Goal: Task Accomplishment & Management: Manage account settings

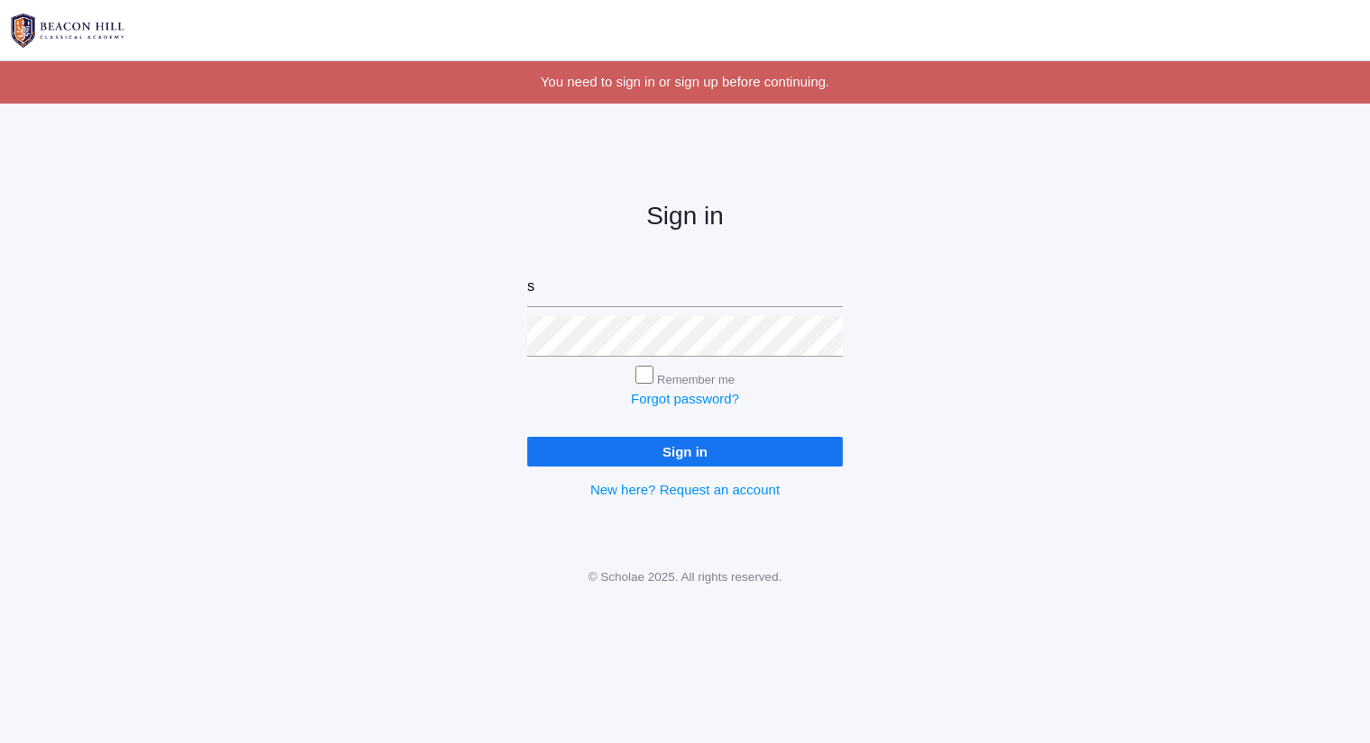
type input "sarah@beaconhillclassical.org"
click at [527, 437] on input "Sign in" at bounding box center [684, 452] width 315 height 30
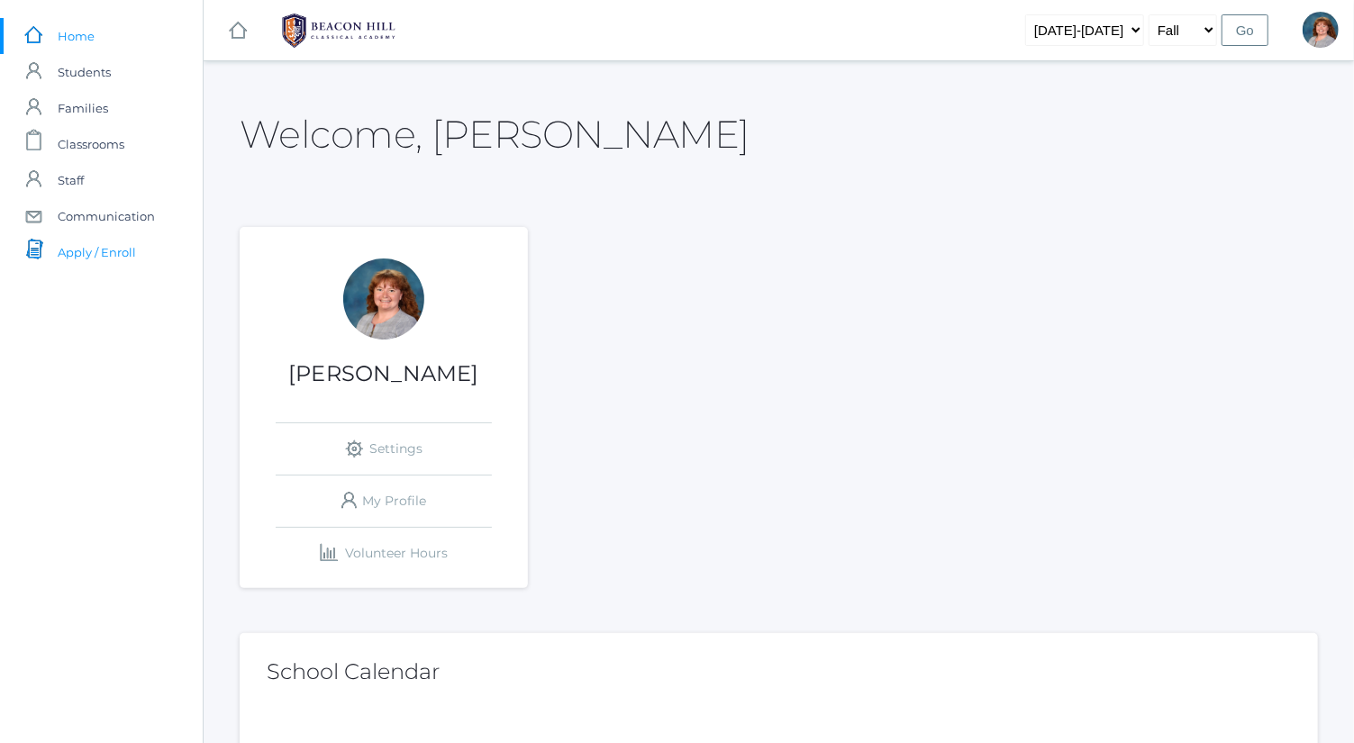
click at [129, 259] on span "Apply / Enroll" at bounding box center [97, 252] width 78 height 36
click at [159, 223] on link "icons/mail/message Created with Sketch. Communication" at bounding box center [101, 216] width 203 height 36
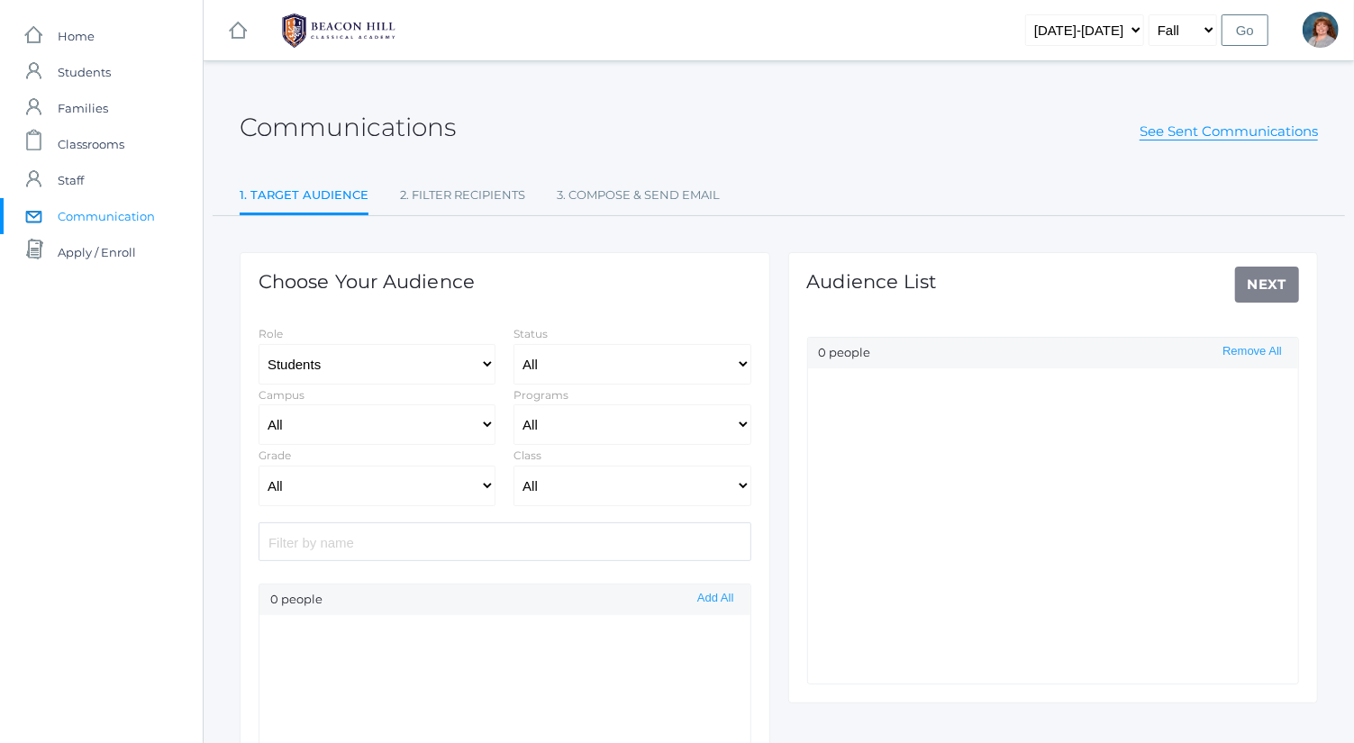
click at [426, 541] on input "search" at bounding box center [505, 542] width 493 height 39
type input "gu"
select select "Enrolled"
type input "gun"
click at [406, 495] on select "All Grammar - Kindergarten - 1st Grade - 2nd Grade - 3rd Grade - 4th Grade - 5t…" at bounding box center [377, 486] width 237 height 41
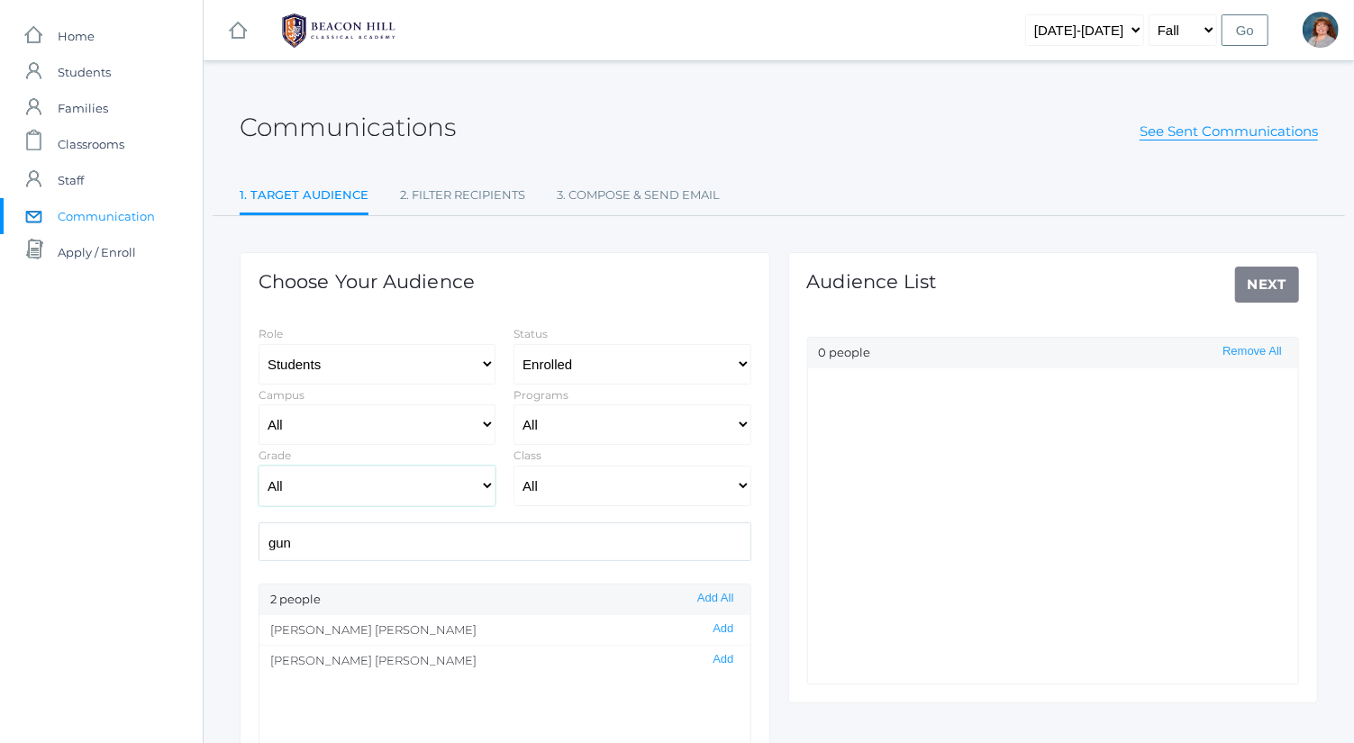
select select "5"
click at [259, 466] on select "All Grammar - Kindergarten - 1st Grade - 2nd Grade - 3rd Grade - 4th Grade - 5t…" at bounding box center [377, 486] width 237 height 41
click at [711, 628] on button "Add" at bounding box center [723, 629] width 32 height 15
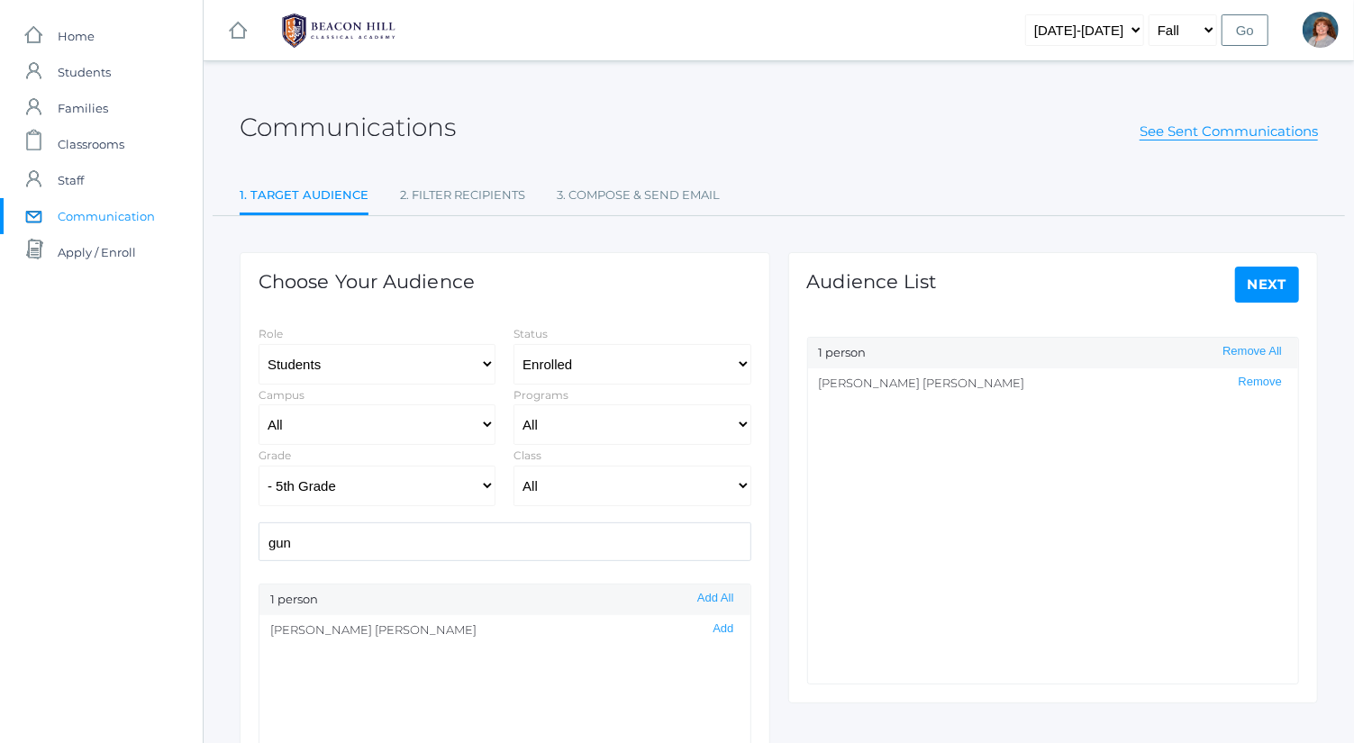
click at [1280, 290] on link "Next" at bounding box center [1267, 285] width 65 height 36
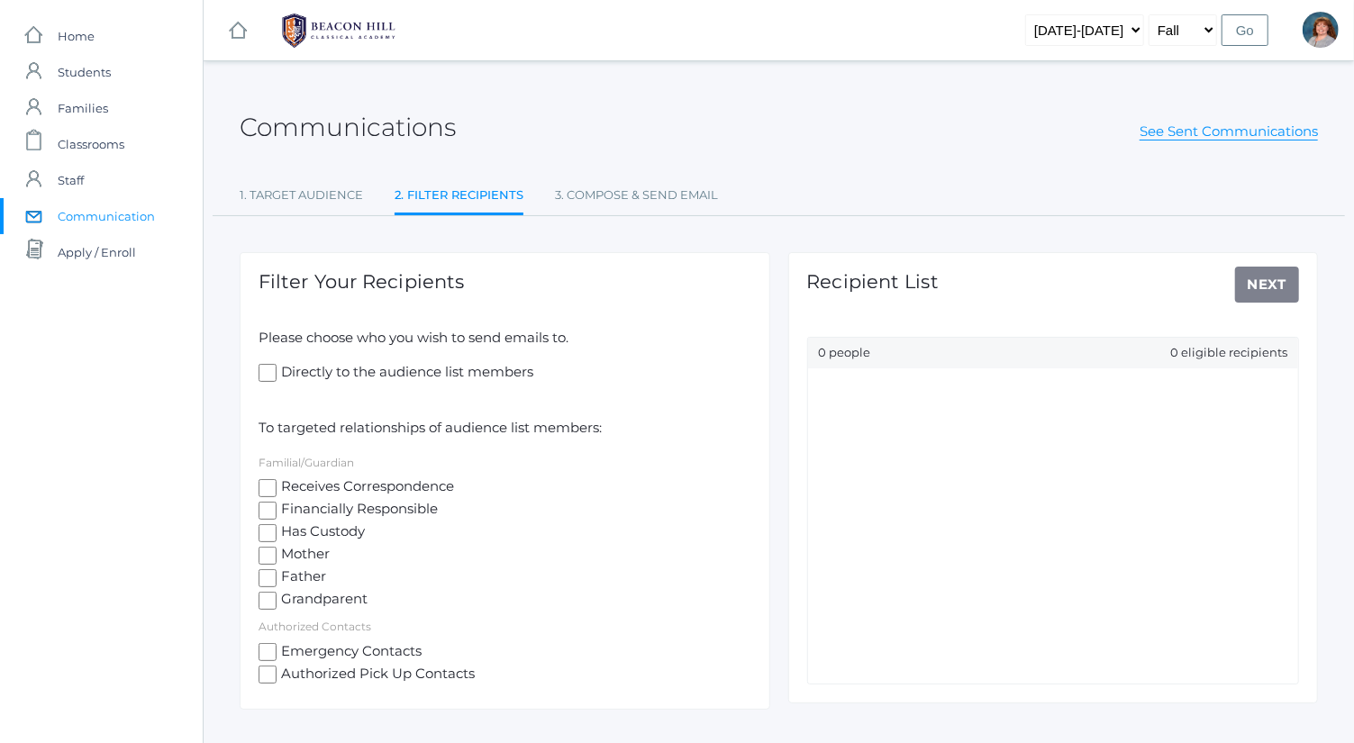
click at [406, 480] on span "Receives Correspondence" at bounding box center [366, 488] width 178 height 23
click at [277, 480] on input "Receives Correspondence" at bounding box center [268, 488] width 18 height 18
checkbox input "true"
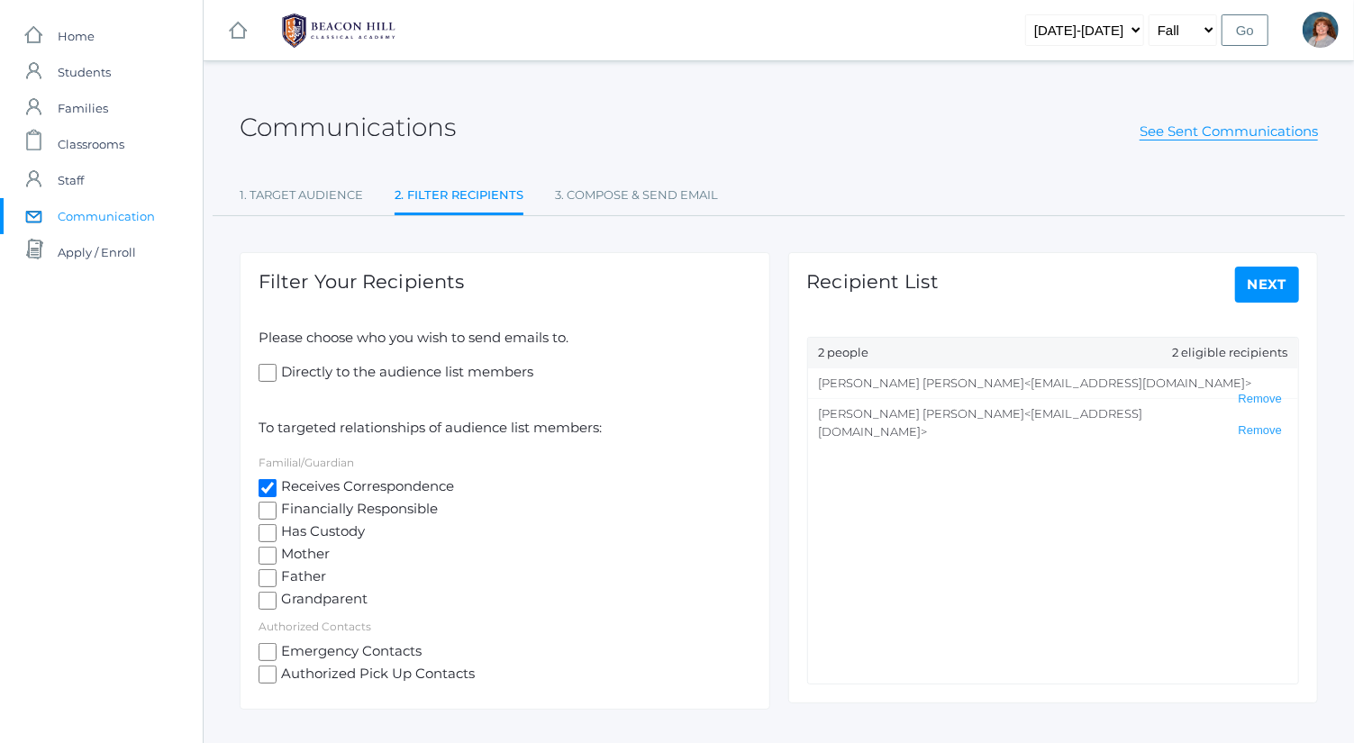
click at [1225, 296] on div "Recipient List Next 2 people 2 eligible recipients Todd Carey <toddcarey28@gmai…" at bounding box center [1053, 477] width 531 height 451
click at [1241, 296] on link "Next" at bounding box center [1267, 285] width 65 height 36
select select "1"
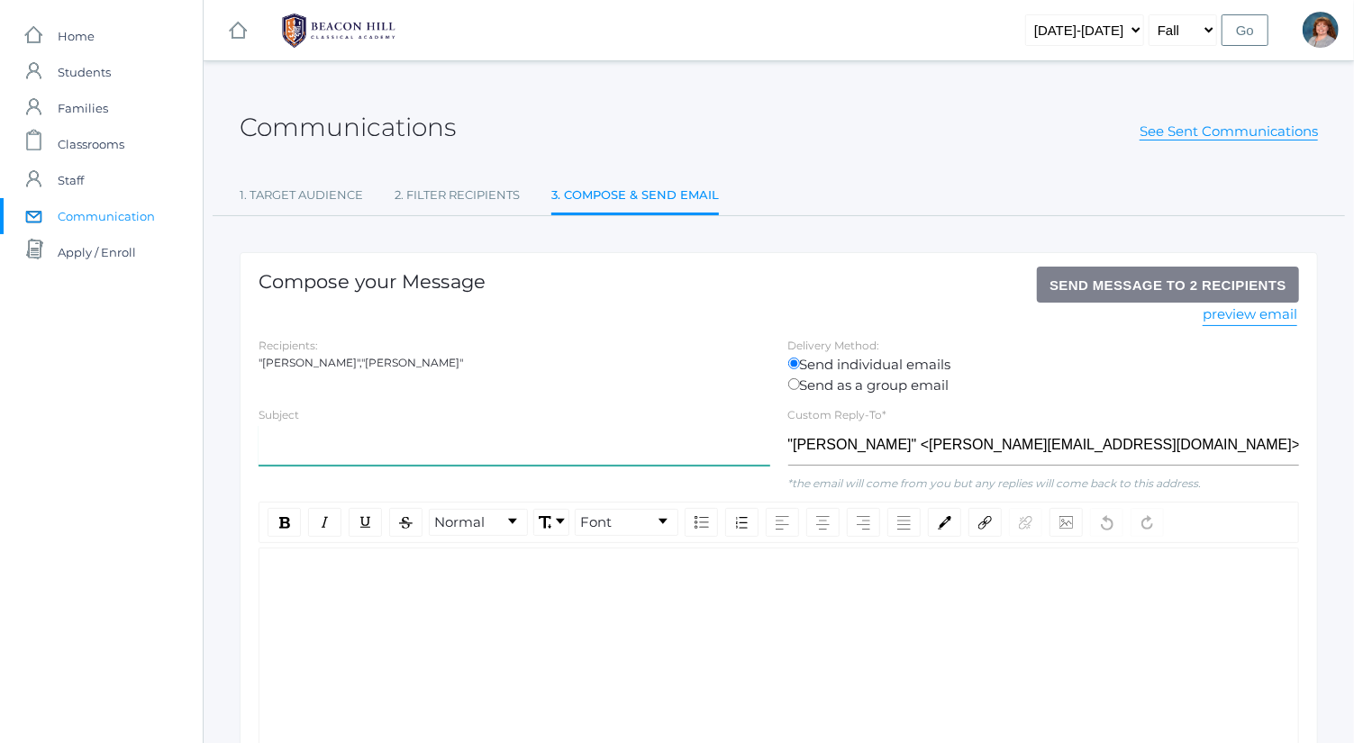
click at [588, 445] on input "text" at bounding box center [515, 445] width 512 height 41
type input "Speech Slam Selection"
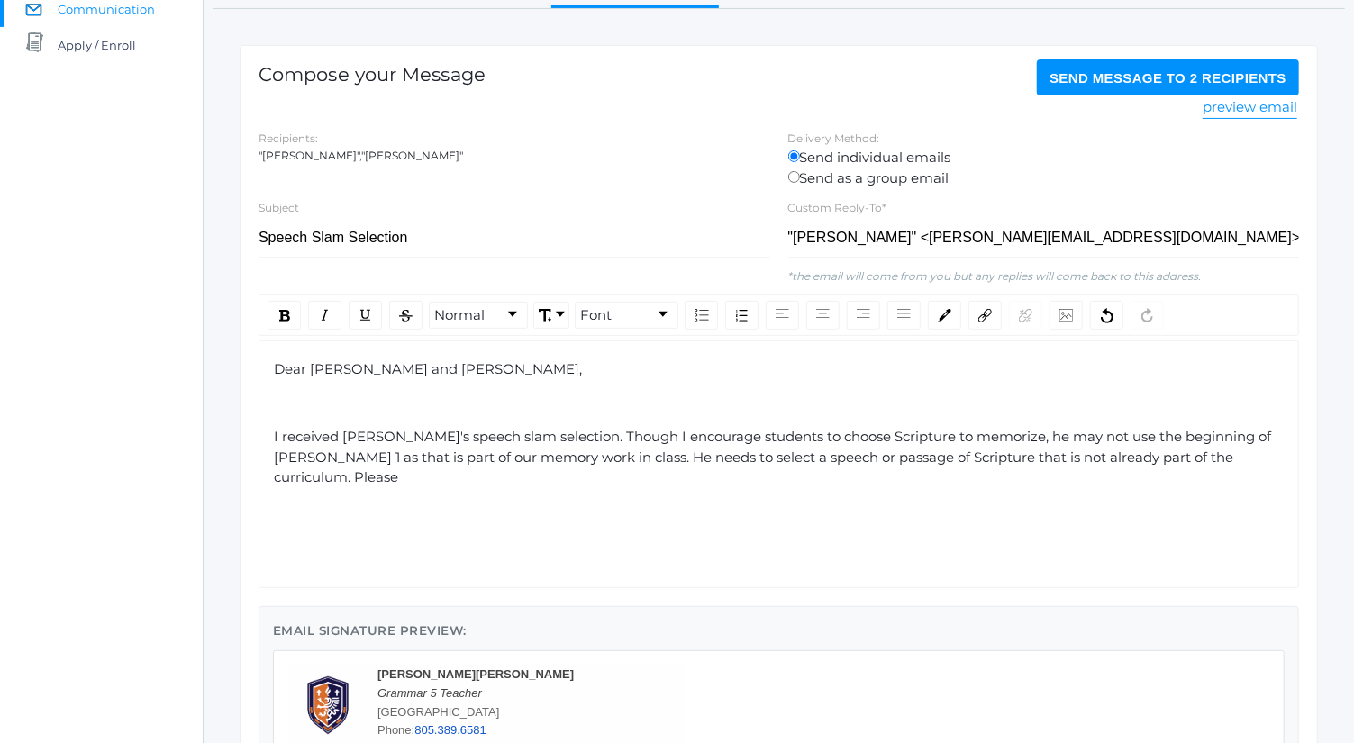
scroll to position [213, 0]
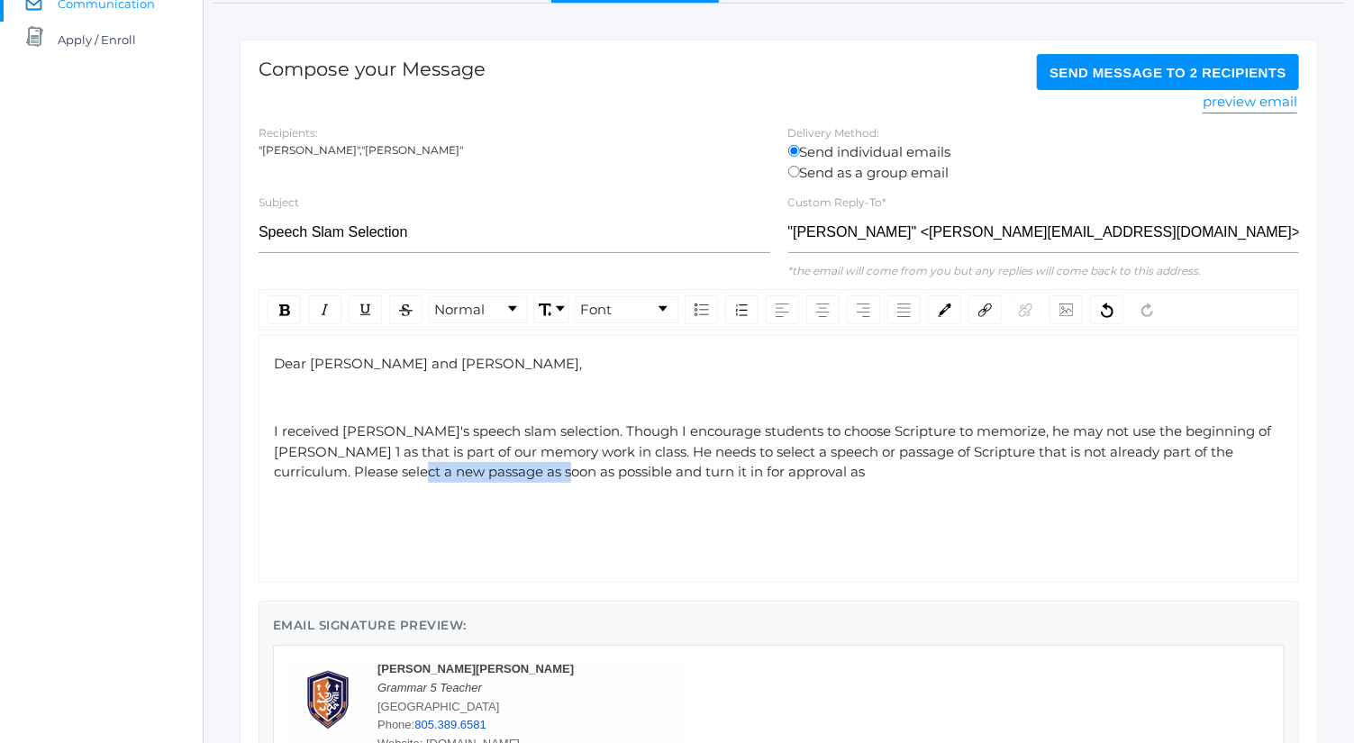
drag, startPoint x: 496, startPoint y: 463, endPoint x: 361, endPoint y: 476, distance: 134.9
click at [361, 476] on div "I received Gunnar's speech slam selection. Though I encourage students to choos…" at bounding box center [779, 452] width 1011 height 61
click at [561, 464] on div "I received Gunnar's speech slam selection. Though I encourage students to choos…" at bounding box center [779, 452] width 1011 height 61
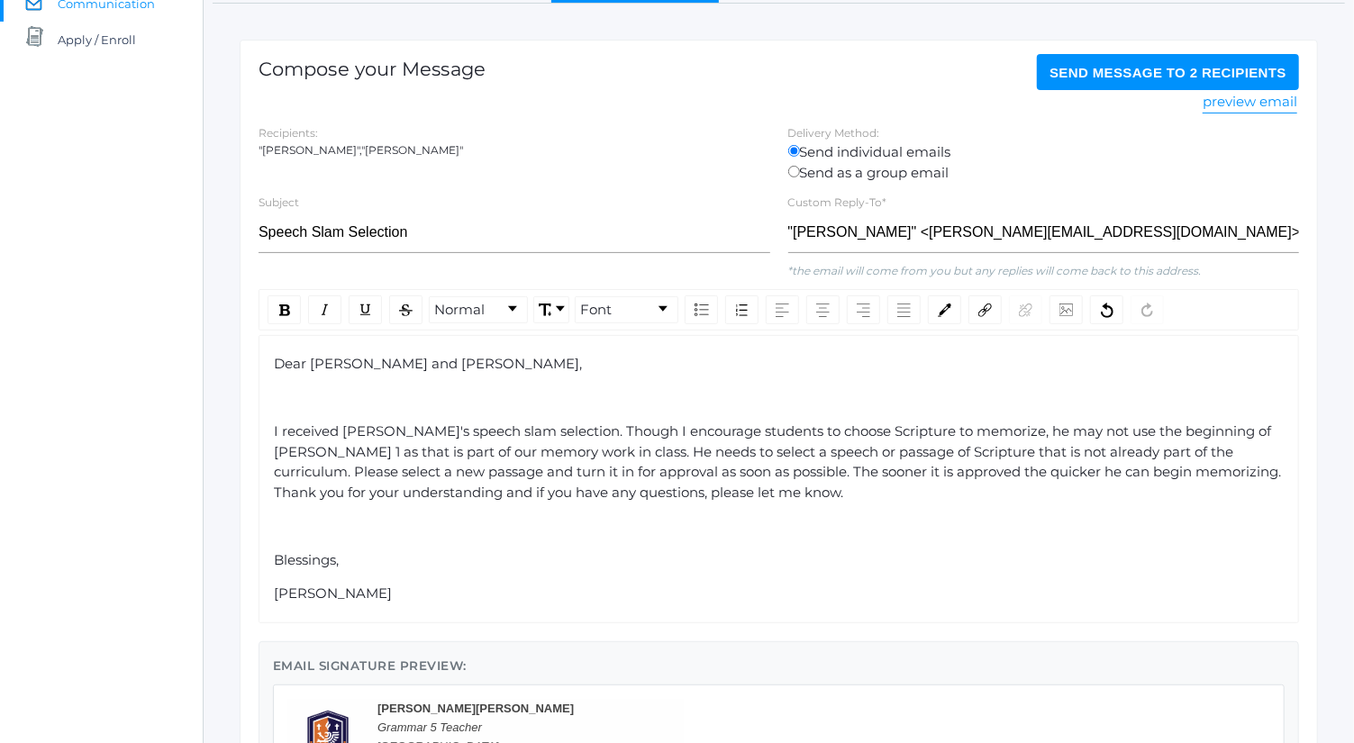
click at [588, 489] on span "I received Gunnar's speech slam selection. Though I encourage students to choos…" at bounding box center [779, 462] width 1011 height 78
click at [799, 501] on div "Dear Todd and Cheri, I received Gunnar's speech slam selection. Though I encour…" at bounding box center [779, 479] width 1011 height 251
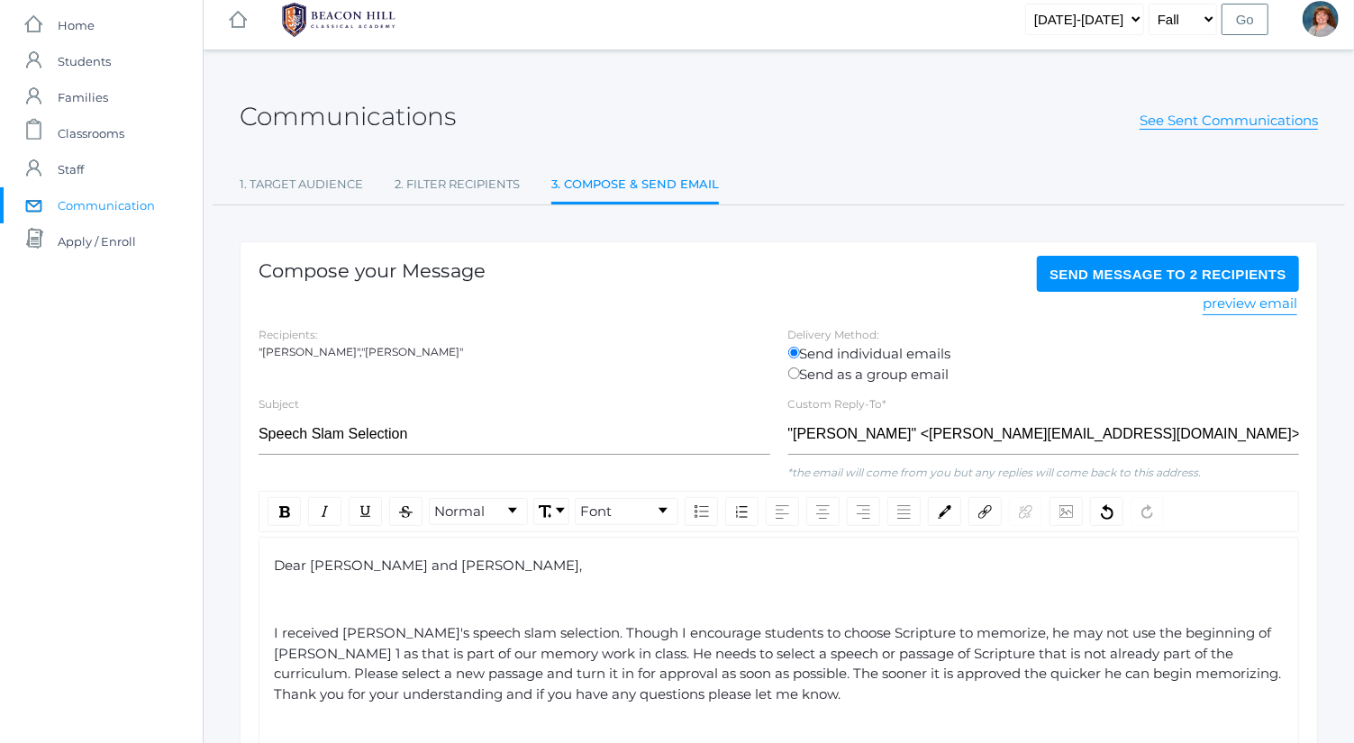
scroll to position [5, 0]
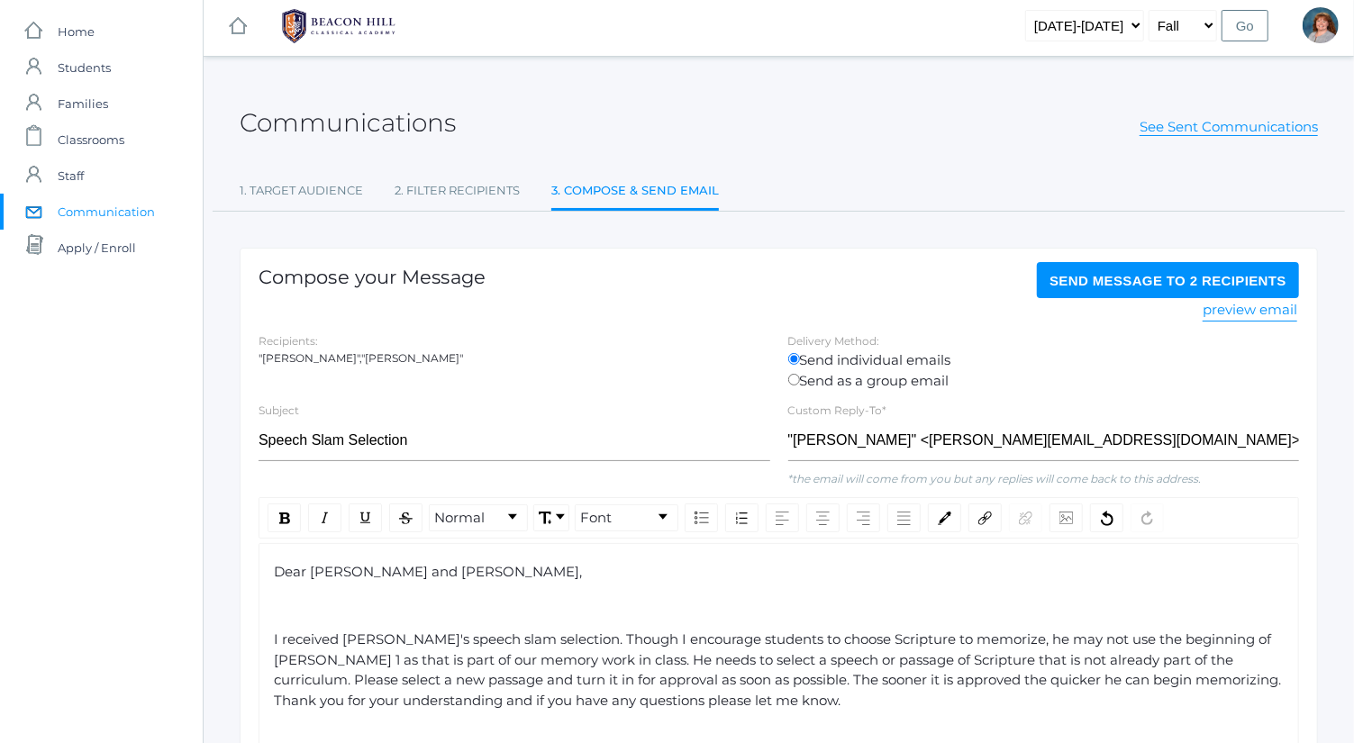
click at [1192, 285] on span "Send Message to 2 recipients" at bounding box center [1168, 280] width 237 height 15
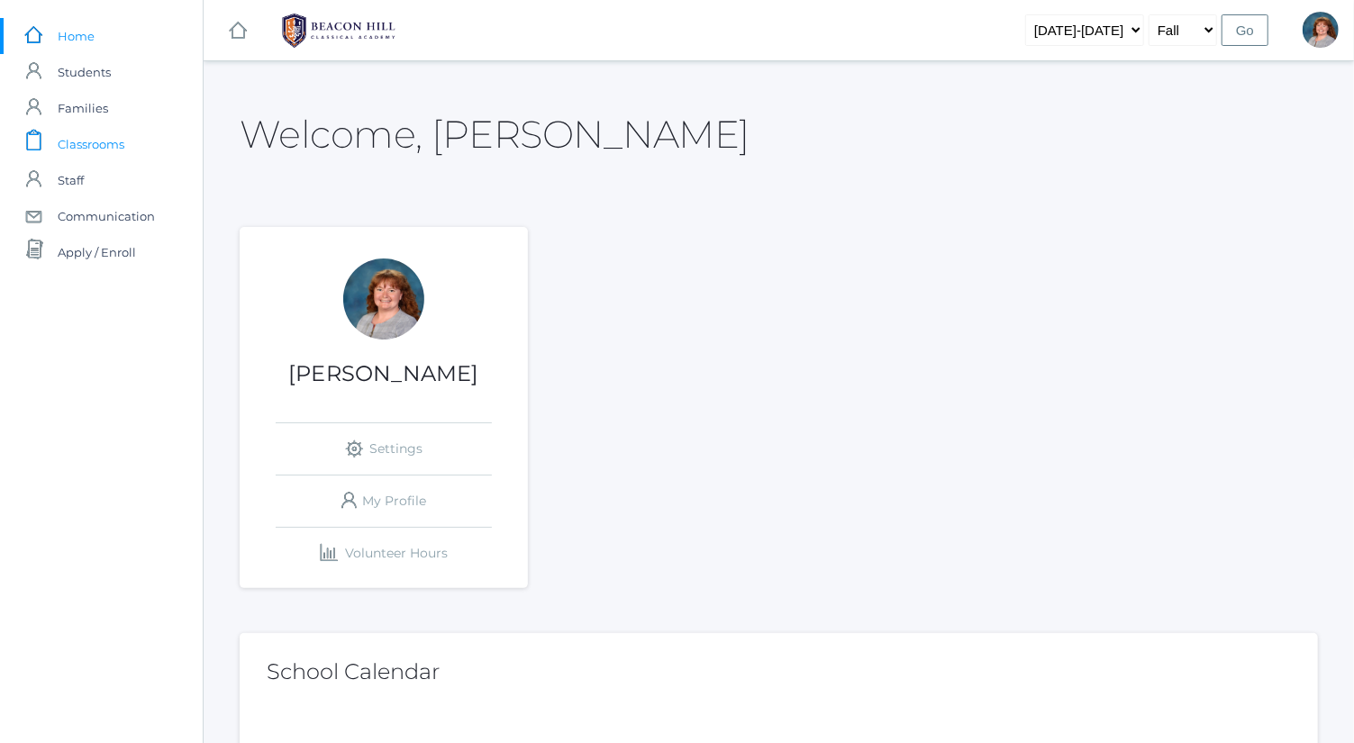
click at [131, 147] on link "icons/clipboard/plain Created with Sketch. Classrooms" at bounding box center [101, 144] width 203 height 36
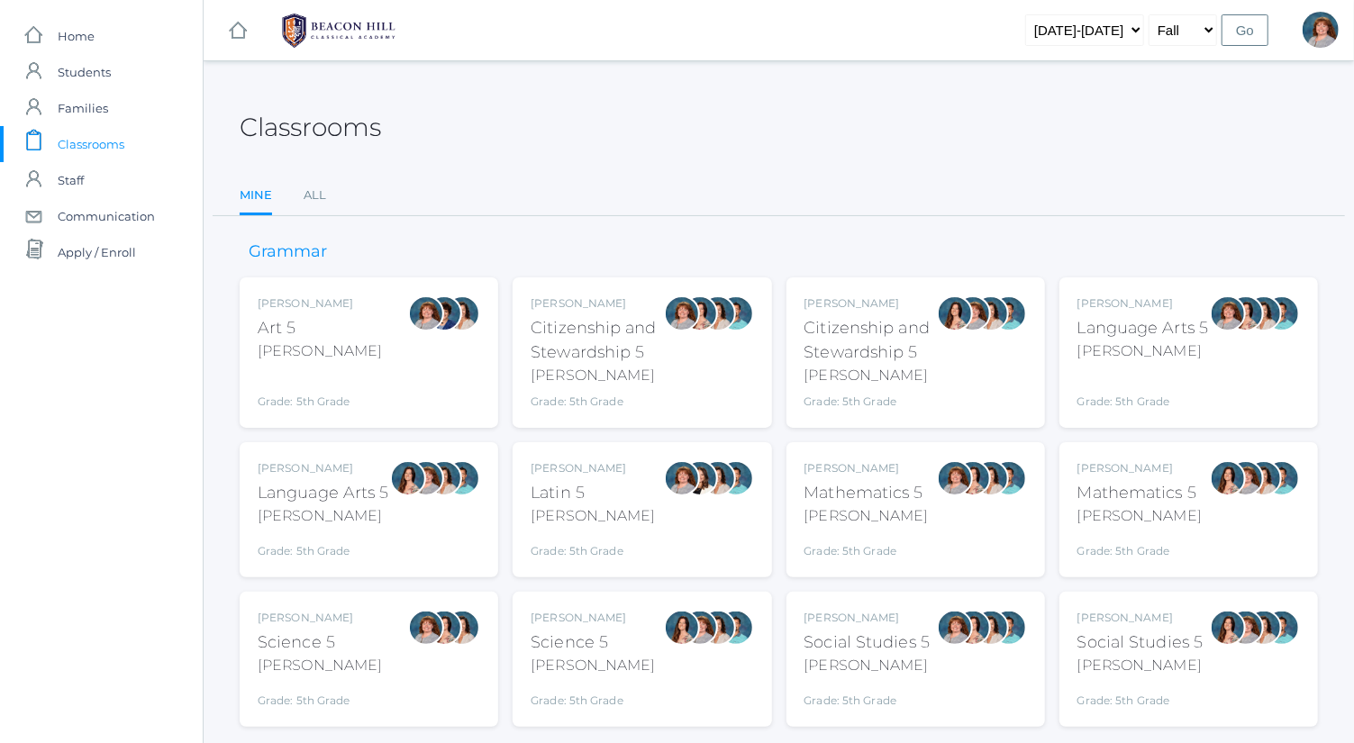
click at [1156, 344] on div "Bence" at bounding box center [1144, 352] width 132 height 22
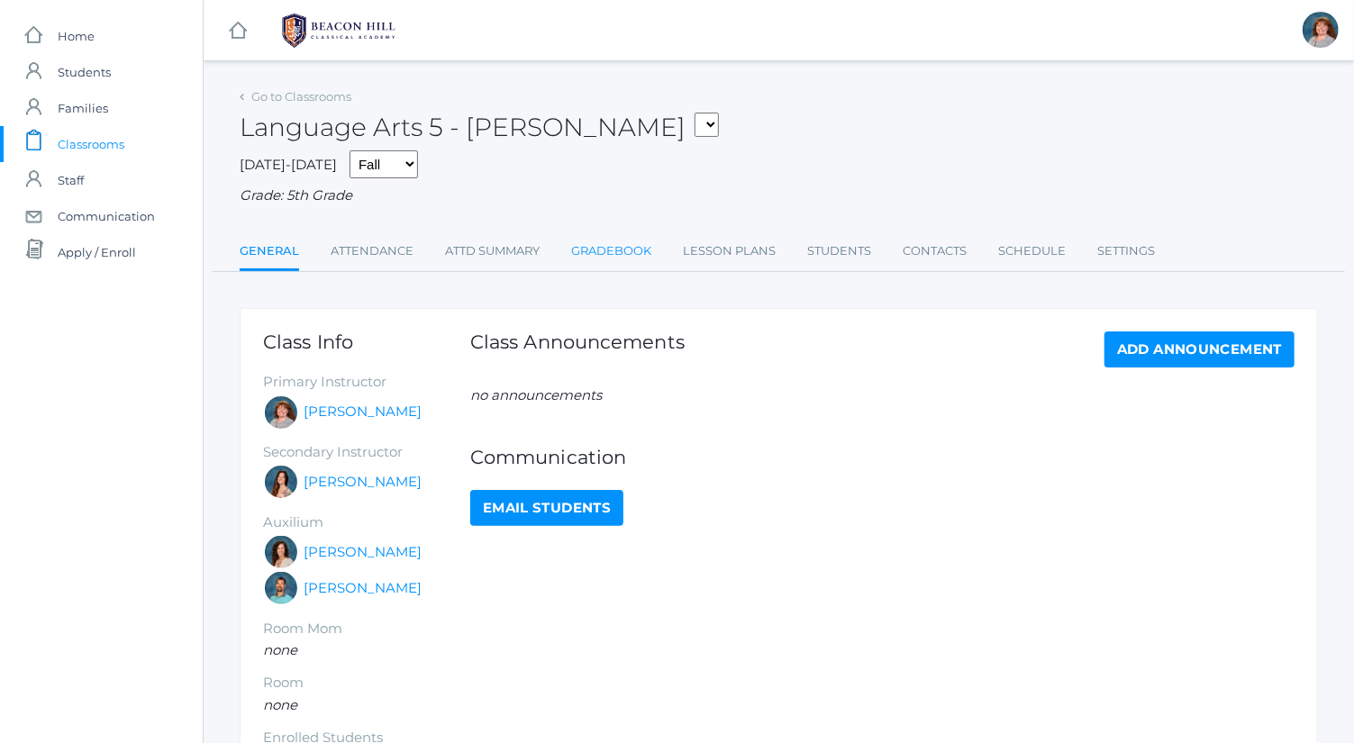
click at [643, 263] on link "Gradebook" at bounding box center [611, 251] width 80 height 36
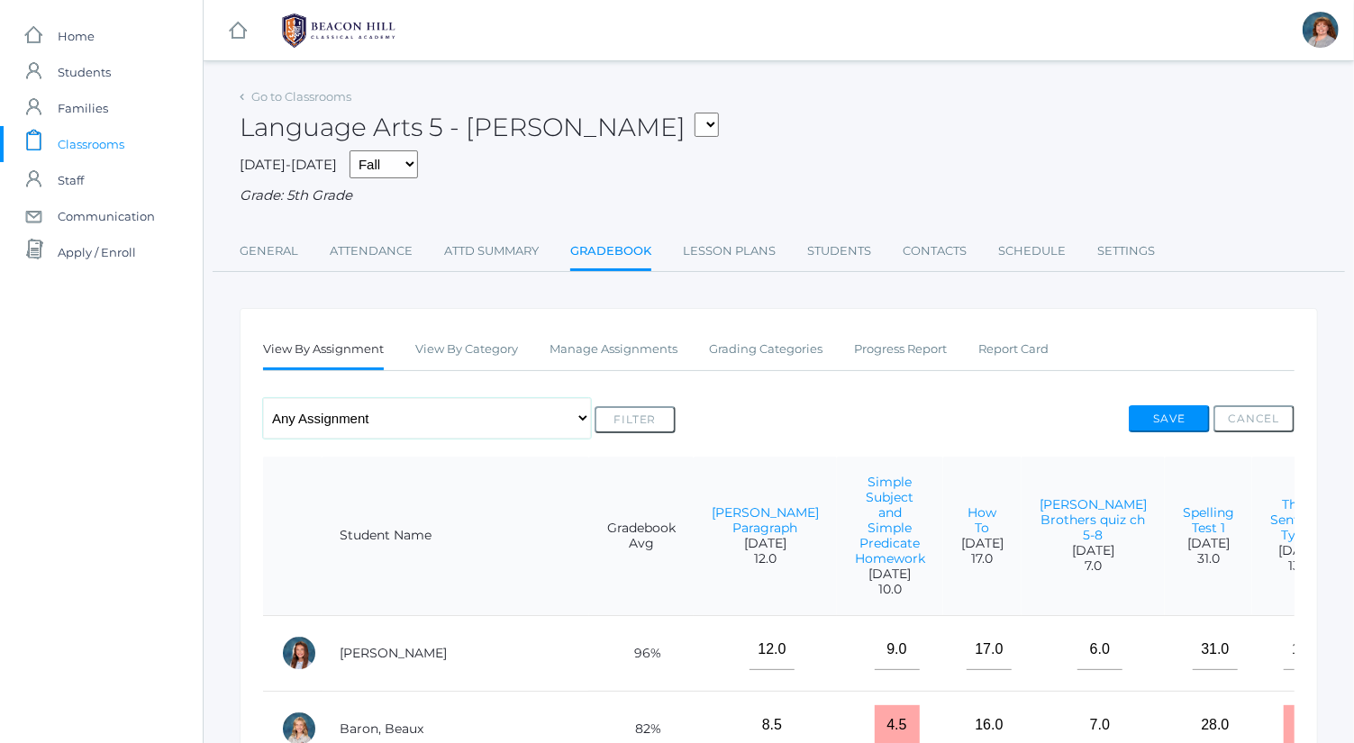
click at [383, 415] on select "Any Assignment Category: Composition - Orca Whale Paragraph - Mrs. Granger Para…" at bounding box center [427, 418] width 328 height 41
select select "10118"
click at [263, 398] on select "Any Assignment Category: Composition - Orca Whale Paragraph - Mrs. Granger Para…" at bounding box center [427, 418] width 328 height 41
click at [629, 422] on button "Filter" at bounding box center [635, 419] width 81 height 27
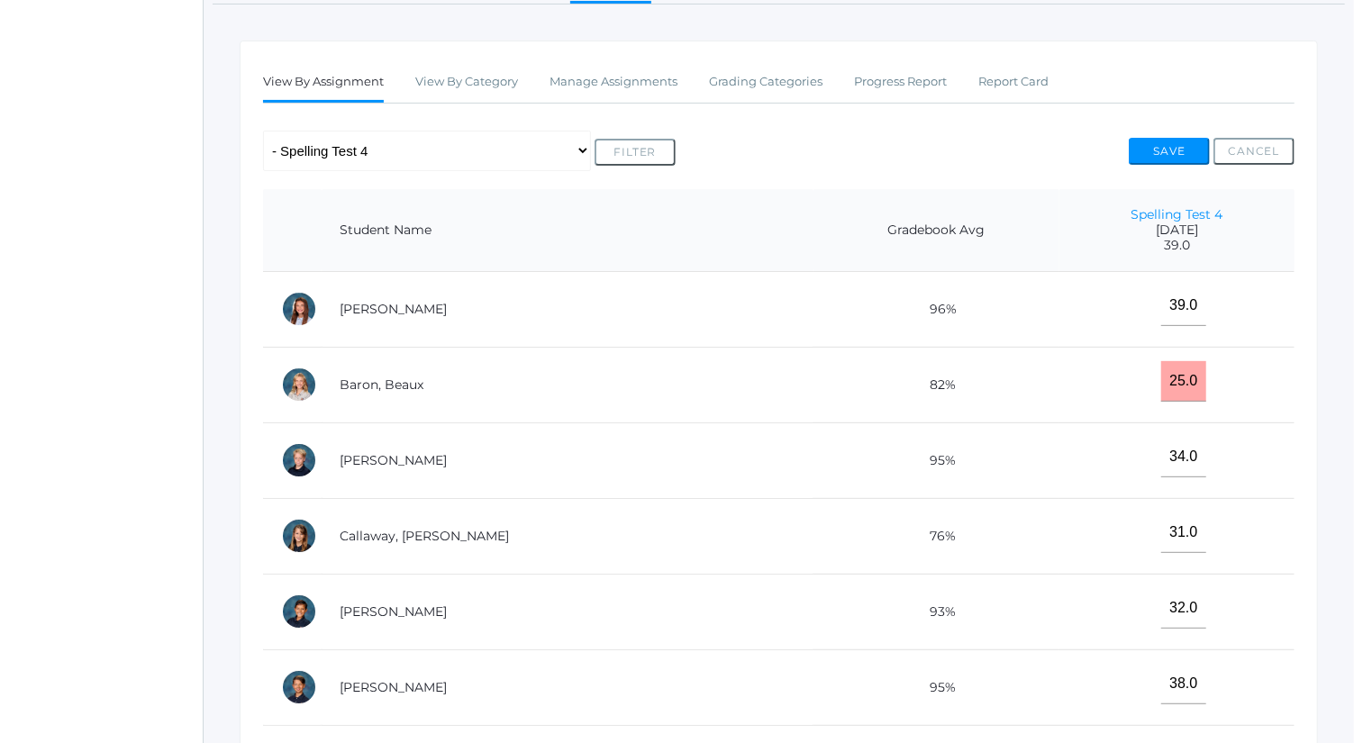
scroll to position [269, 0]
drag, startPoint x: 1172, startPoint y: 376, endPoint x: 1105, endPoint y: 374, distance: 67.6
click at [1105, 374] on td "25.0" at bounding box center [1177, 384] width 235 height 76
type input "26.75"
click at [1195, 145] on button "Save" at bounding box center [1169, 150] width 81 height 27
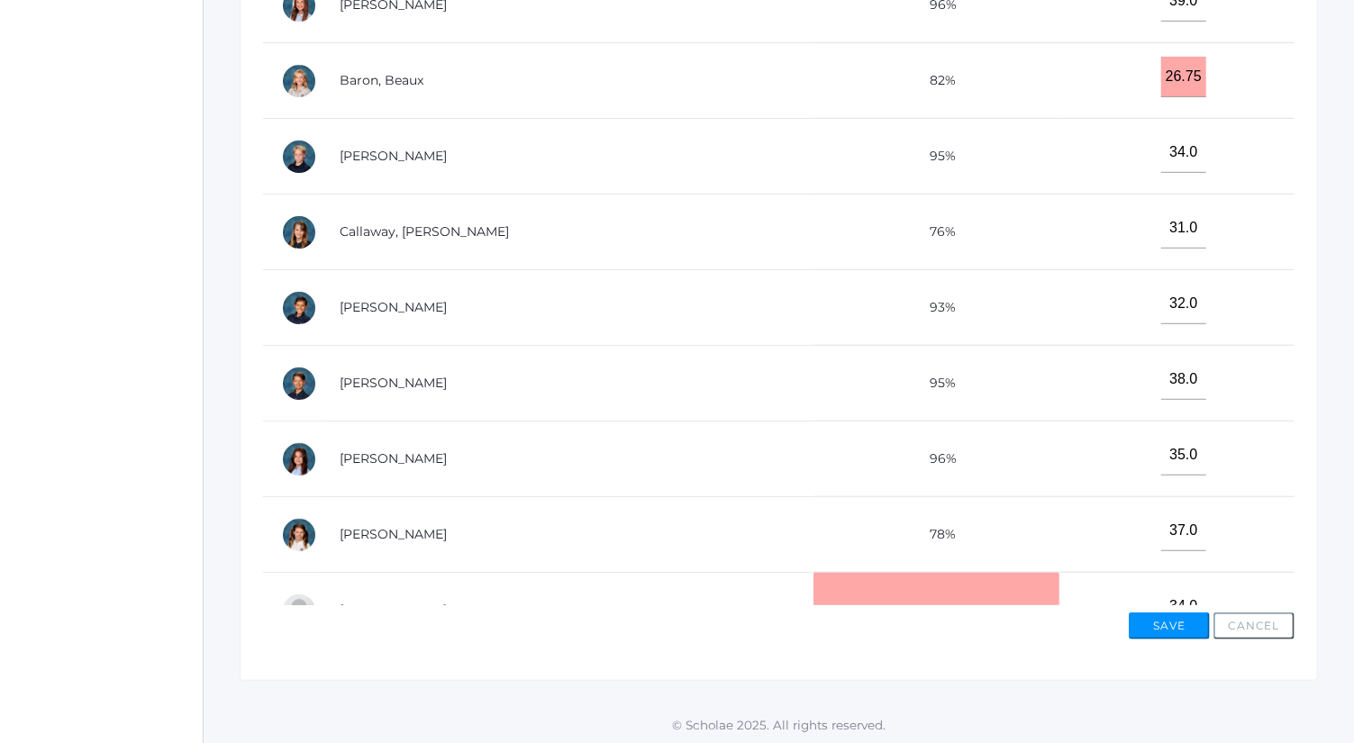
scroll to position [656, 0]
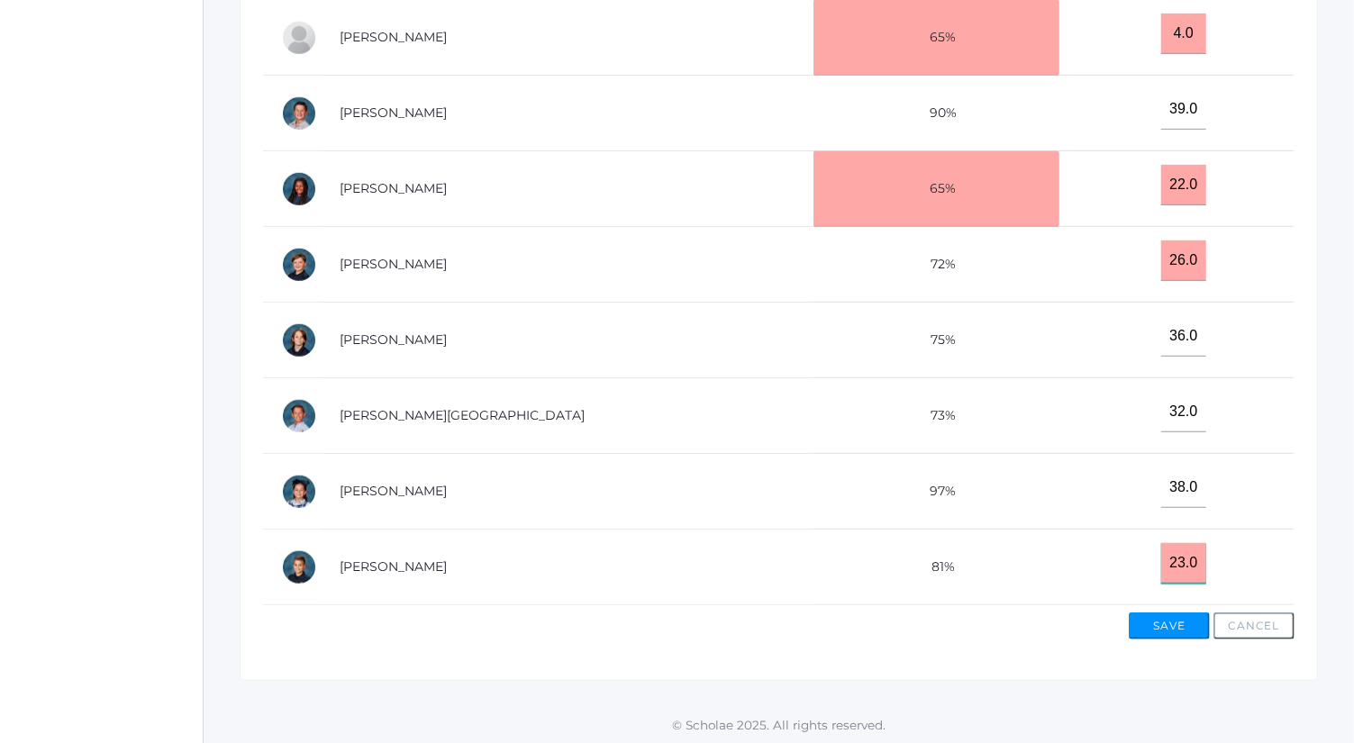
click at [1161, 551] on input "23.0" at bounding box center [1183, 563] width 45 height 41
type input "24.0"
click at [1192, 616] on button "Save" at bounding box center [1169, 626] width 81 height 27
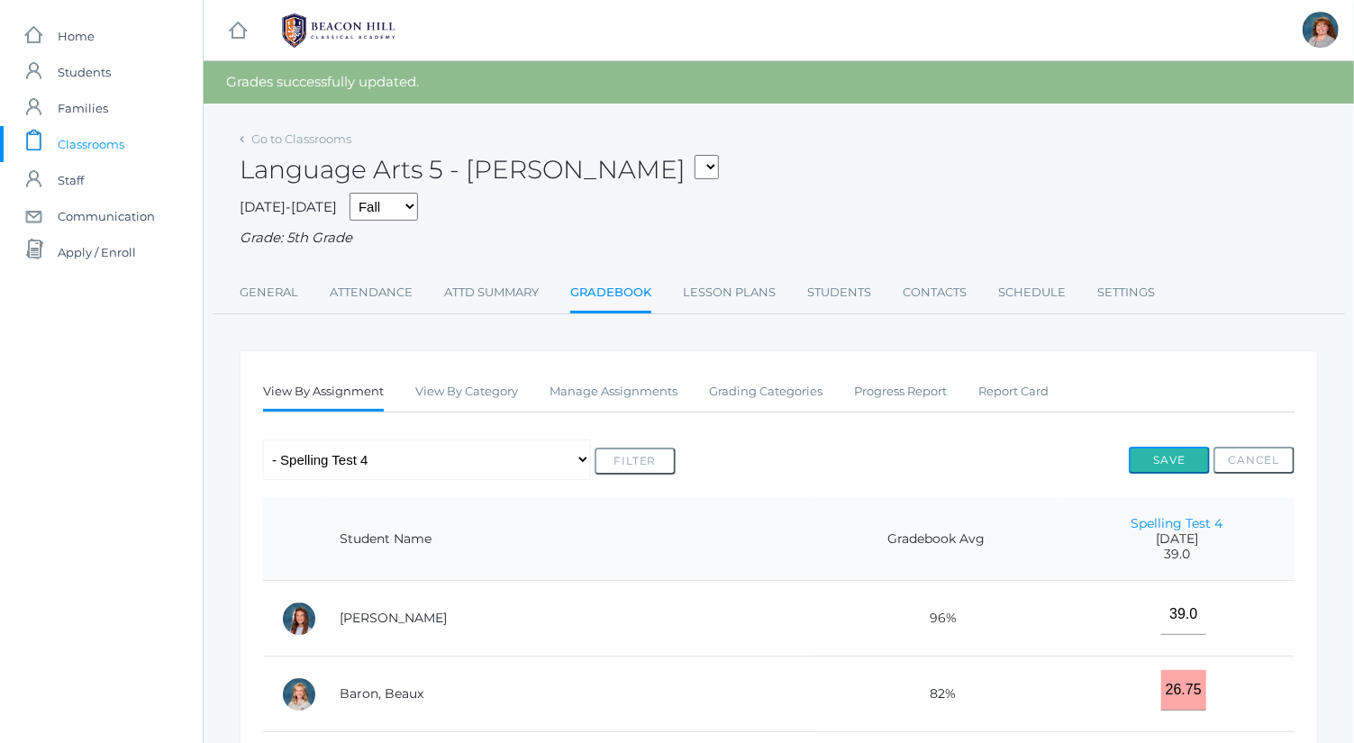
click at [1177, 456] on button "Save" at bounding box center [1169, 460] width 81 height 27
select select "10034"
click at [263, 440] on select "Any Assignment Category: Composition - Orca Whale Paragraph - [PERSON_NAME] Par…" at bounding box center [427, 460] width 328 height 41
click at [623, 456] on button "Filter" at bounding box center [635, 461] width 81 height 27
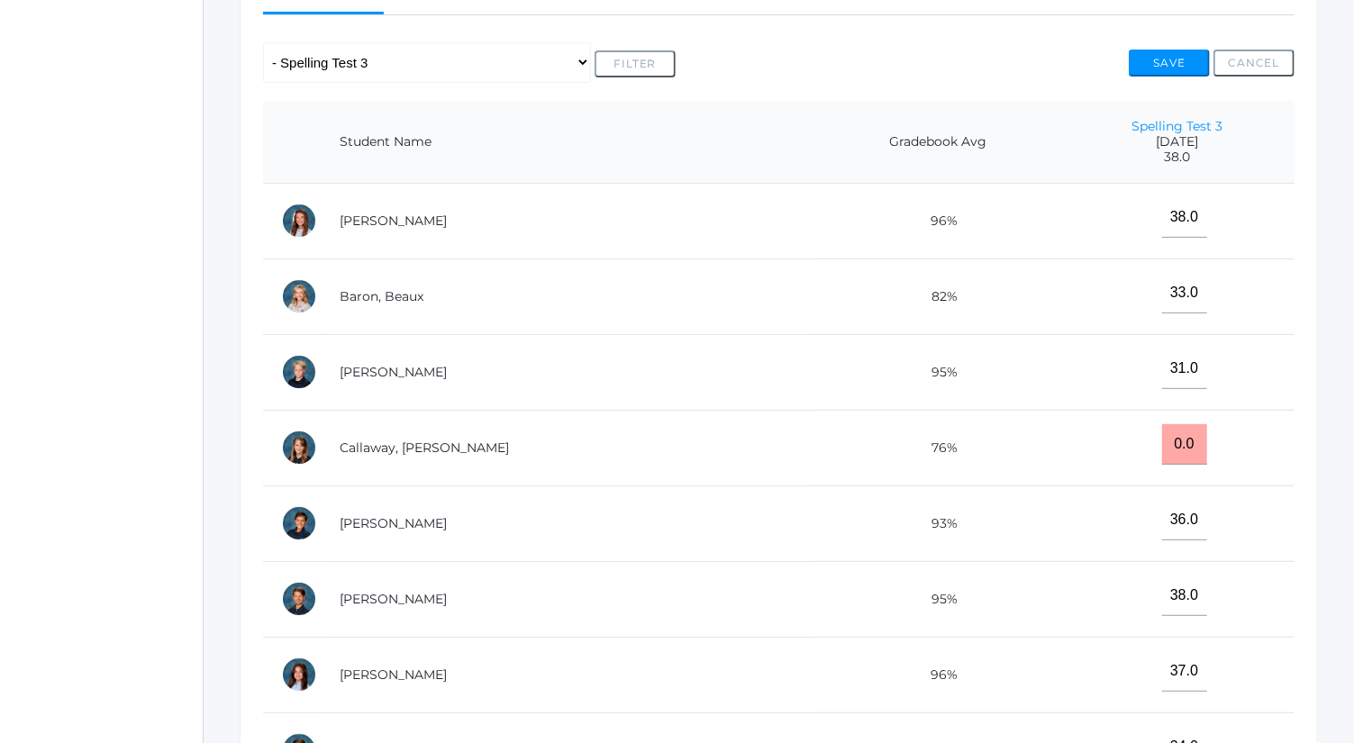
scroll to position [362, 0]
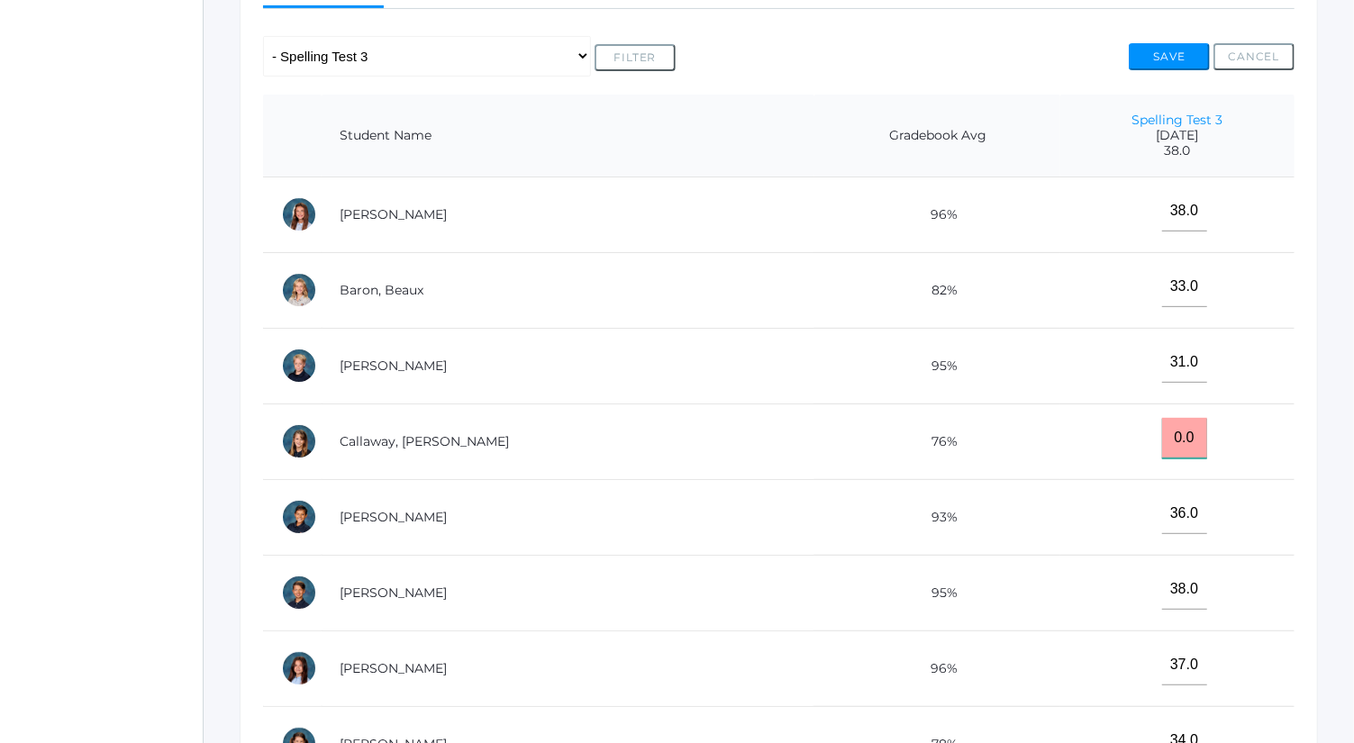
drag, startPoint x: 1156, startPoint y: 430, endPoint x: 1100, endPoint y: 438, distance: 56.5
click at [1100, 438] on td "0.0" at bounding box center [1178, 442] width 234 height 76
type input "30"
click at [1170, 55] on button "Save" at bounding box center [1169, 56] width 81 height 27
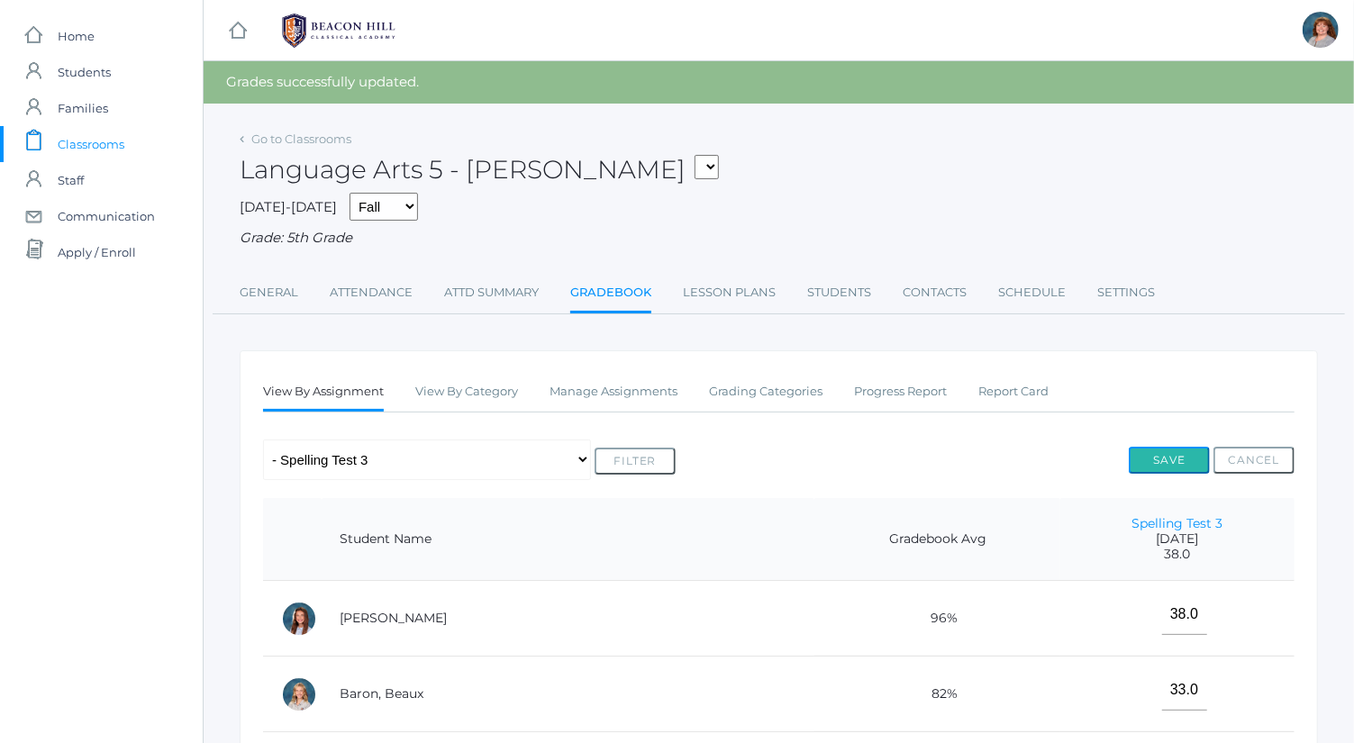
click at [1178, 456] on button "Save" at bounding box center [1169, 460] width 81 height 27
click at [493, 459] on select "Any Assignment Category: Composition - Orca Whale Paragraph - Mrs. Granger Para…" at bounding box center [427, 460] width 328 height 41
select select "10282"
click at [263, 440] on select "Any Assignment Category: Composition - Orca Whale Paragraph - Mrs. Granger Para…" at bounding box center [427, 460] width 328 height 41
click at [622, 467] on button "Filter" at bounding box center [635, 461] width 81 height 27
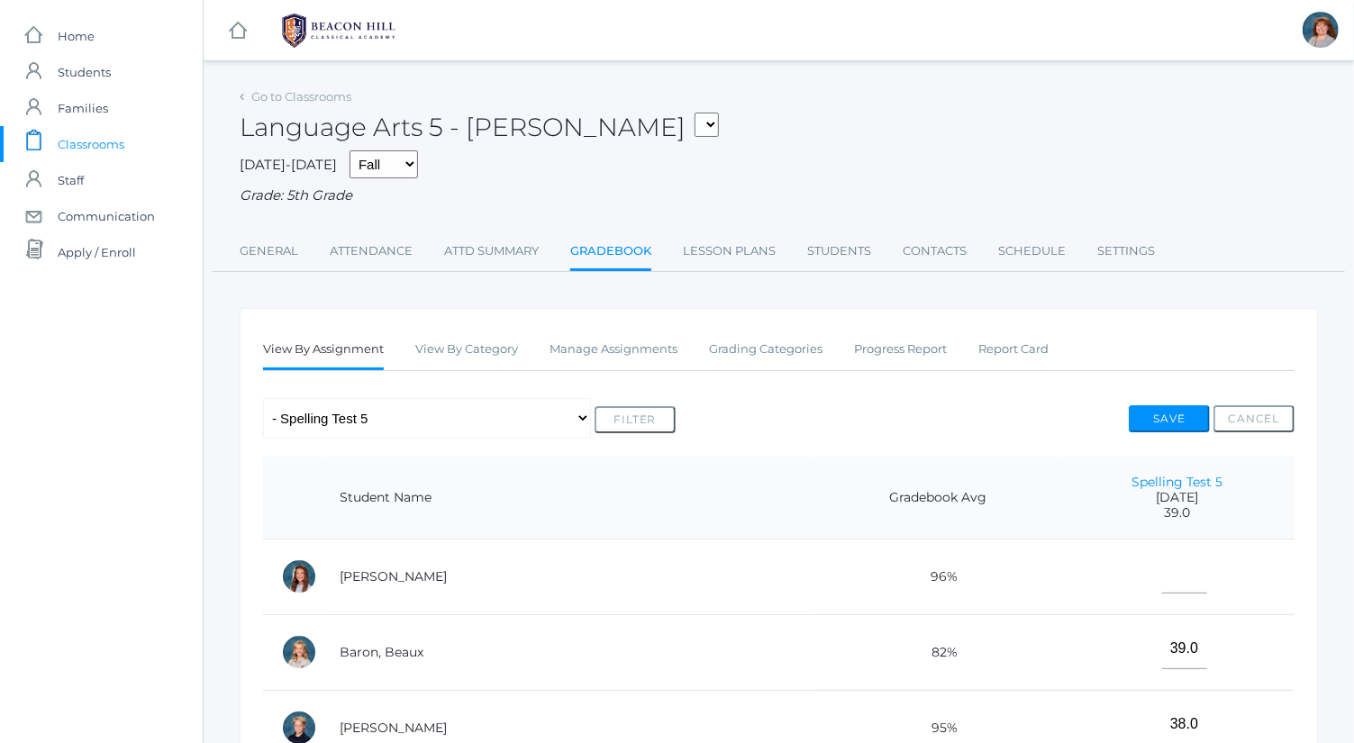
click at [633, 416] on button "Filter" at bounding box center [635, 419] width 81 height 27
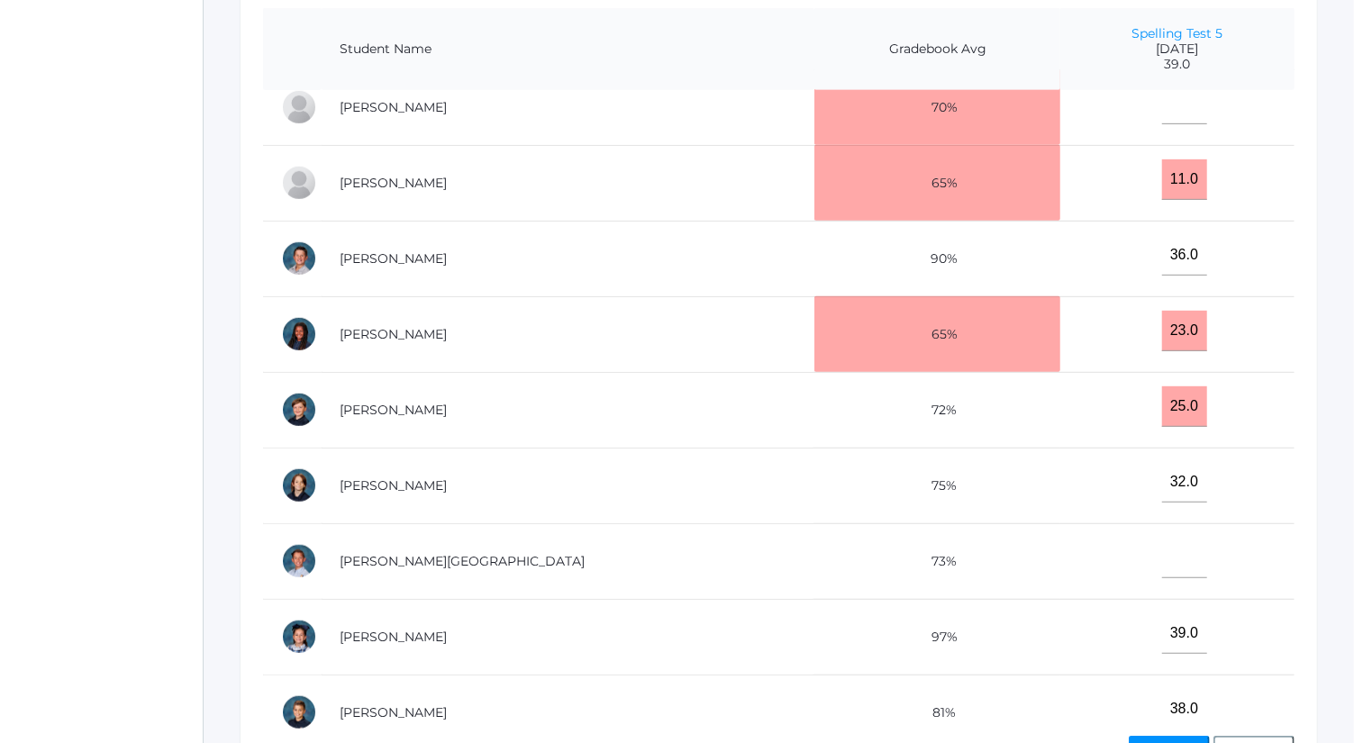
scroll to position [656, 0]
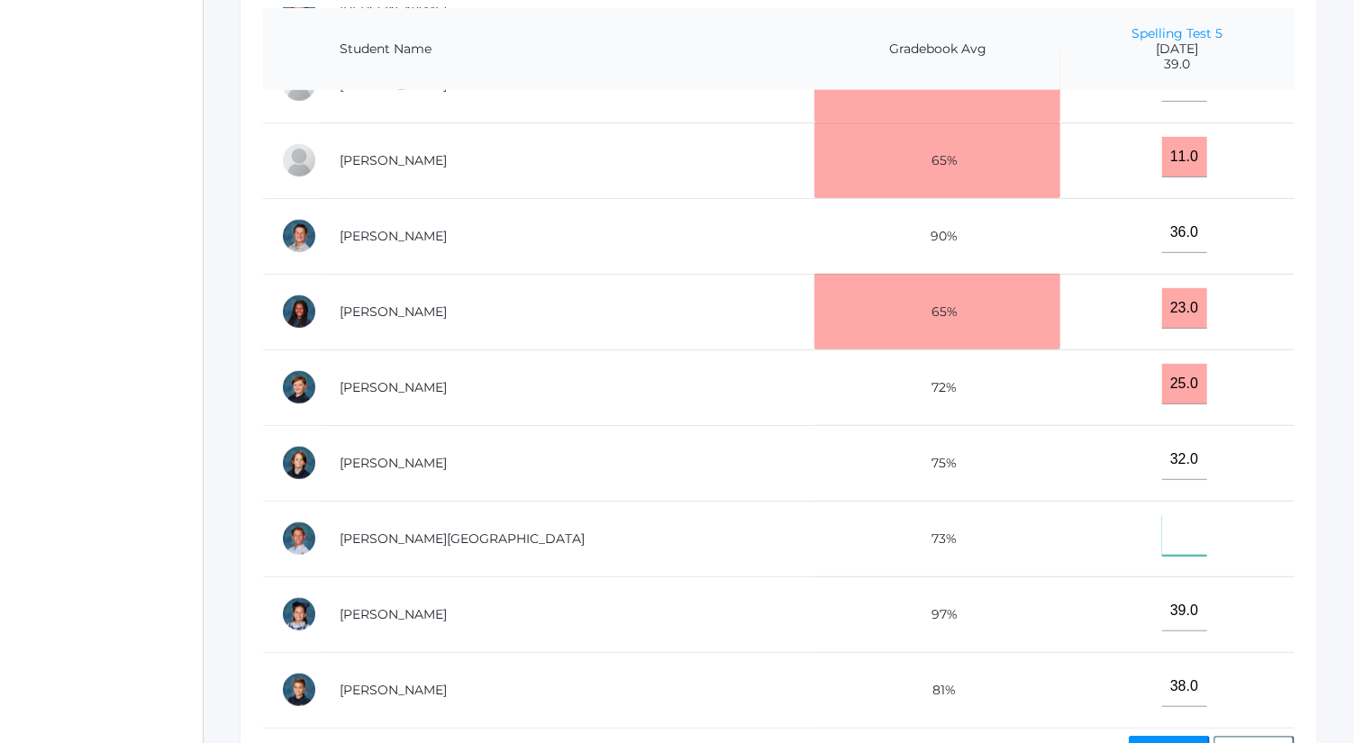
click at [1162, 527] on input"] "text" at bounding box center [1184, 535] width 45 height 41
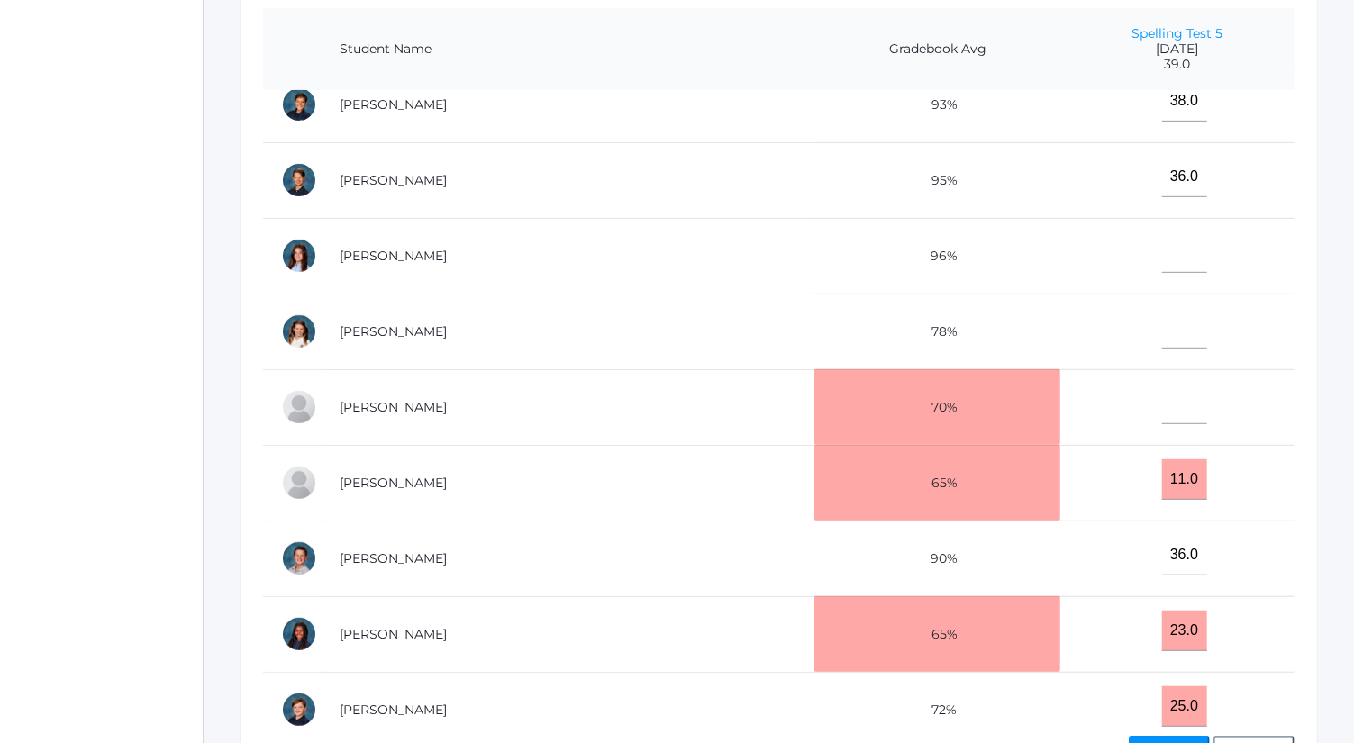
scroll to position [289, 0]
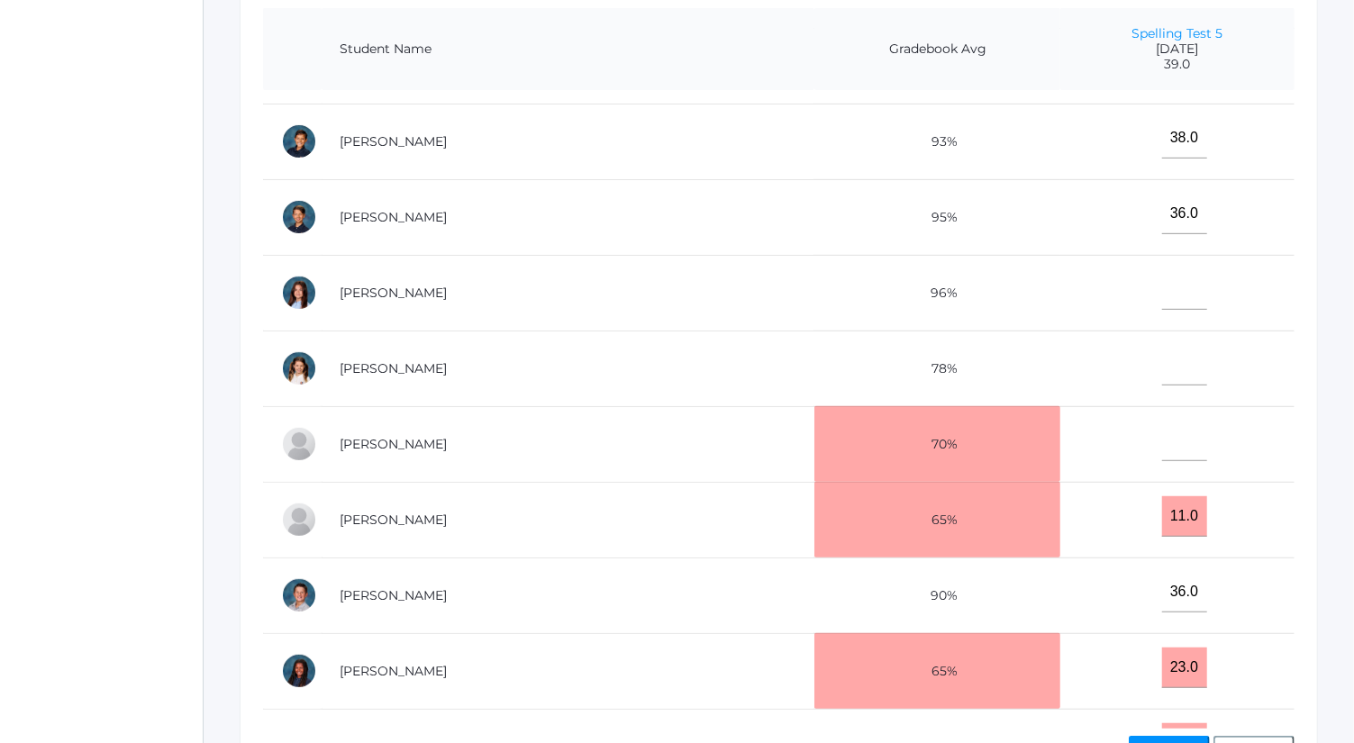
type input"] "29"
click at [1162, 439] on input"] "text" at bounding box center [1184, 441] width 45 height 41
type input"] "32"
click at [1162, 284] on input"] "text" at bounding box center [1184, 289] width 45 height 41
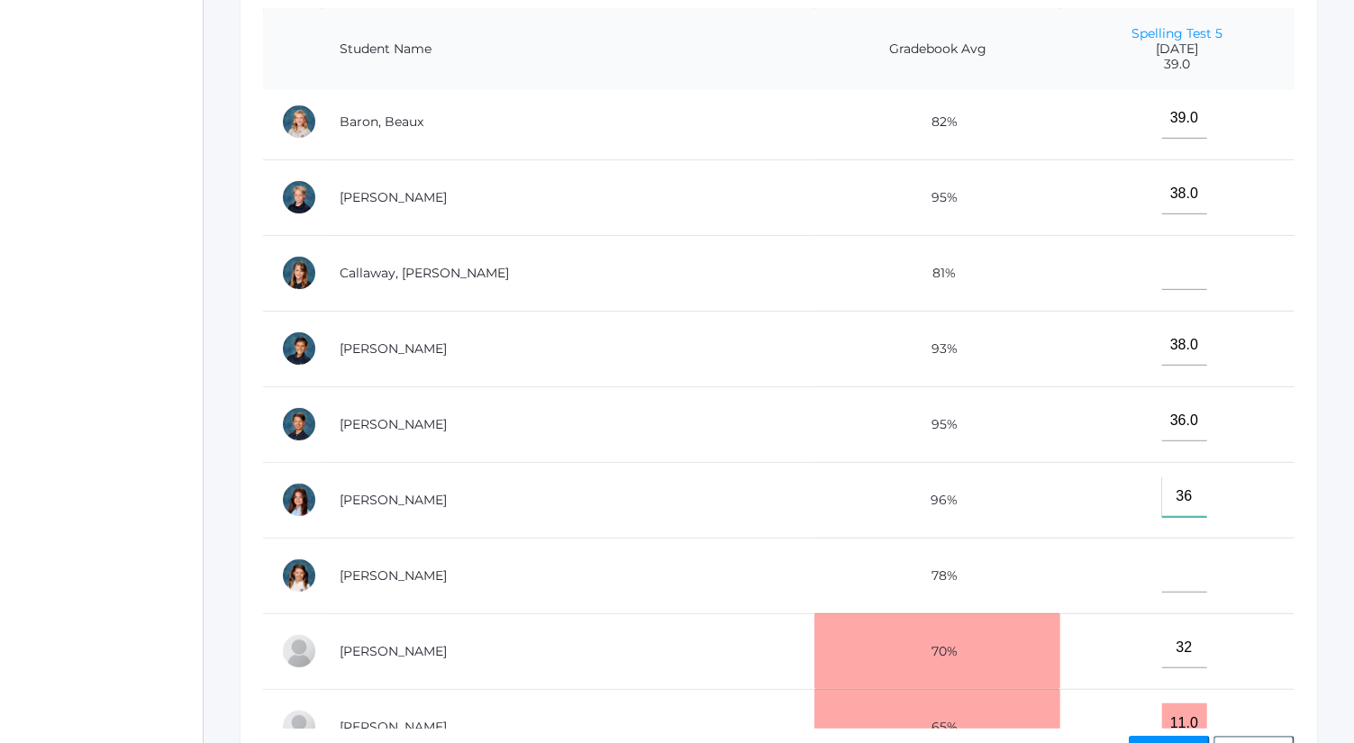
scroll to position [0, 0]
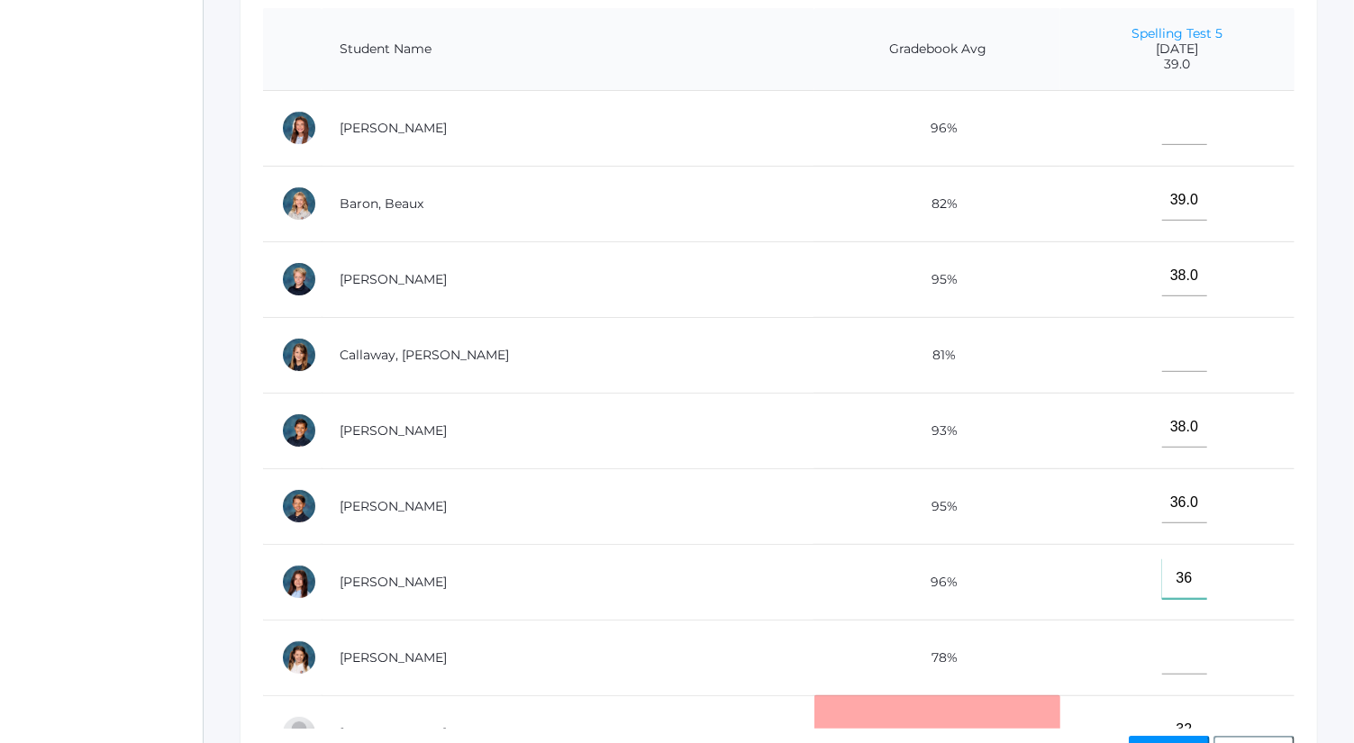
type input"] "36"
click at [1162, 123] on input"] "text" at bounding box center [1184, 125] width 45 height 41
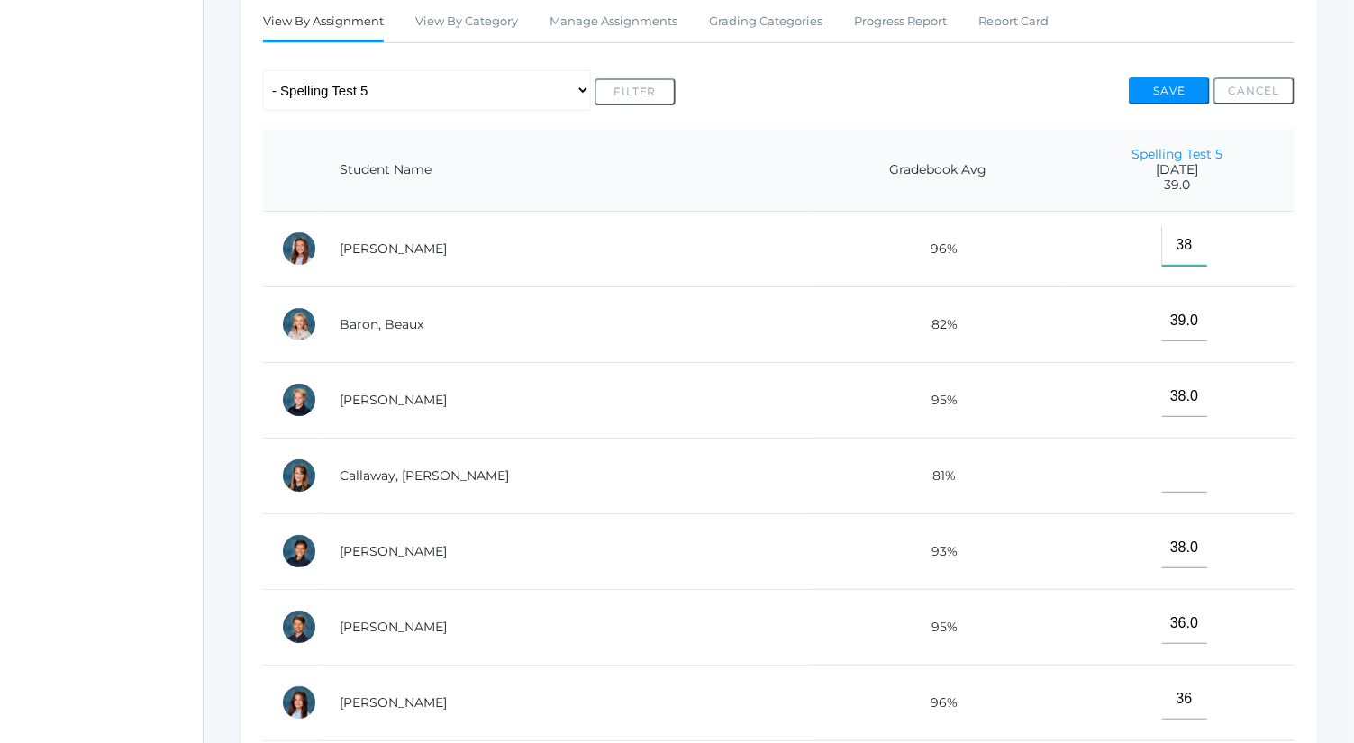
scroll to position [321, 0]
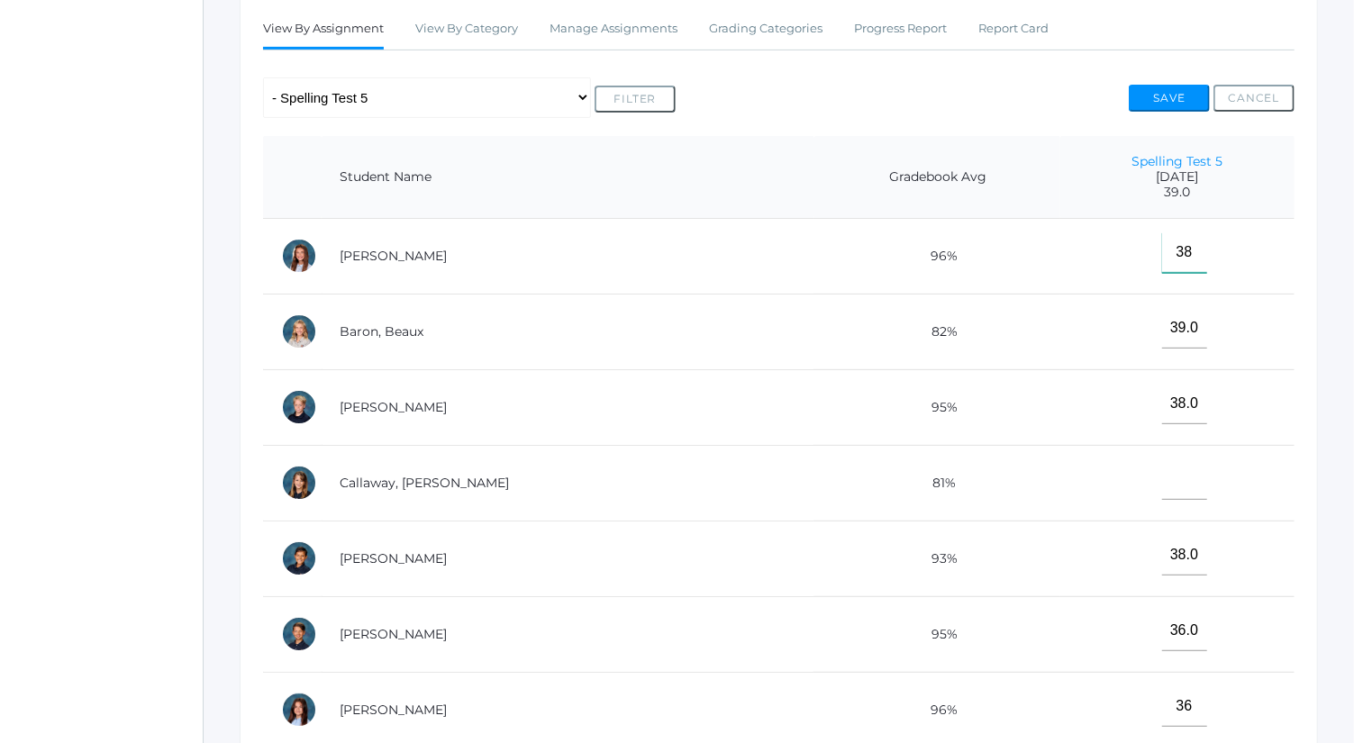
type input"] "38"
click at [1189, 100] on button "Save" at bounding box center [1169, 98] width 81 height 27
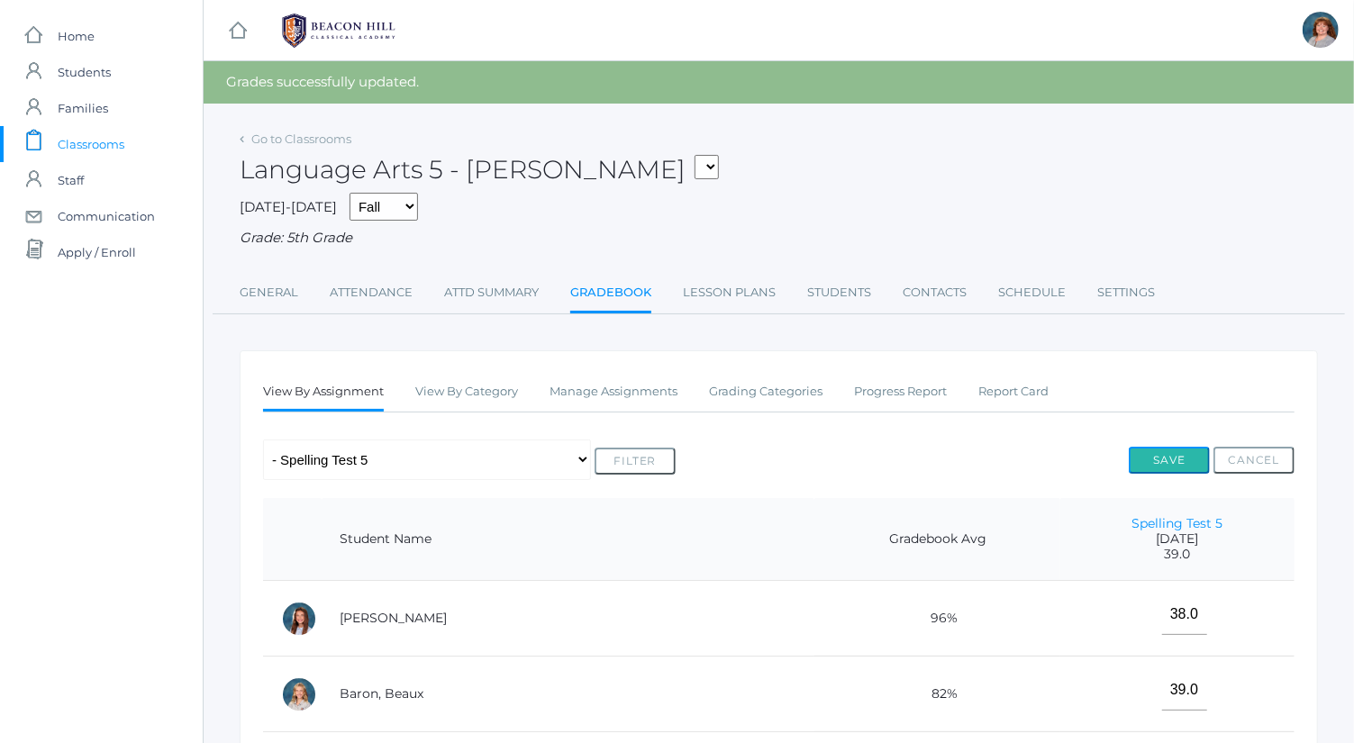
click at [1165, 458] on button "Save" at bounding box center [1169, 460] width 81 height 27
select select "cat_1035"
click at [263, 440] on select "Any Assignment Category: Composition - Orca Whale Paragraph - [PERSON_NAME] Par…" at bounding box center [427, 460] width 328 height 41
click at [640, 462] on button "Filter" at bounding box center [635, 461] width 81 height 27
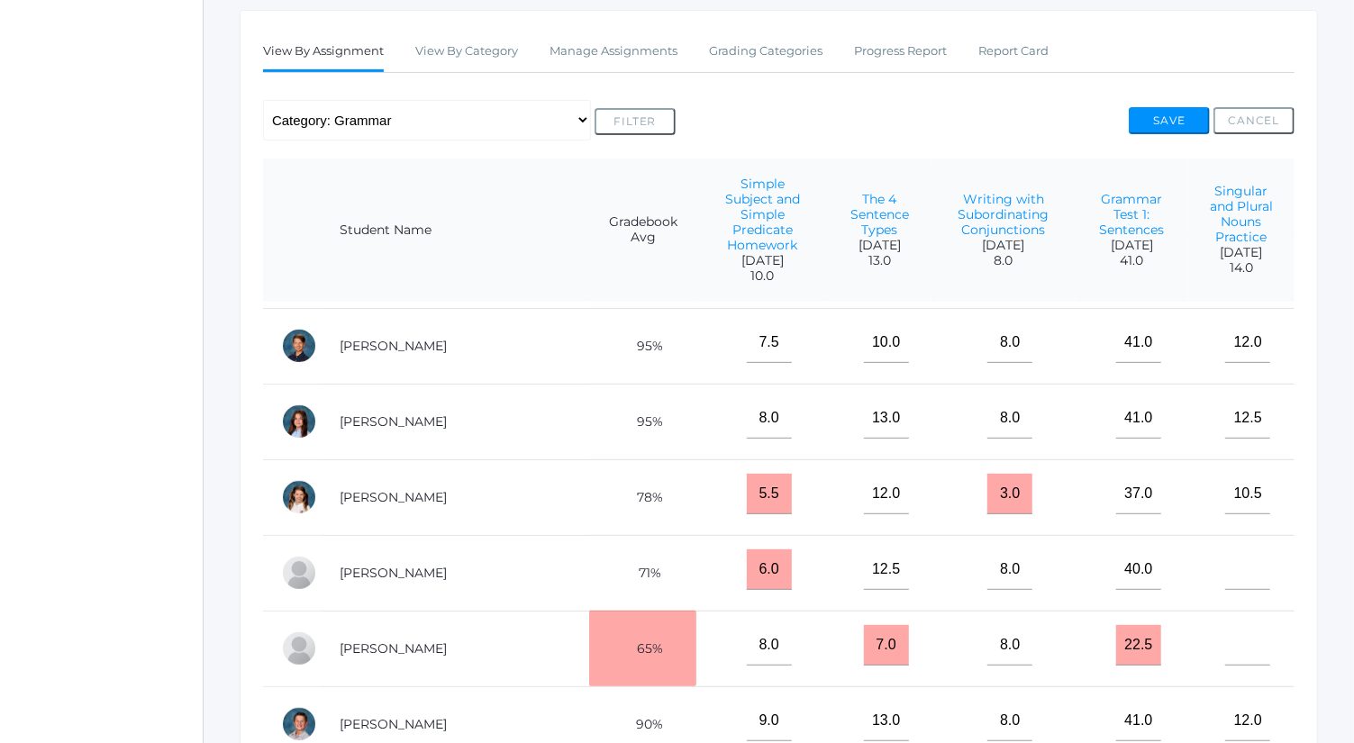
scroll to position [396, 0]
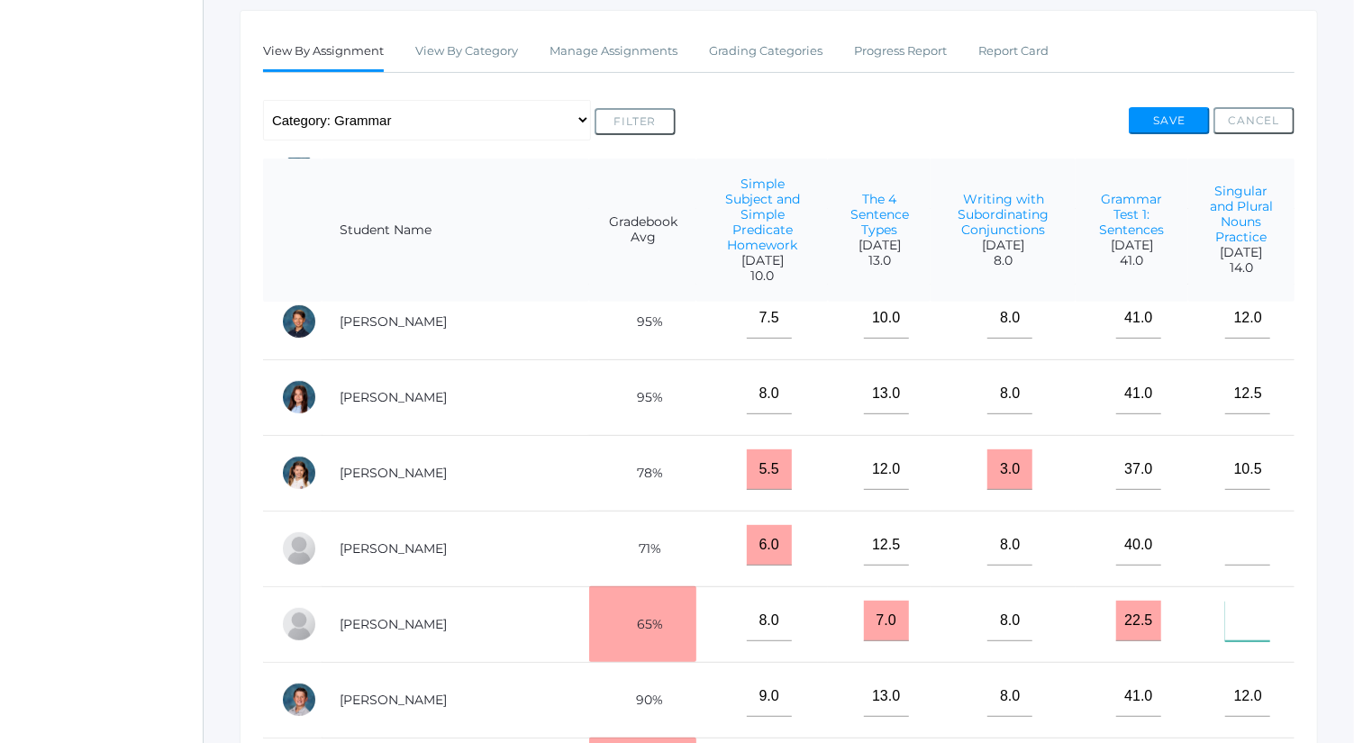
click at [1230, 616] on input"] "text" at bounding box center [1247, 621] width 45 height 41
type input"] "5"
click at [1190, 112] on button "Save" at bounding box center [1169, 120] width 81 height 27
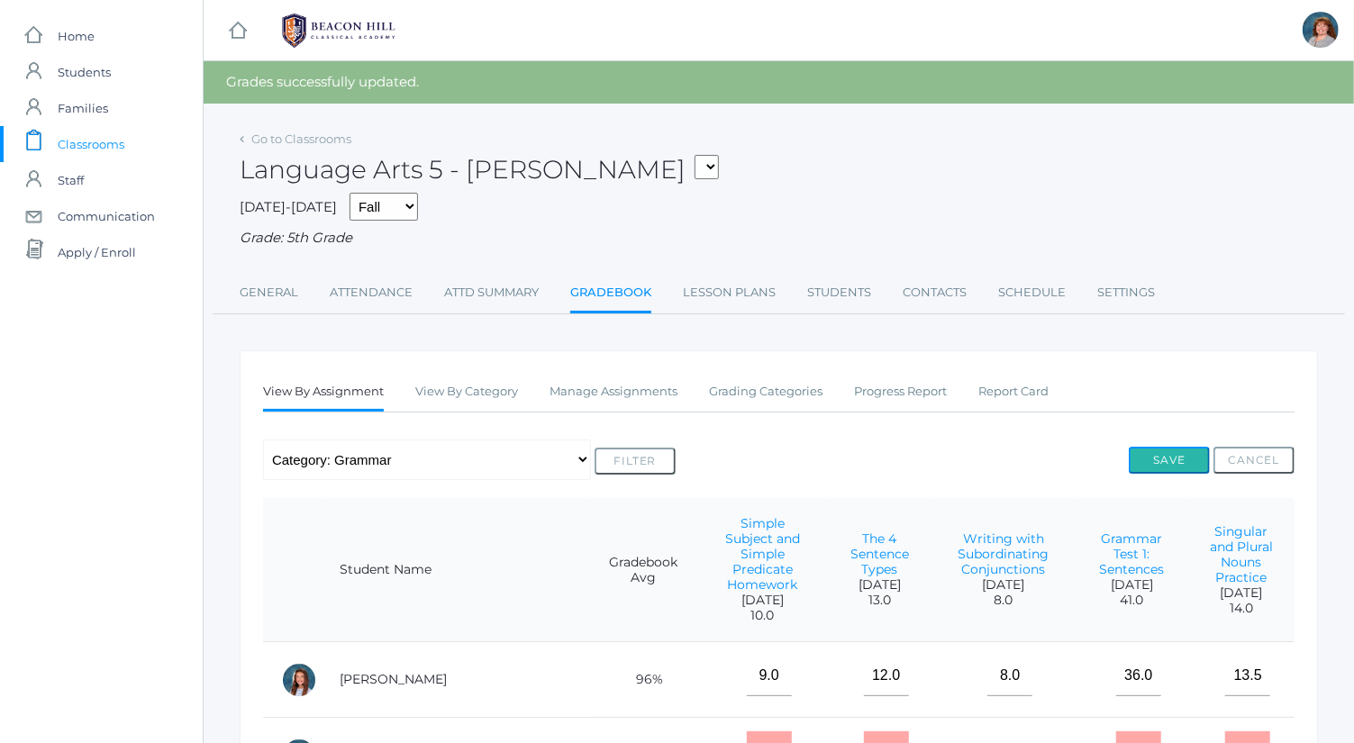
click at [1178, 461] on button "Save" at bounding box center [1169, 460] width 81 height 27
click at [517, 465] on select "Any Assignment Category: Composition - Orca Whale Paragraph - Mrs. Granger Para…" at bounding box center [427, 460] width 328 height 41
select select "10119"
click at [263, 440] on select "Any Assignment Category: Composition - Orca Whale Paragraph - Mrs. Granger Para…" at bounding box center [427, 460] width 328 height 41
click at [645, 451] on button "Filter" at bounding box center [635, 461] width 81 height 27
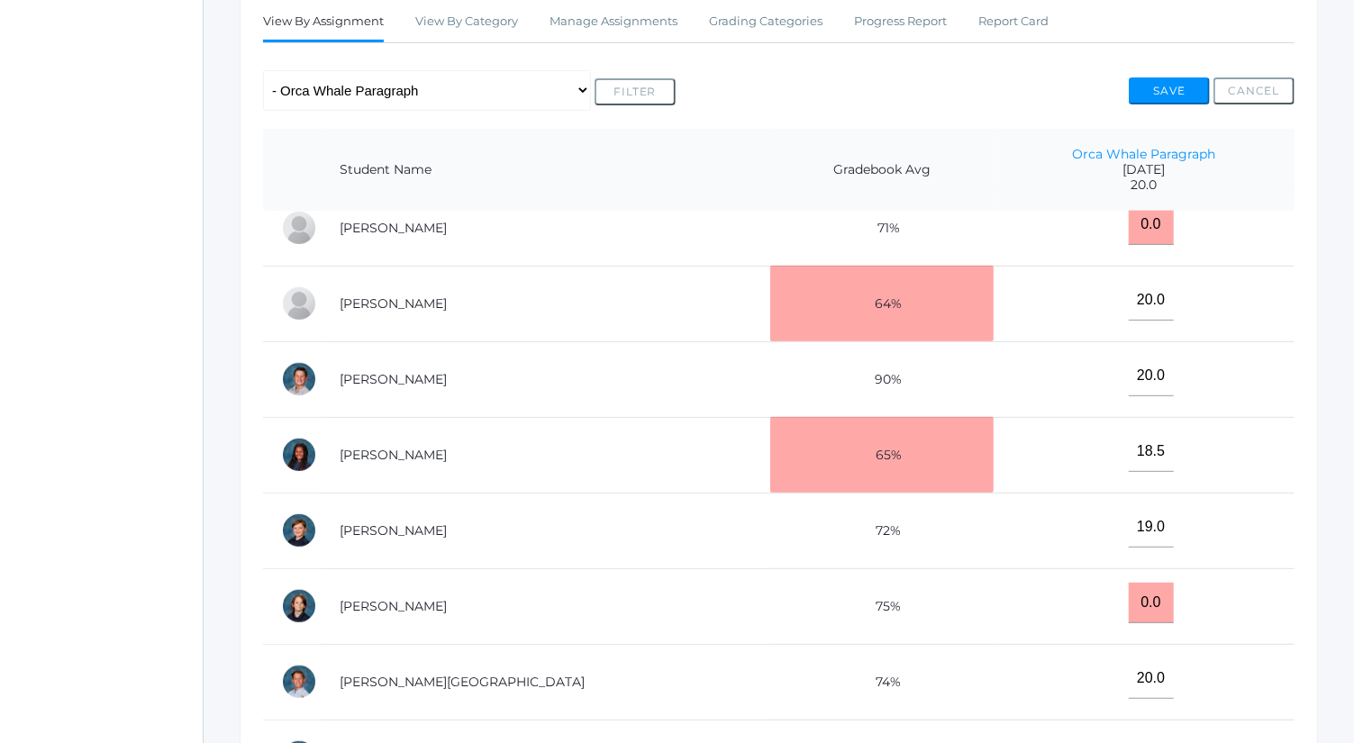
scroll to position [633, 0]
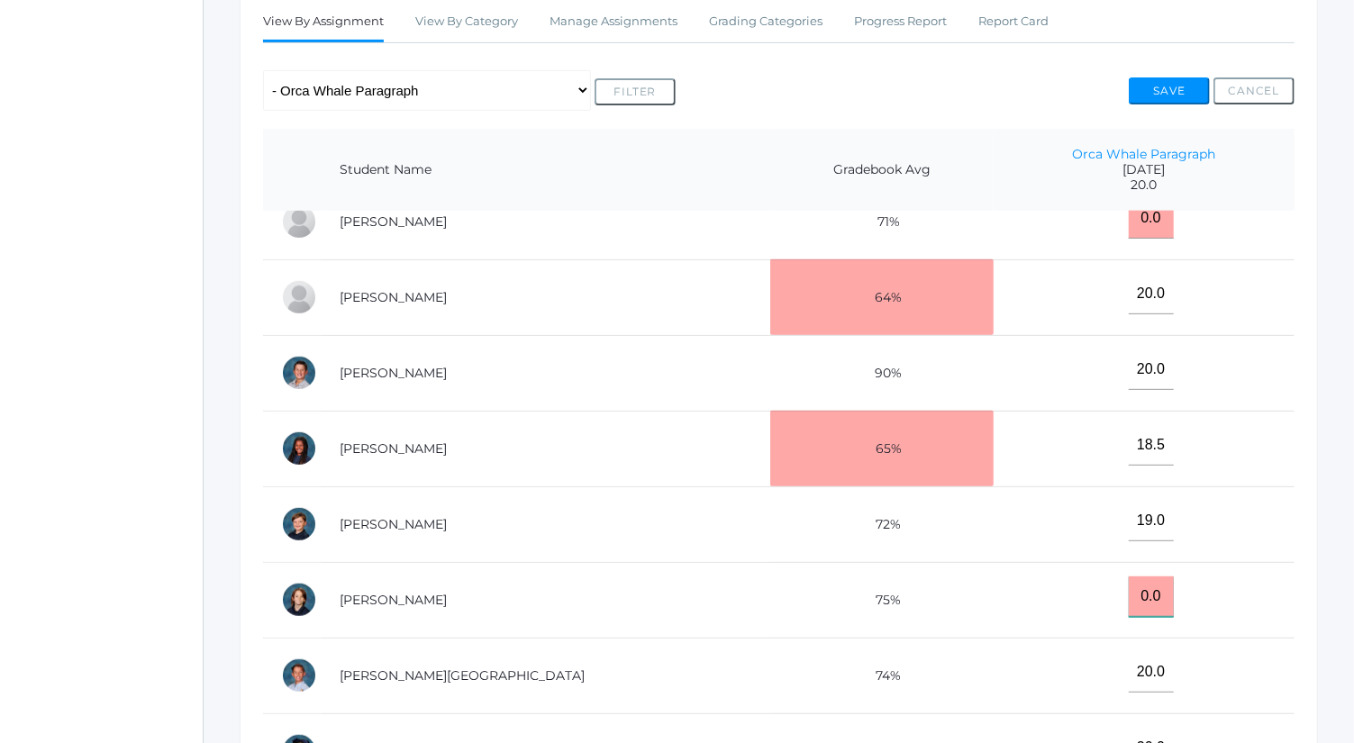
drag, startPoint x: 1125, startPoint y: 592, endPoint x: 1075, endPoint y: 597, distance: 49.8
click at [1075, 597] on td "0.0" at bounding box center [1144, 600] width 301 height 76
type input "16"
click at [1169, 90] on button "Save" at bounding box center [1169, 90] width 81 height 27
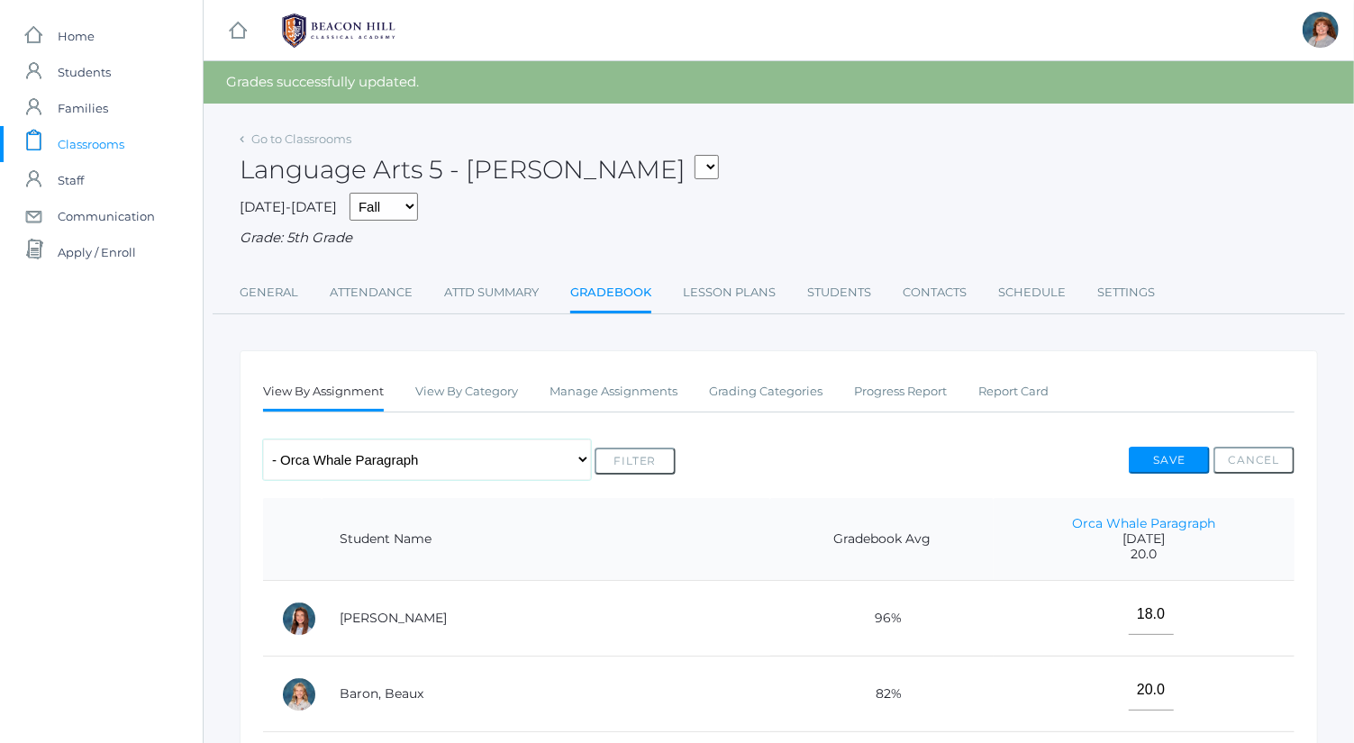
click at [478, 452] on select "Any Assignment Category: Composition - Orca Whale Paragraph - [PERSON_NAME] Par…" at bounding box center [427, 460] width 328 height 41
select select "cat_1036"
click at [263, 440] on select "Any Assignment Category: Composition - Orca Whale Paragraph - [PERSON_NAME] Par…" at bounding box center [427, 460] width 328 height 41
click at [624, 448] on button "Filter" at bounding box center [635, 461] width 81 height 27
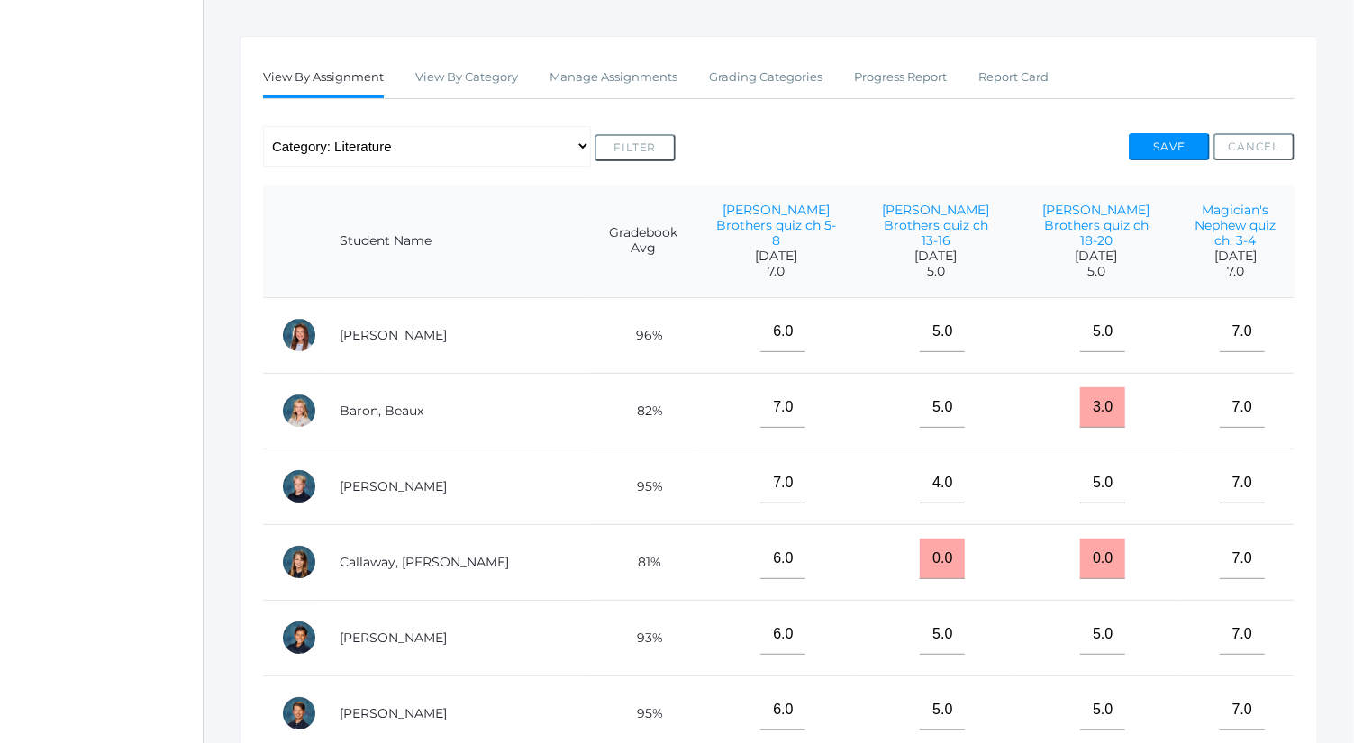
scroll to position [268, 0]
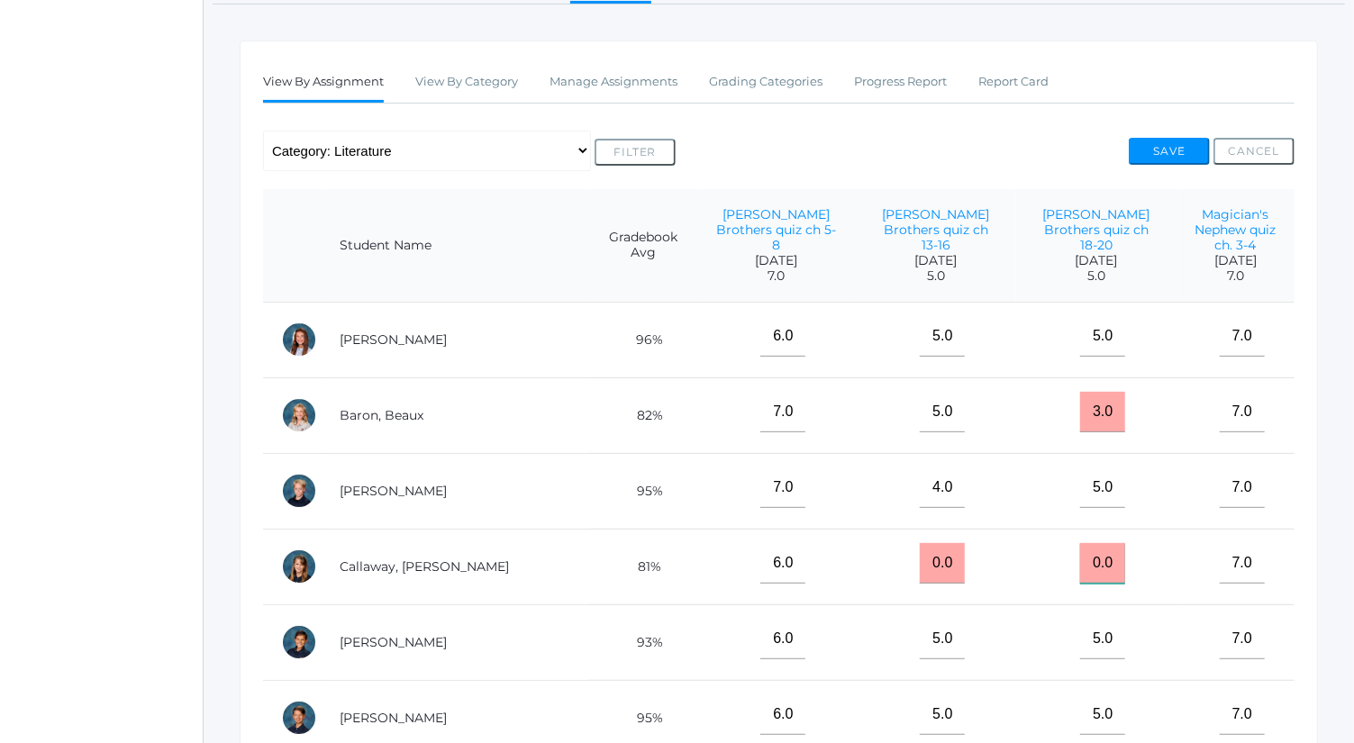
drag, startPoint x: 1043, startPoint y: 536, endPoint x: 955, endPoint y: 542, distance: 87.6
click at [1016, 542] on td "0.0" at bounding box center [1096, 567] width 160 height 76
type input "4"
click at [1159, 150] on button "Save" at bounding box center [1169, 151] width 81 height 27
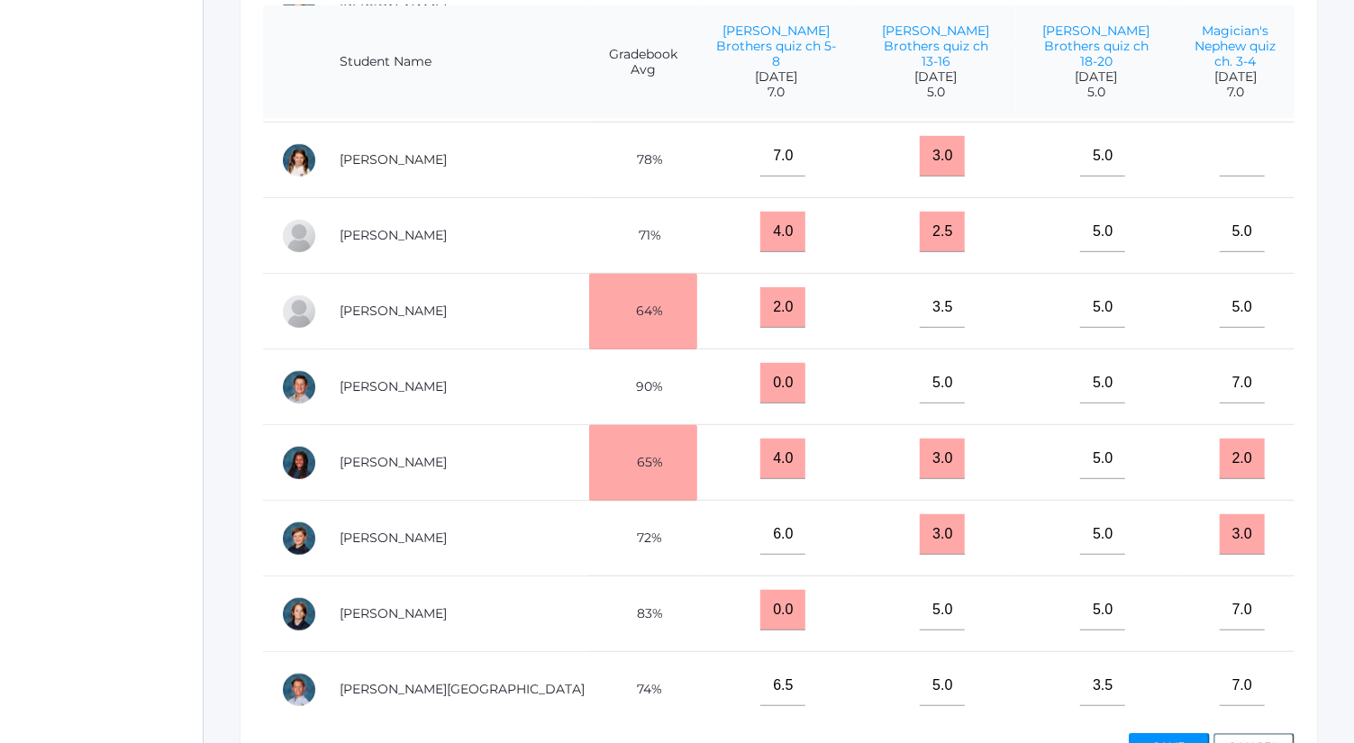
scroll to position [529, 0]
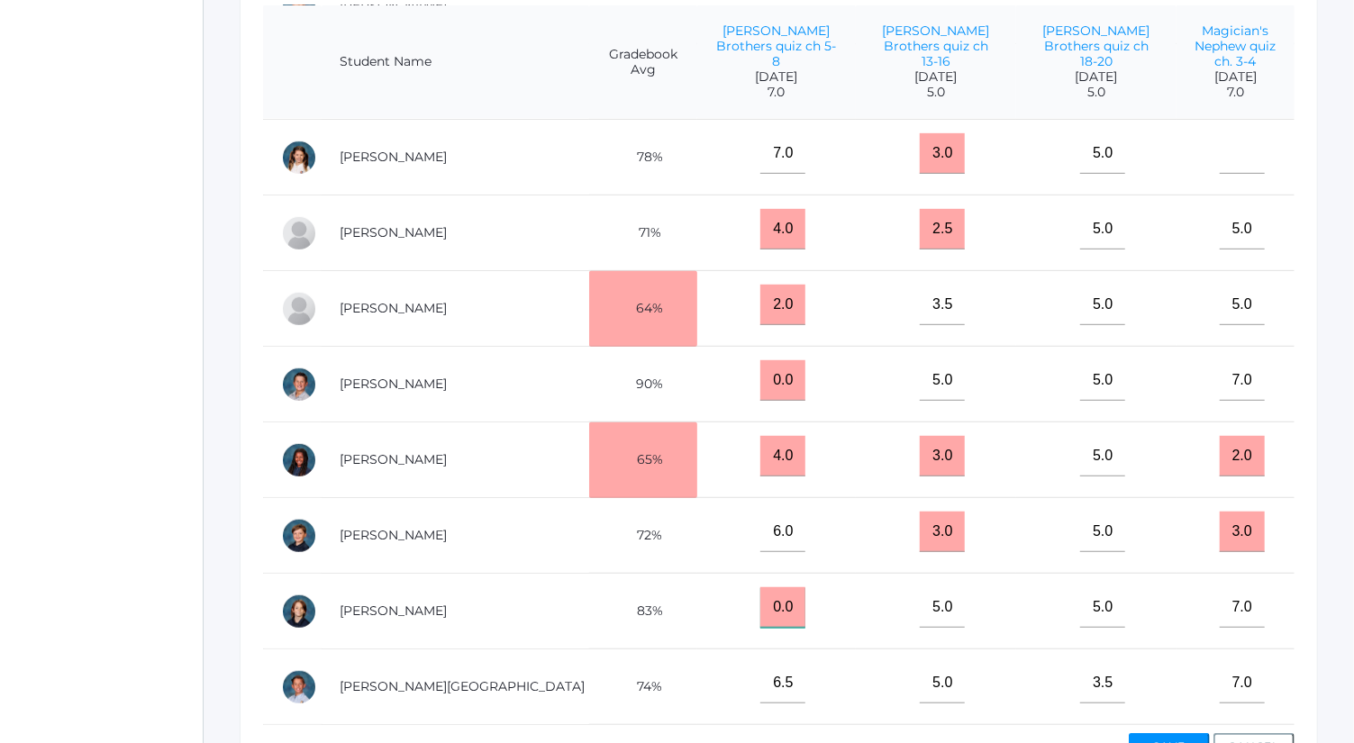
drag, startPoint x: 724, startPoint y: 588, endPoint x: 680, endPoint y: 579, distance: 44.0
click at [697, 579] on td "0.0" at bounding box center [776, 612] width 159 height 76
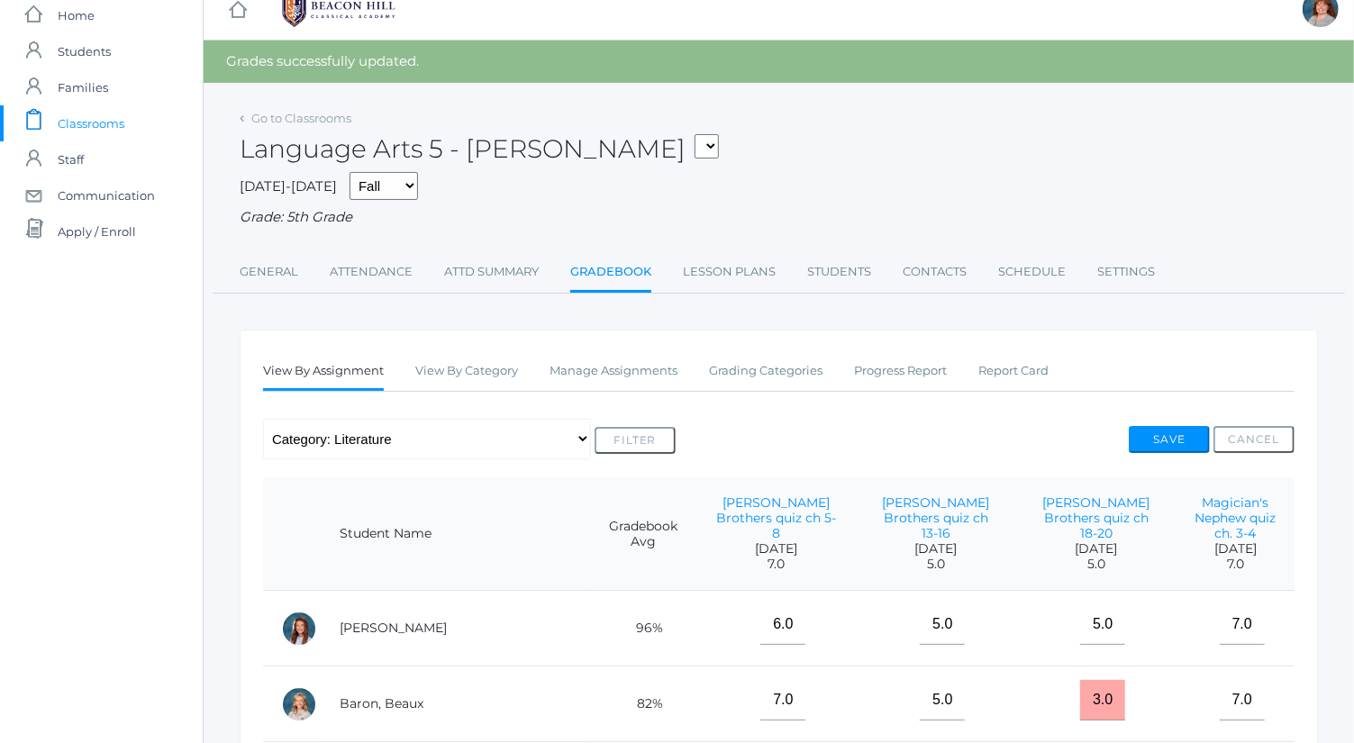
scroll to position [0, 0]
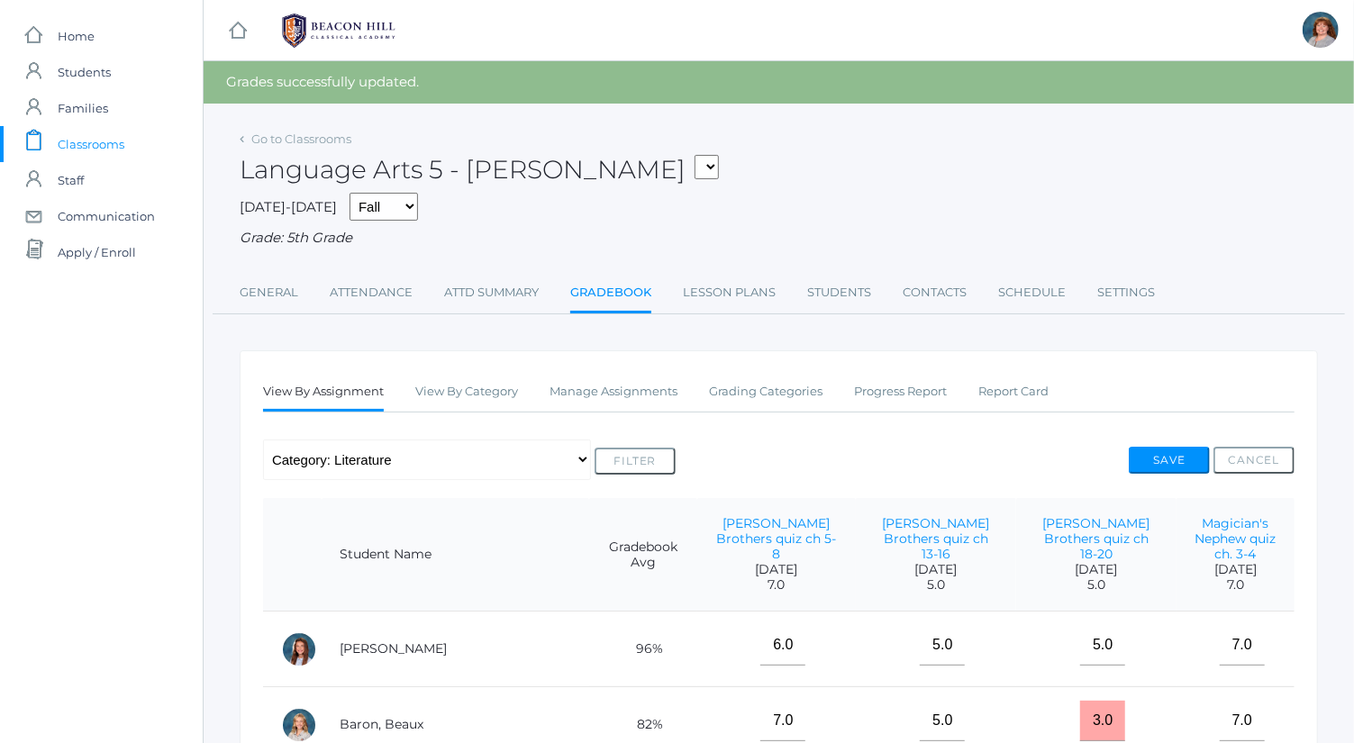
type input "7"
click at [1156, 462] on button "Save" at bounding box center [1169, 460] width 81 height 27
click at [640, 378] on link "Manage Assignments" at bounding box center [614, 392] width 128 height 36
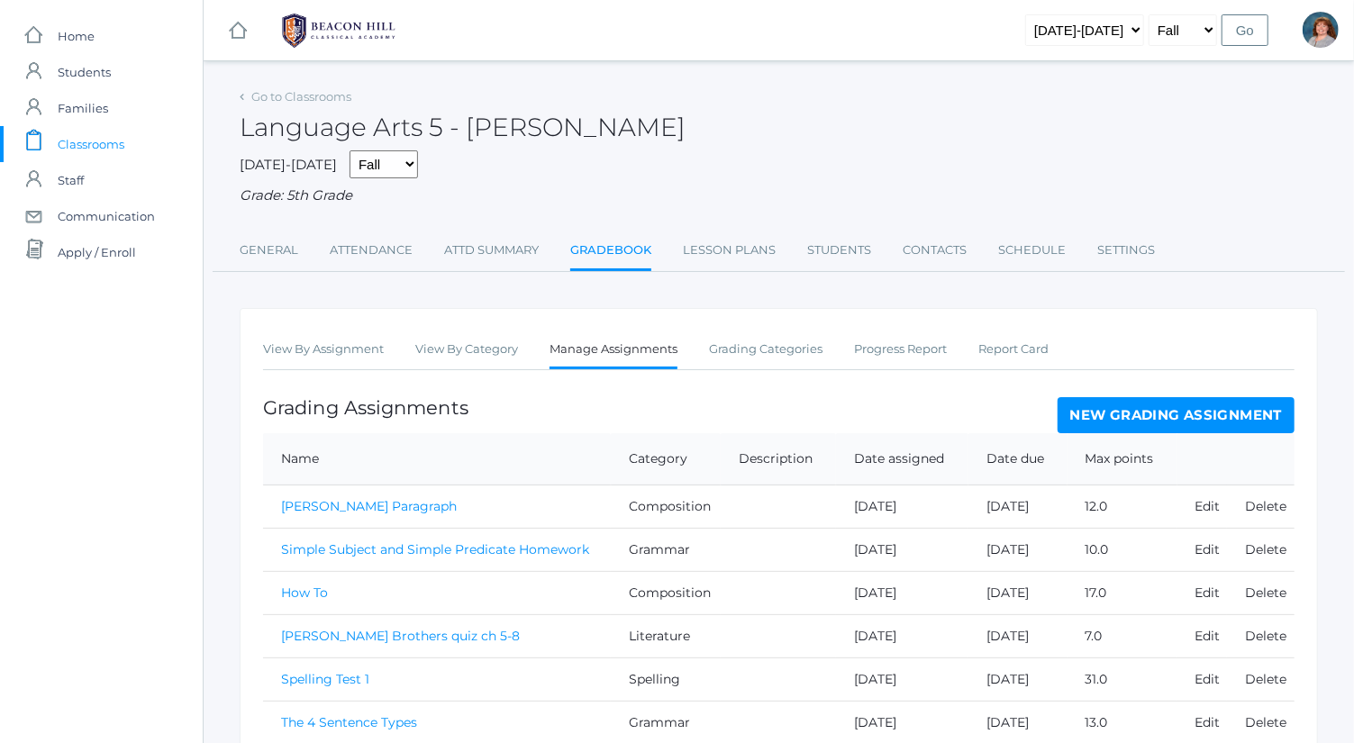
click at [1157, 405] on link "New Grading Assignment" at bounding box center [1176, 415] width 237 height 36
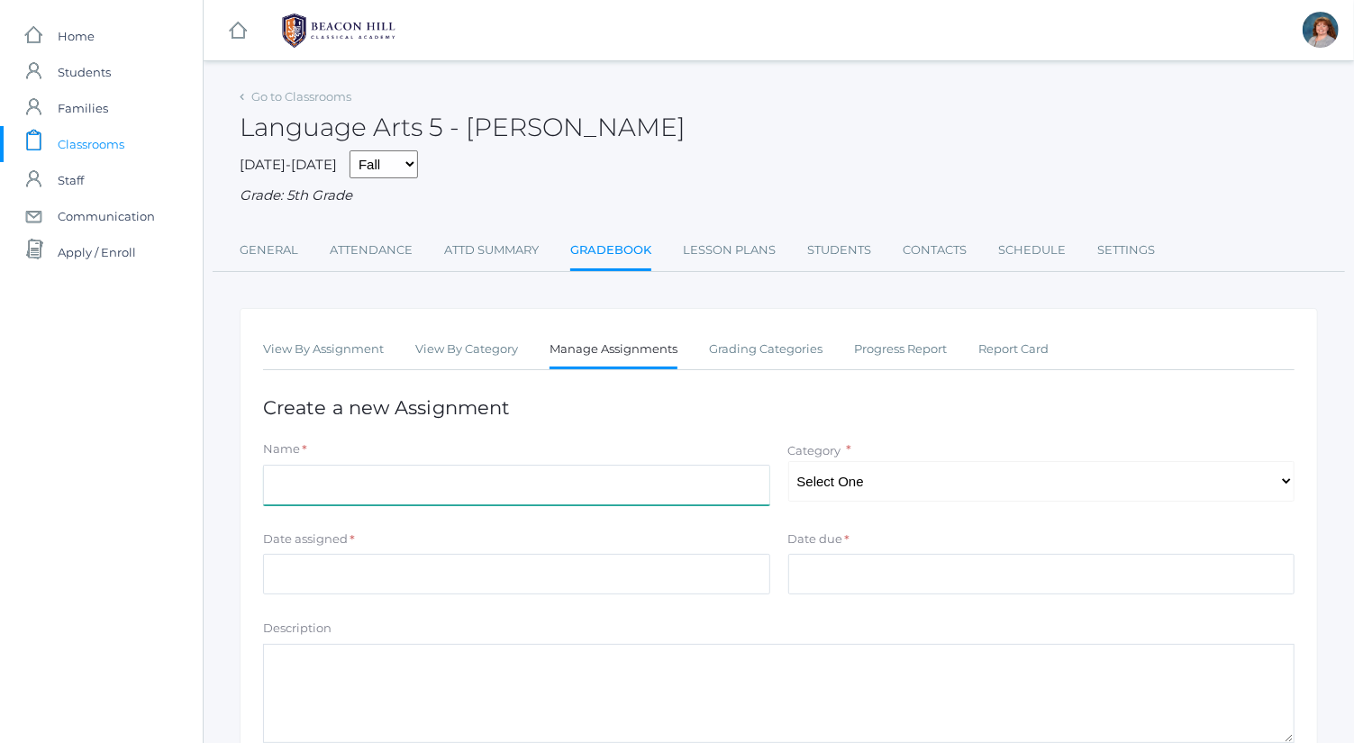
click at [597, 471] on input "Name" at bounding box center [516, 485] width 507 height 41
type input "Magician's Nephew quiz ch. 7-8"
click at [835, 479] on select "Select One Spelling Composition Grammar Literature Memory" at bounding box center [1041, 481] width 507 height 41
select select "1036"
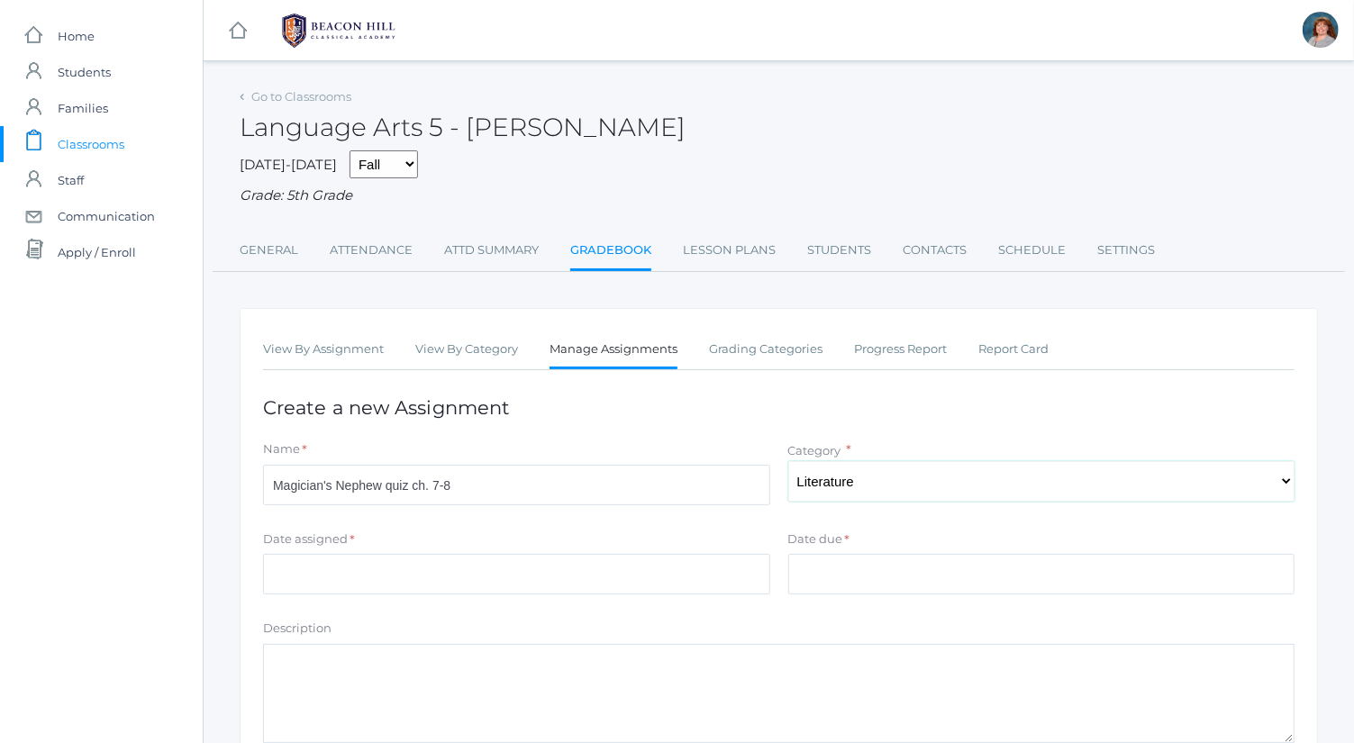
click at [788, 461] on select "Select One Spelling Composition Grammar Literature Memory" at bounding box center [1041, 481] width 507 height 41
click at [726, 574] on input "Date assigned" at bounding box center [516, 574] width 507 height 41
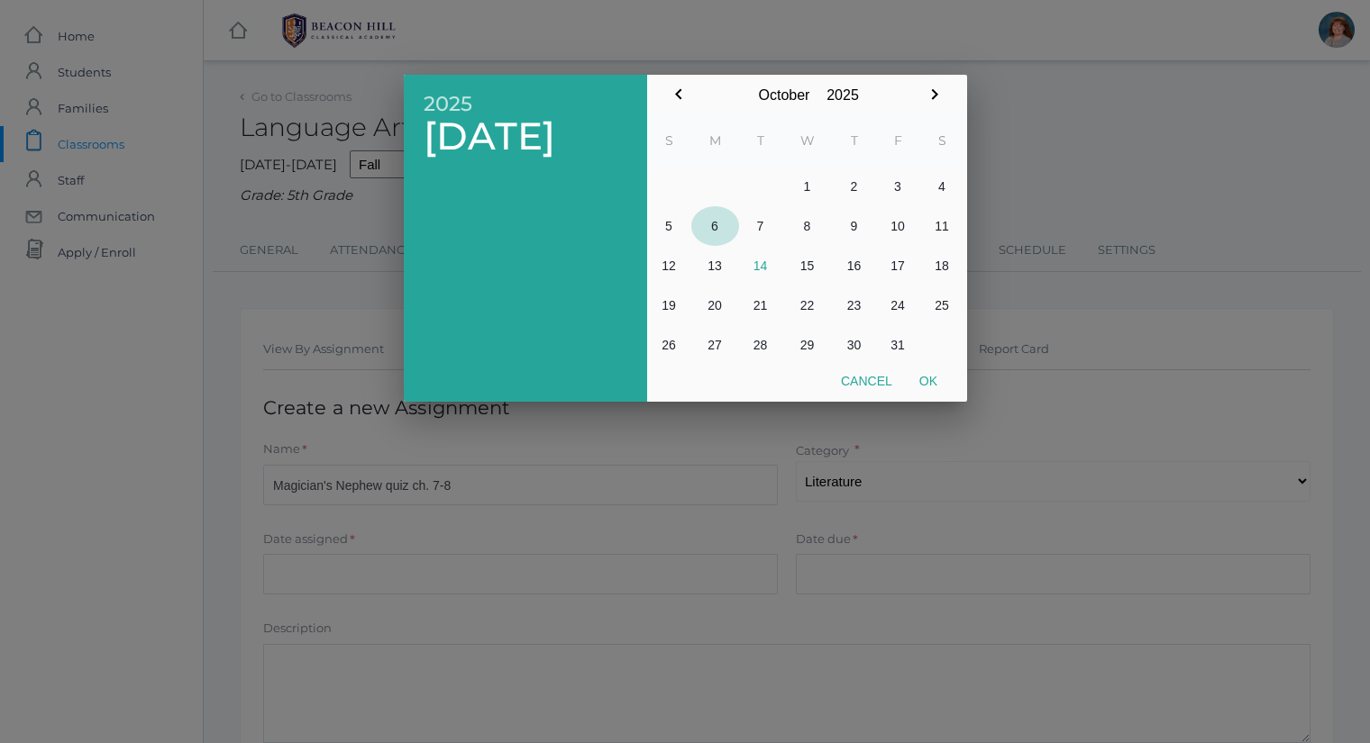
click at [715, 230] on button "6" at bounding box center [715, 226] width 48 height 40
click at [764, 223] on button "7" at bounding box center [760, 226] width 43 height 40
click at [921, 375] on button "Ok" at bounding box center [928, 381] width 45 height 32
type input "2025-10-07"
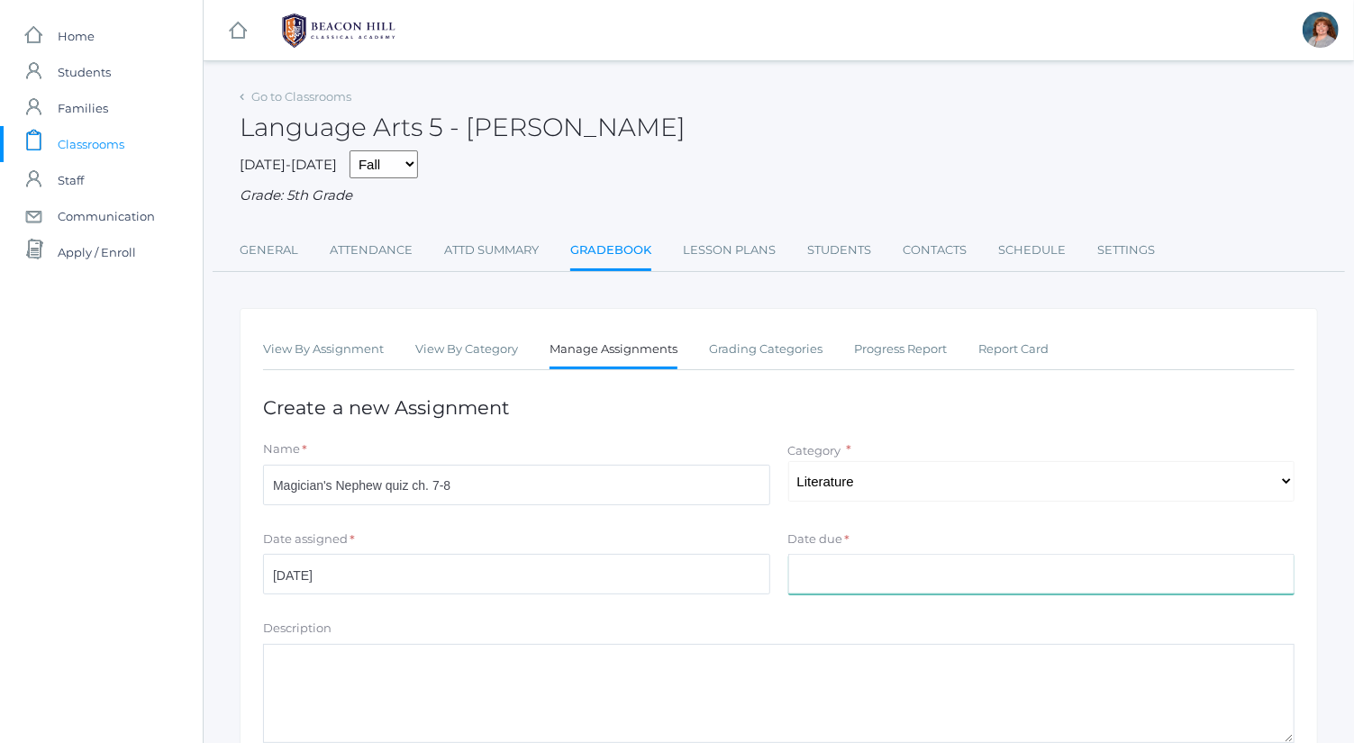
click at [888, 576] on input "Date due" at bounding box center [1041, 574] width 507 height 41
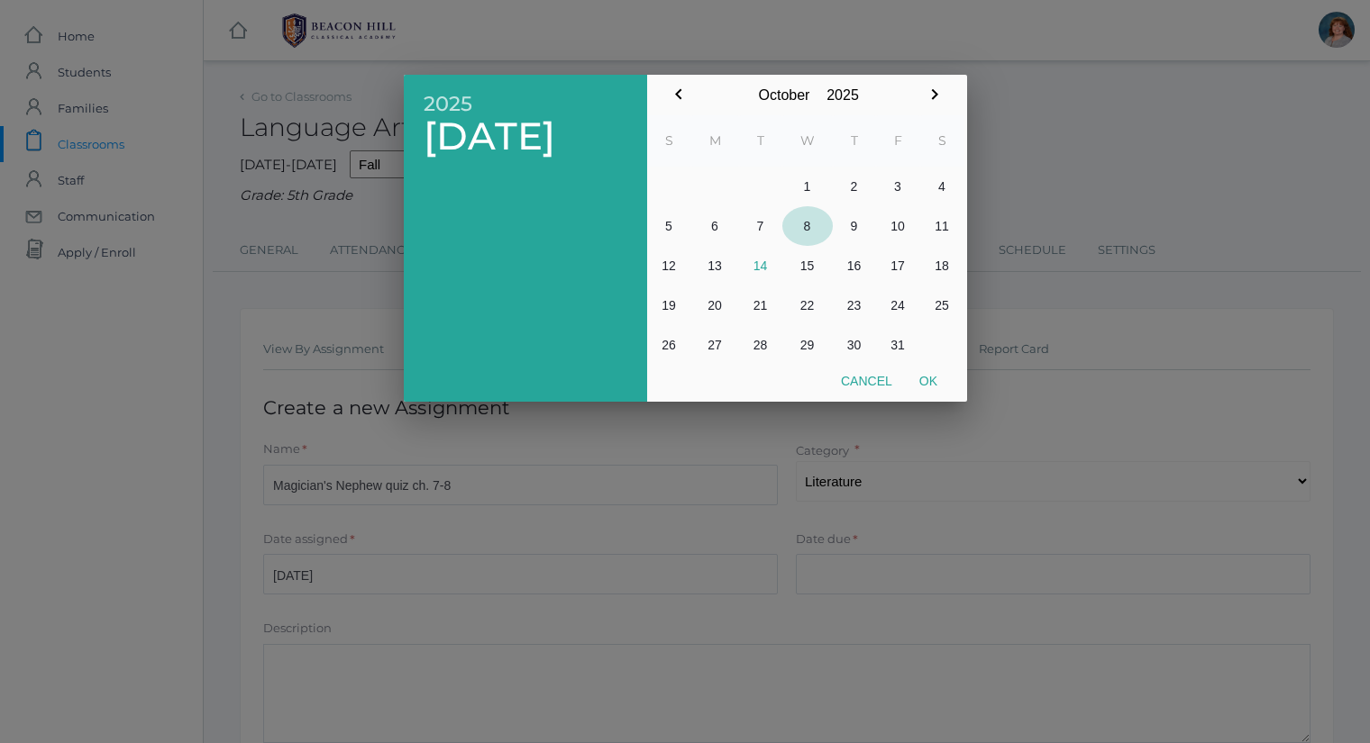
click at [814, 232] on button "8" at bounding box center [807, 226] width 50 height 40
click at [934, 378] on button "Ok" at bounding box center [928, 381] width 45 height 32
type input "[DATE]"
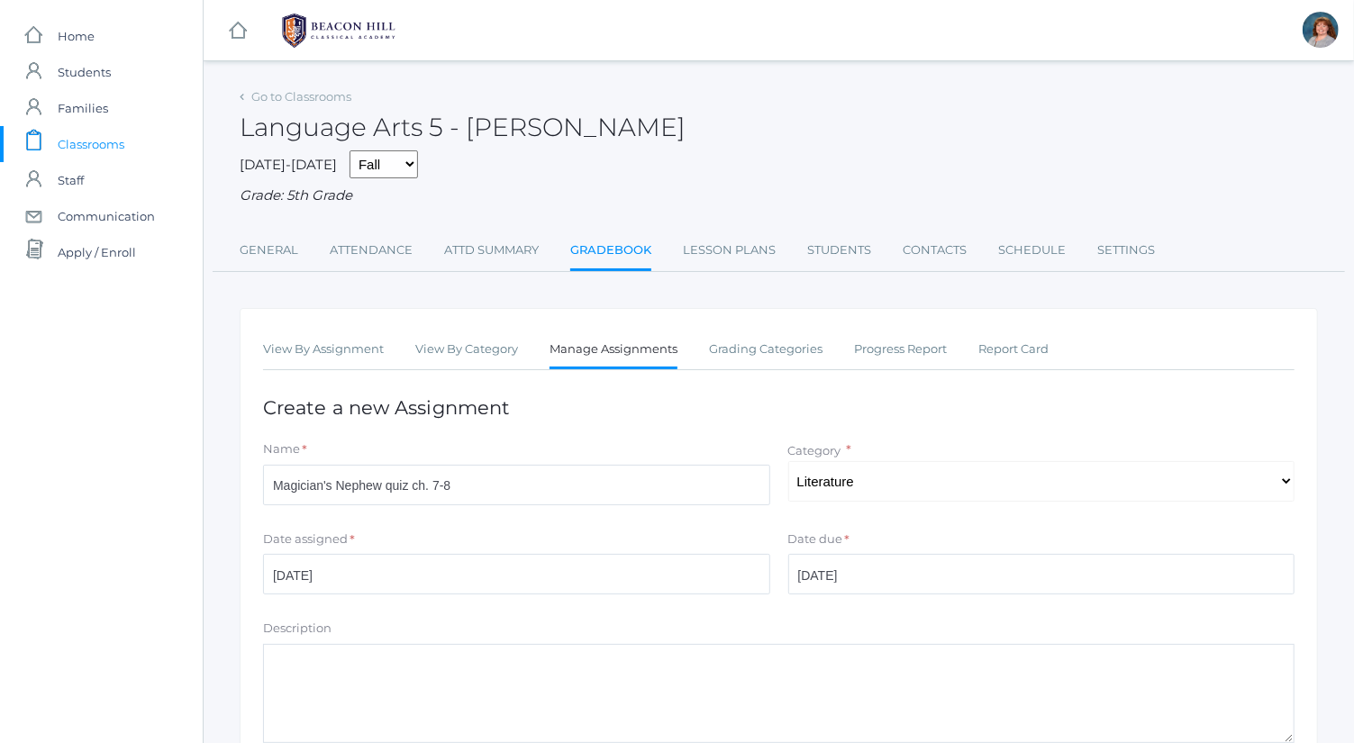
scroll to position [244, 0]
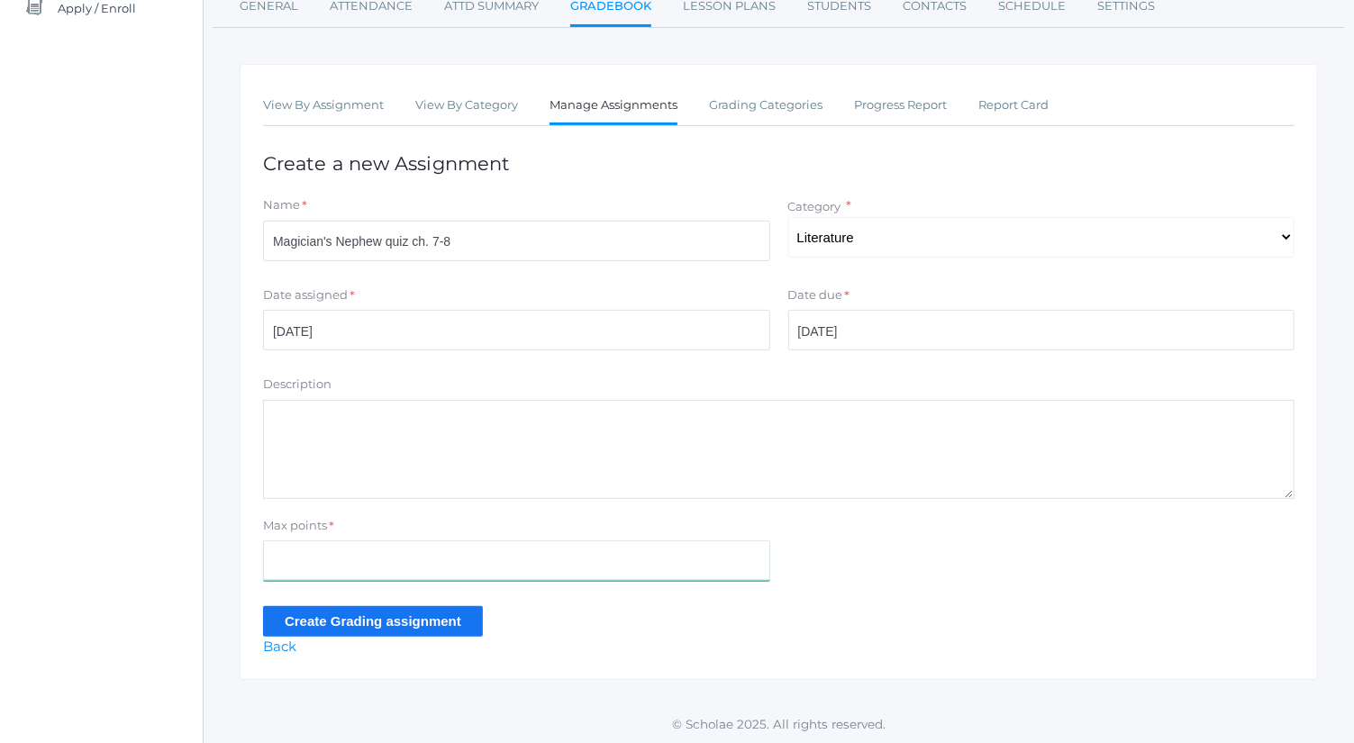
click at [510, 569] on input "Max points" at bounding box center [516, 561] width 507 height 41
type input "5"
click at [307, 614] on input "Create Grading assignment" at bounding box center [373, 621] width 220 height 30
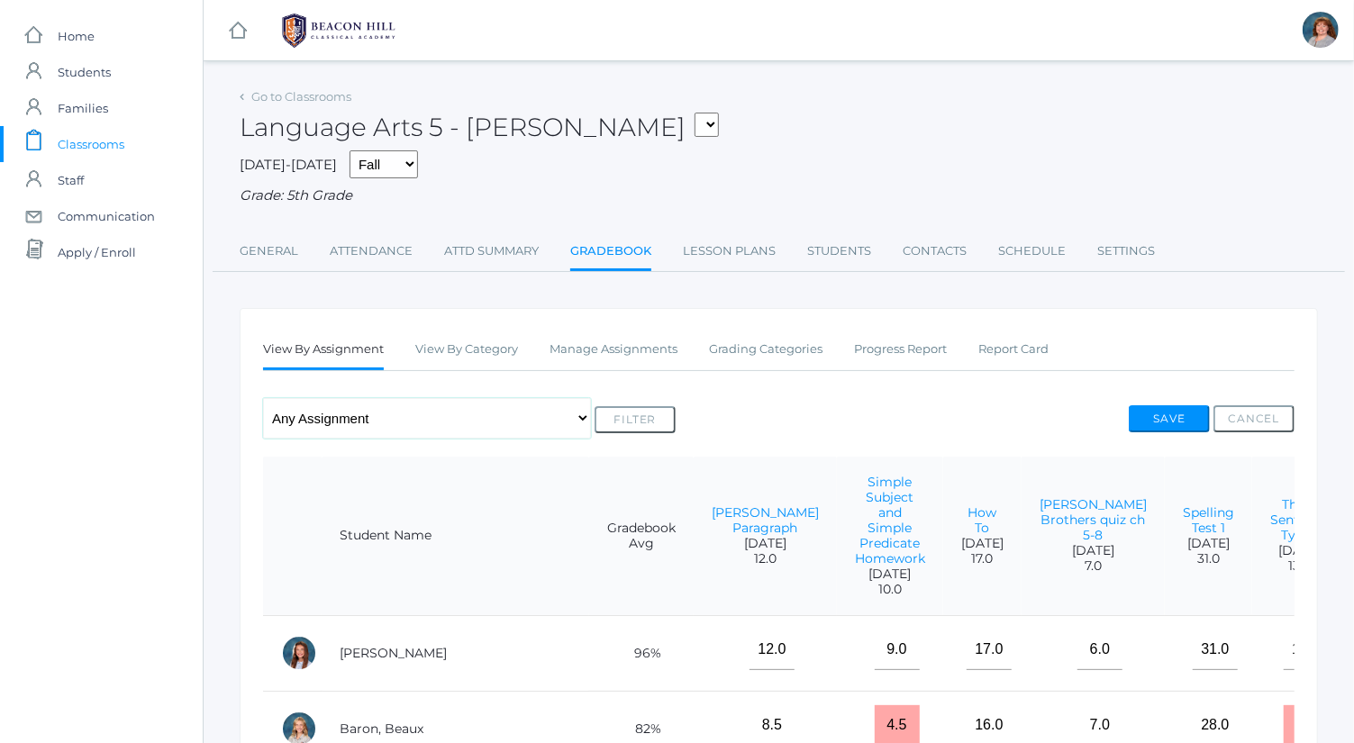
click at [456, 407] on select "Any Assignment Category: Composition - How To - Orca Whale Paragraph - Mrs. Gra…" at bounding box center [427, 418] width 328 height 41
select select "10481"
click at [263, 398] on select "Any Assignment Category: Composition - How To - Orca Whale Paragraph - Mrs. Gra…" at bounding box center [427, 418] width 328 height 41
click at [633, 419] on button "Filter" at bounding box center [635, 419] width 81 height 27
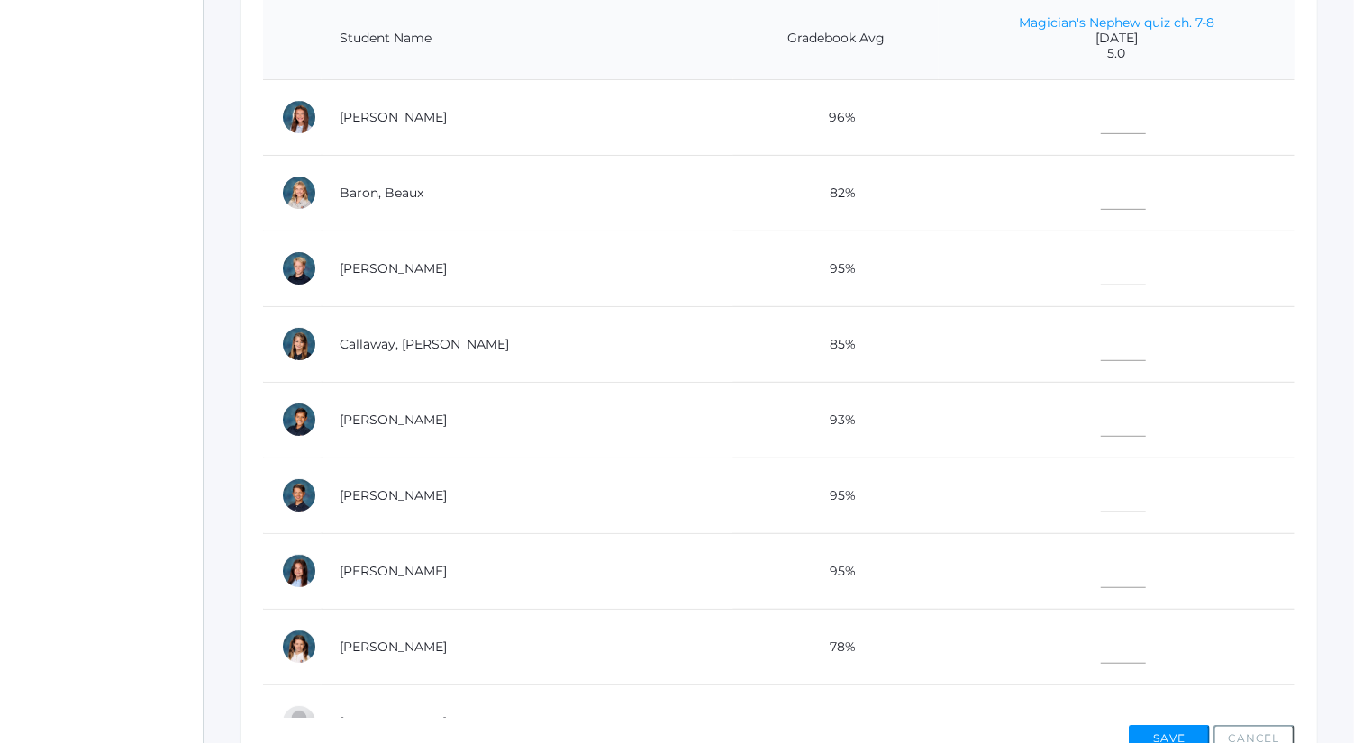
scroll to position [460, 0]
click at [1101, 479] on input"] "text" at bounding box center [1123, 491] width 45 height 41
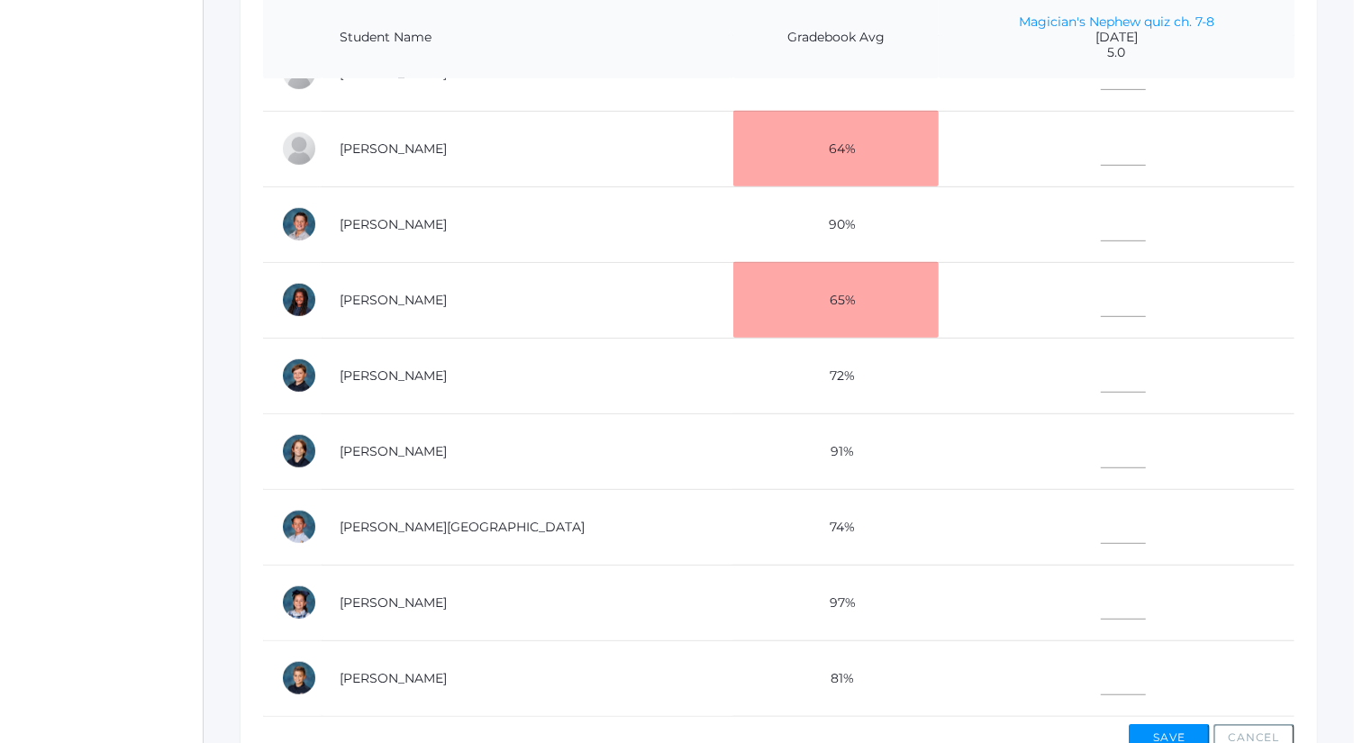
type input"] "4.5"
click at [1101, 678] on input"] "text" at bounding box center [1123, 675] width 45 height 41
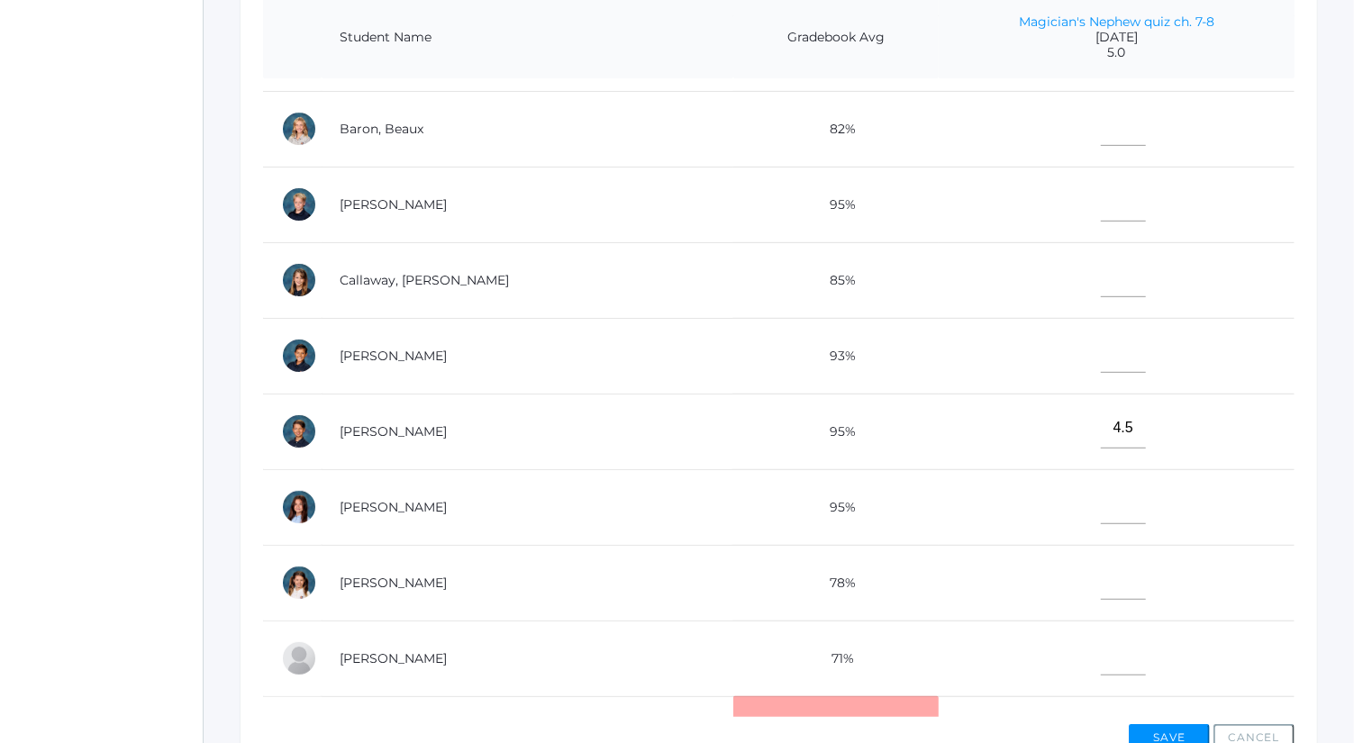
scroll to position [0, 0]
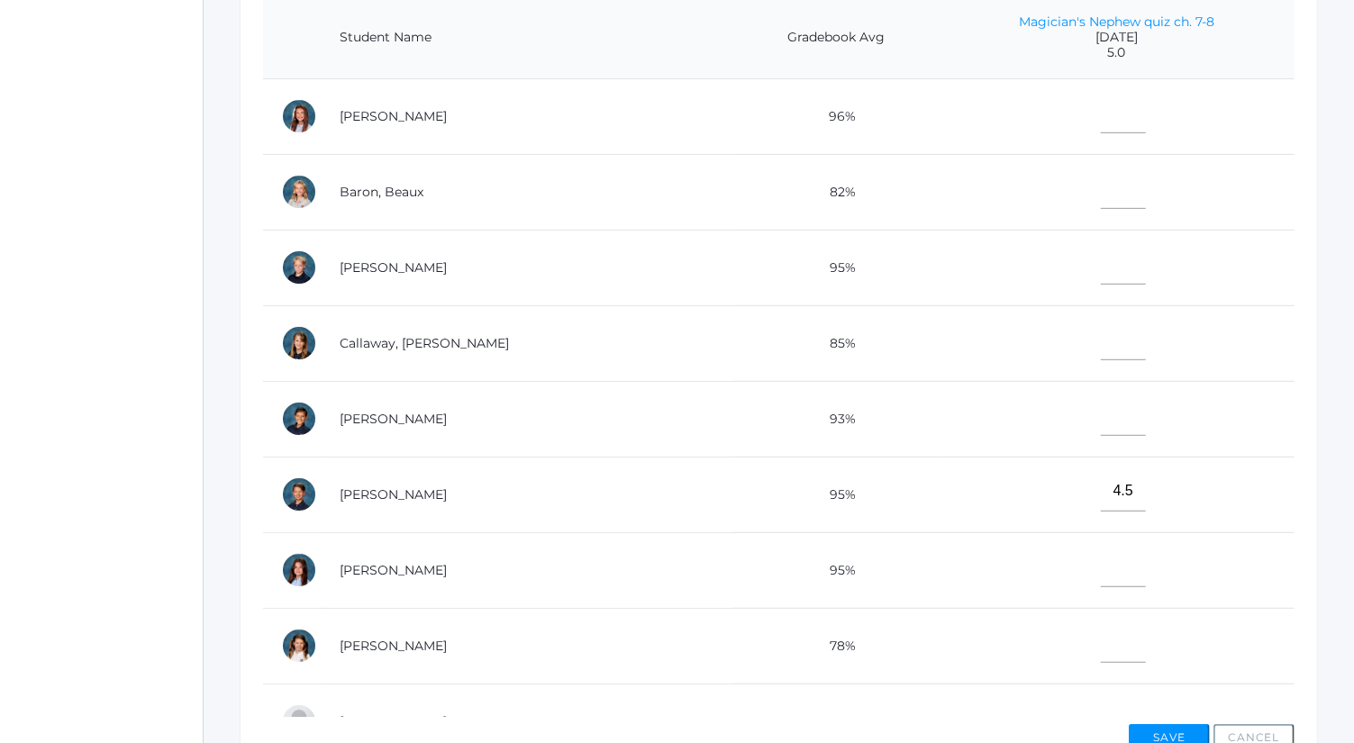
type input"] "4"
click at [1079, 283] on td at bounding box center [1117, 268] width 356 height 76
click at [1101, 271] on input"] "text" at bounding box center [1123, 264] width 45 height 41
type input"] "4.5"
click at [1101, 572] on input"] "text" at bounding box center [1123, 567] width 45 height 41
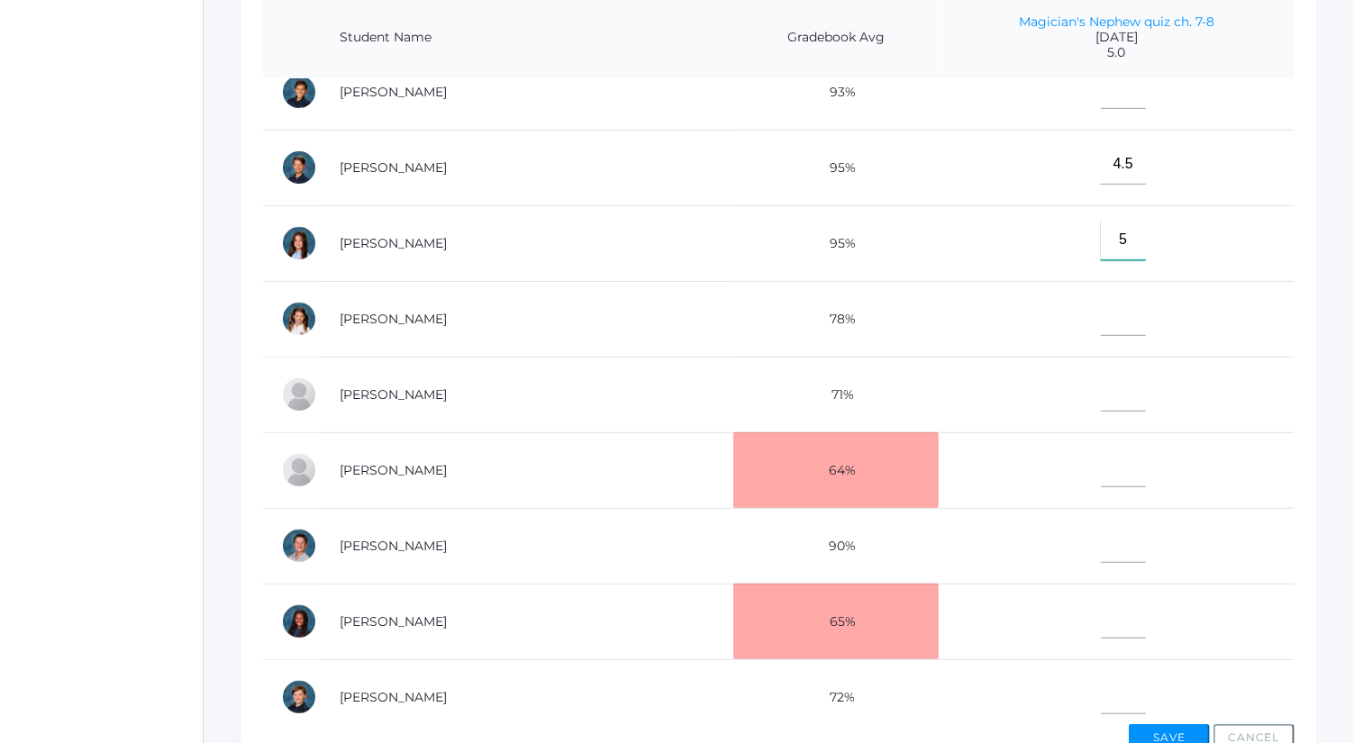
scroll to position [339, 0]
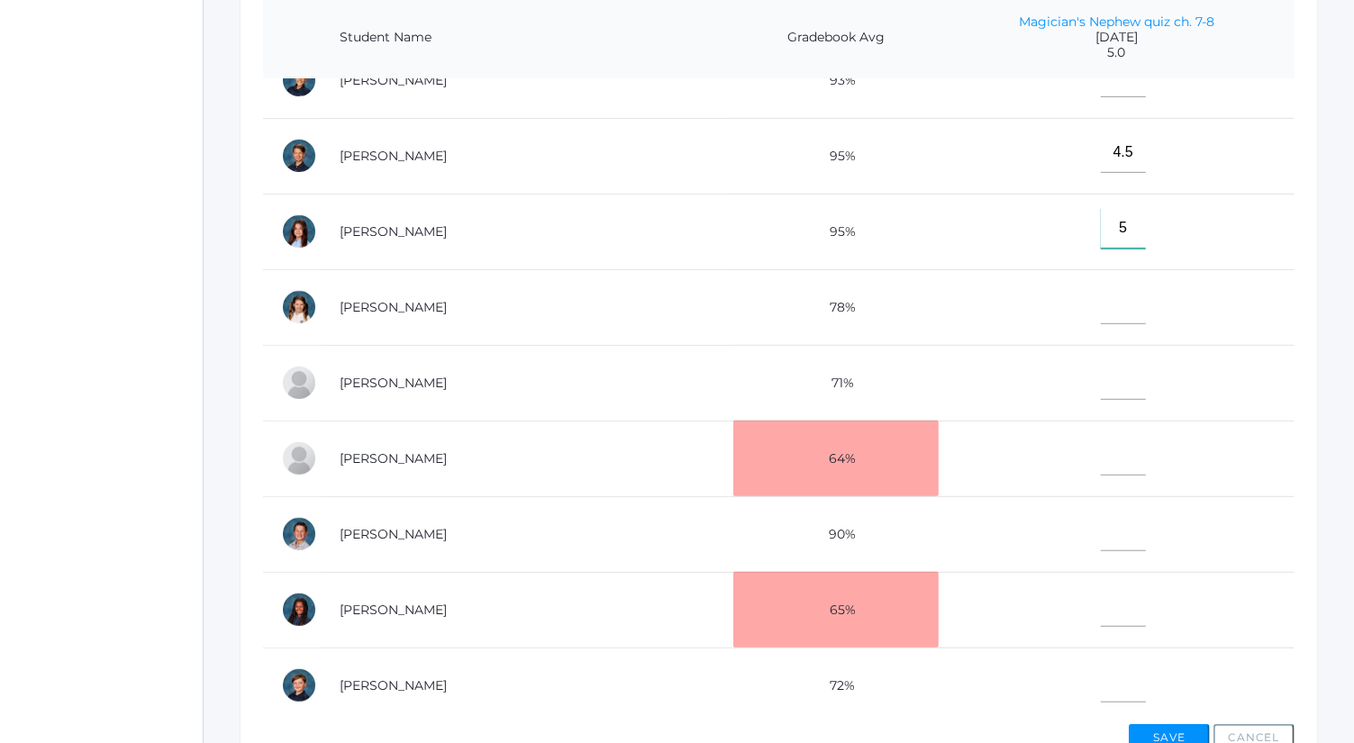
type input"] "5"
click at [1101, 589] on input"] "text" at bounding box center [1123, 607] width 45 height 41
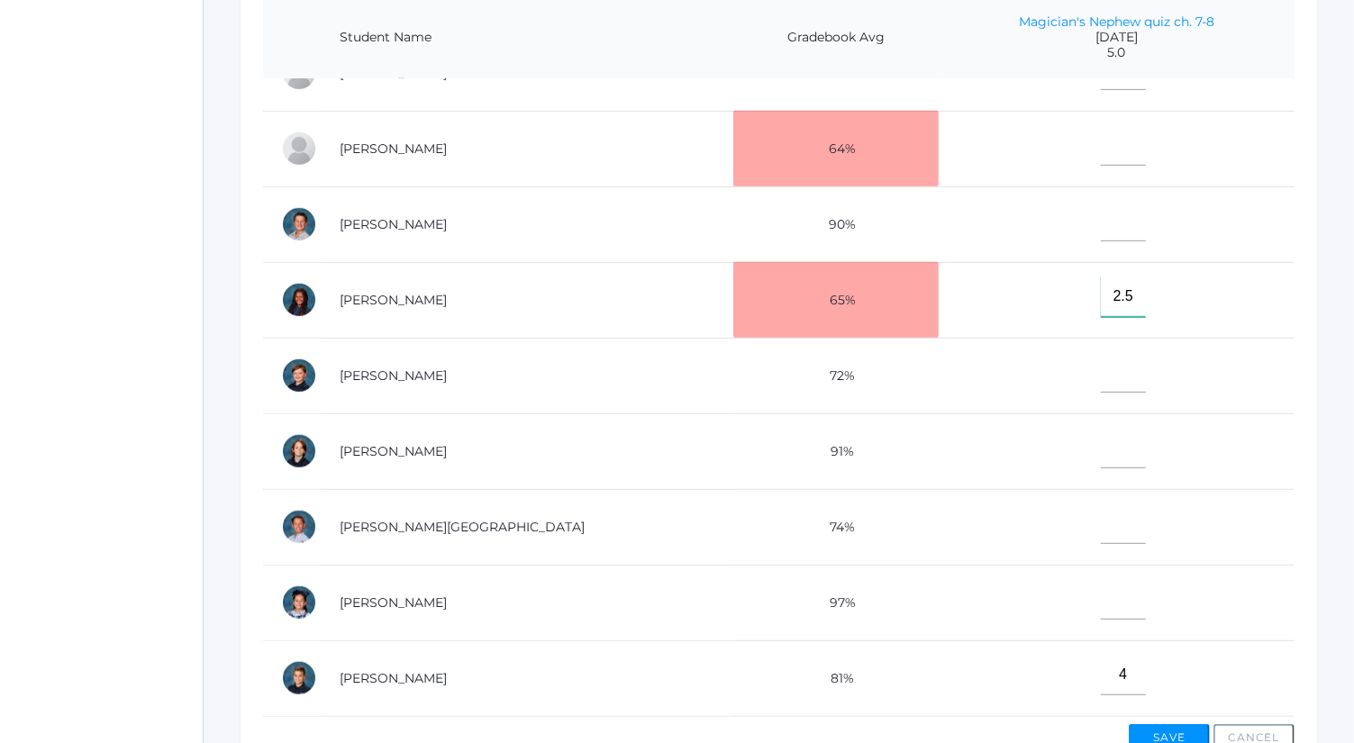
type input"] "2.5"
click at [1101, 579] on input"] "text" at bounding box center [1123, 599] width 45 height 41
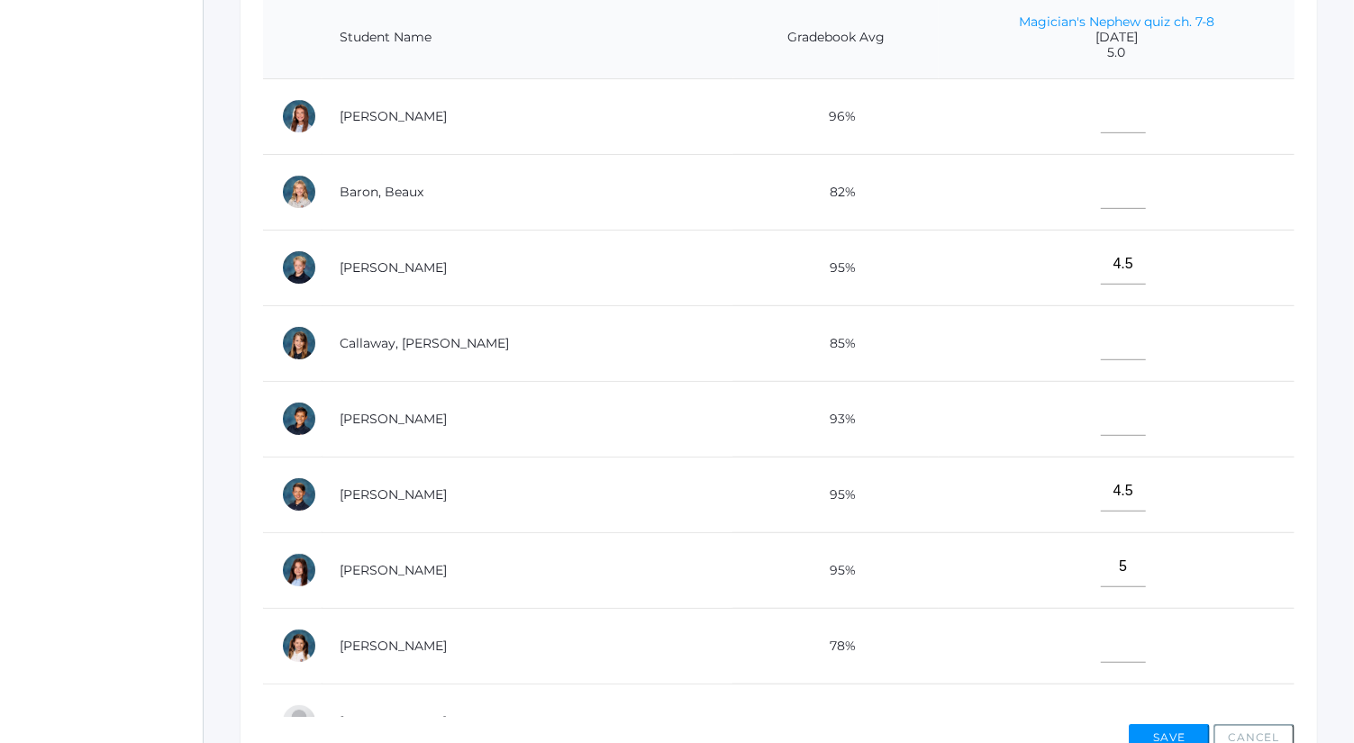
type input"] "4.5"
click at [1101, 398] on input"] "text" at bounding box center [1123, 416] width 45 height 41
type input"] "4.5"
click at [1101, 190] on input"] "text" at bounding box center [1123, 189] width 45 height 41
type input"] "5"
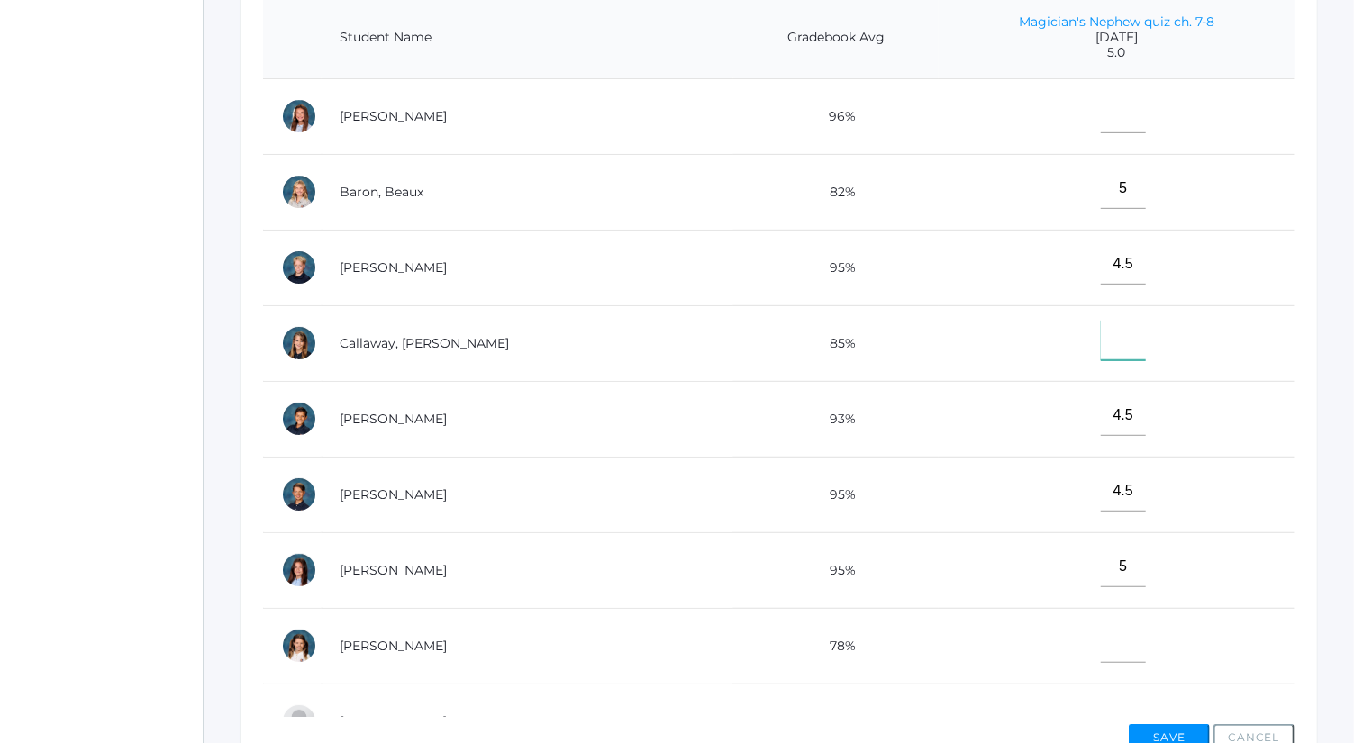
click at [1101, 341] on input"] "text" at bounding box center [1123, 340] width 45 height 41
type input"] "3.5"
click at [1101, 110] on input"] "text" at bounding box center [1123, 113] width 45 height 41
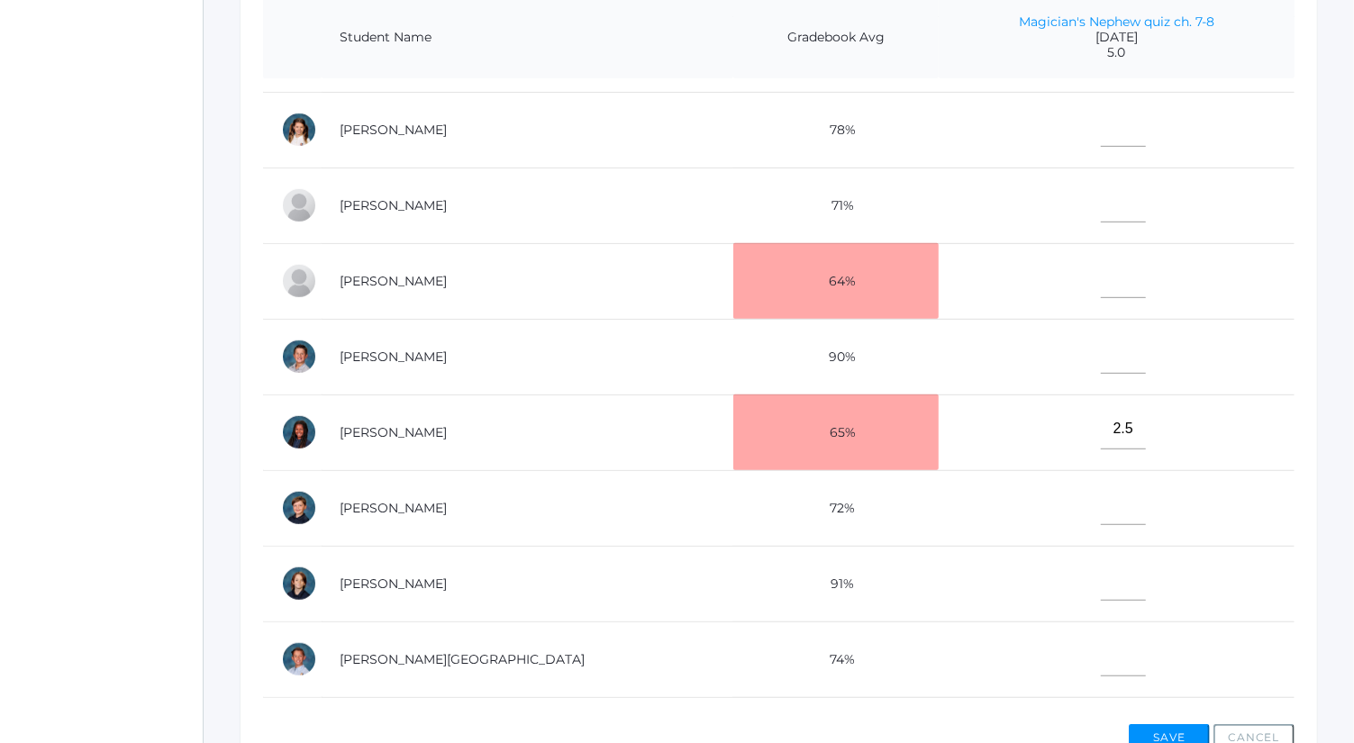
scroll to position [518, 0]
type input"] "5"
click at [1101, 272] on input"] "text" at bounding box center [1123, 276] width 45 height 41
type input"] "2.5"
click at [1101, 499] on input"] "text" at bounding box center [1123, 503] width 45 height 41
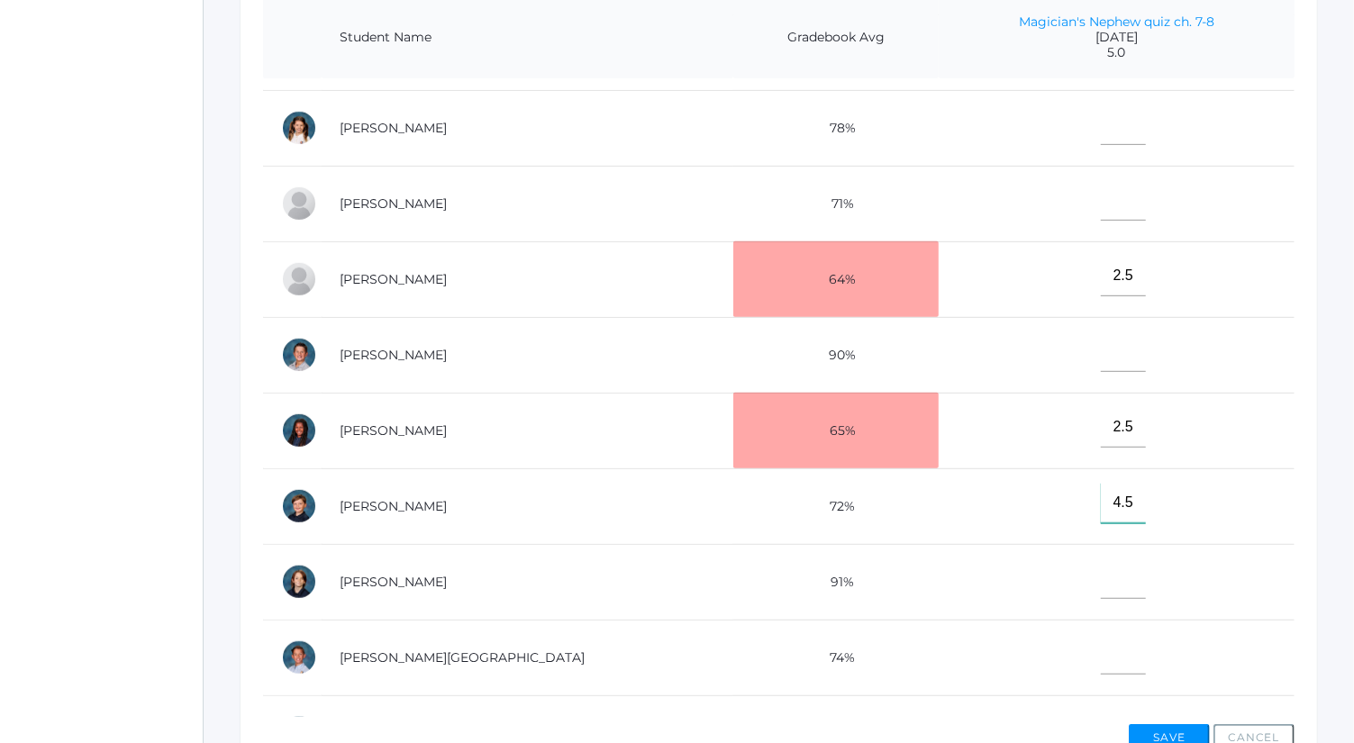
type input"] "4.5"
click at [1101, 353] on input"] "text" at bounding box center [1123, 352] width 45 height 41
type input"] "4.5"
click at [1101, 572] on input"] "text" at bounding box center [1123, 579] width 45 height 41
type input"] "4"
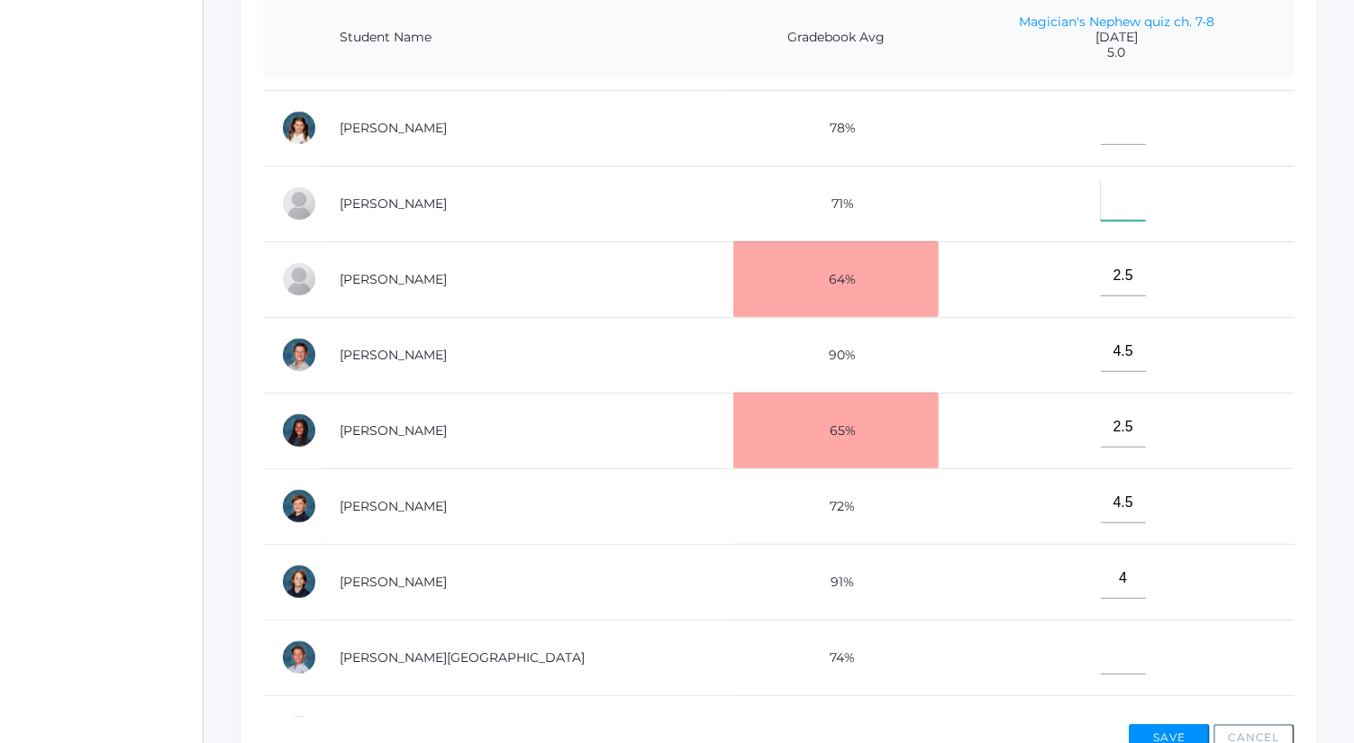
click at [1101, 194] on input"] "text" at bounding box center [1123, 200] width 45 height 41
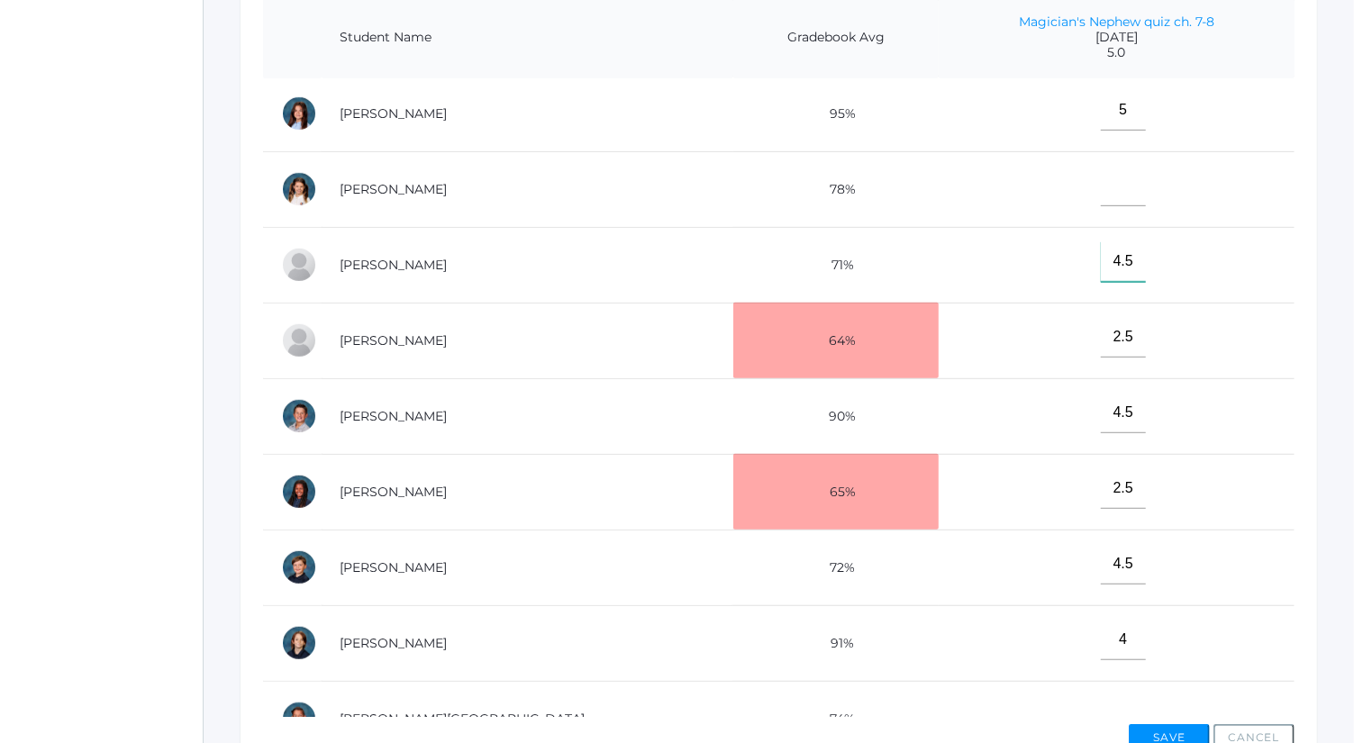
scroll to position [416, 0]
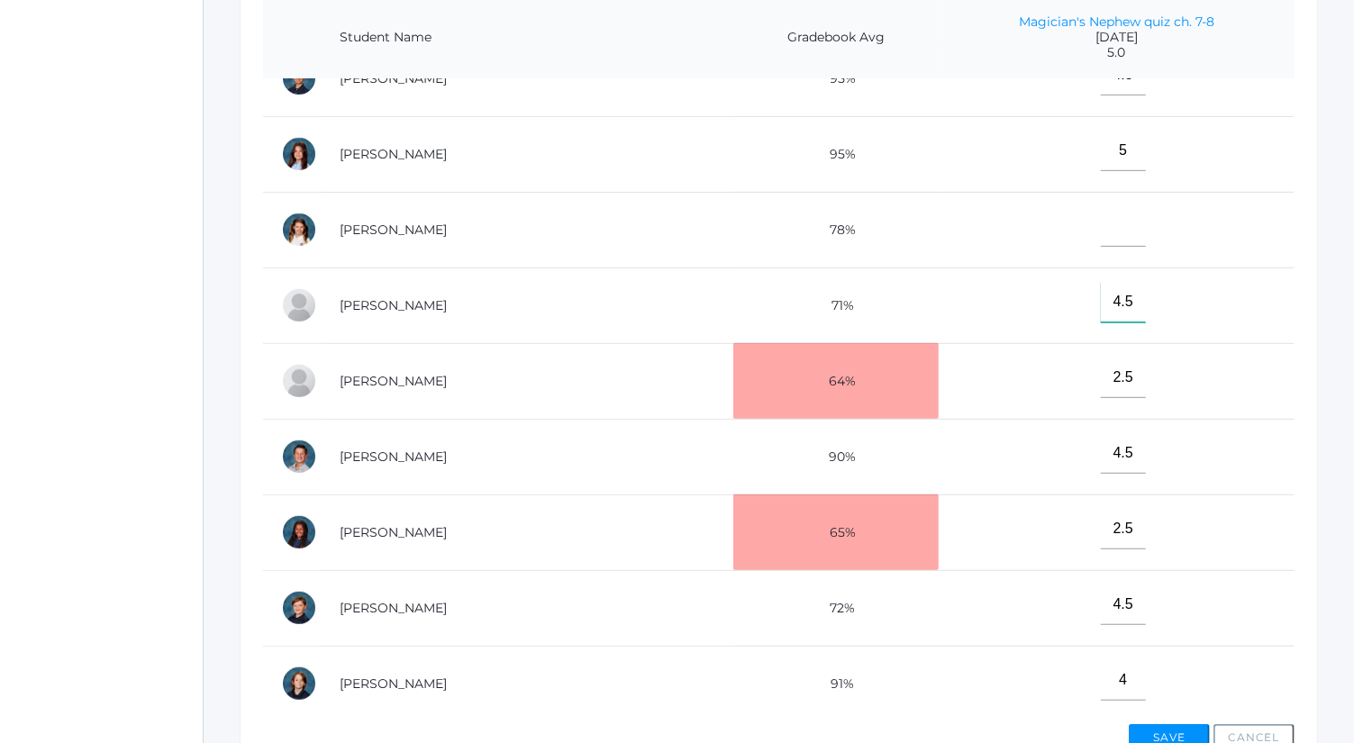
type input"] "4.5"
click at [1180, 727] on button "Save" at bounding box center [1169, 737] width 81 height 27
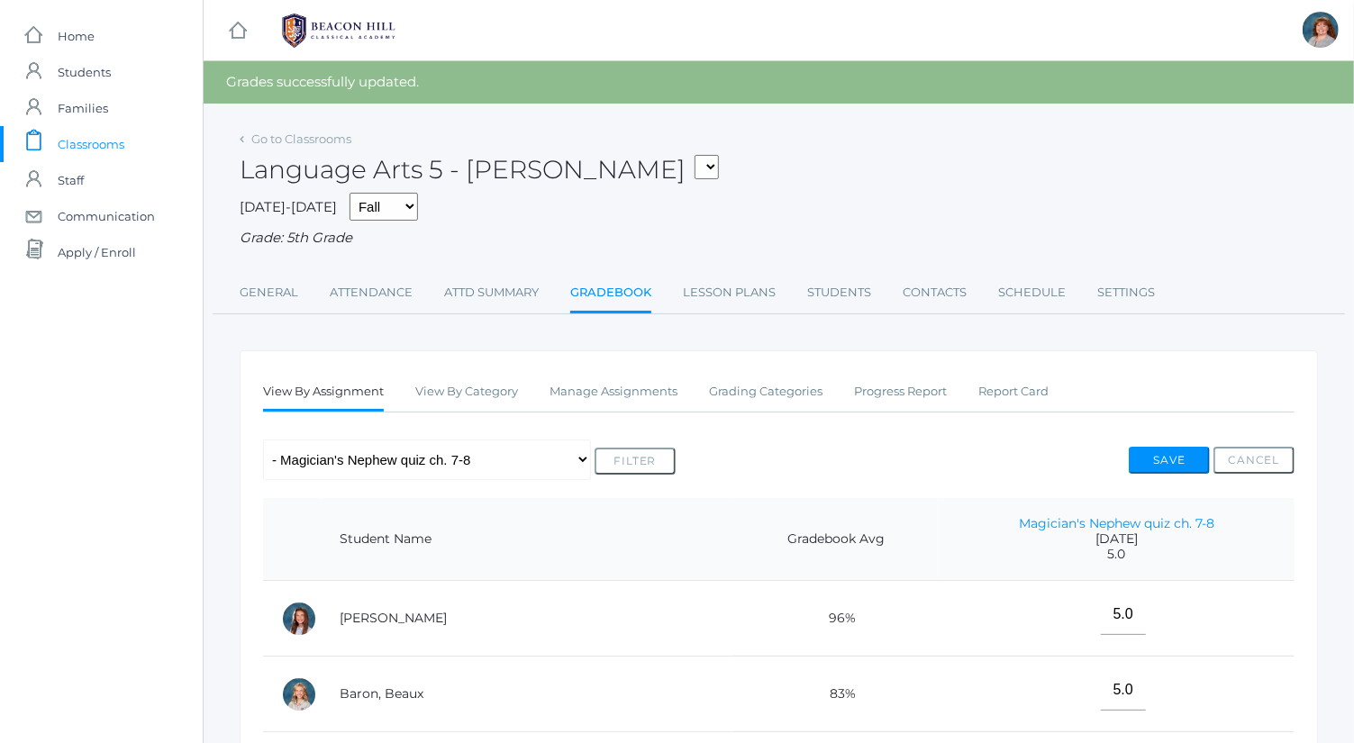
click at [324, 129] on div "Language Arts 5 - [PERSON_NAME] 05ART - Art 5 [PERSON_NAME] 05CITIZEN - Citizen…" at bounding box center [779, 159] width 1079 height 67
click at [329, 137] on link "Go to Classrooms" at bounding box center [301, 139] width 100 height 14
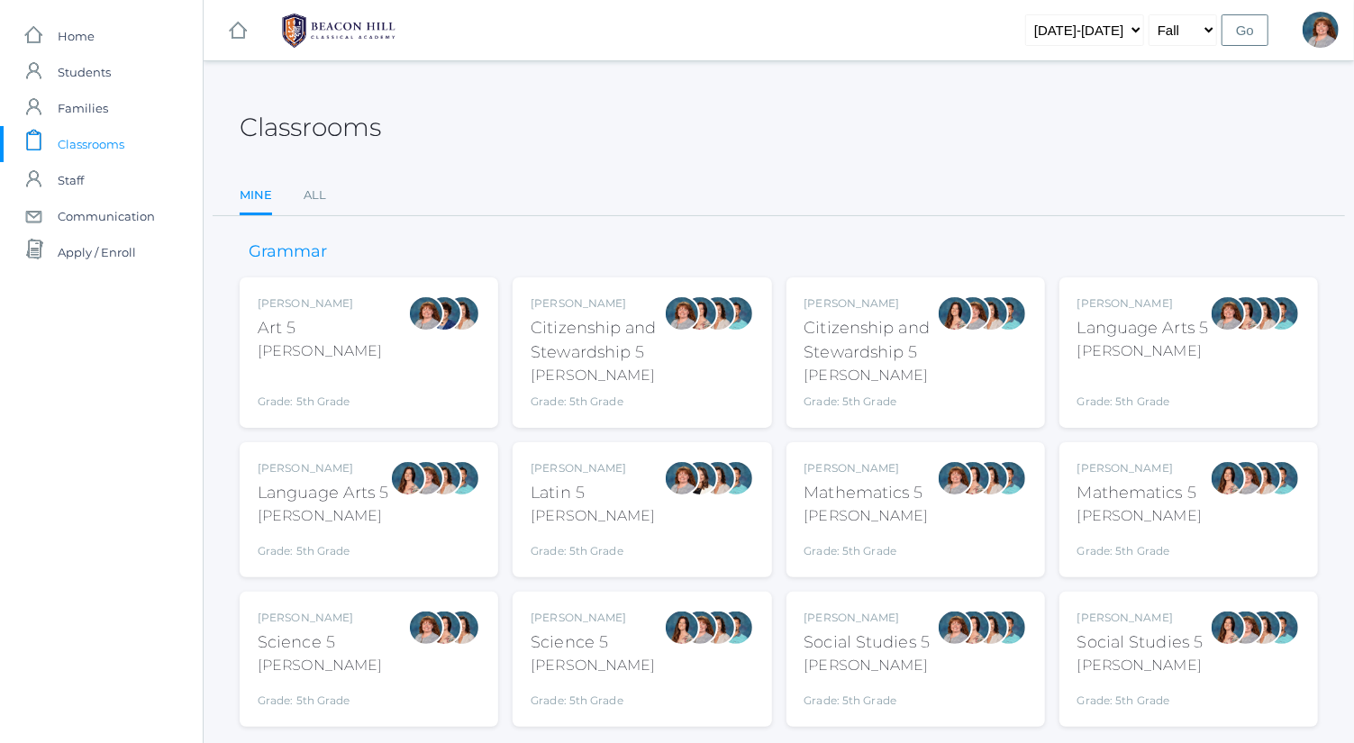
scroll to position [47, 0]
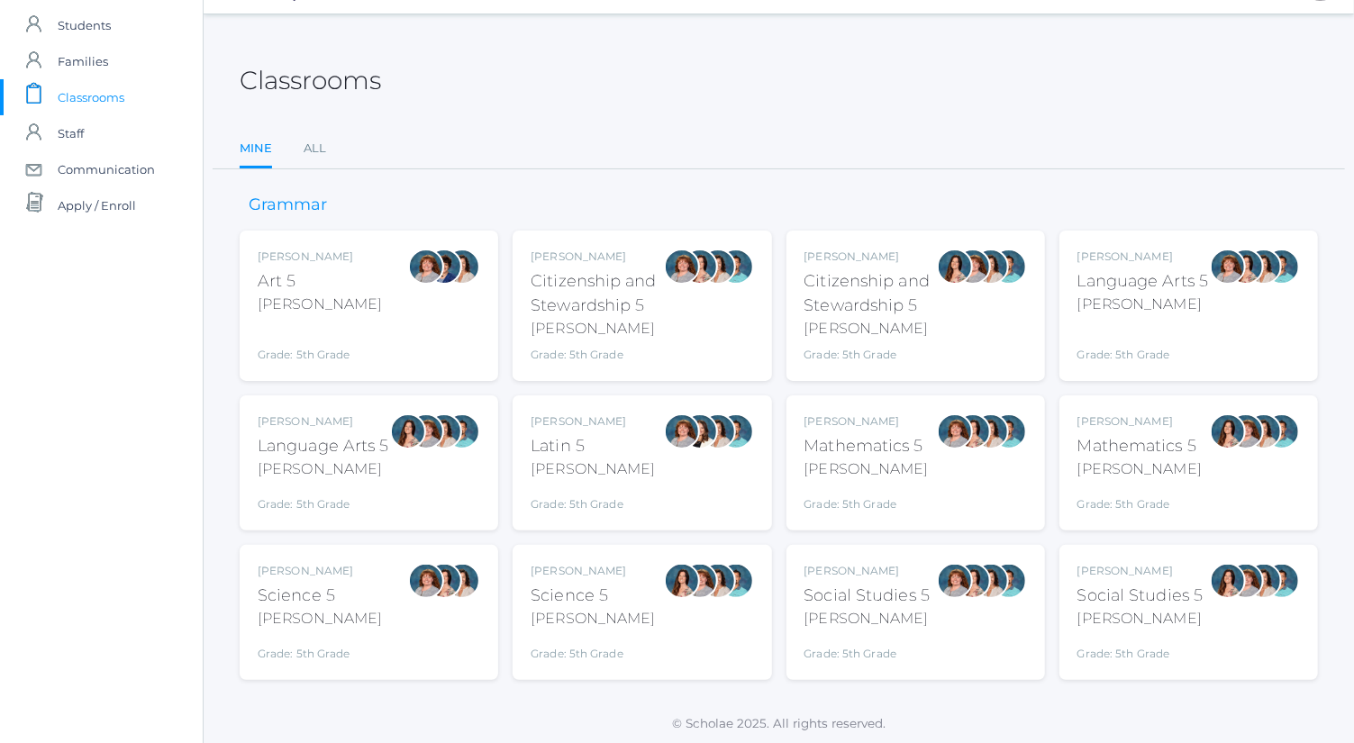
click at [901, 622] on div "[PERSON_NAME]" at bounding box center [868, 619] width 126 height 22
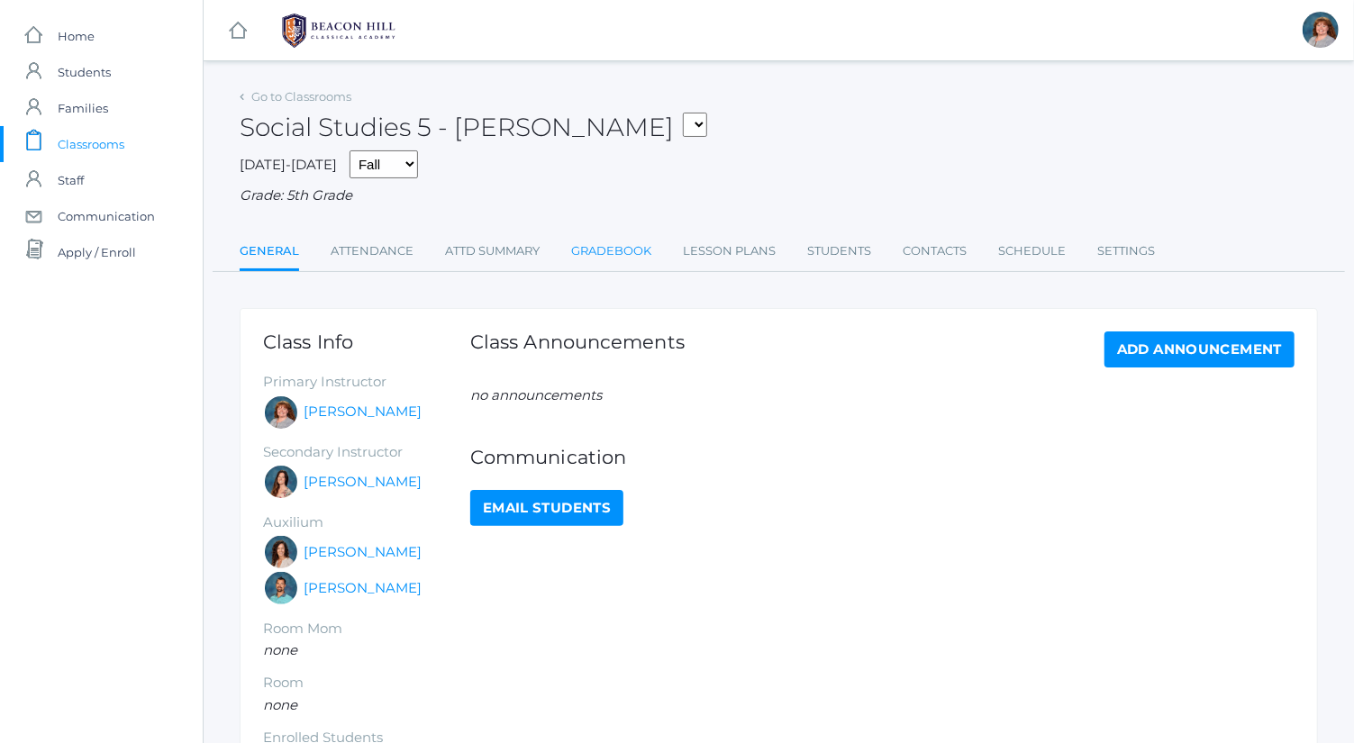
click at [642, 248] on link "Gradebook" at bounding box center [611, 251] width 80 height 36
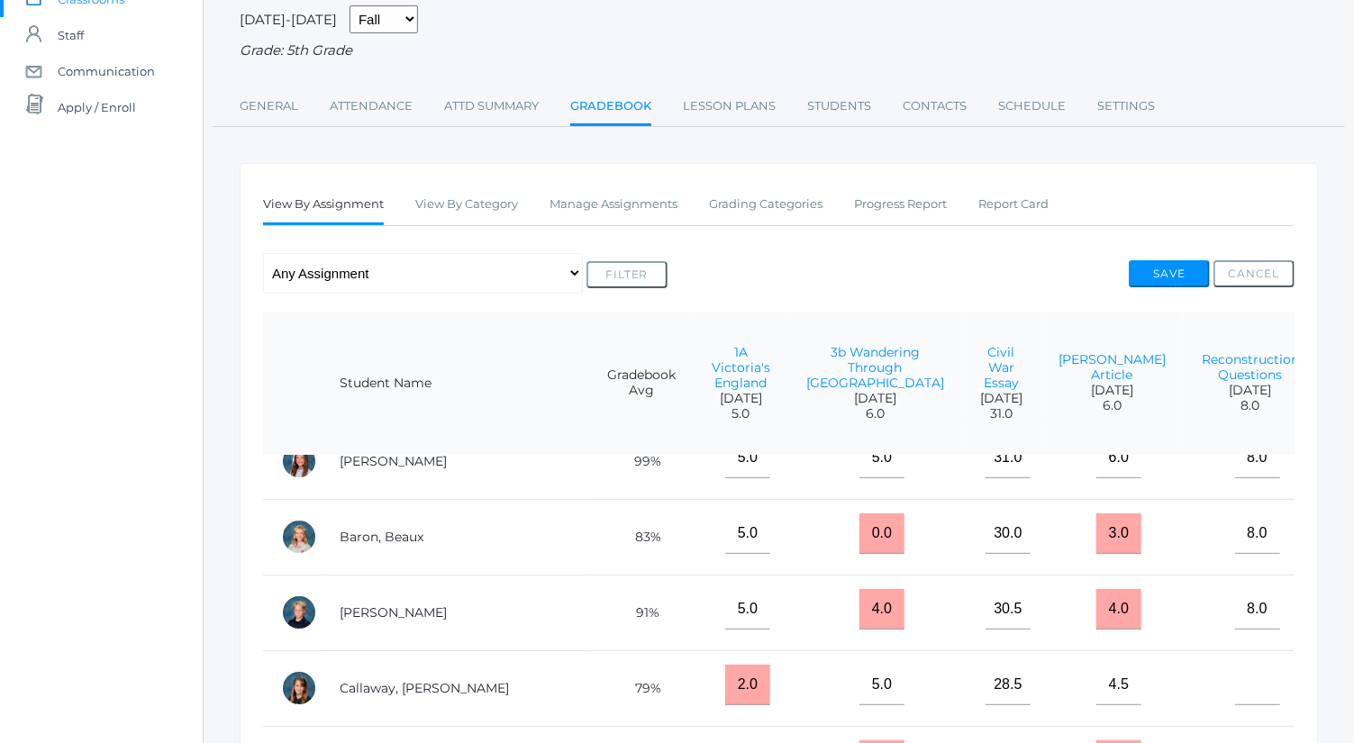
scroll to position [39, 0]
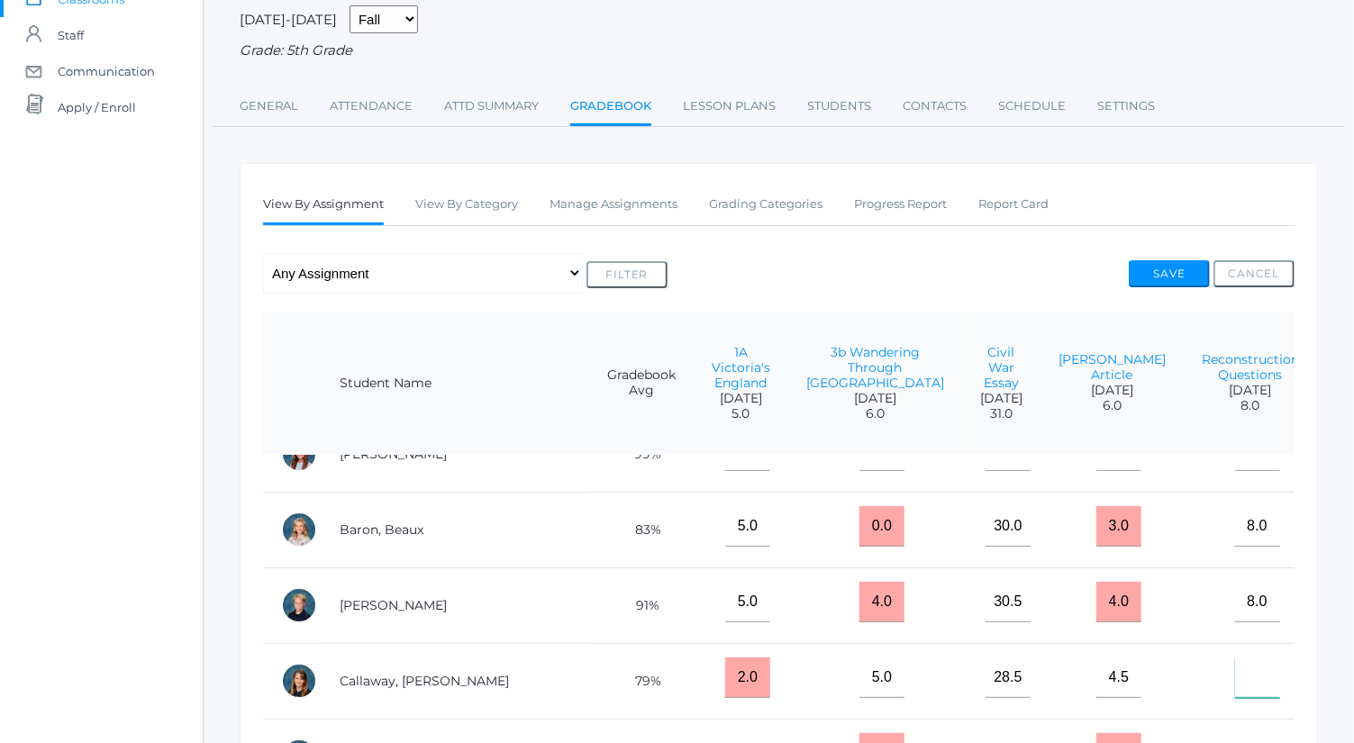
click at [1235, 694] on input"] "text" at bounding box center [1257, 678] width 45 height 41
type input"] "7"
click at [1180, 271] on button "Save" at bounding box center [1169, 273] width 81 height 27
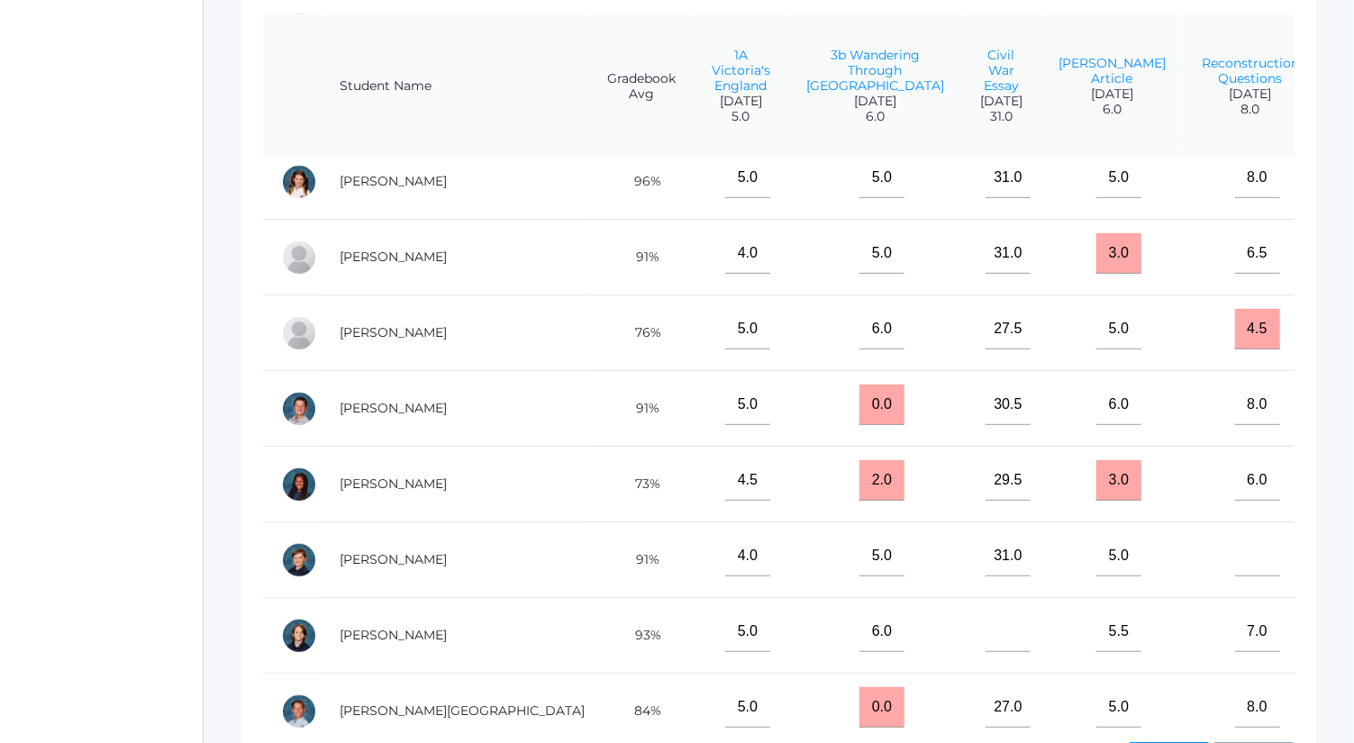
scroll to position [581, 0]
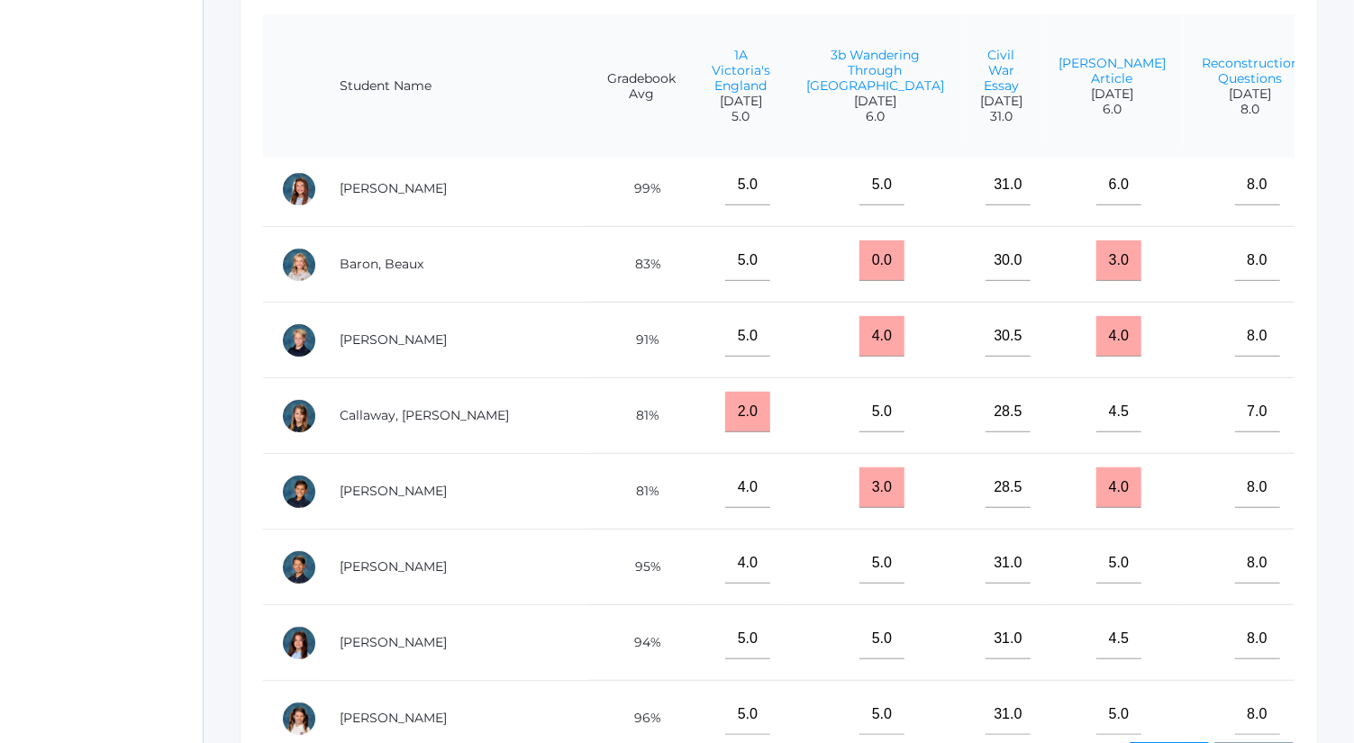
scroll to position [0, 0]
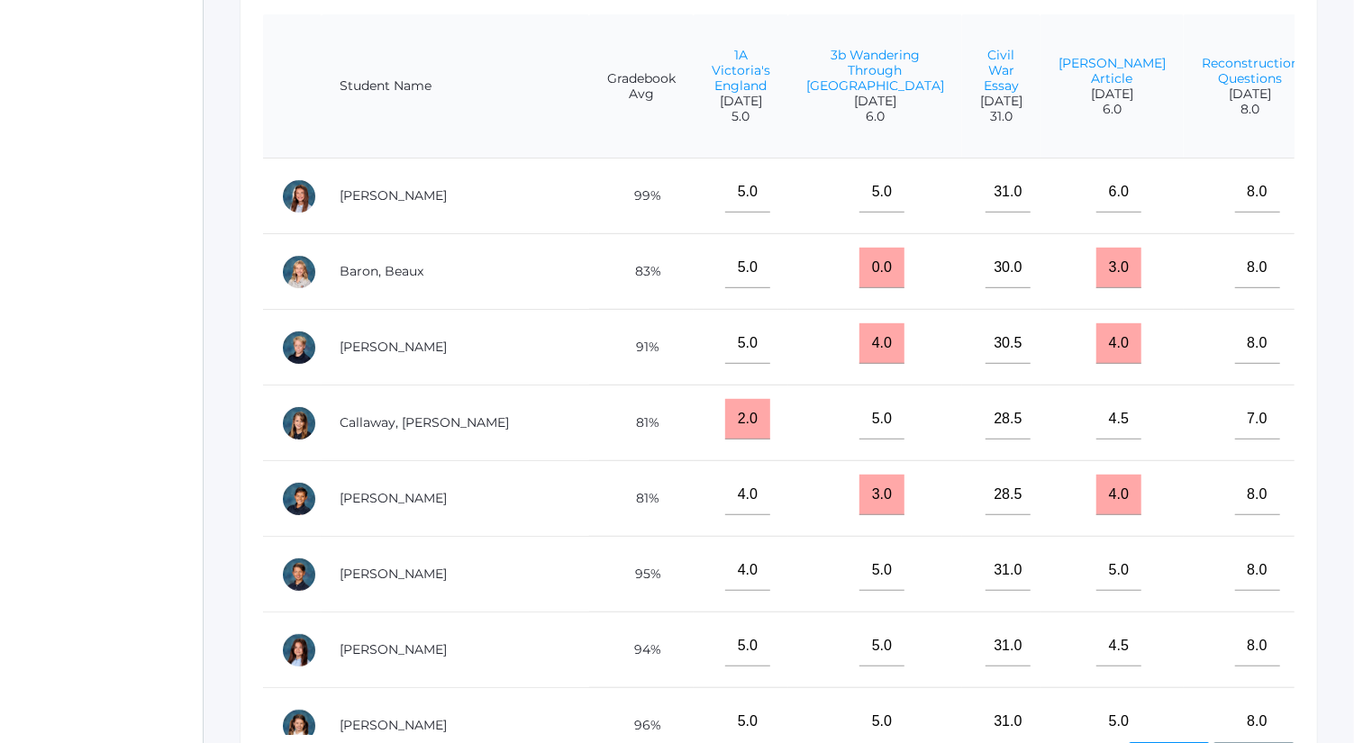
type input"] "18.5"
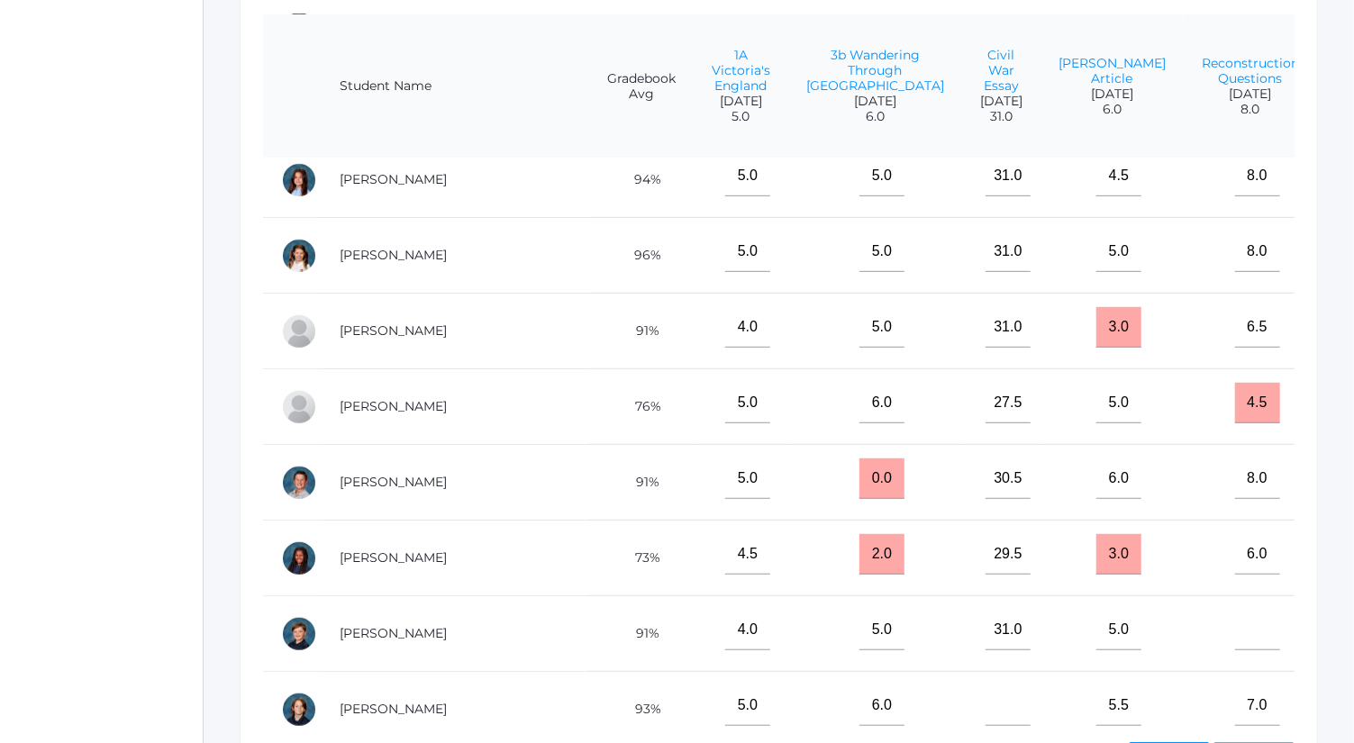
scroll to position [471, 0]
type input"] "21"
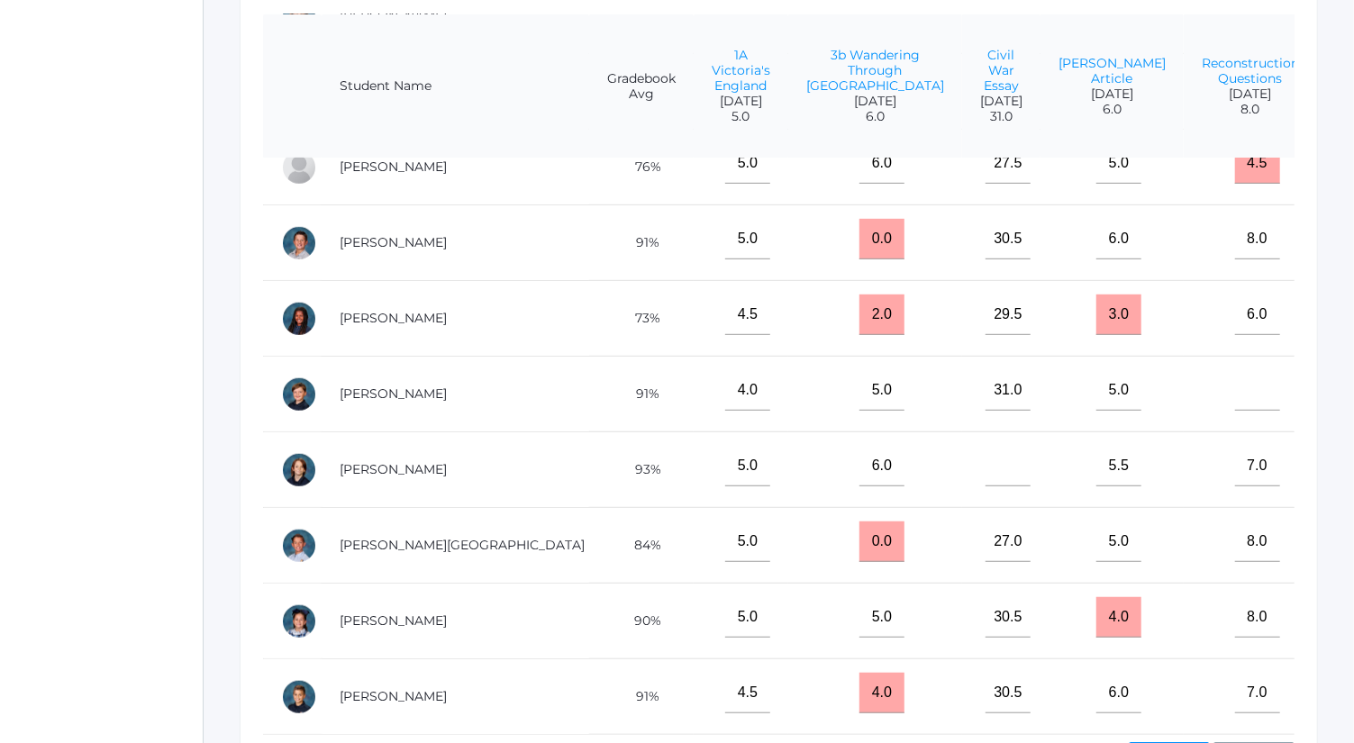
scroll to position [614, 0]
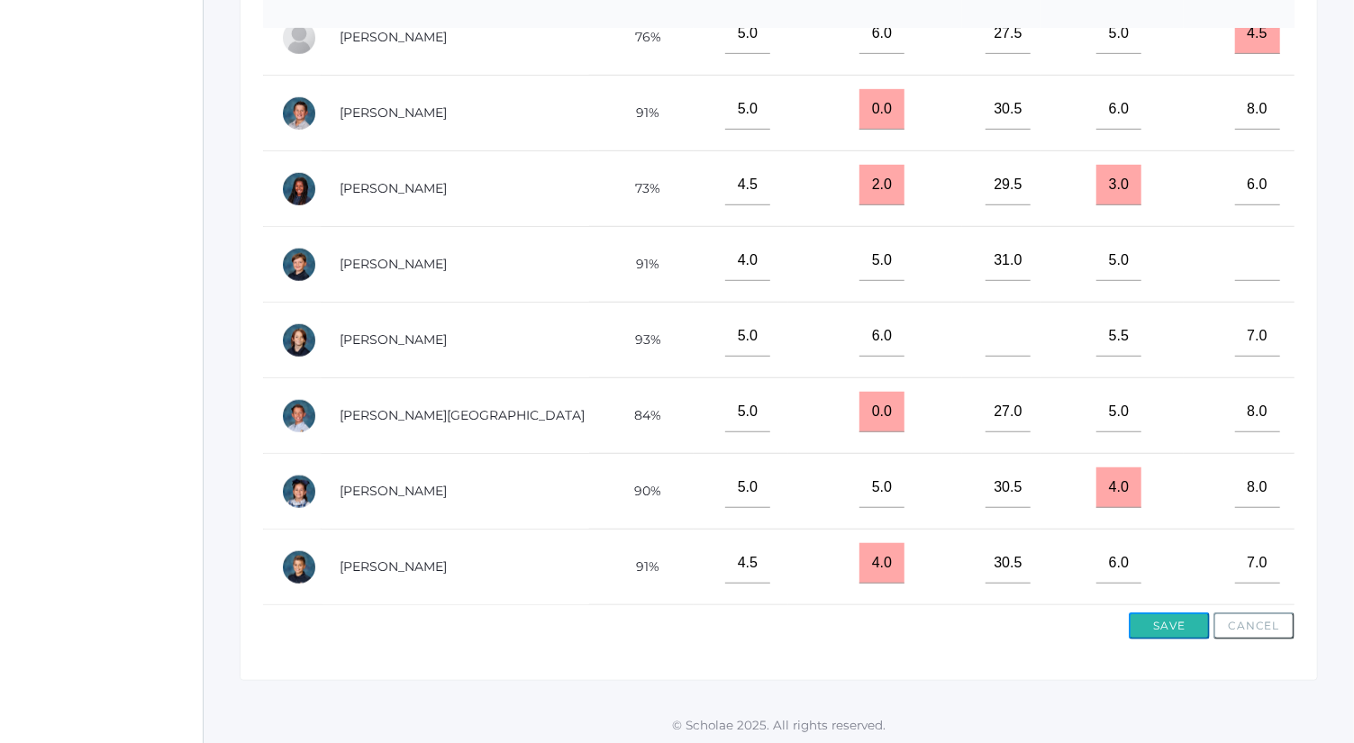
click at [1167, 627] on button "Save" at bounding box center [1169, 626] width 81 height 27
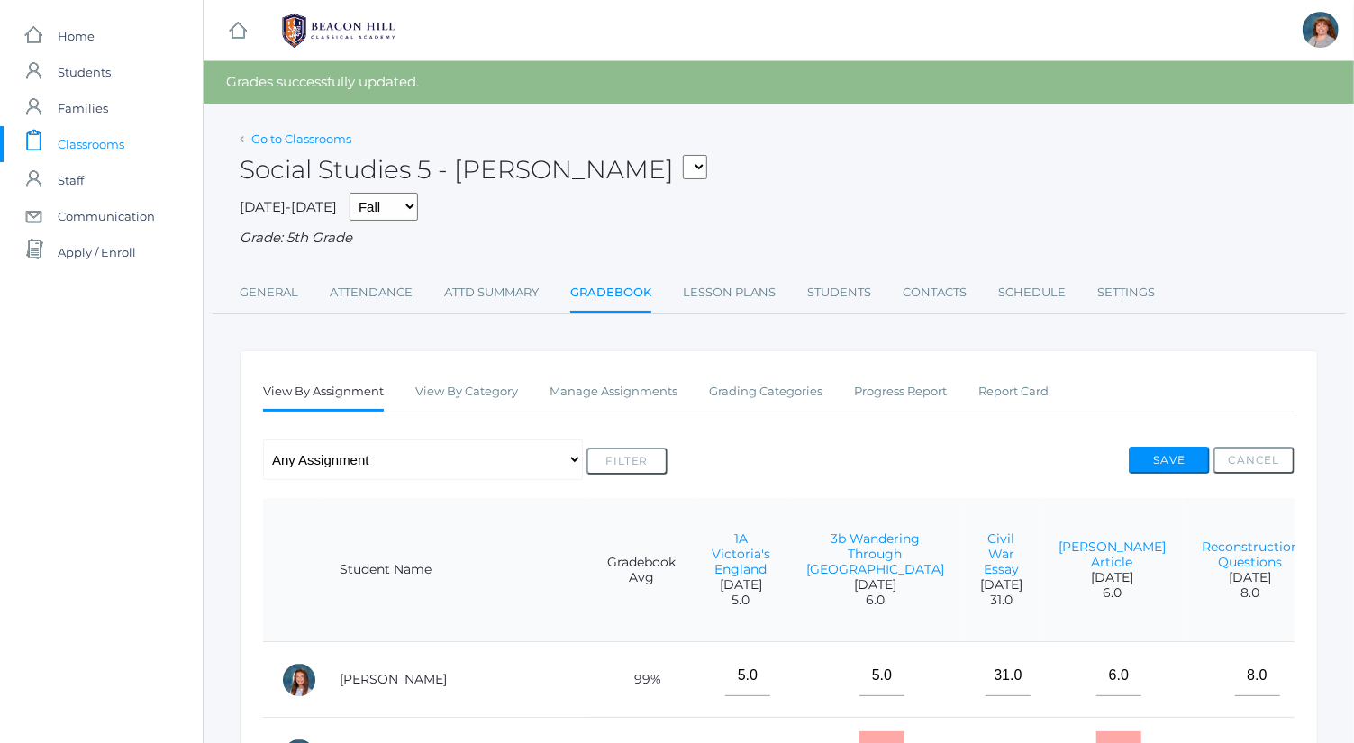
click at [321, 140] on link "Go to Classrooms" at bounding box center [301, 139] width 100 height 14
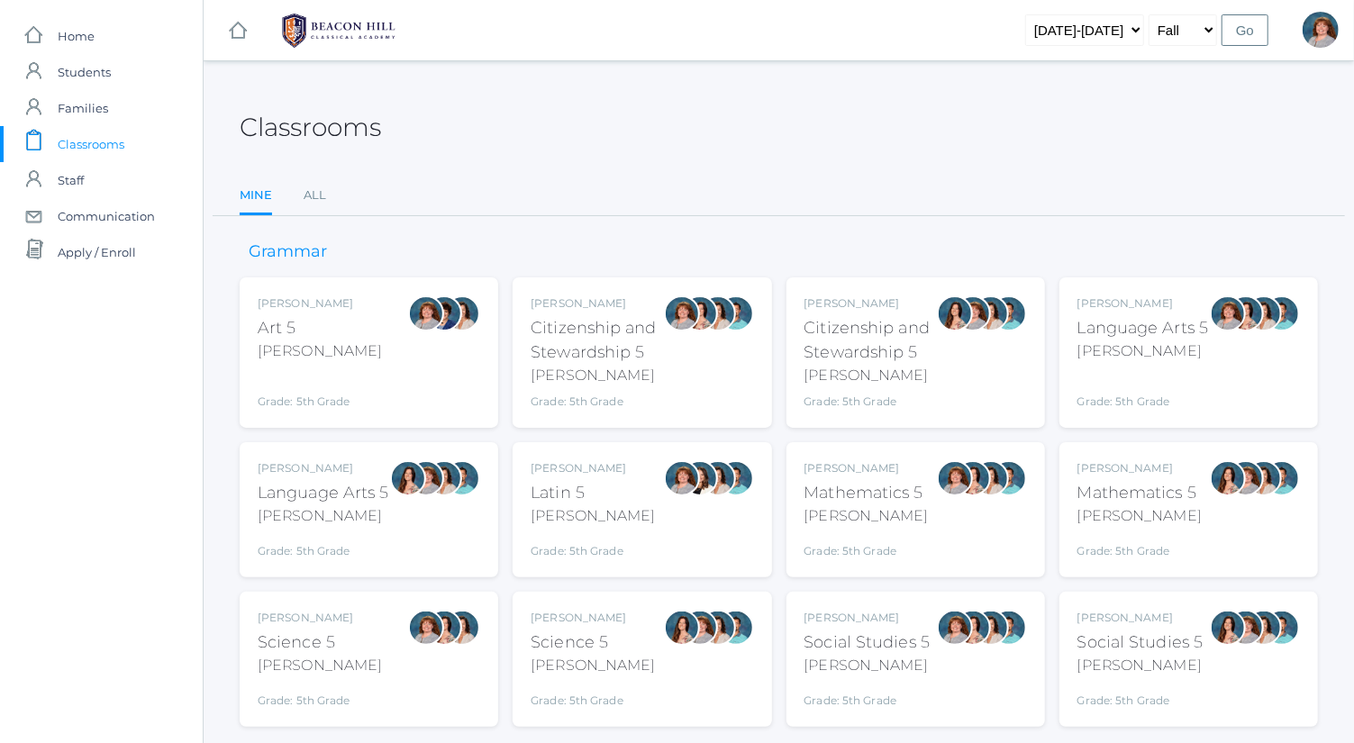
scroll to position [47, 0]
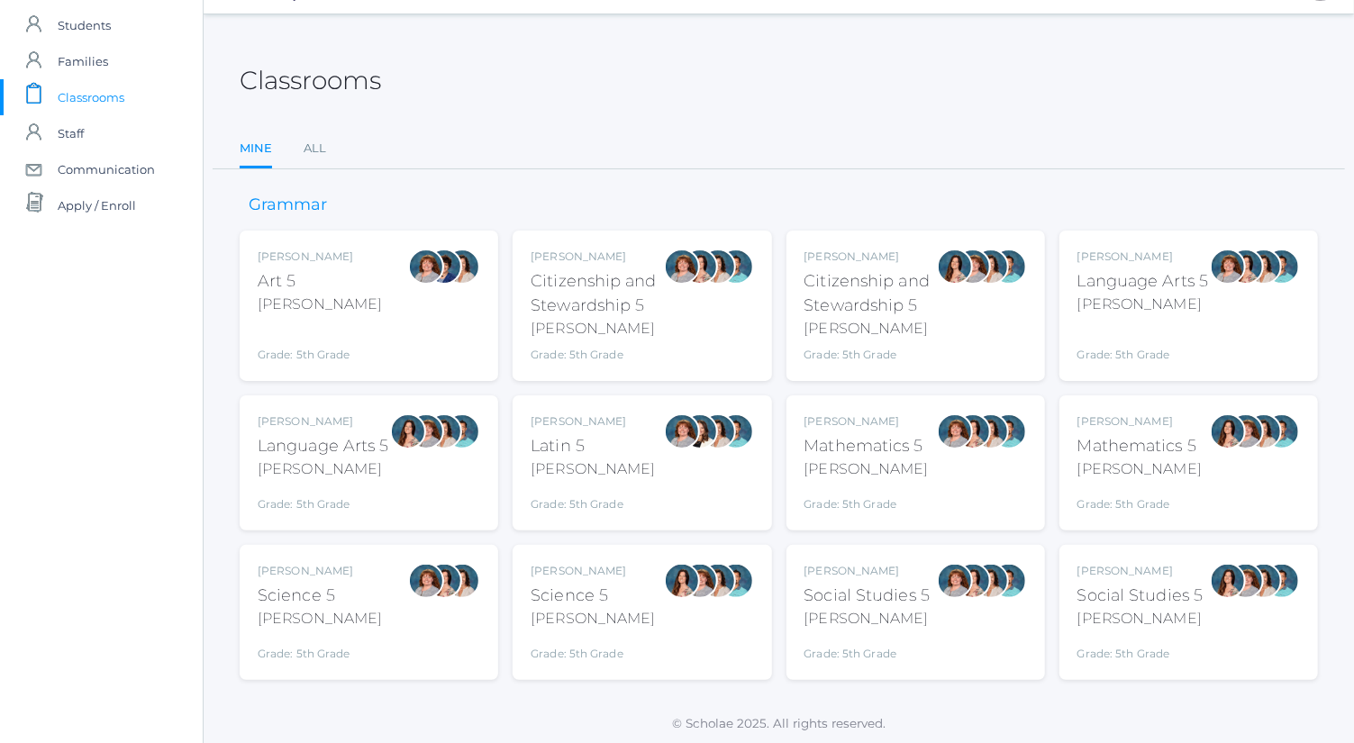
click at [422, 621] on div at bounding box center [426, 612] width 36 height 99
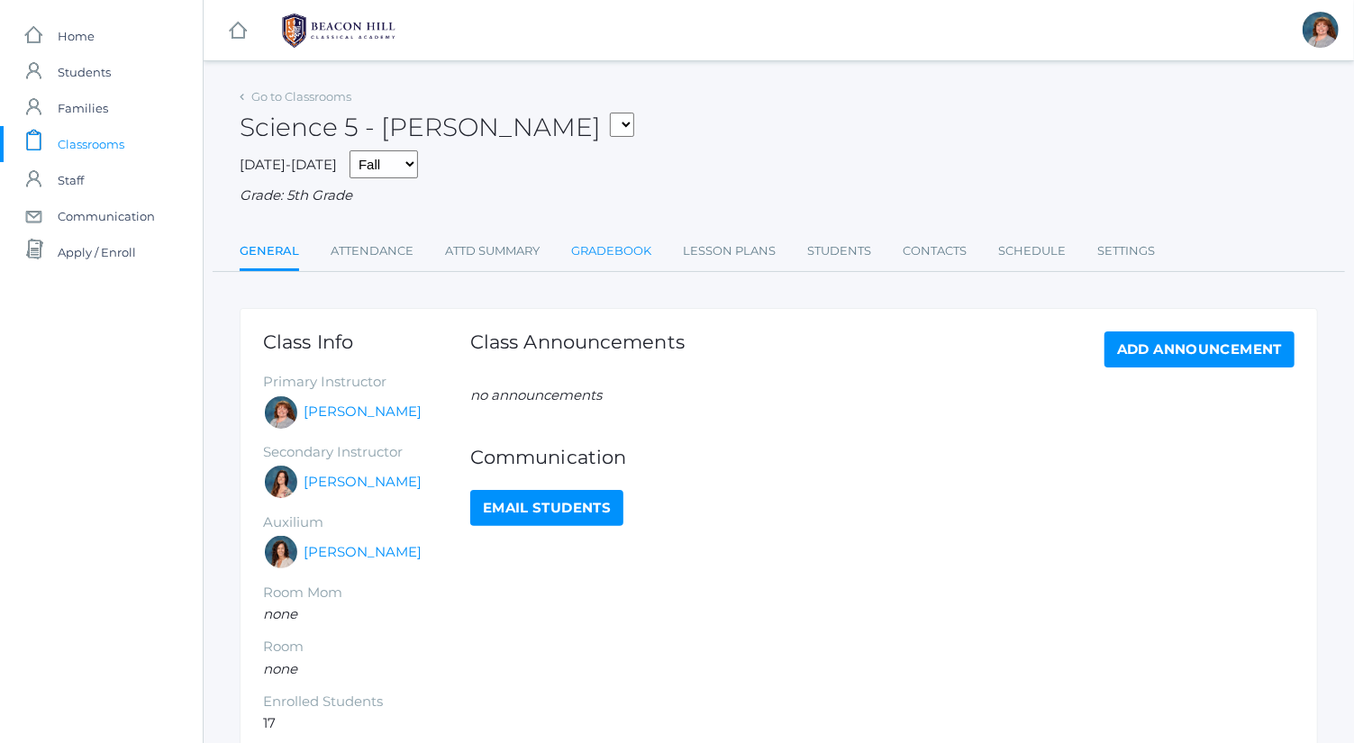
click at [637, 254] on link "Gradebook" at bounding box center [611, 251] width 80 height 36
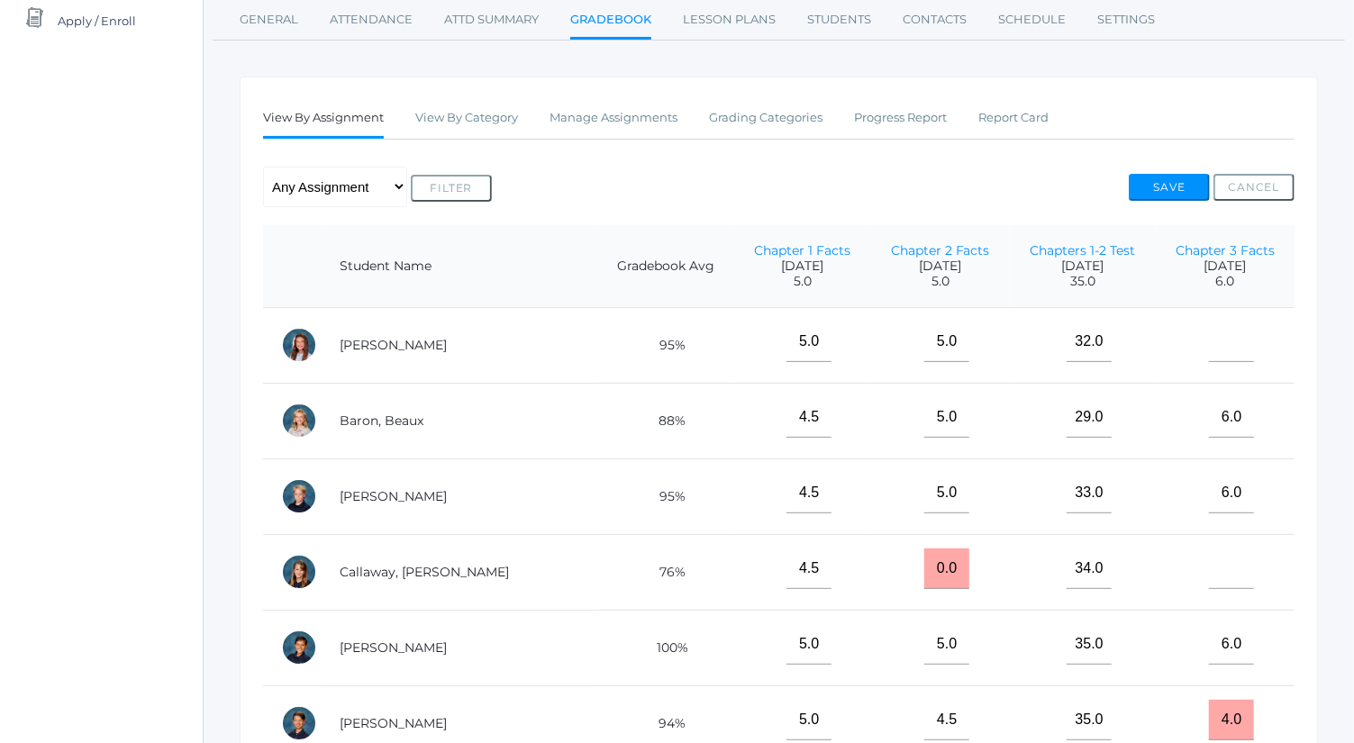
scroll to position [232, 0]
click at [1209, 342] on input"] "text" at bounding box center [1231, 341] width 45 height 41
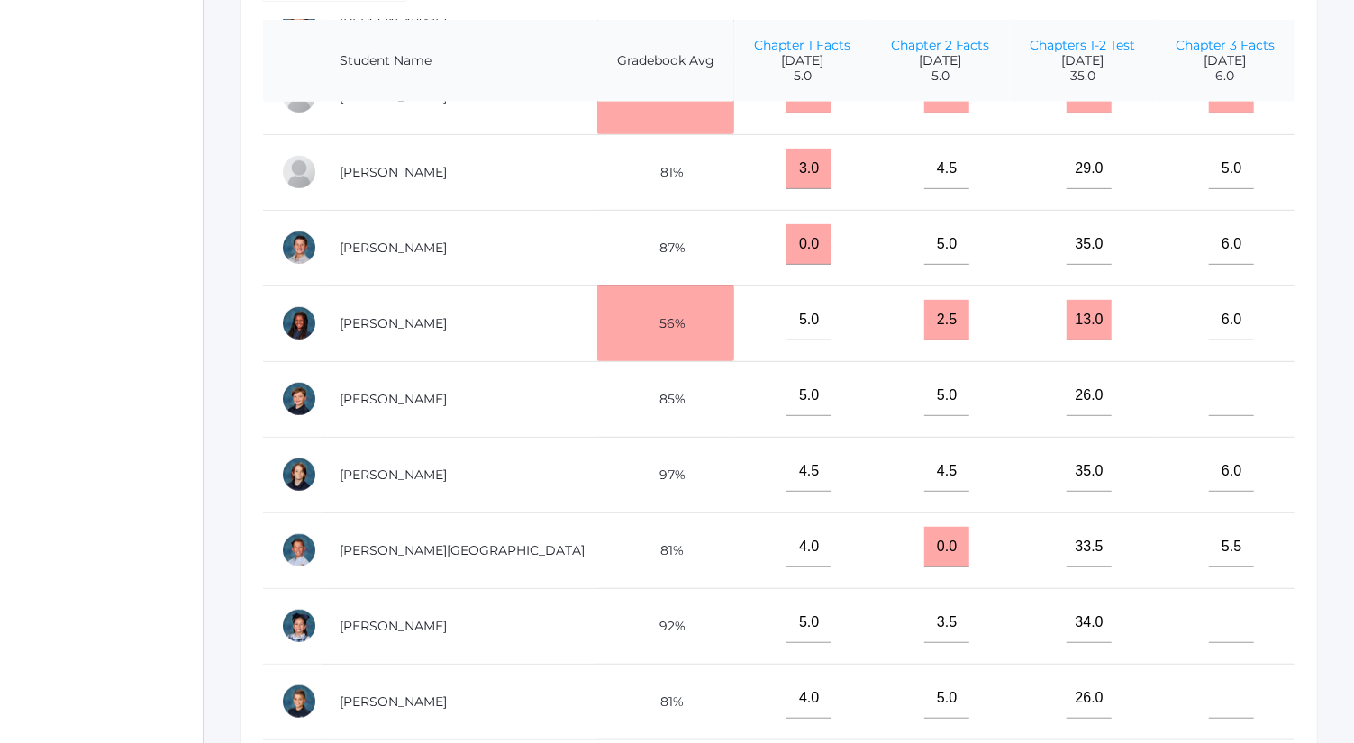
scroll to position [438, 0]
type input"] "6"
click at [1209, 678] on input"] "text" at bounding box center [1231, 698] width 45 height 41
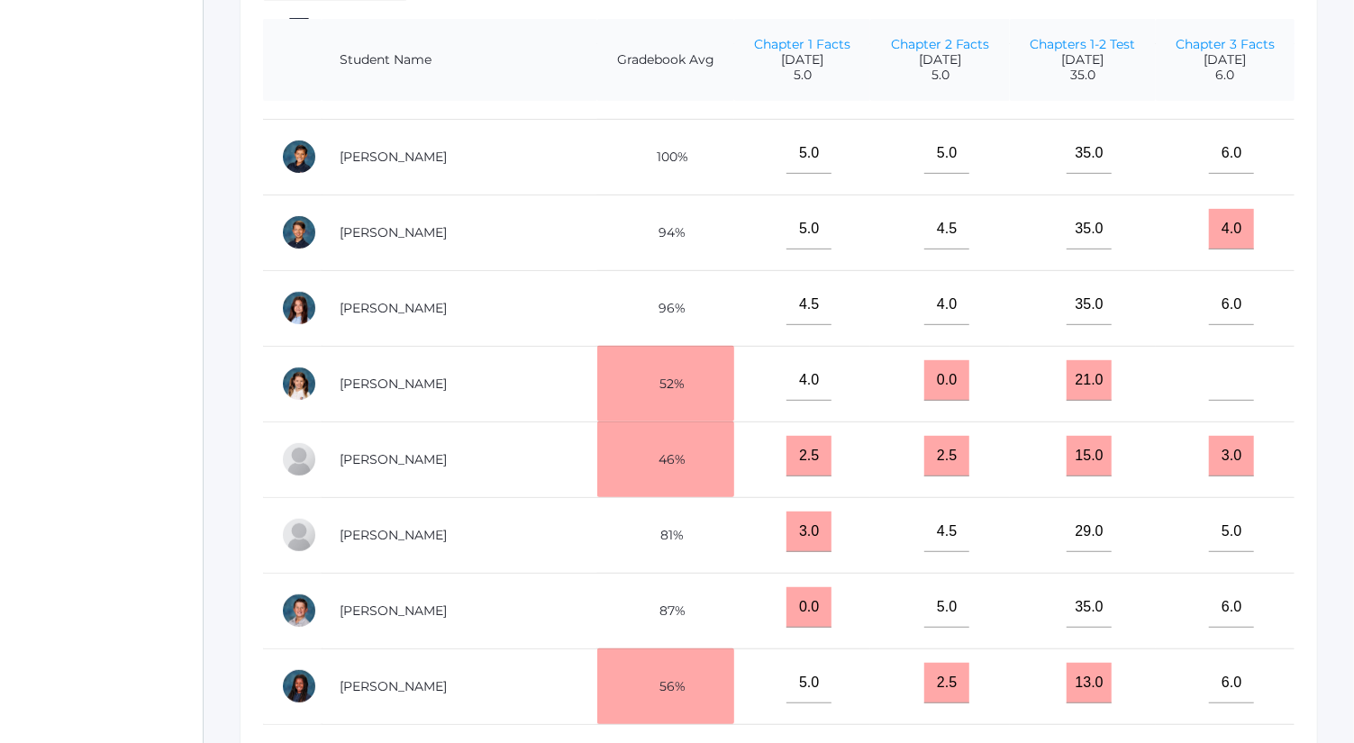
scroll to position [0, 0]
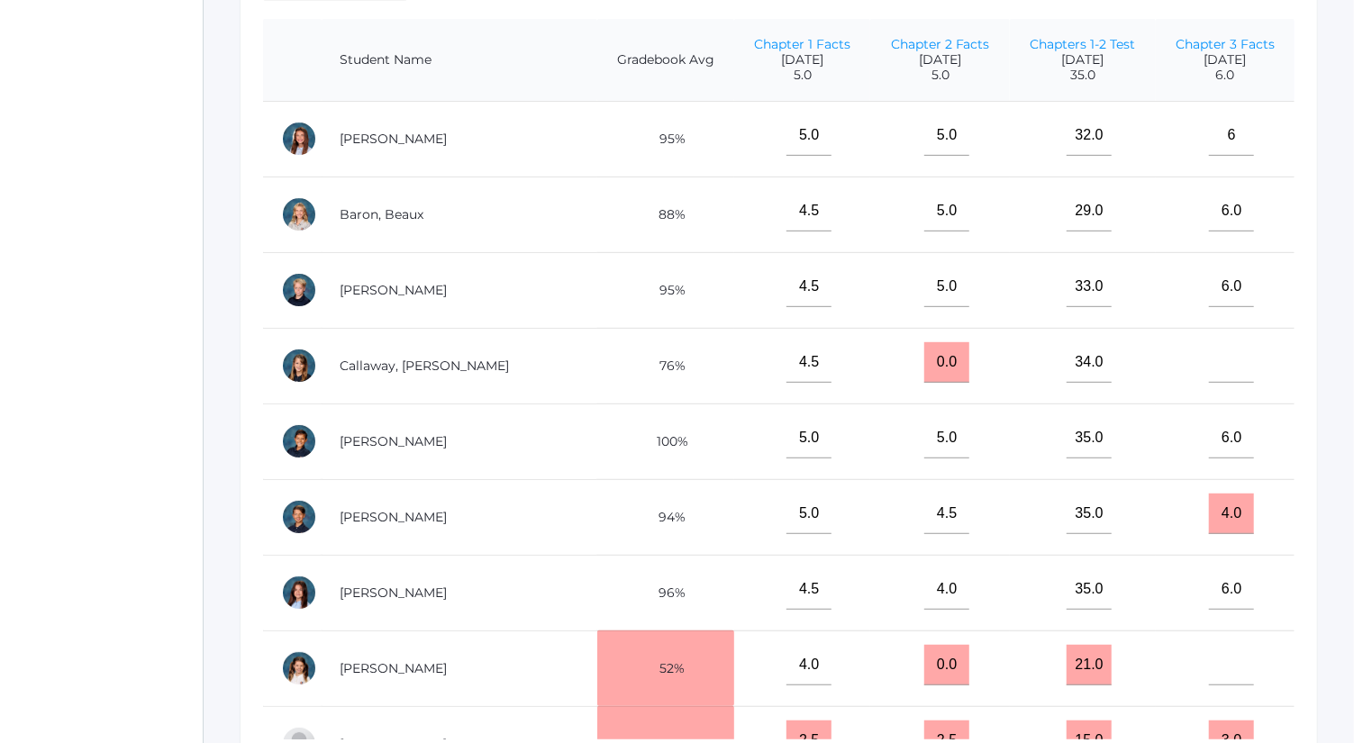
type input"] "6"
click at [1220, 353] on input"] "text" at bounding box center [1231, 362] width 45 height 41
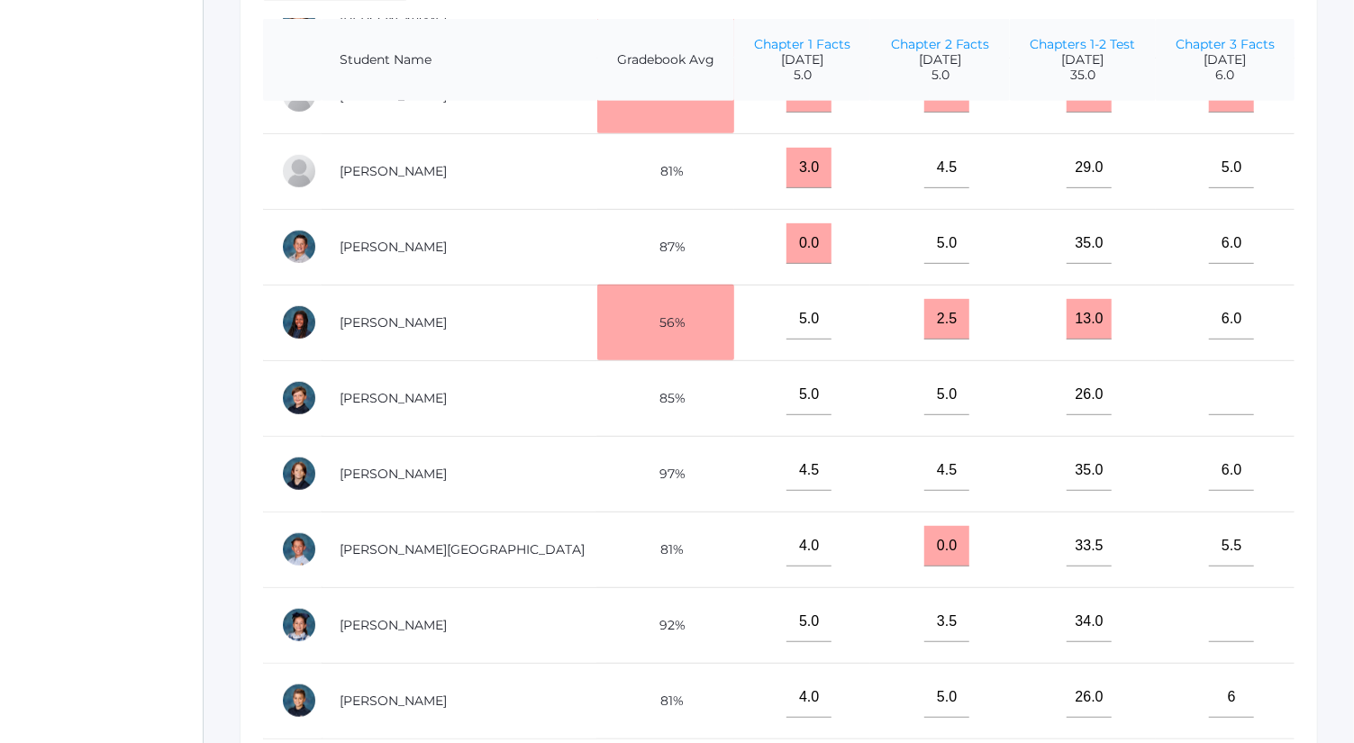
type input"] "5"
click at [1220, 602] on input"] "text" at bounding box center [1231, 622] width 45 height 41
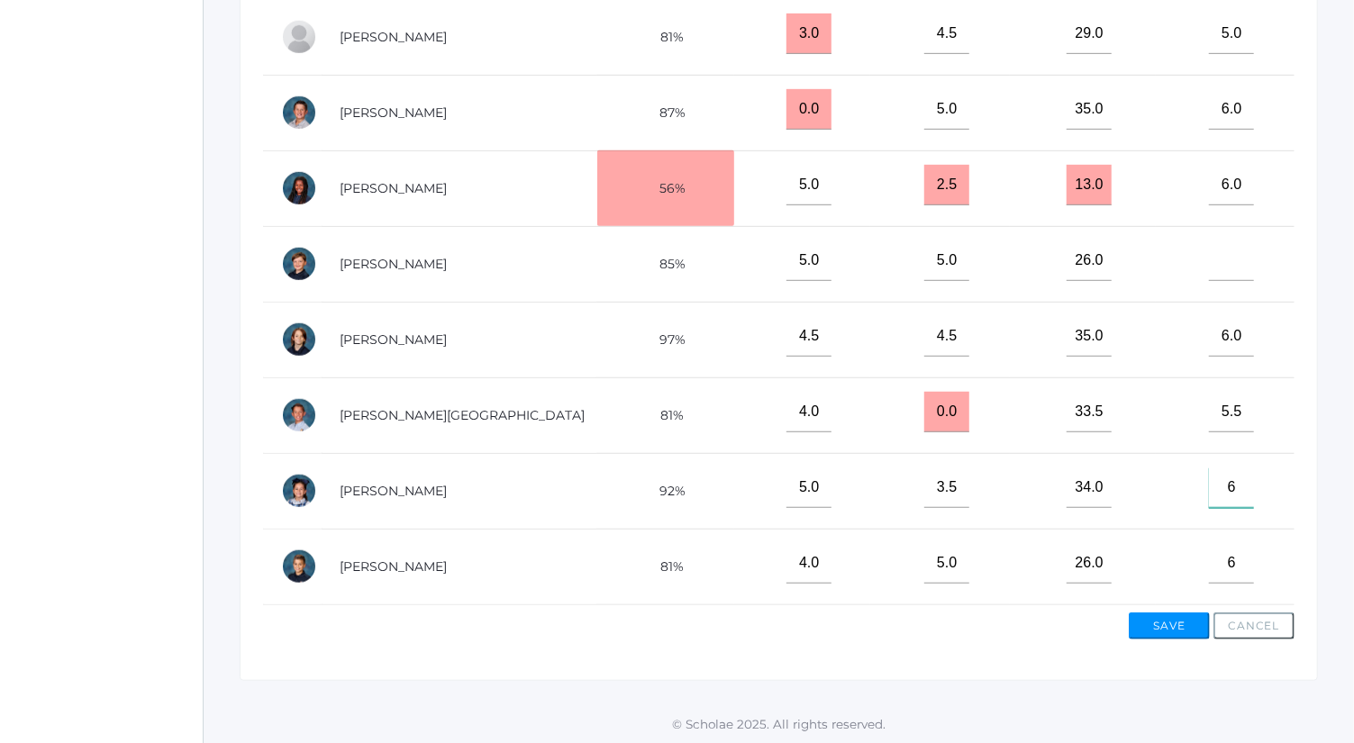
type input"] "6"
click at [1186, 610] on div "Save Cancel" at bounding box center [779, 623] width 1032 height 34
click at [1191, 625] on button "Save" at bounding box center [1169, 626] width 81 height 27
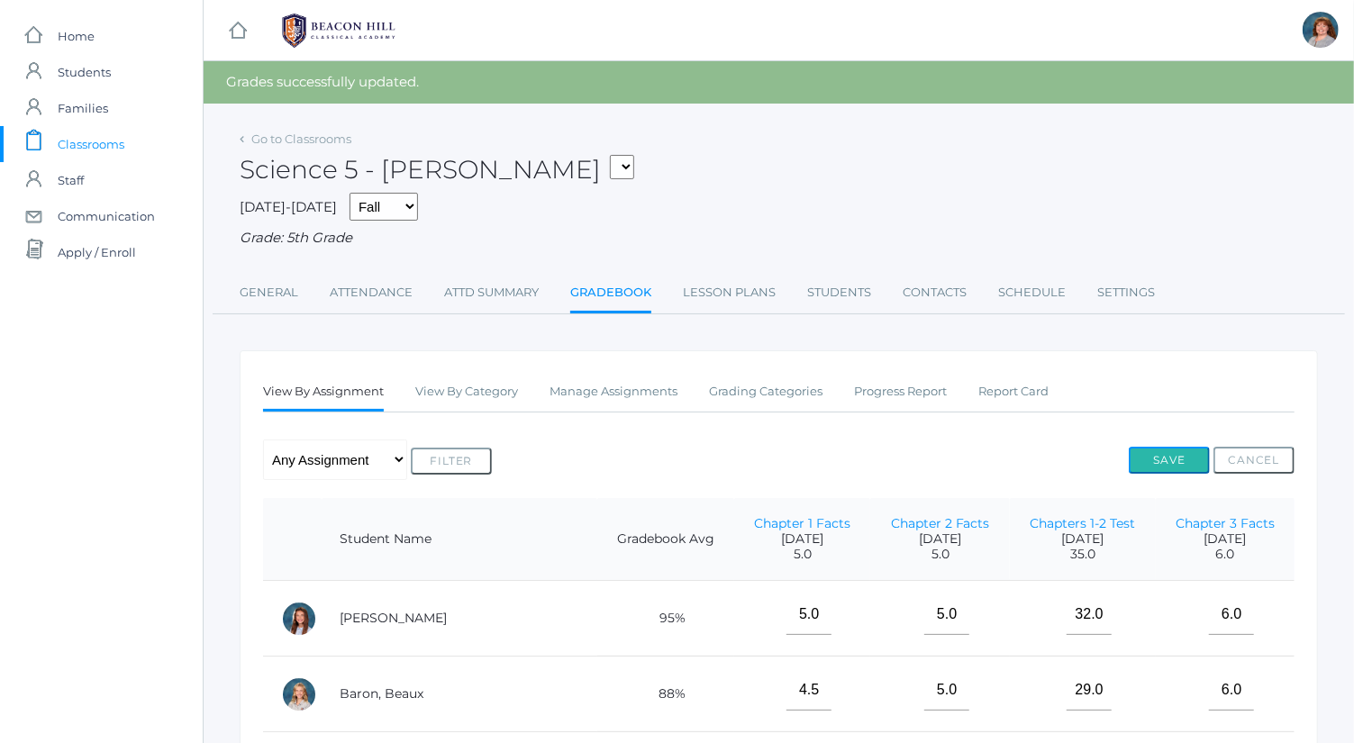
click at [1162, 465] on button "Save" at bounding box center [1169, 460] width 81 height 27
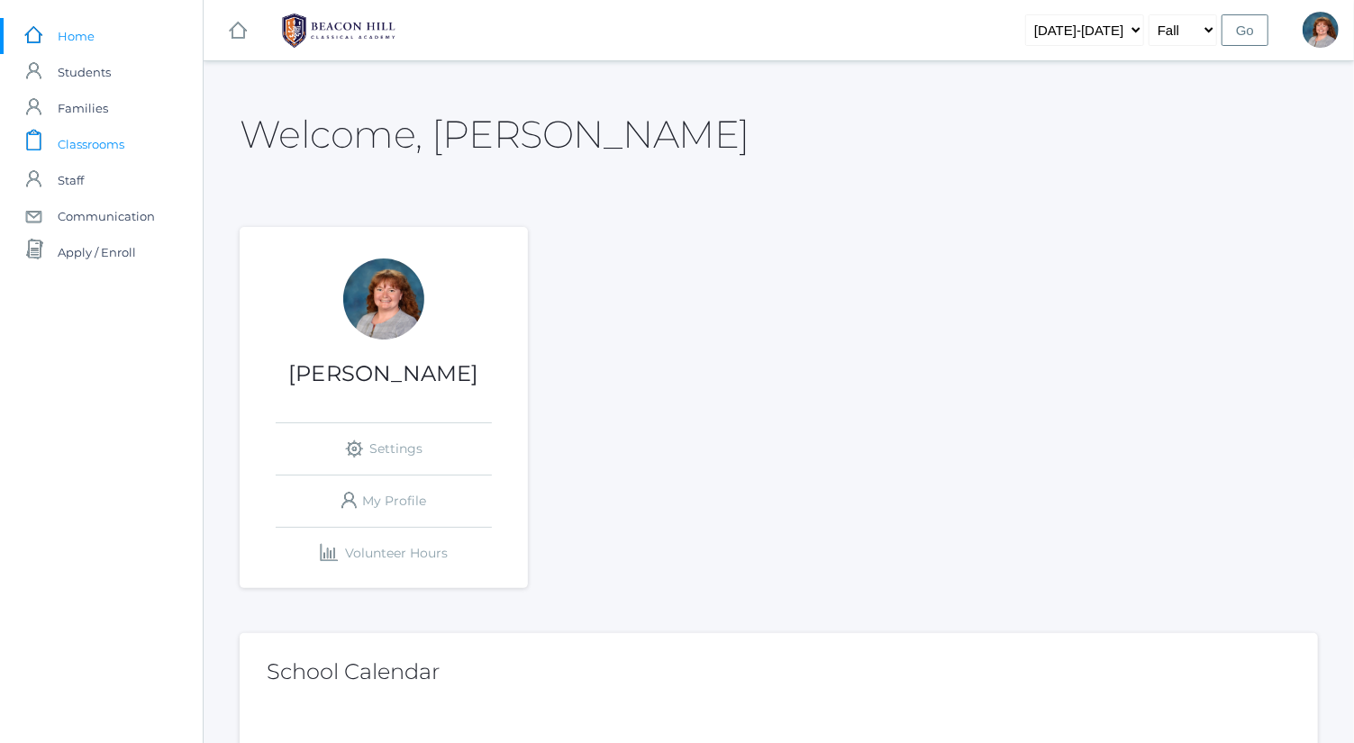
click at [81, 149] on span "Classrooms" at bounding box center [91, 144] width 67 height 36
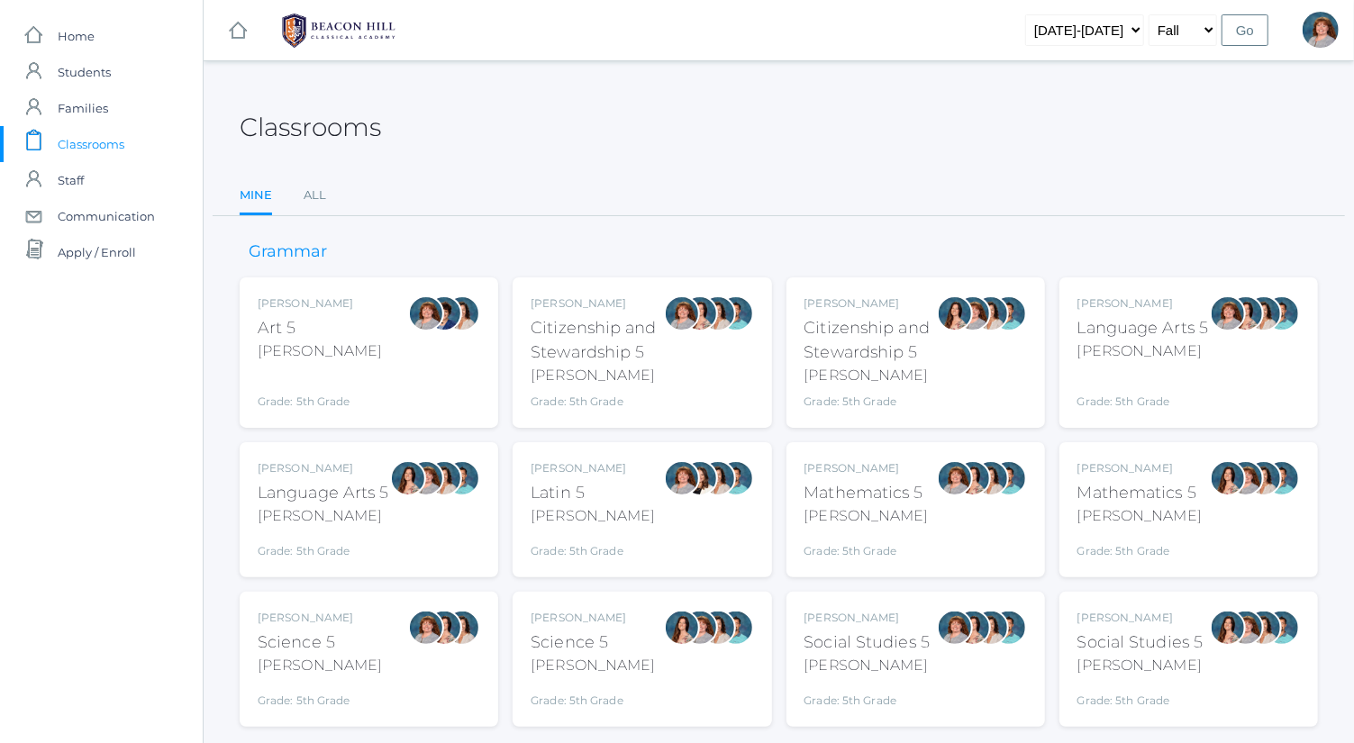
click at [1178, 357] on div "Bence" at bounding box center [1144, 352] width 132 height 22
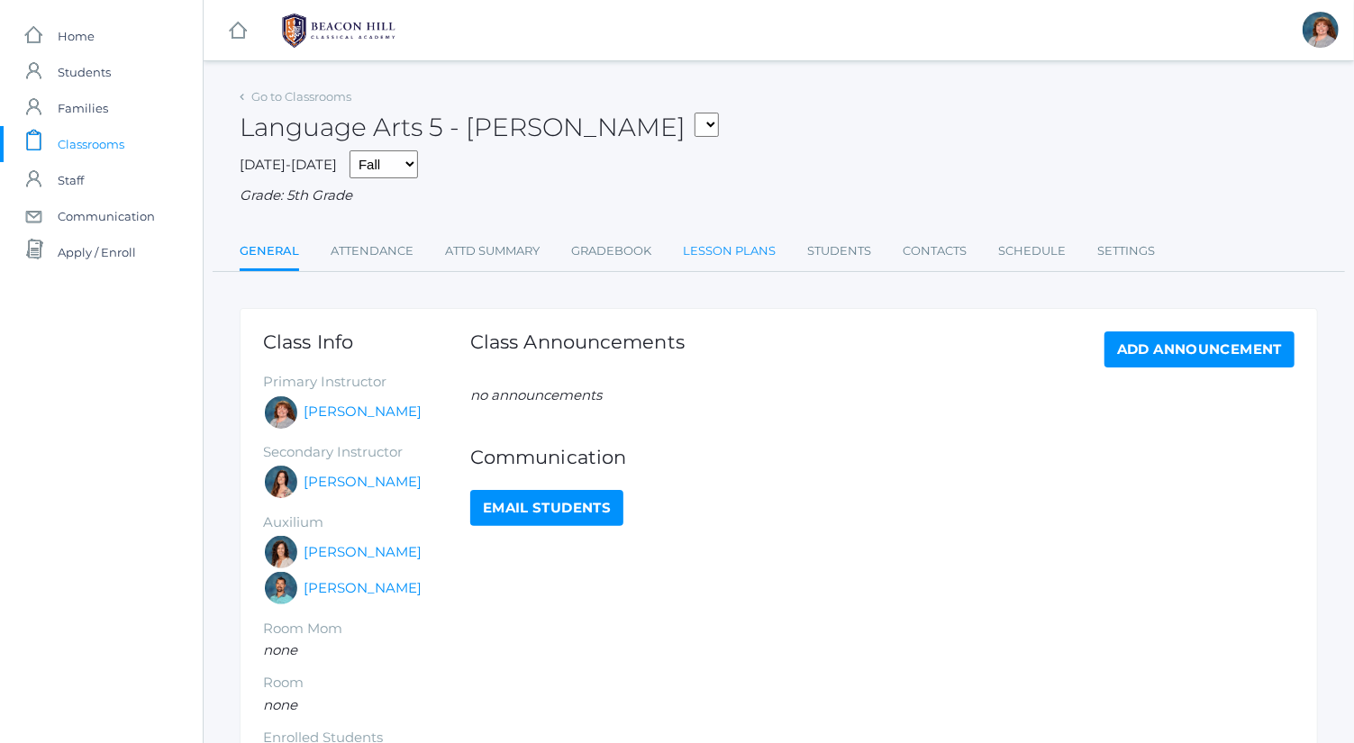
click at [697, 262] on link "Lesson Plans" at bounding box center [729, 251] width 93 height 36
click at [609, 251] on link "Gradebook" at bounding box center [611, 251] width 80 height 36
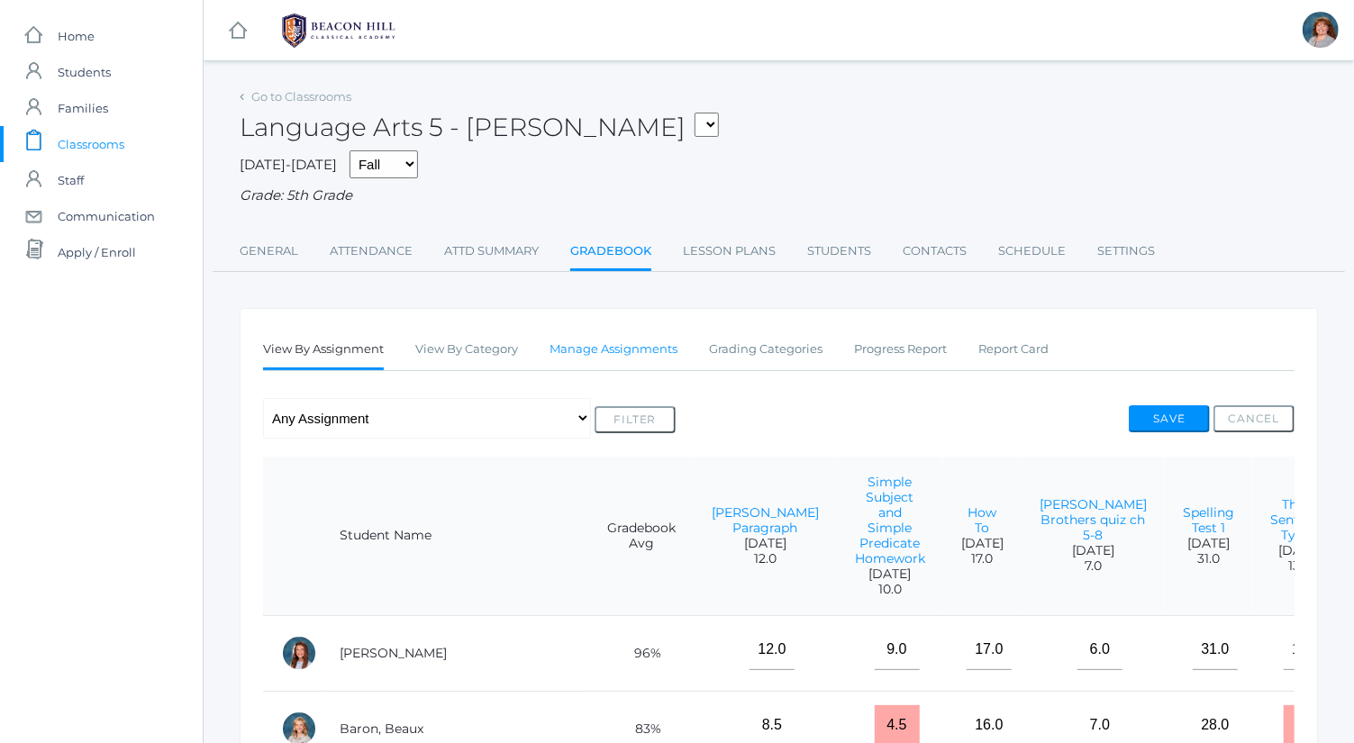
click at [635, 345] on link "Manage Assignments" at bounding box center [614, 350] width 128 height 36
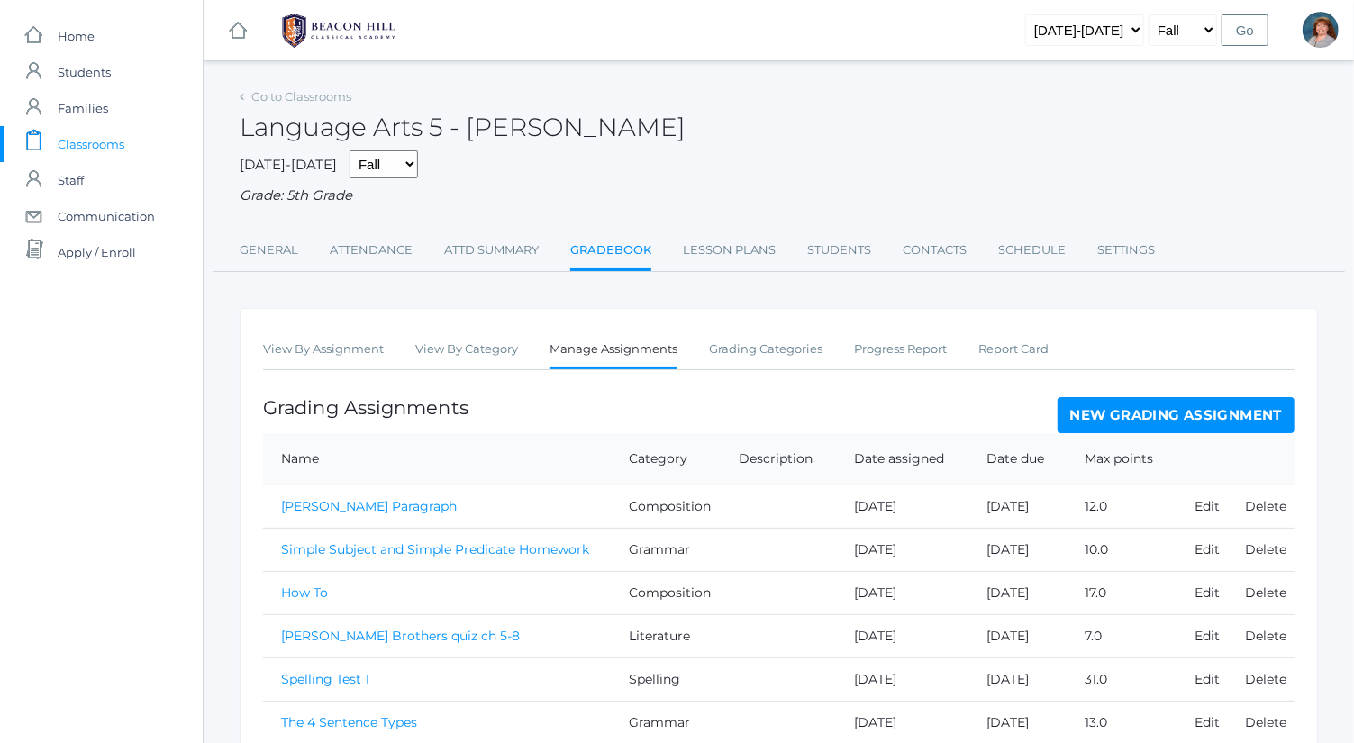
click at [1138, 422] on link "New Grading Assignment" at bounding box center [1176, 415] width 237 height 36
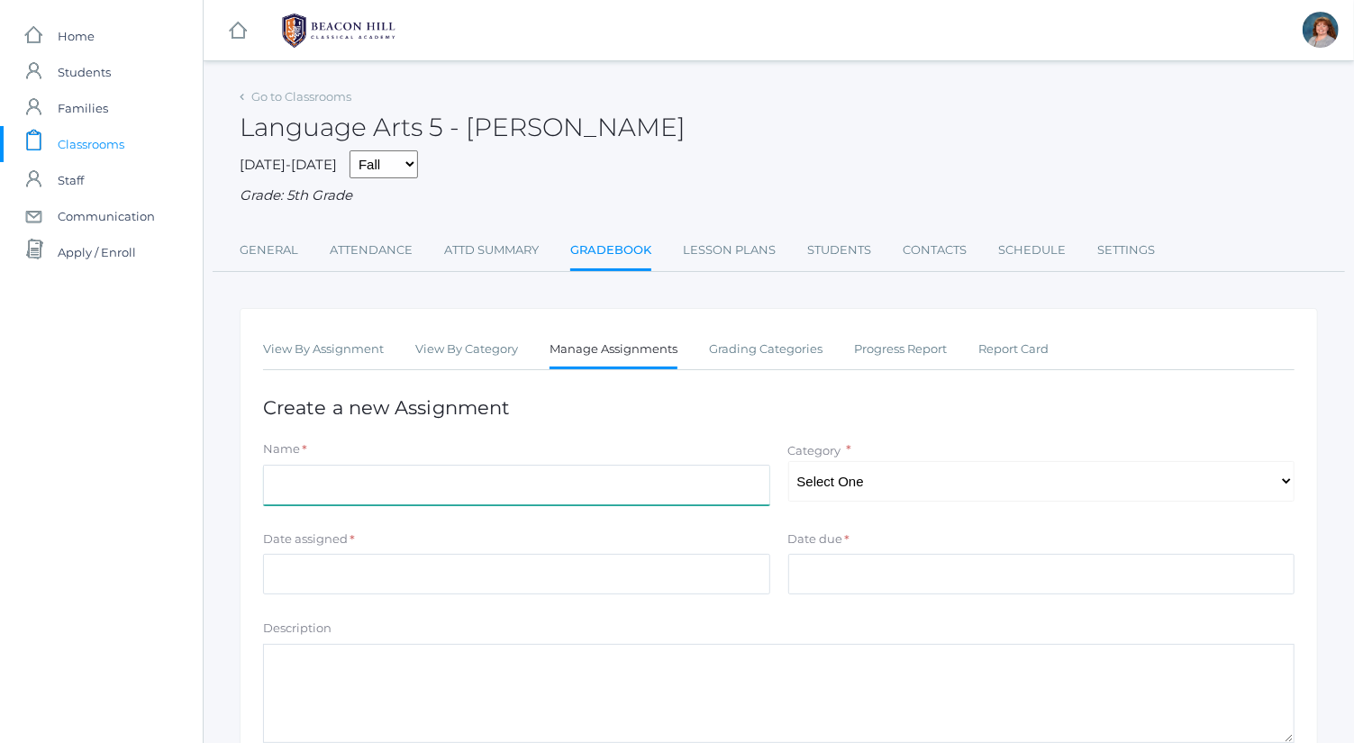
click at [597, 480] on input "Name" at bounding box center [516, 485] width 507 height 41
type input "Unusual Circumstance Paragraph"
click at [870, 478] on select "Select One Spelling Composition Grammar Literature Memory" at bounding box center [1041, 481] width 507 height 41
select select "1034"
click at [788, 461] on select "Select One Spelling Composition Grammar Literature Memory" at bounding box center [1041, 481] width 507 height 41
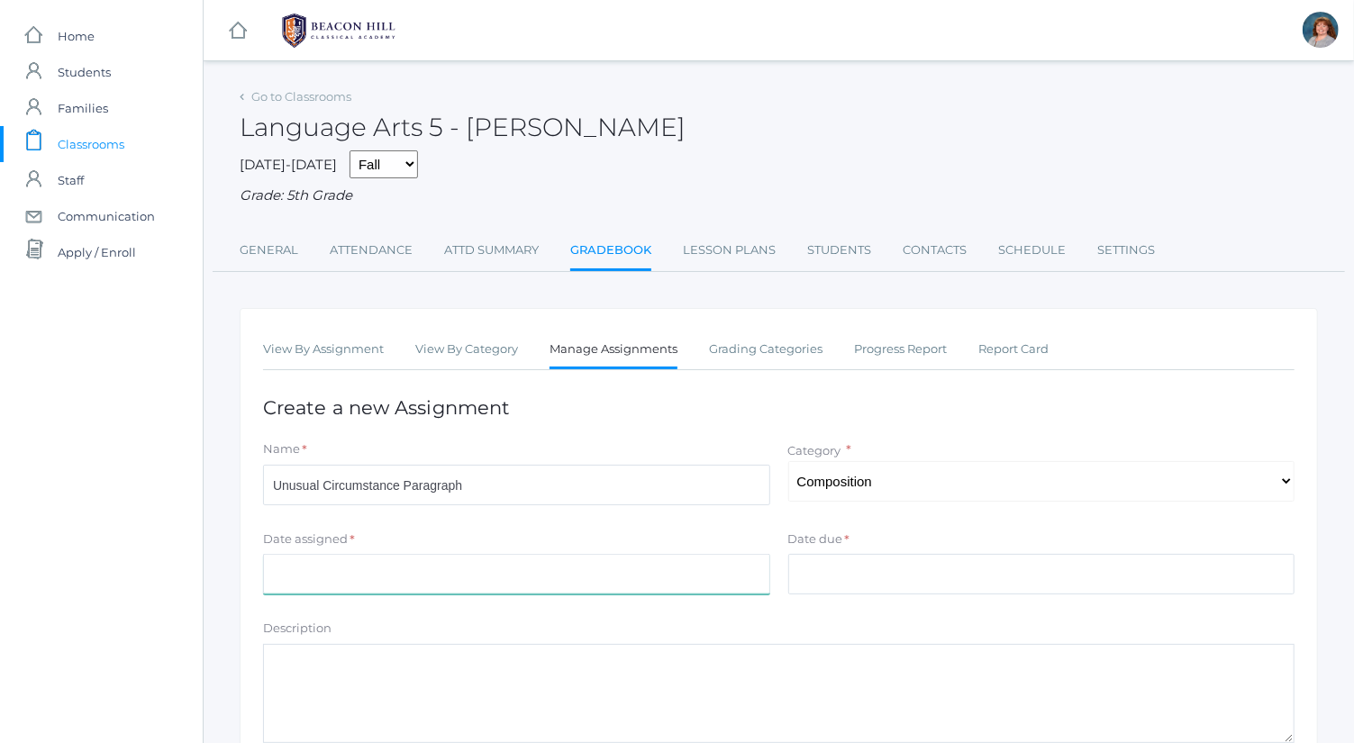
click at [744, 578] on input "Date assigned" at bounding box center [516, 574] width 507 height 41
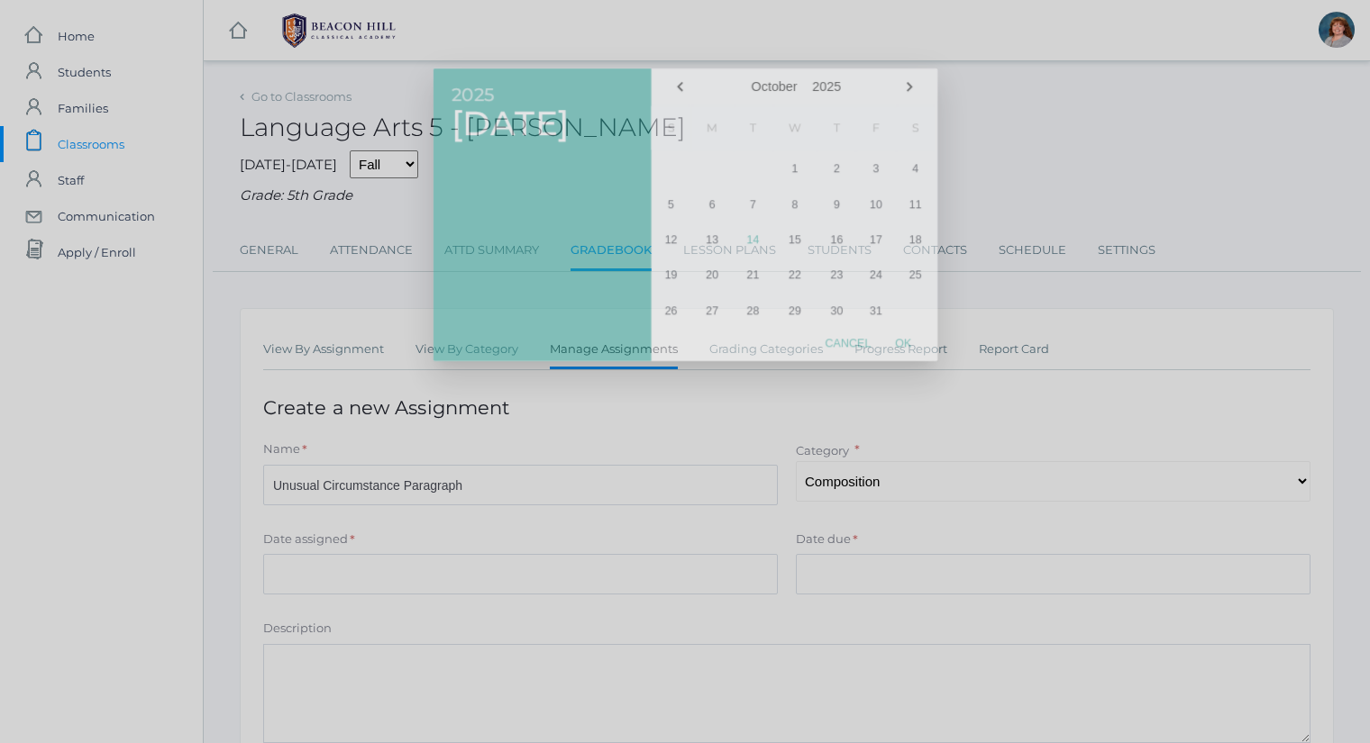
click at [723, 575] on div at bounding box center [685, 278] width 1370 height 929
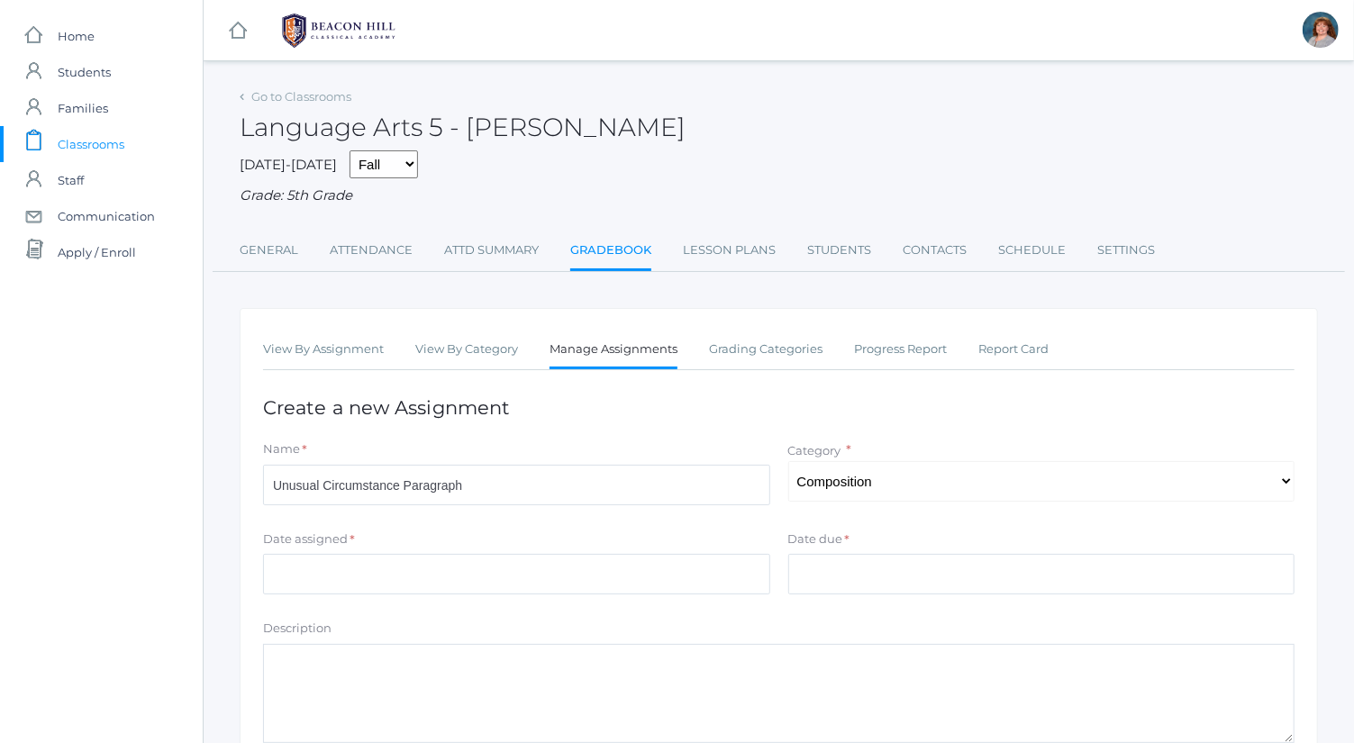
click at [737, 546] on div "Date assigned *" at bounding box center [516, 543] width 507 height 24
click at [740, 558] on input "Date assigned" at bounding box center [516, 574] width 507 height 41
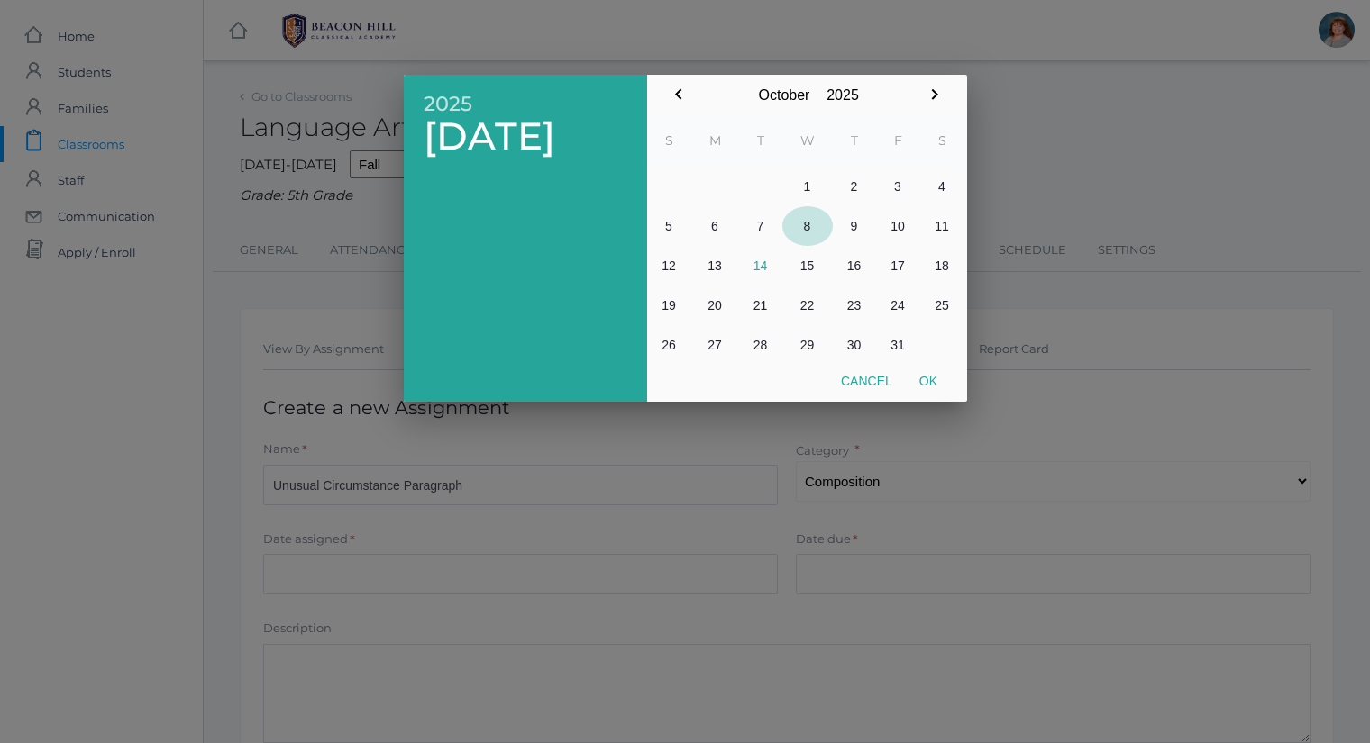
click at [811, 223] on button "8" at bounding box center [807, 226] width 50 height 40
click at [925, 375] on button "Ok" at bounding box center [928, 381] width 45 height 32
type input "[DATE]"
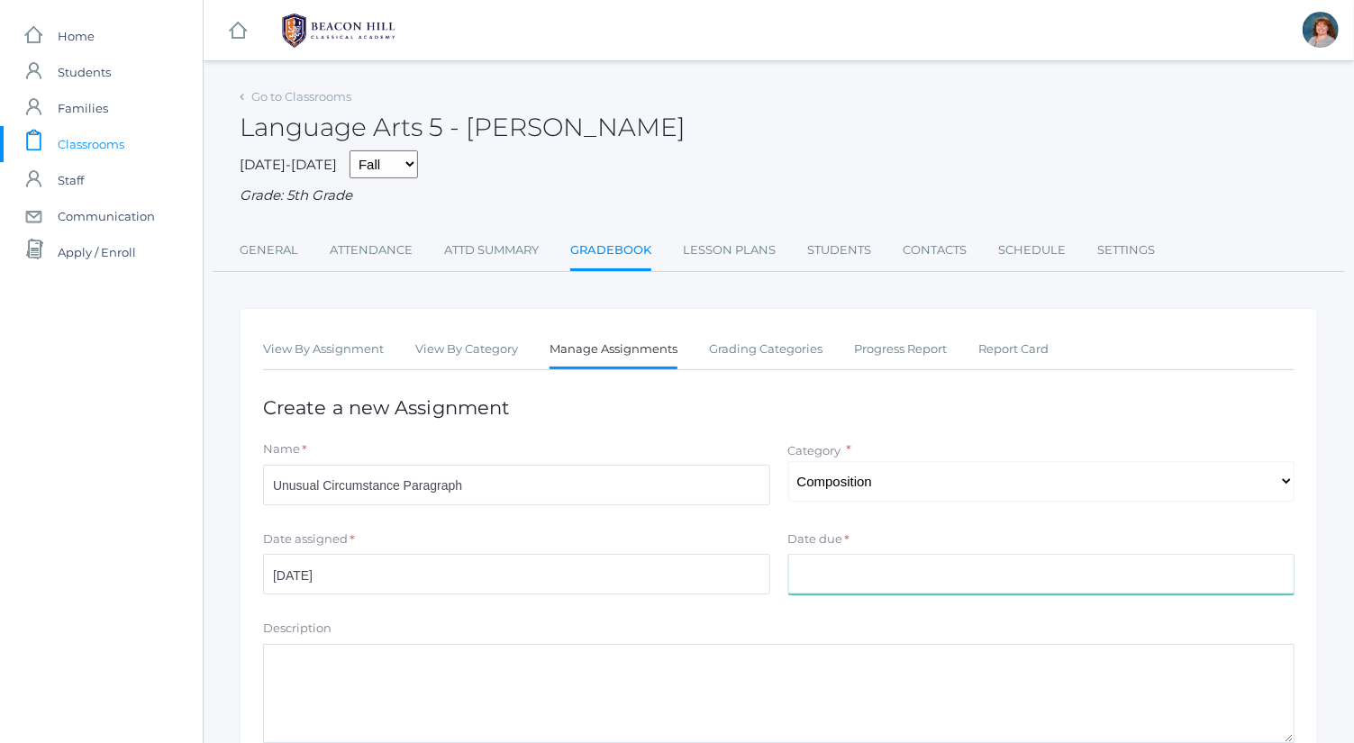
click at [916, 569] on input "Date due" at bounding box center [1041, 574] width 507 height 41
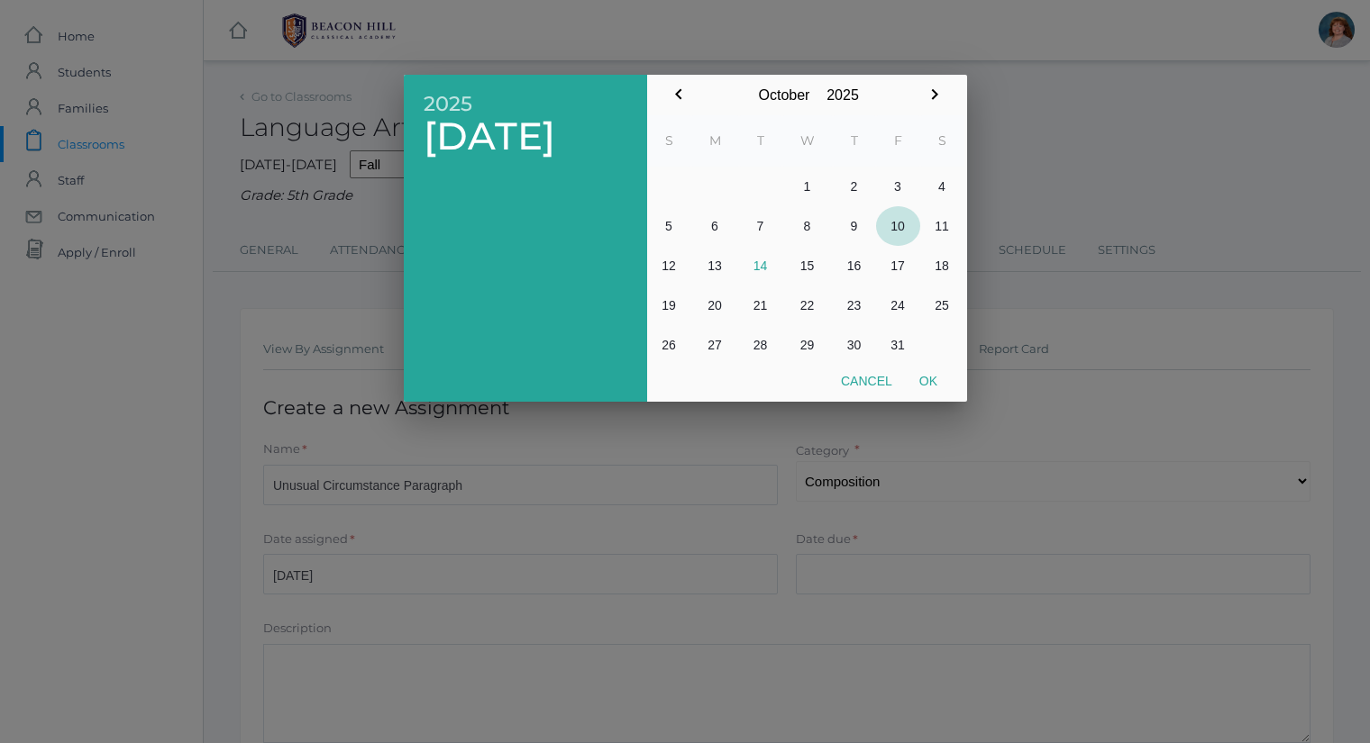
click at [891, 236] on button "10" at bounding box center [898, 226] width 44 height 40
click at [932, 387] on button "Ok" at bounding box center [928, 381] width 45 height 32
type input "2025-10-10"
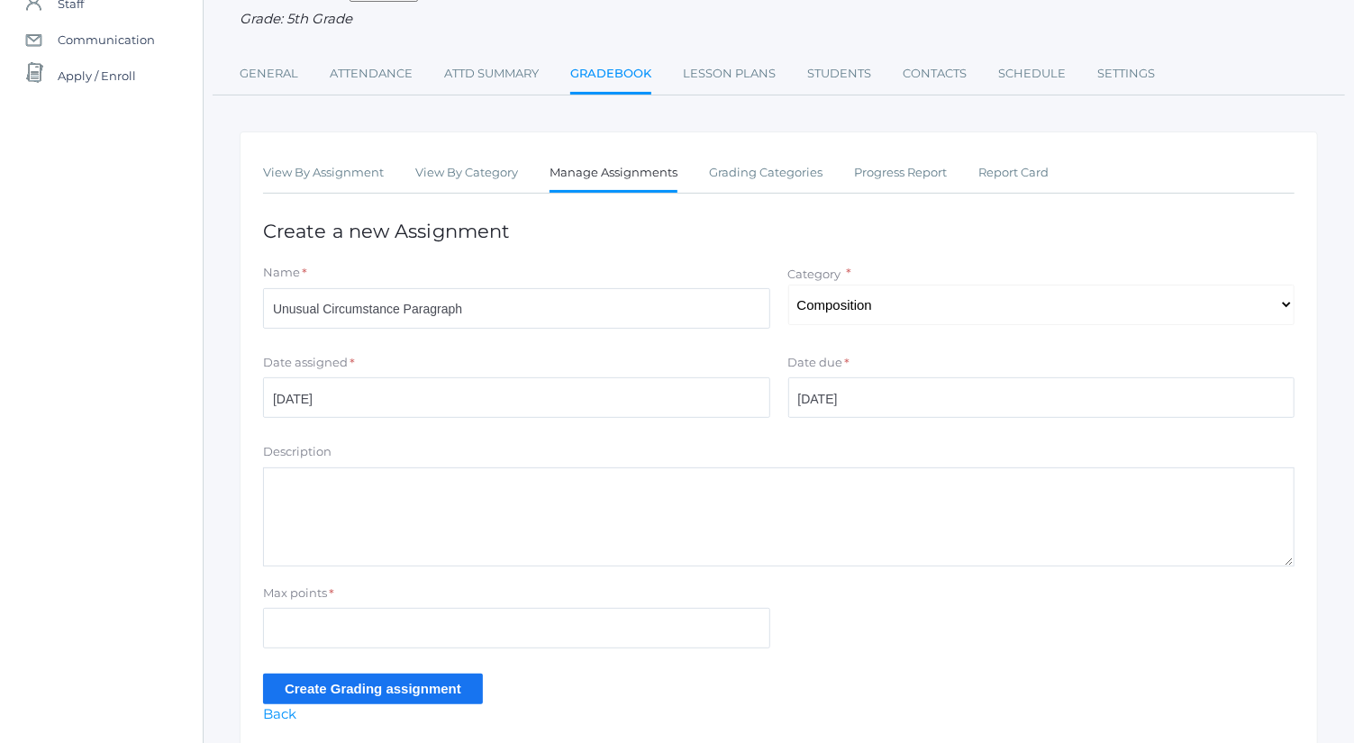
scroll to position [180, 0]
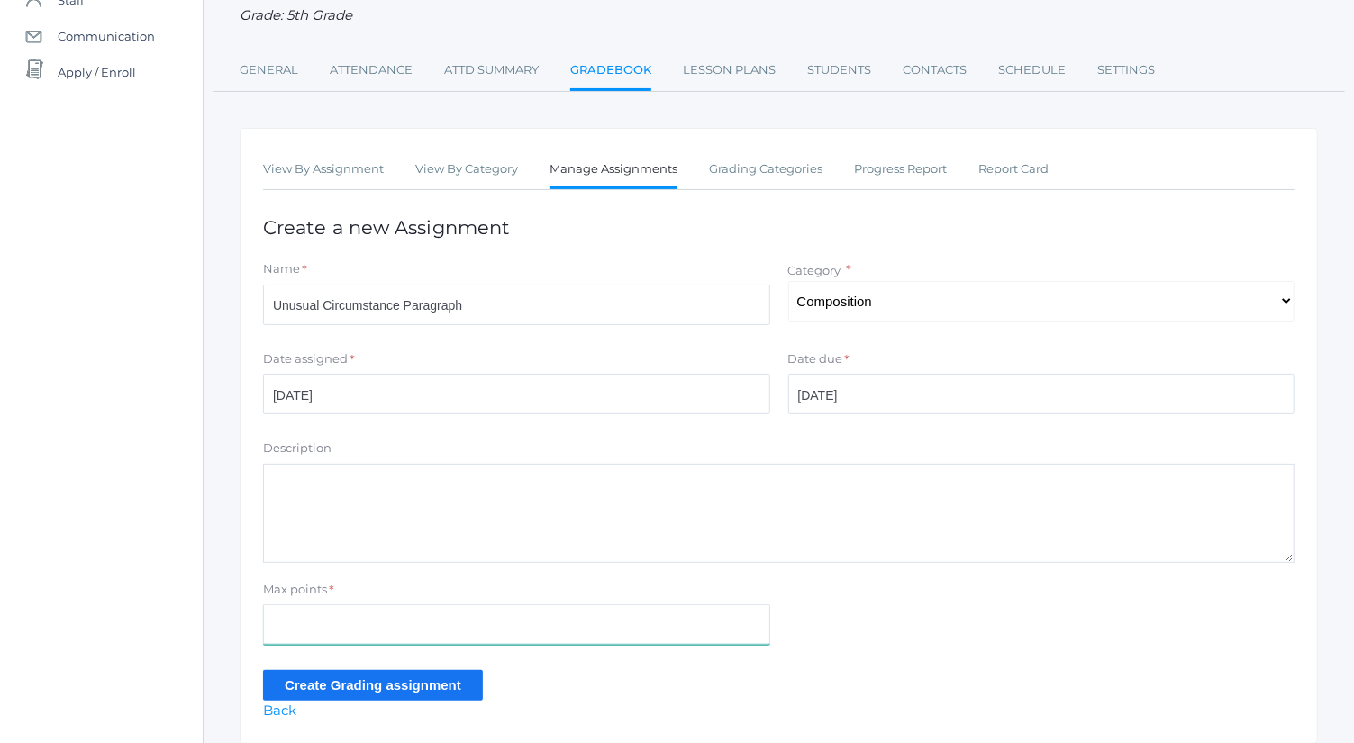
click at [628, 606] on input "Max points" at bounding box center [516, 625] width 507 height 41
type input "25"
click at [424, 682] on input "Create Grading assignment" at bounding box center [373, 685] width 220 height 30
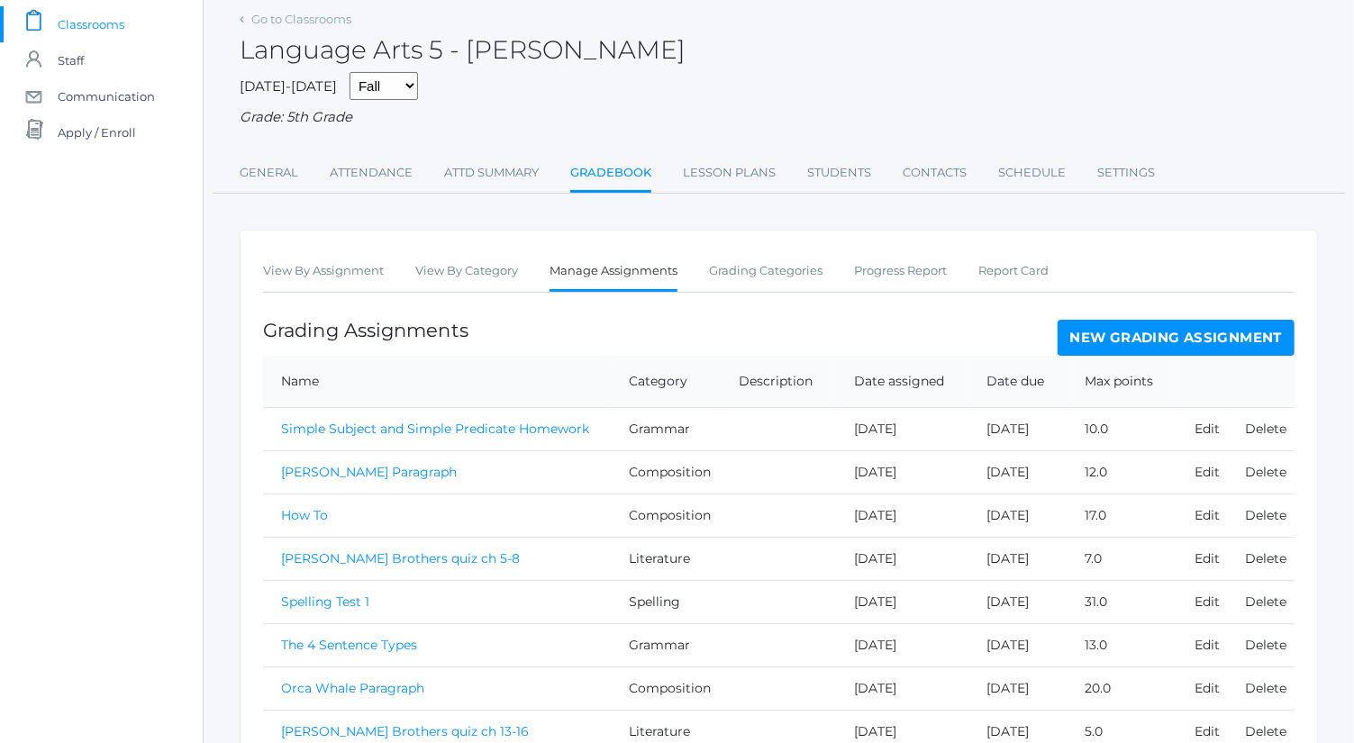
scroll to position [121, 0]
click at [353, 277] on link "View By Assignment" at bounding box center [323, 270] width 121 height 36
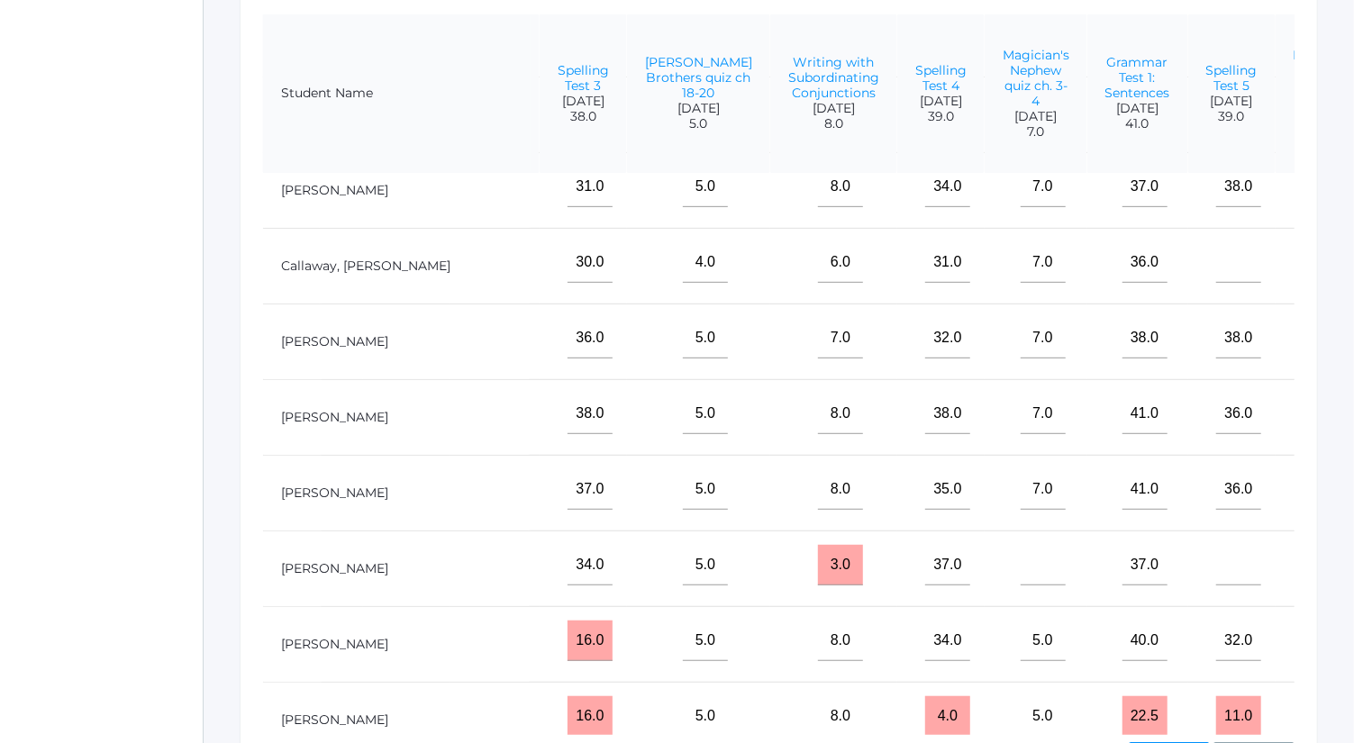
scroll to position [222, 1221]
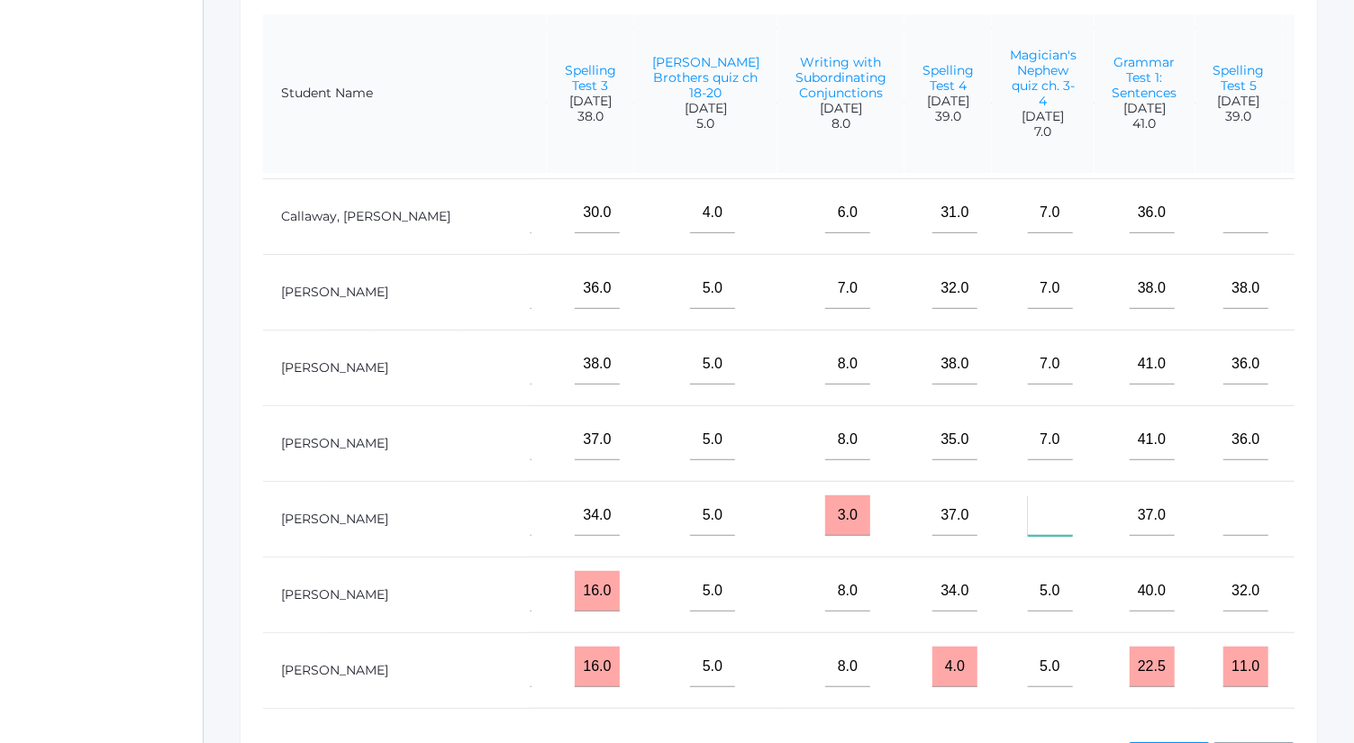
drag, startPoint x: 883, startPoint y: 532, endPoint x: 780, endPoint y: 530, distance: 102.7
click at [1028, 530] on input"] "text" at bounding box center [1050, 516] width 45 height 41
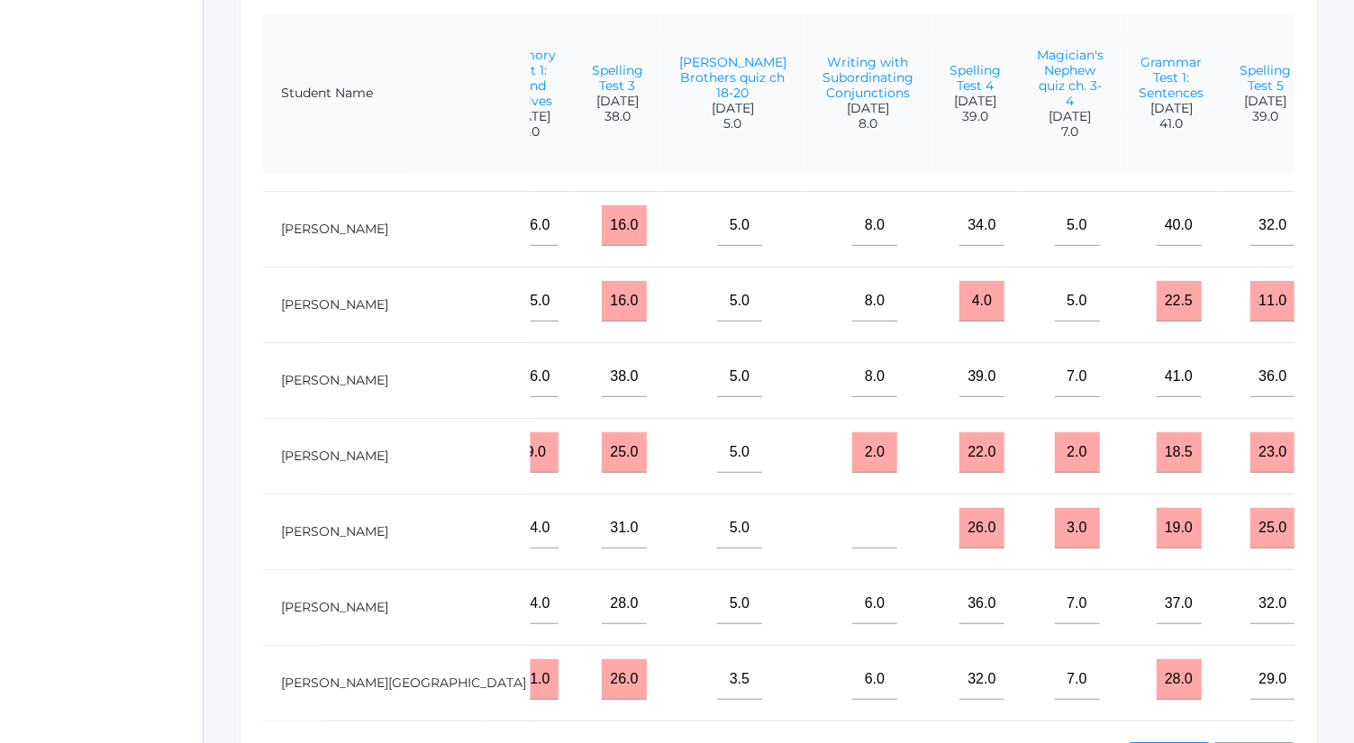
scroll to position [606, 1194]
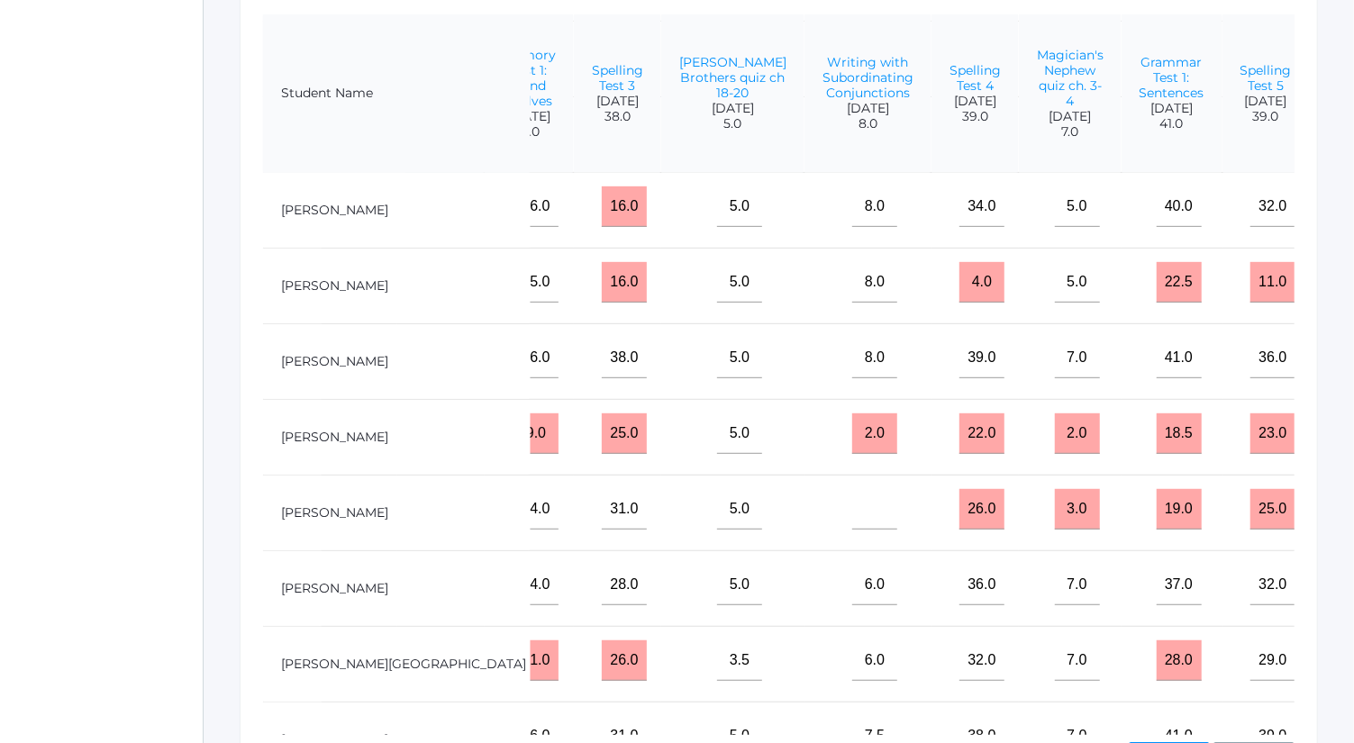
type input"] "0"
click at [852, 515] on input"] "text" at bounding box center [874, 509] width 45 height 41
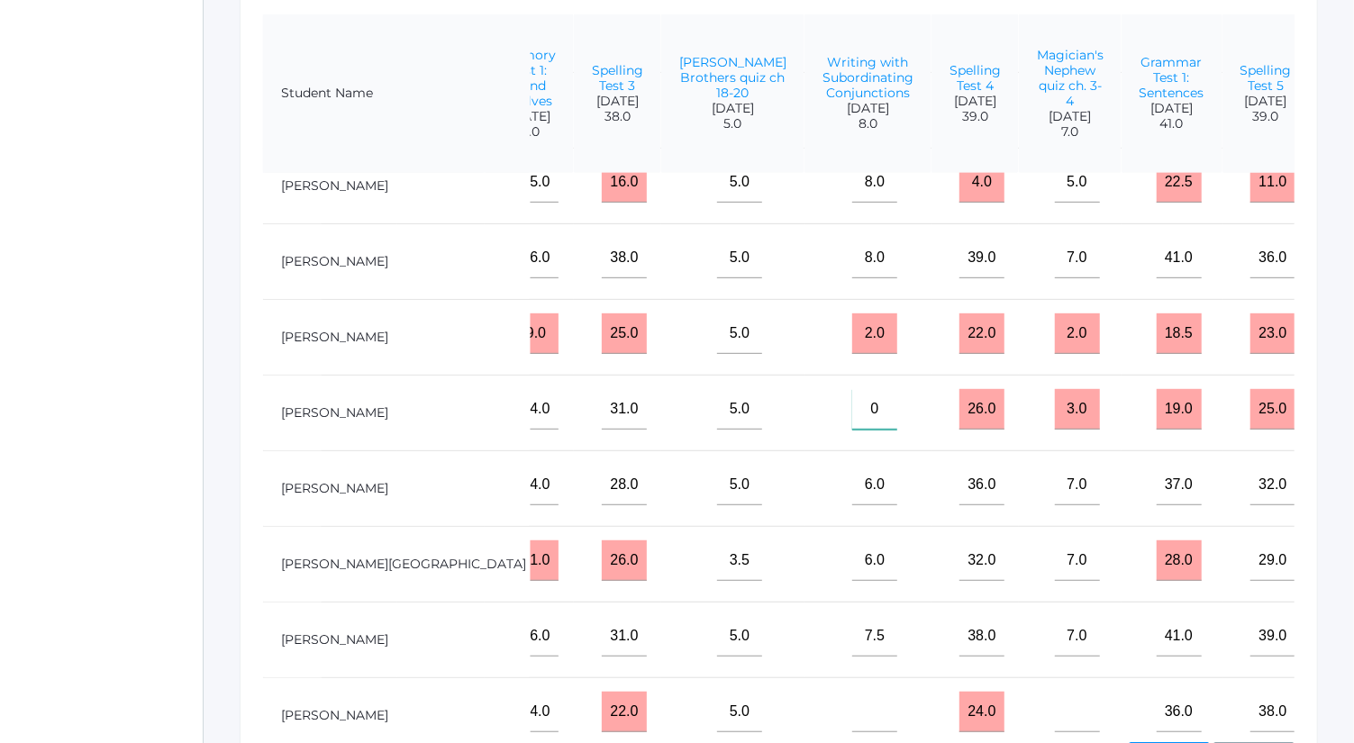
scroll to position [748, 1194]
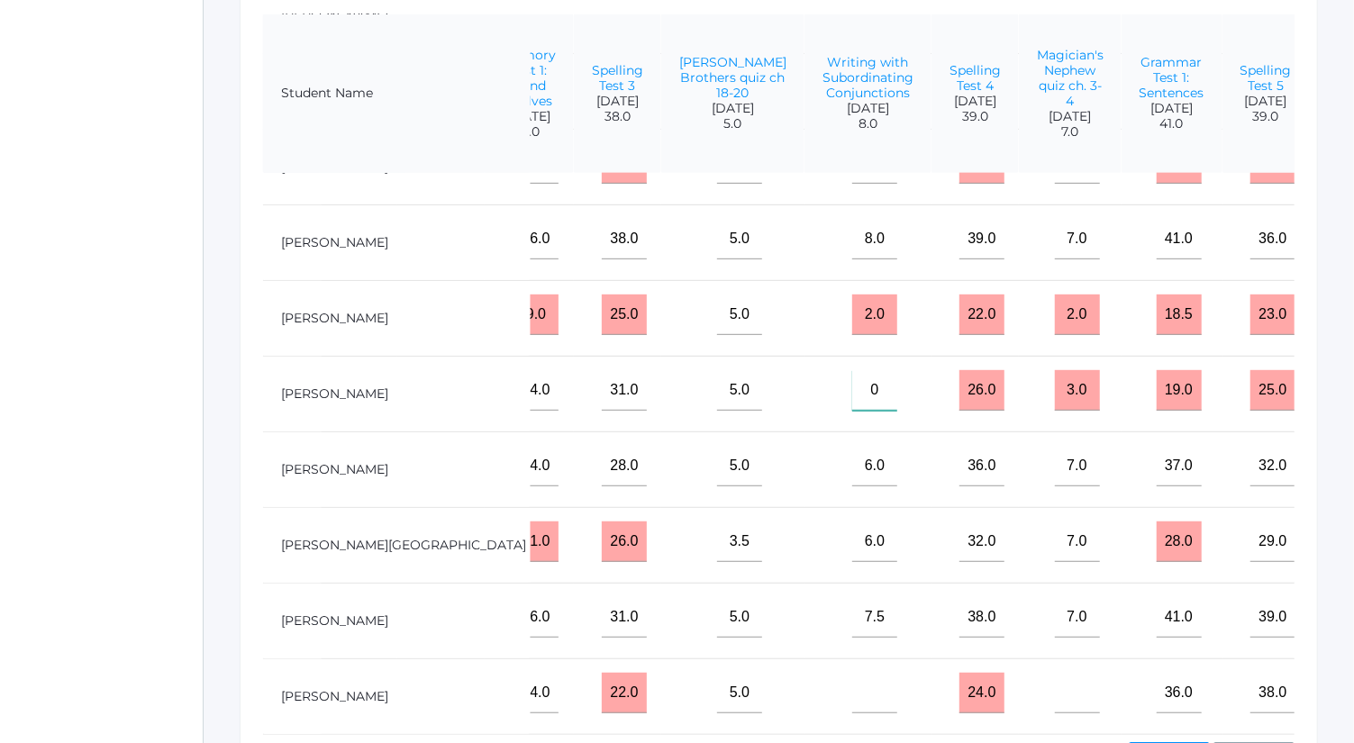
type input"] "0"
click at [852, 674] on input"] "text" at bounding box center [874, 693] width 45 height 41
type input"] "0"
click at [1055, 674] on input"] "text" at bounding box center [1077, 693] width 45 height 41
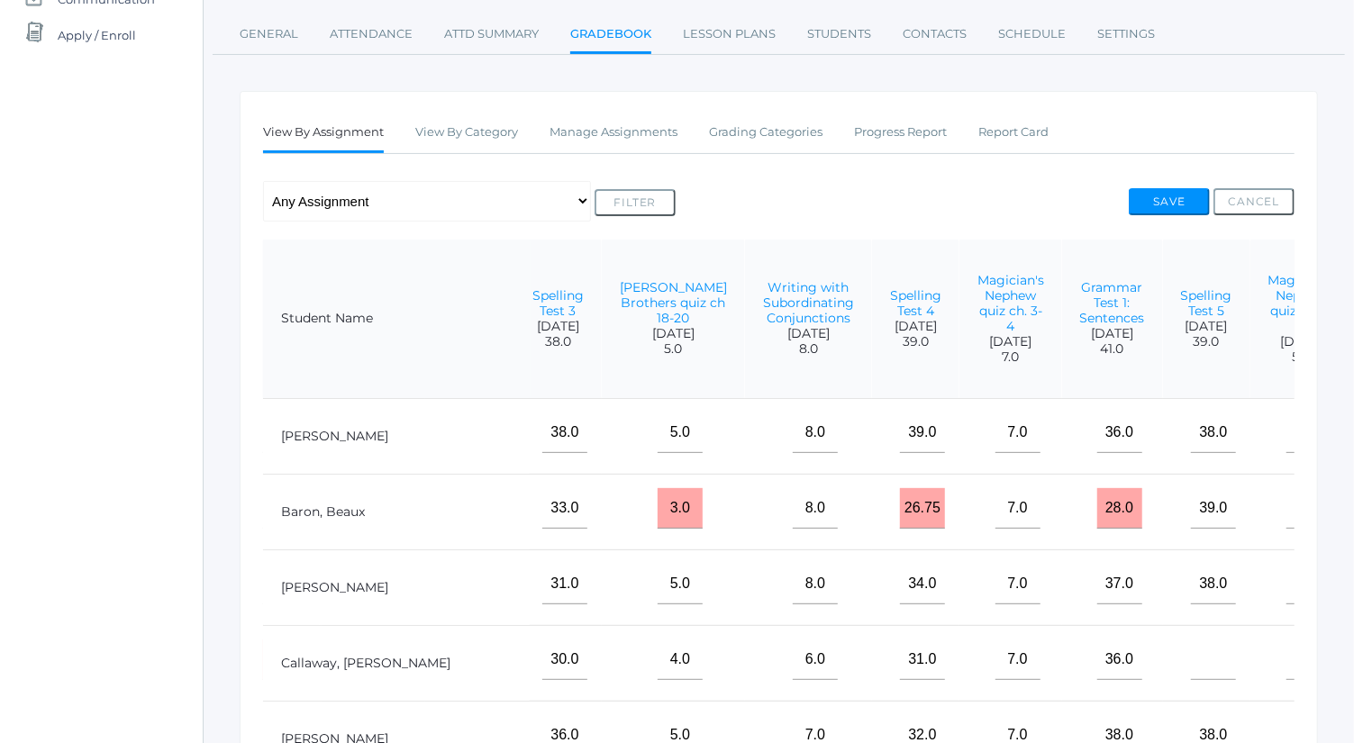
scroll to position [216, 0]
type input"] "0"
click at [1182, 191] on button "Save" at bounding box center [1169, 202] width 81 height 27
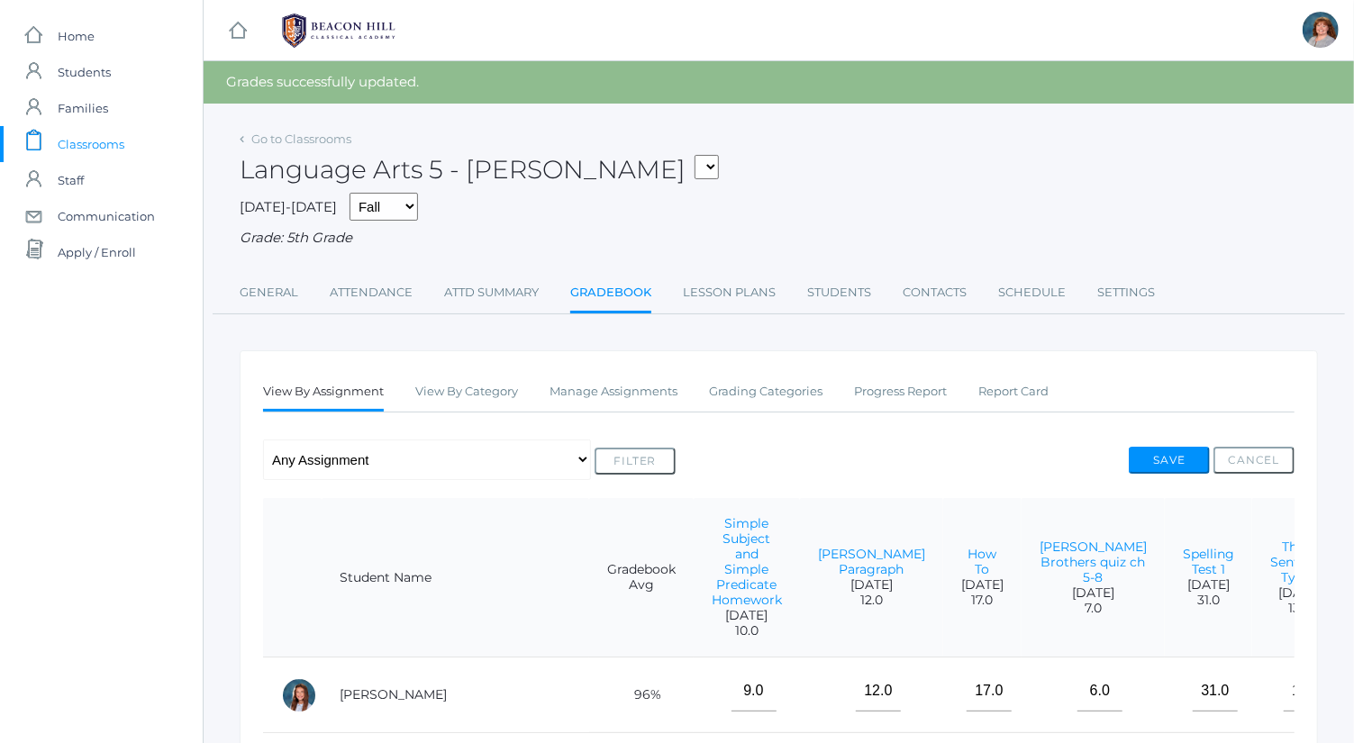
click at [292, 146] on div "Go to Classrooms" at bounding box center [296, 140] width 112 height 18
click at [288, 135] on link "Go to Classrooms" at bounding box center [301, 139] width 100 height 14
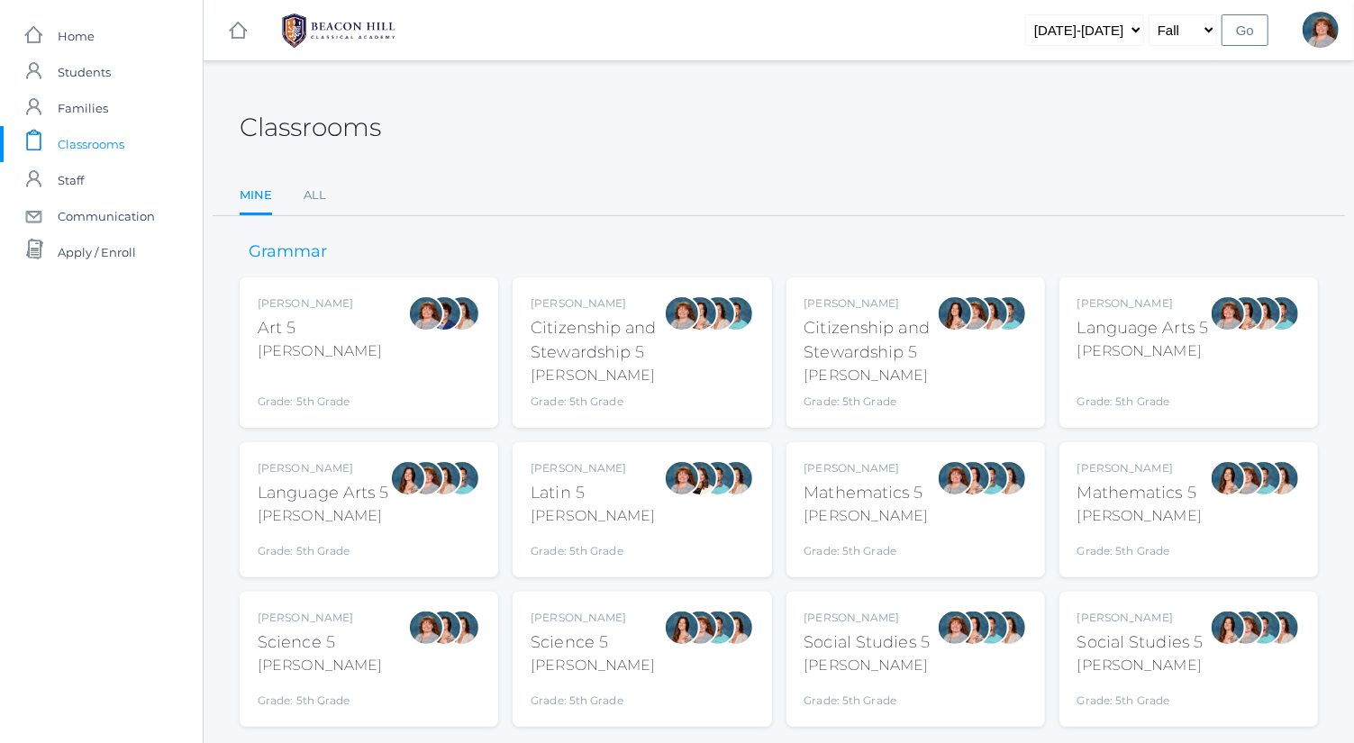
scroll to position [47, 0]
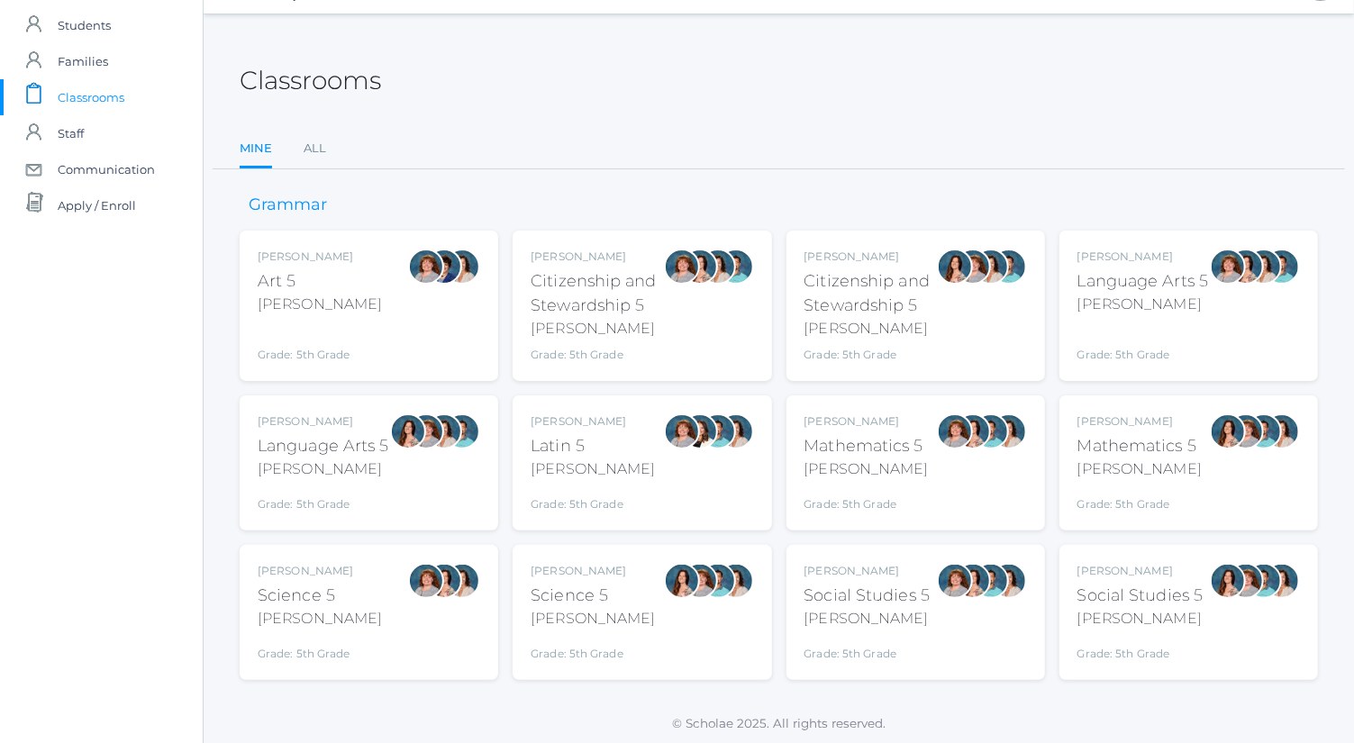
click at [865, 445] on div "Mathematics 5" at bounding box center [867, 446] width 124 height 24
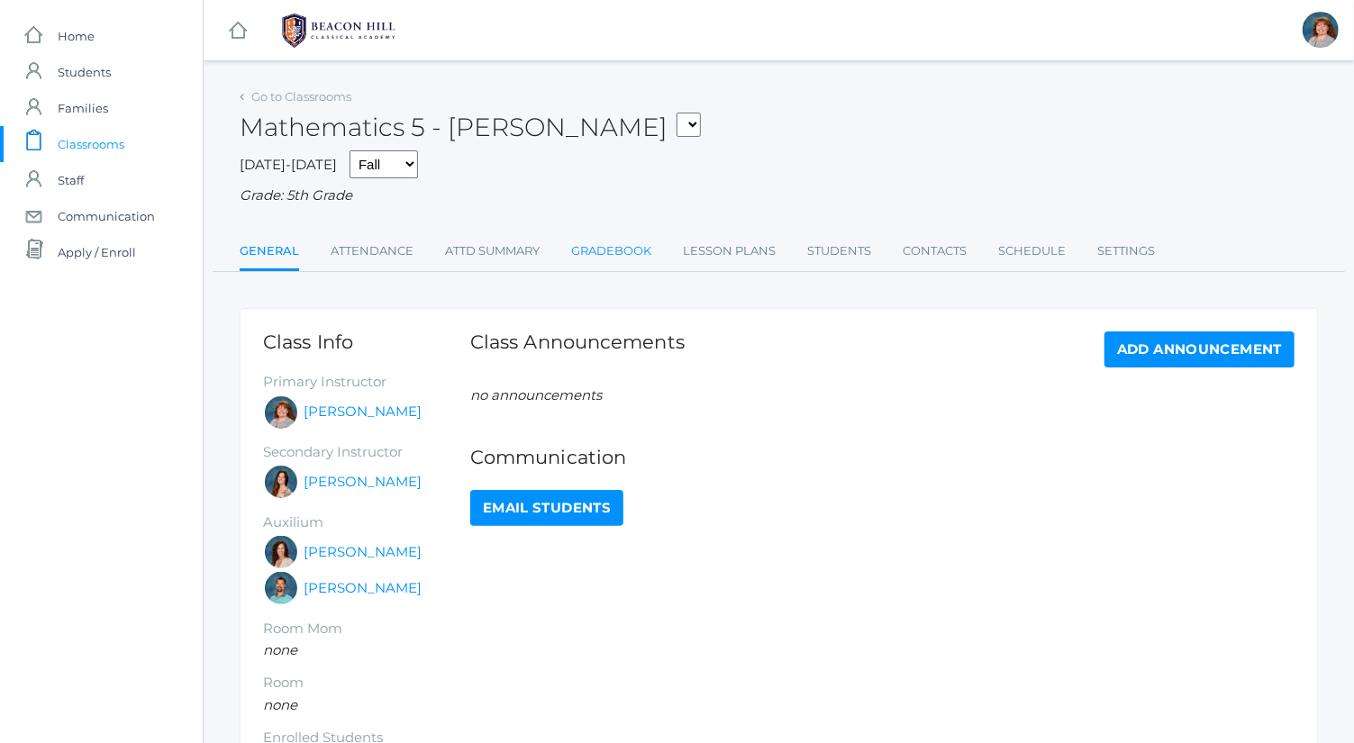
click at [628, 238] on link "Gradebook" at bounding box center [611, 251] width 80 height 36
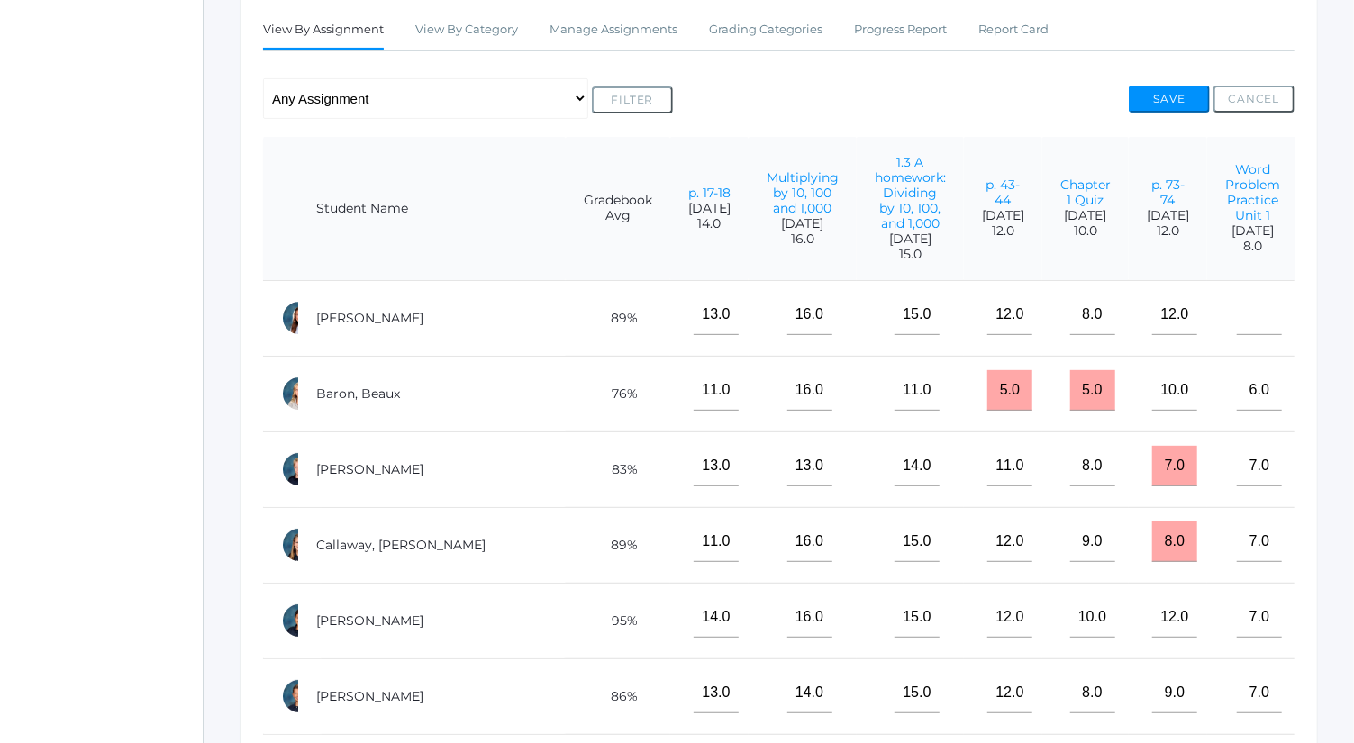
scroll to position [1, 23]
click at [1237, 315] on input"] "text" at bounding box center [1259, 314] width 45 height 41
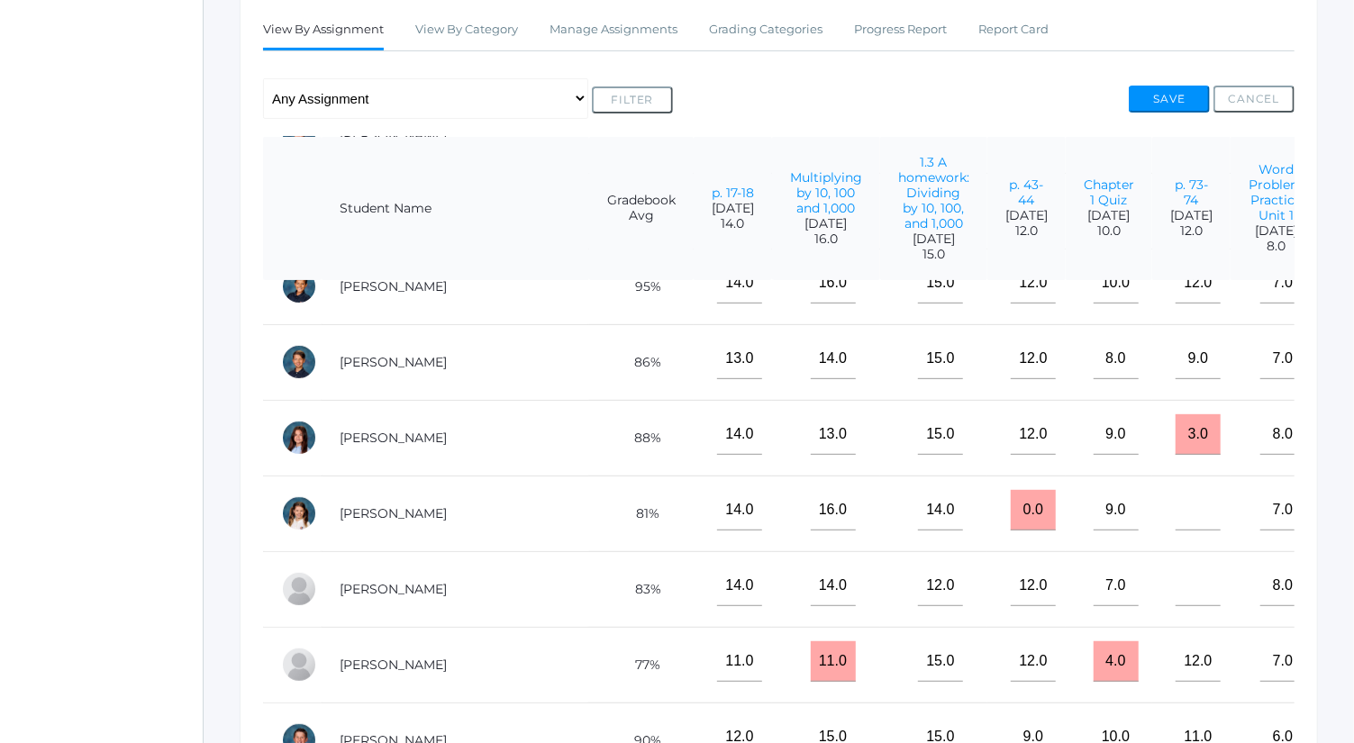
scroll to position [335, 0]
type input"] "0"
click at [1176, 503] on input"] "text" at bounding box center [1198, 509] width 45 height 41
type input"] "0"
click at [1176, 565] on input"] "text" at bounding box center [1198, 585] width 45 height 41
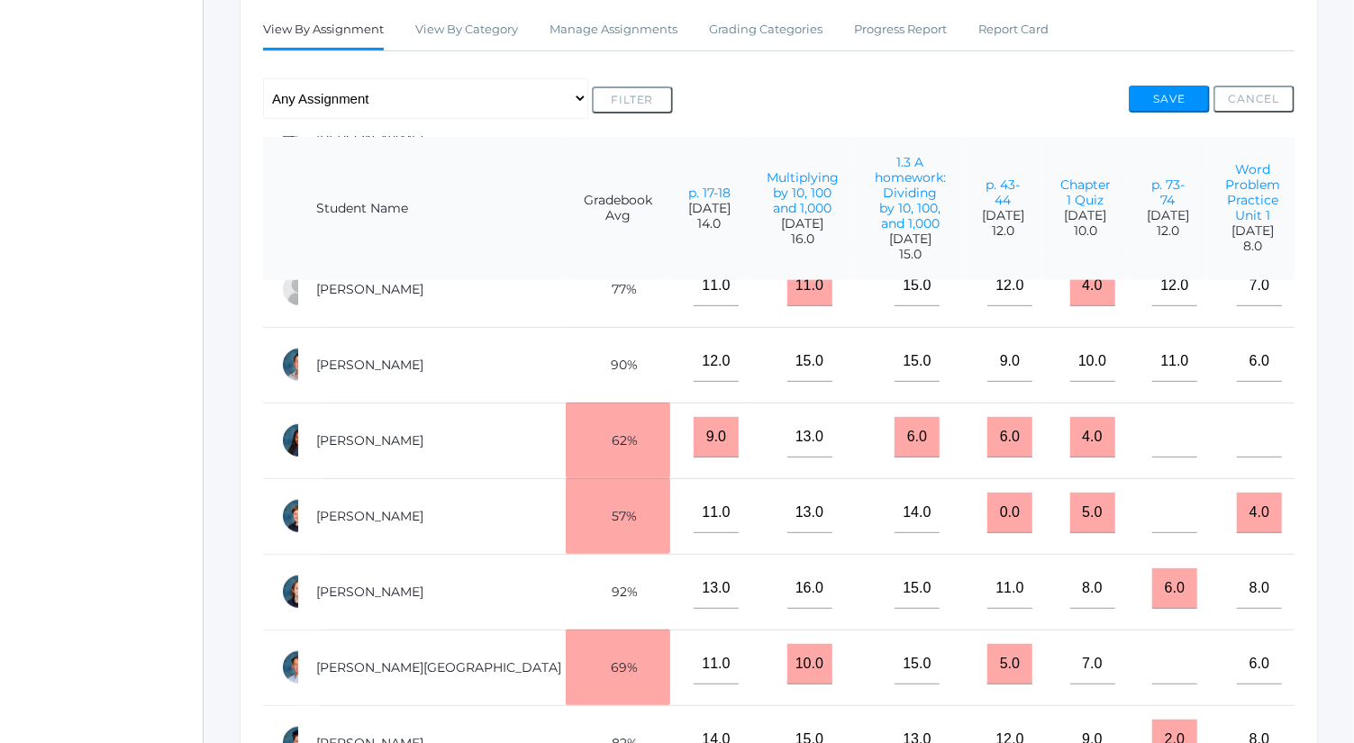
scroll to position [364, 0]
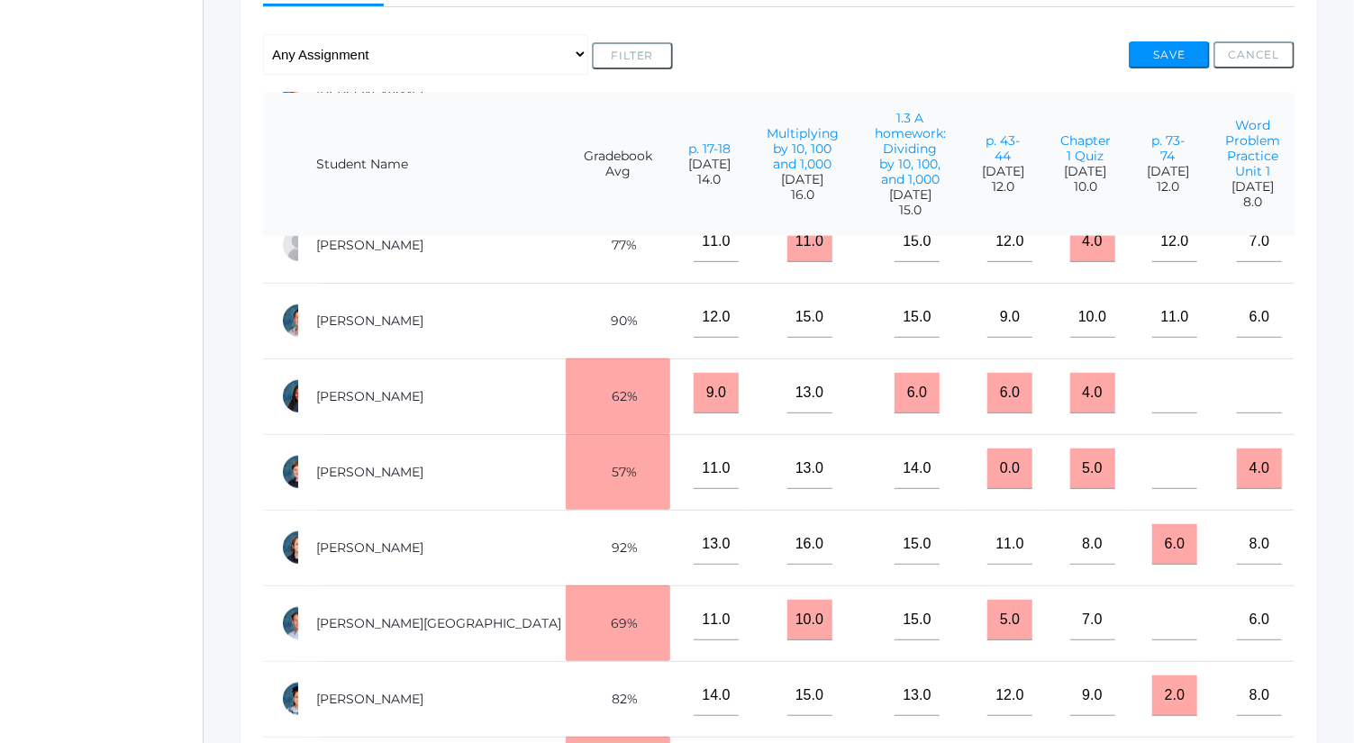
type input"] "0"
click at [1152, 378] on input"] "text" at bounding box center [1174, 393] width 45 height 41
type input"] "0"
click at [1152, 454] on input"] "text" at bounding box center [1174, 469] width 45 height 41
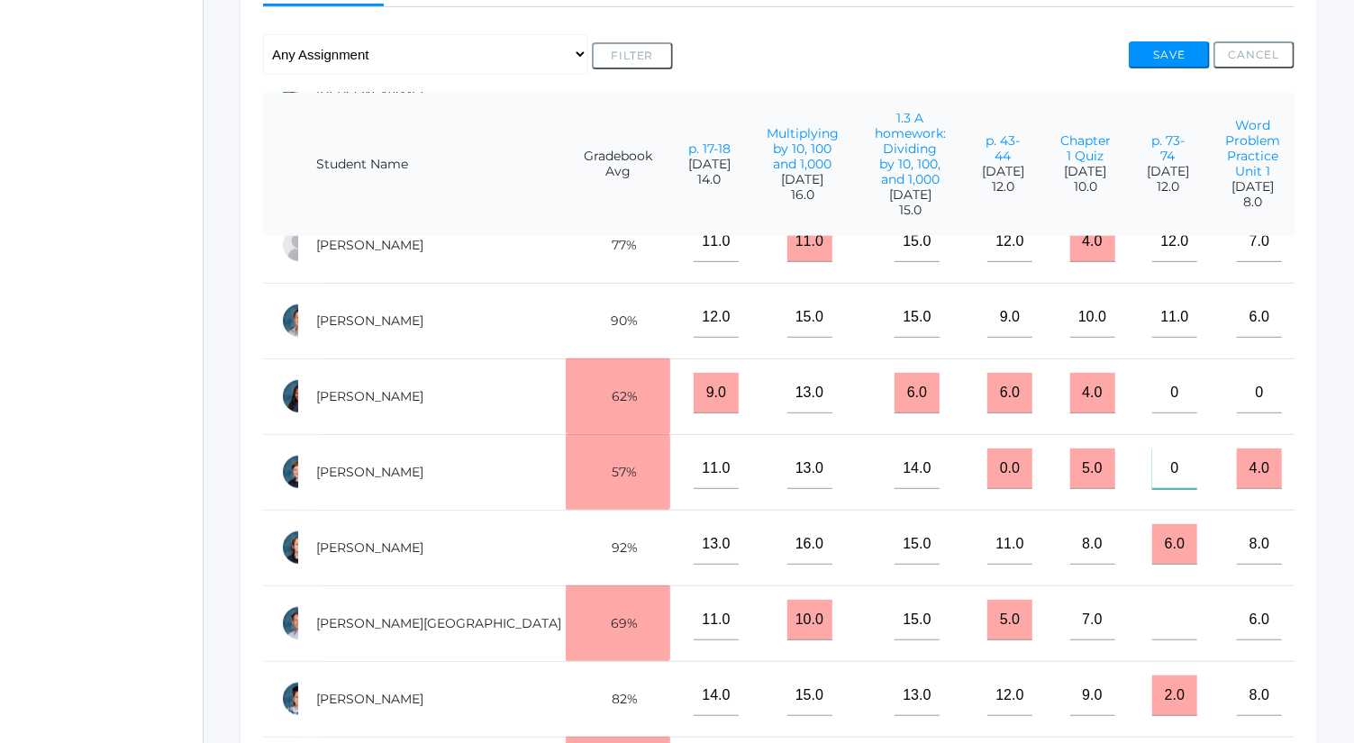
type input"] "0"
click at [1152, 612] on input"] "text" at bounding box center [1174, 620] width 45 height 41
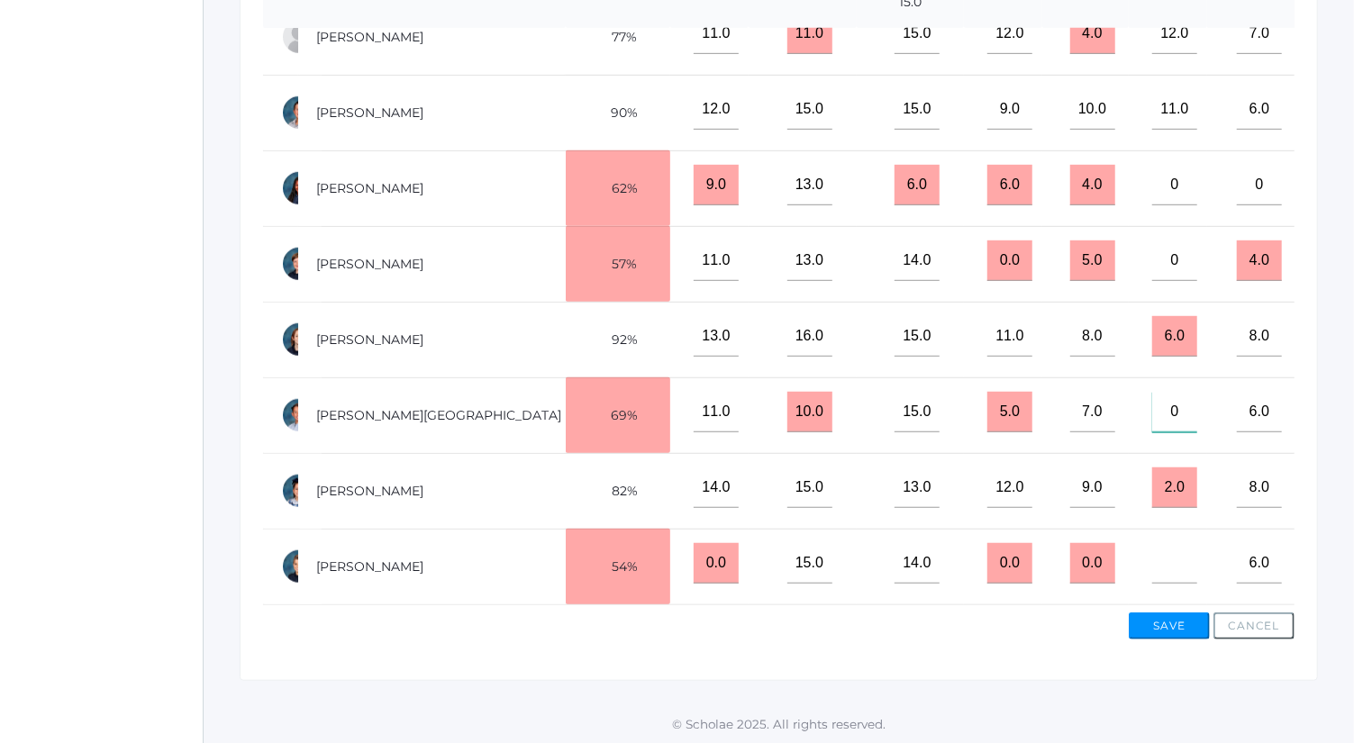
type input"] "0"
click at [1152, 548] on input"] "text" at bounding box center [1174, 563] width 45 height 41
type input"] "0"
click at [1158, 624] on button "Save" at bounding box center [1169, 626] width 81 height 27
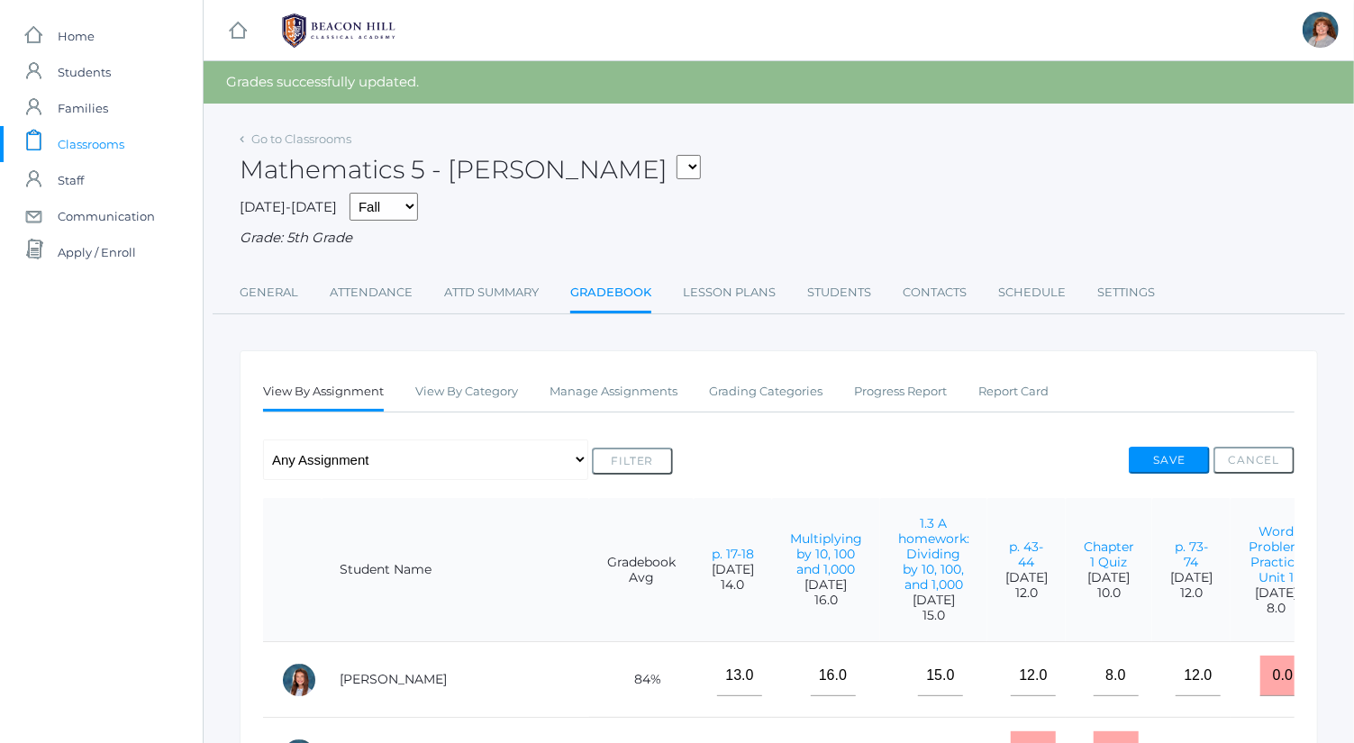
click at [300, 156] on h2 "Mathematics 5 - [PERSON_NAME] 05ART - Art 5 [PERSON_NAME] 05CITIZEN - Citizensh…" at bounding box center [470, 170] width 461 height 28
click at [298, 141] on link "Go to Classrooms" at bounding box center [301, 139] width 100 height 14
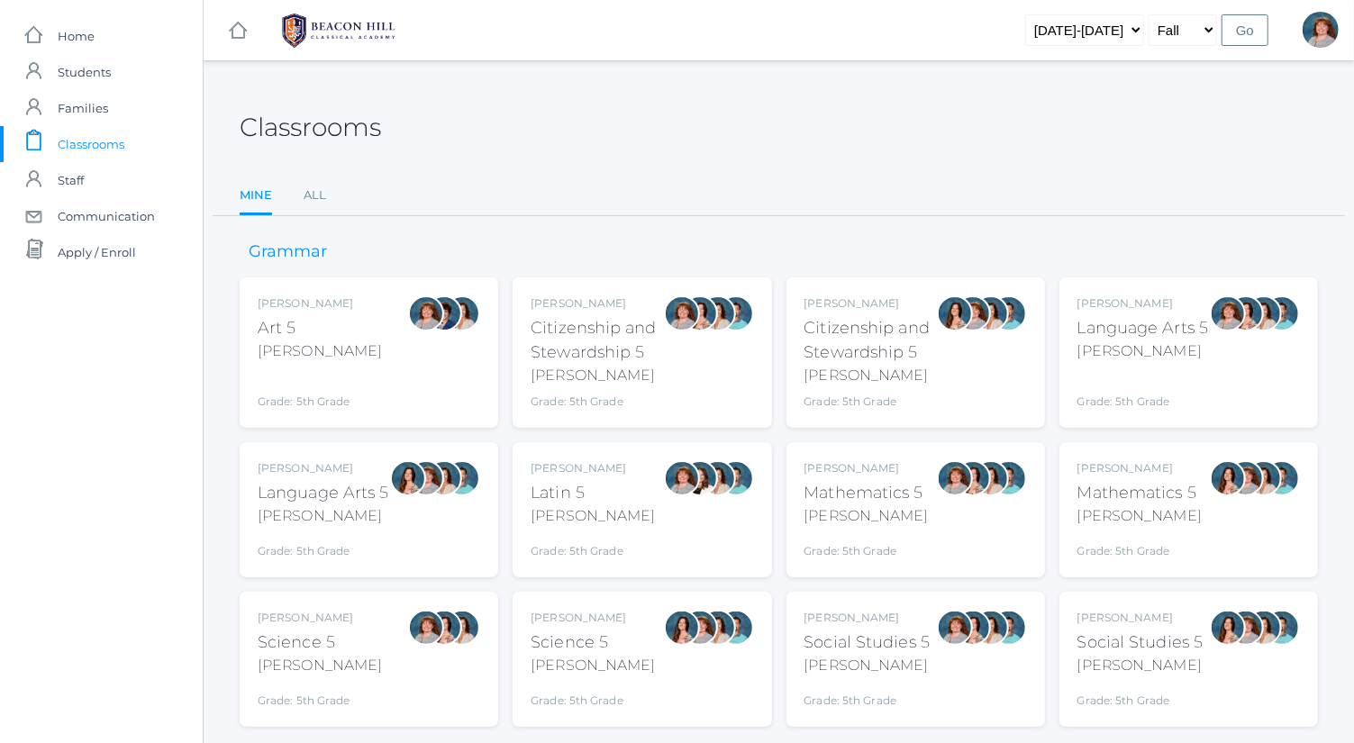
scroll to position [47, 0]
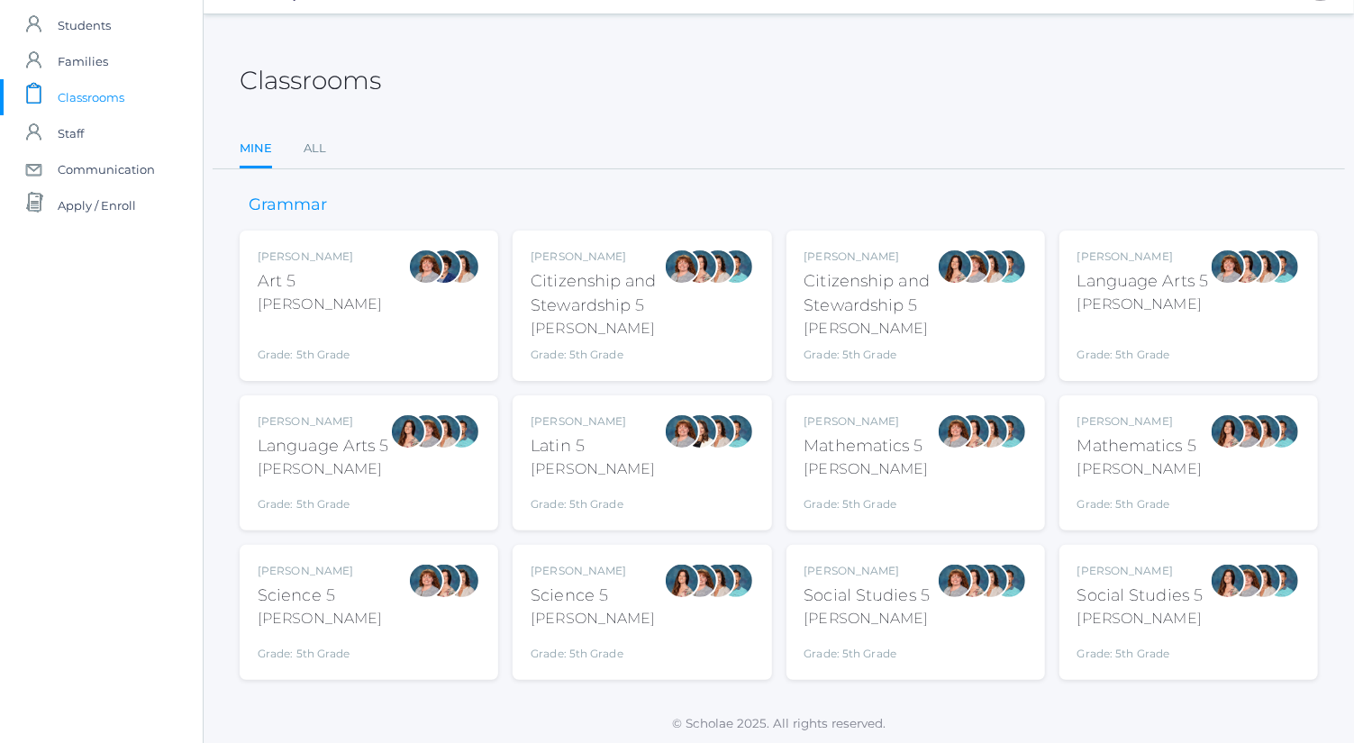
click at [398, 545] on div "[PERSON_NAME] Science 5 [PERSON_NAME] Grade: 5th Grade 05SCI" at bounding box center [369, 612] width 259 height 135
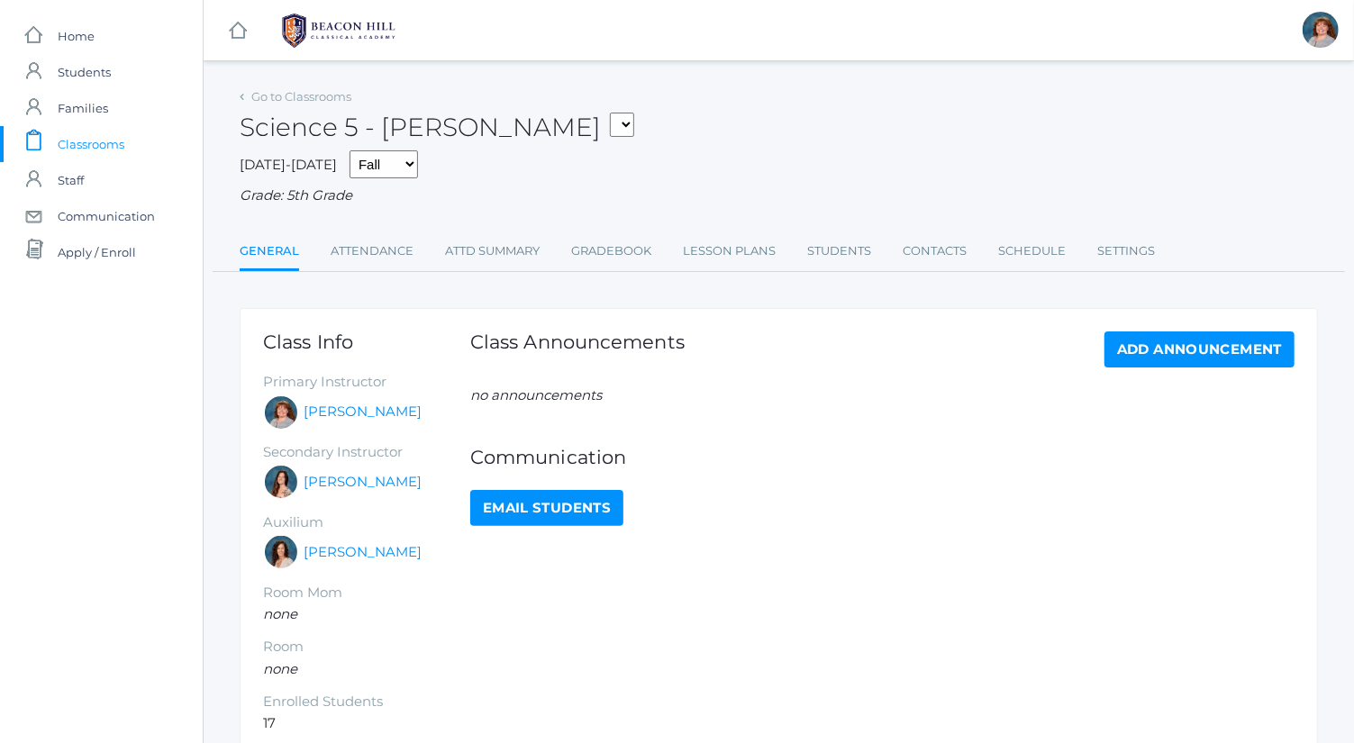
click at [613, 287] on div "Go to Classrooms Science 5 - Bence 05ART - Art 5 Bence 05CITIZEN - Citizenship …" at bounding box center [779, 430] width 1079 height 692
click at [615, 273] on div "Go to Classrooms Science 5 - Bence 05ART - Art 5 Bence 05CITIZEN - Citizenship …" at bounding box center [779, 430] width 1079 height 692
click at [620, 247] on link "Gradebook" at bounding box center [611, 251] width 80 height 36
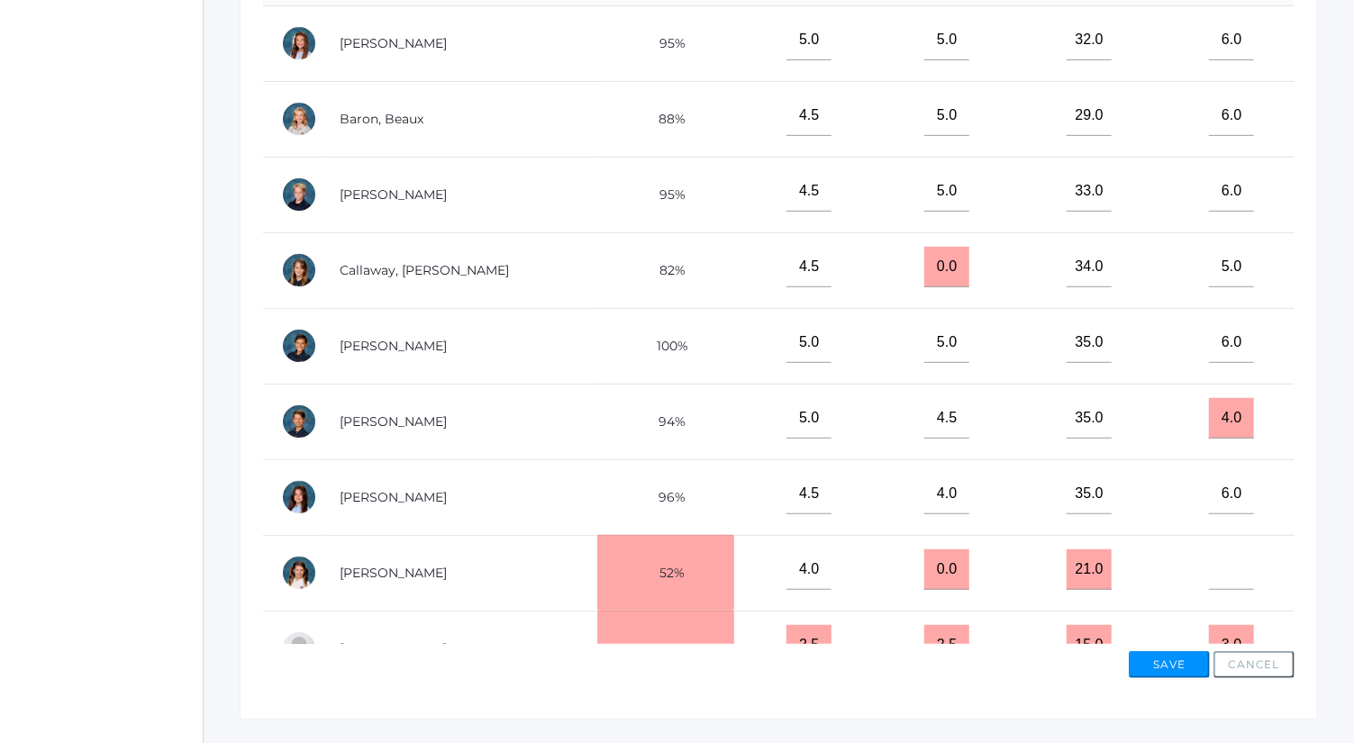
scroll to position [550, 0]
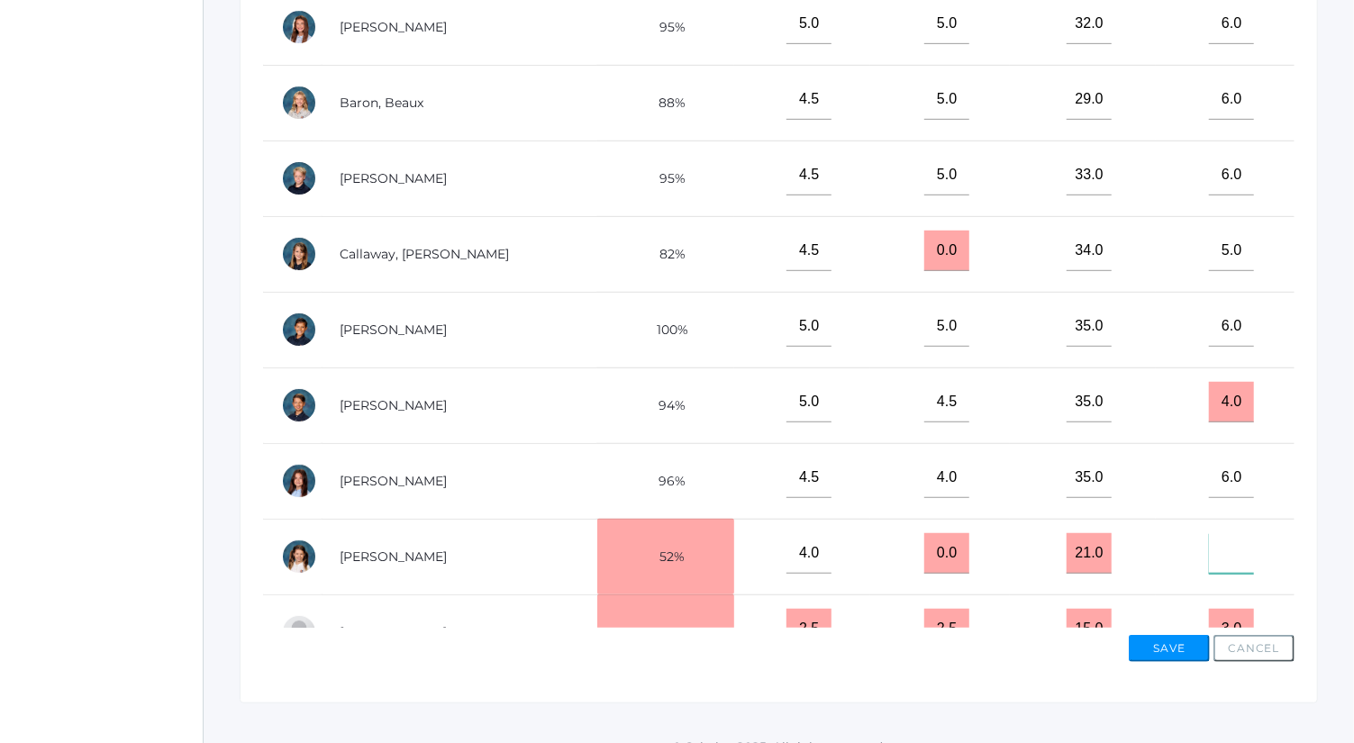
click at [1209, 546] on input"] "text" at bounding box center [1231, 553] width 45 height 41
click at [1210, 547] on input"] "text" at bounding box center [1231, 553] width 45 height 41
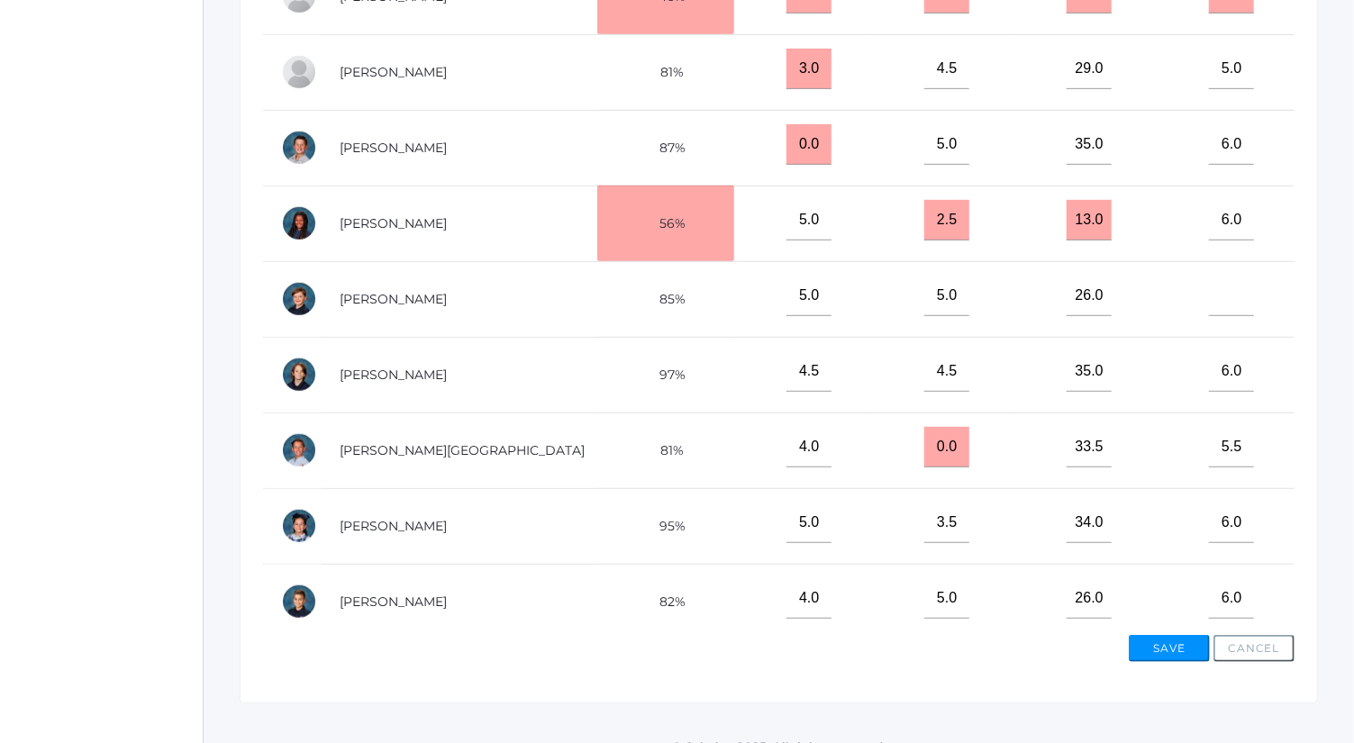
scroll to position [656, 0]
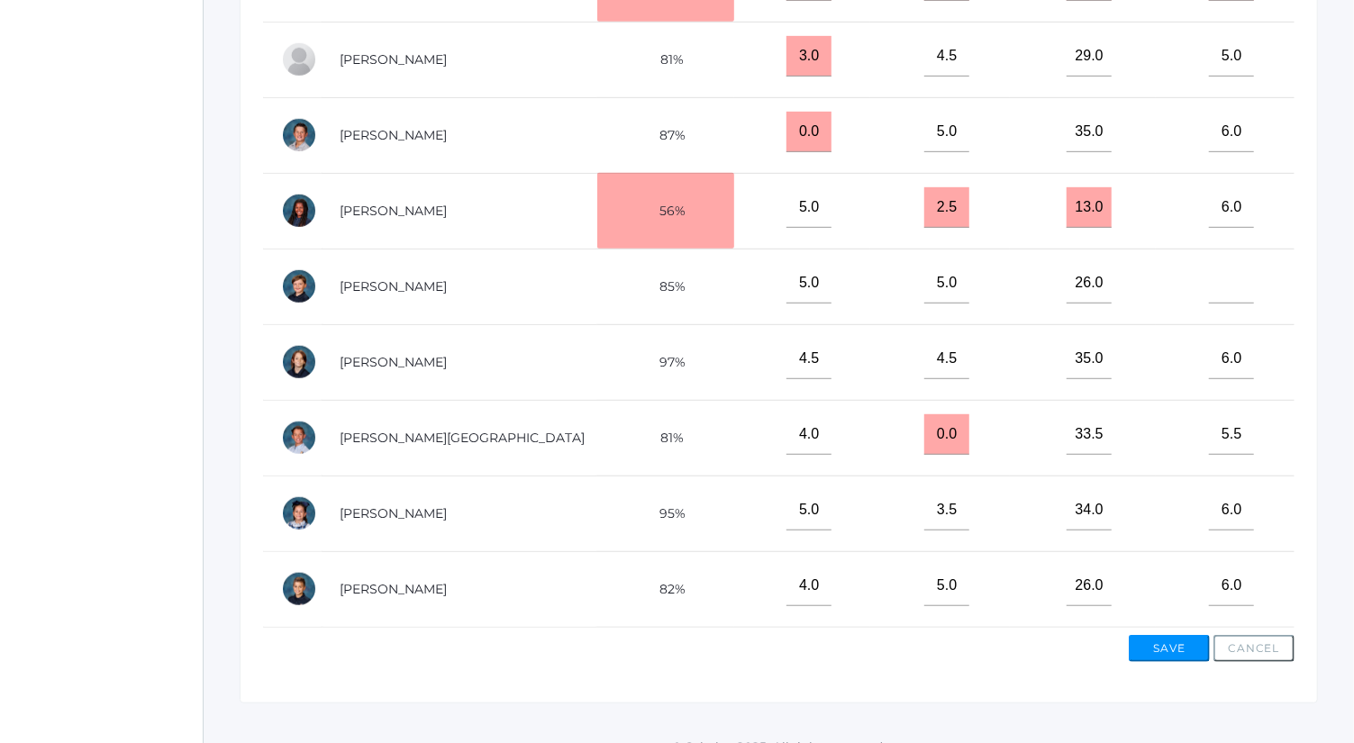
type input"] "0"
click at [1201, 249] on td at bounding box center [1225, 287] width 139 height 76
click at [1209, 263] on input"] "text" at bounding box center [1231, 283] width 45 height 41
type input"] "0"
click at [1176, 636] on button "Save" at bounding box center [1169, 648] width 81 height 27
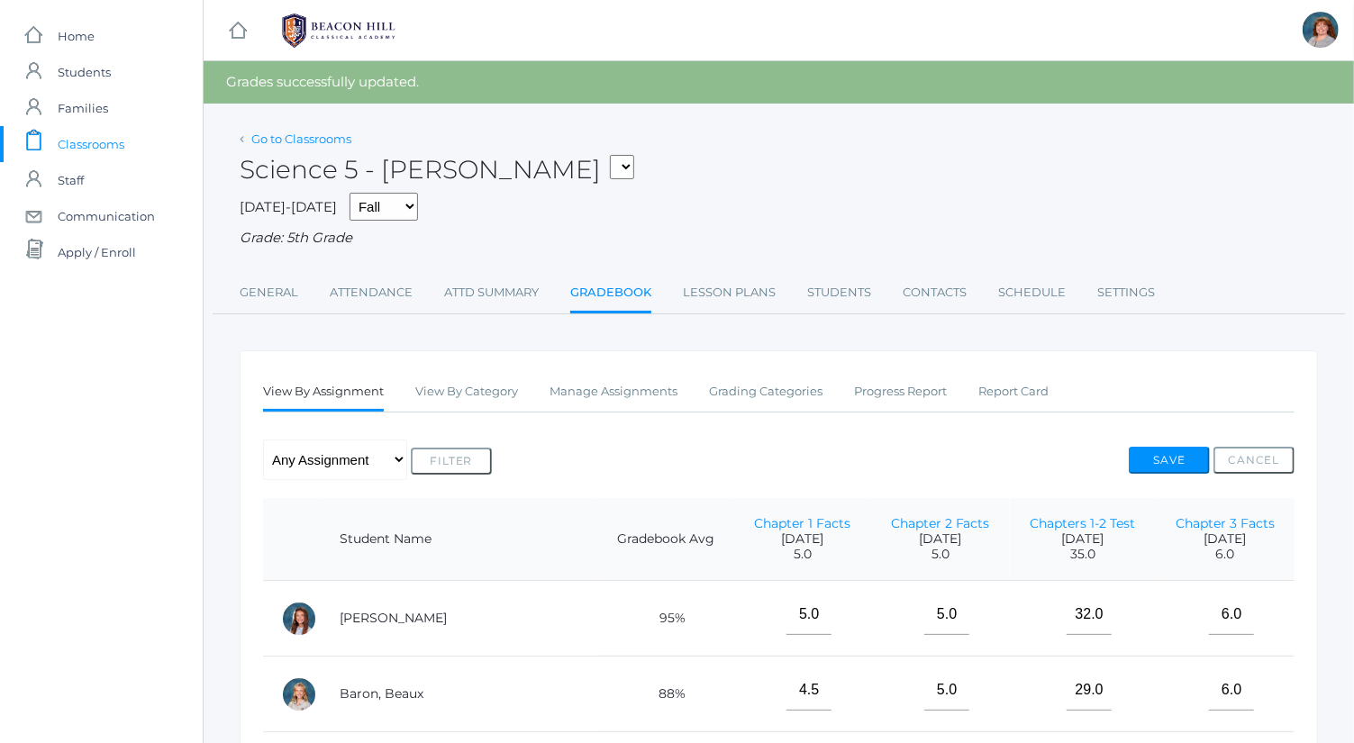
click at [308, 140] on link "Go to Classrooms" at bounding box center [301, 139] width 100 height 14
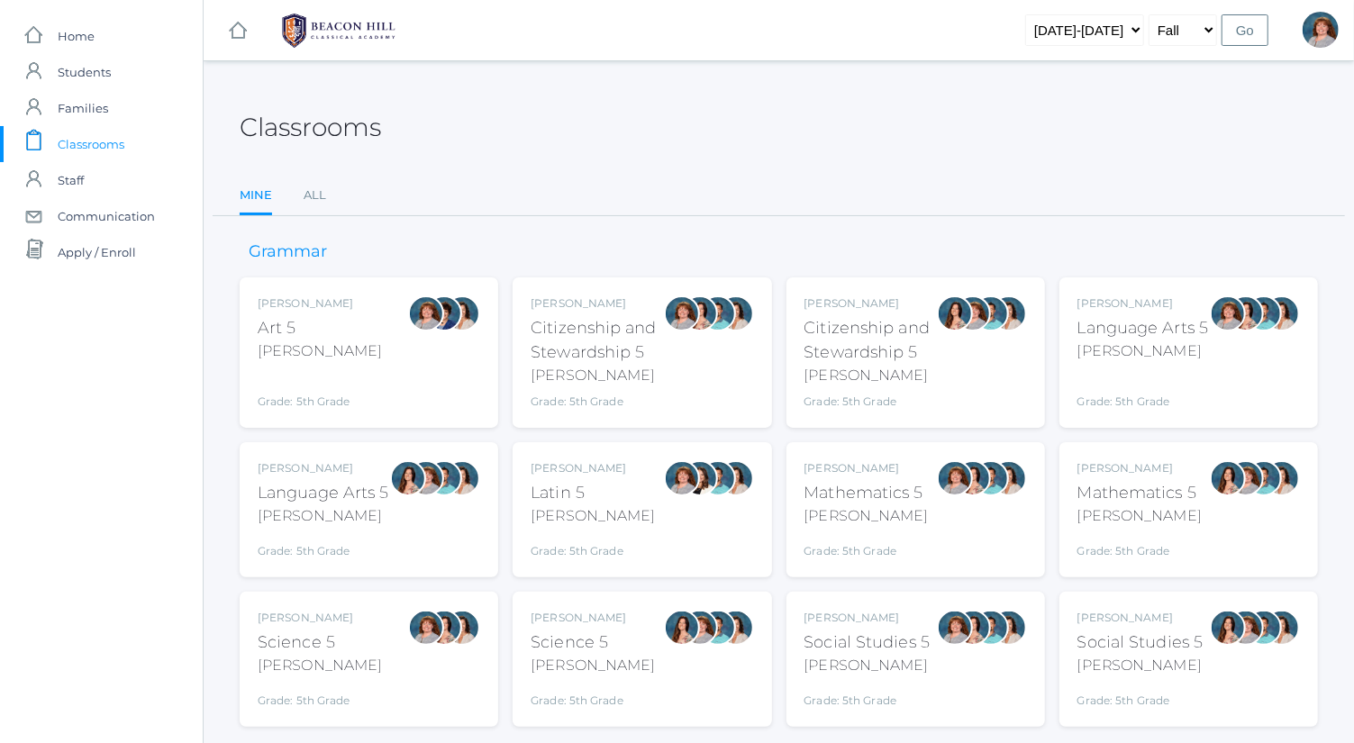
scroll to position [47, 0]
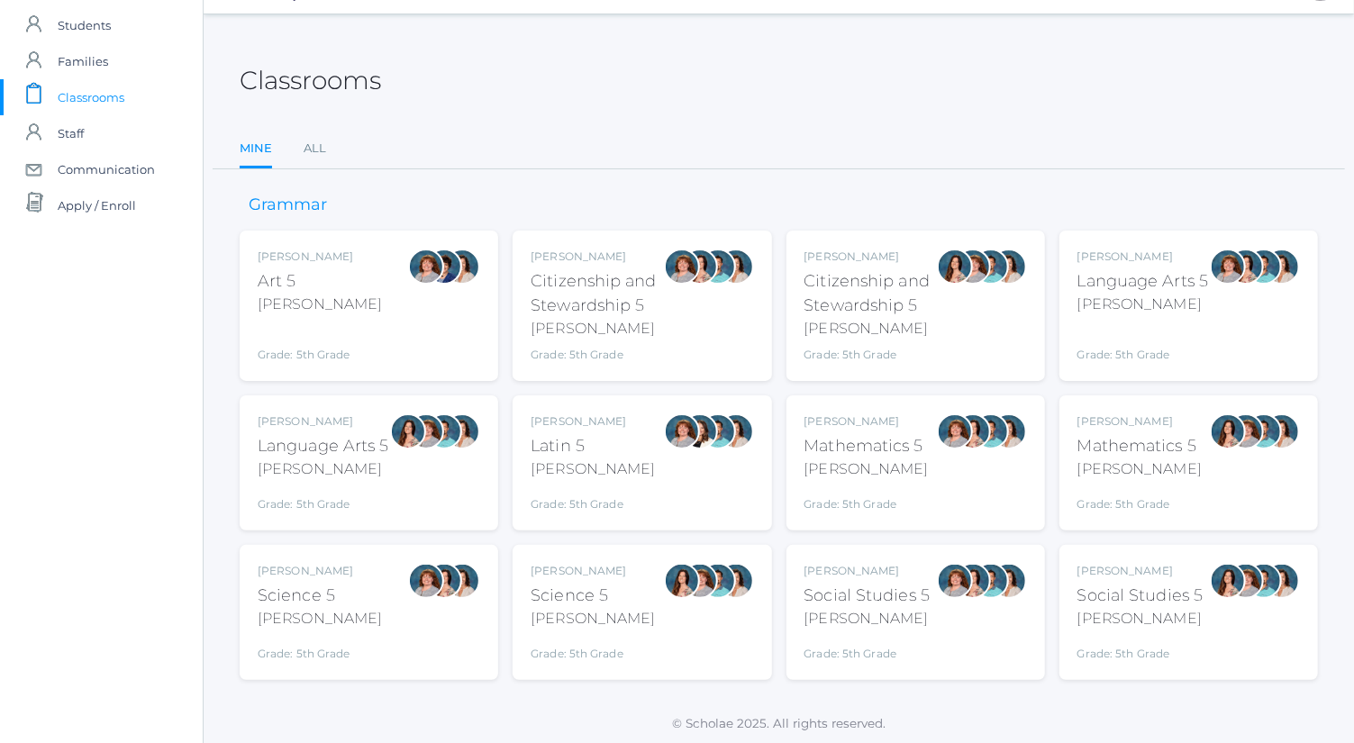
click at [886, 667] on div "[PERSON_NAME] Social Studies 5 [PERSON_NAME] Grade: 5th Grade 05SOCS" at bounding box center [916, 612] width 259 height 135
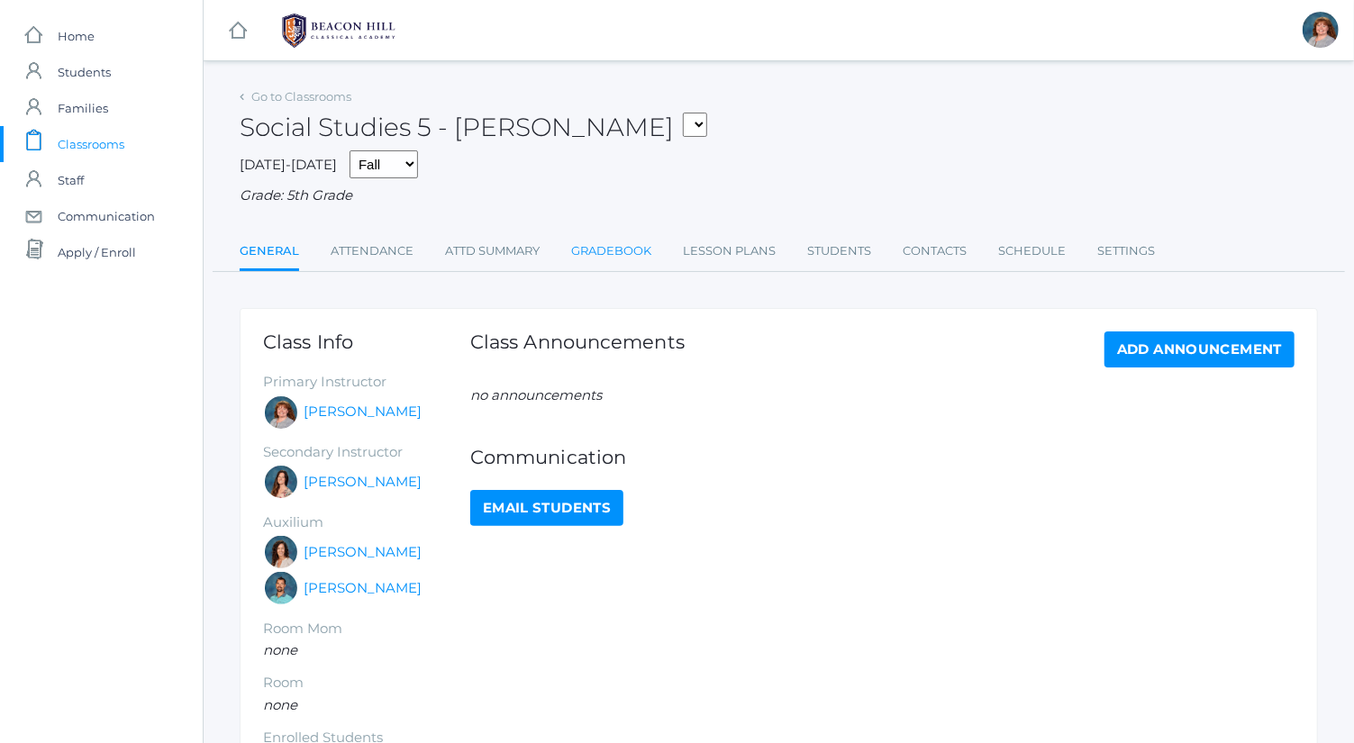
click at [631, 242] on link "Gradebook" at bounding box center [611, 251] width 80 height 36
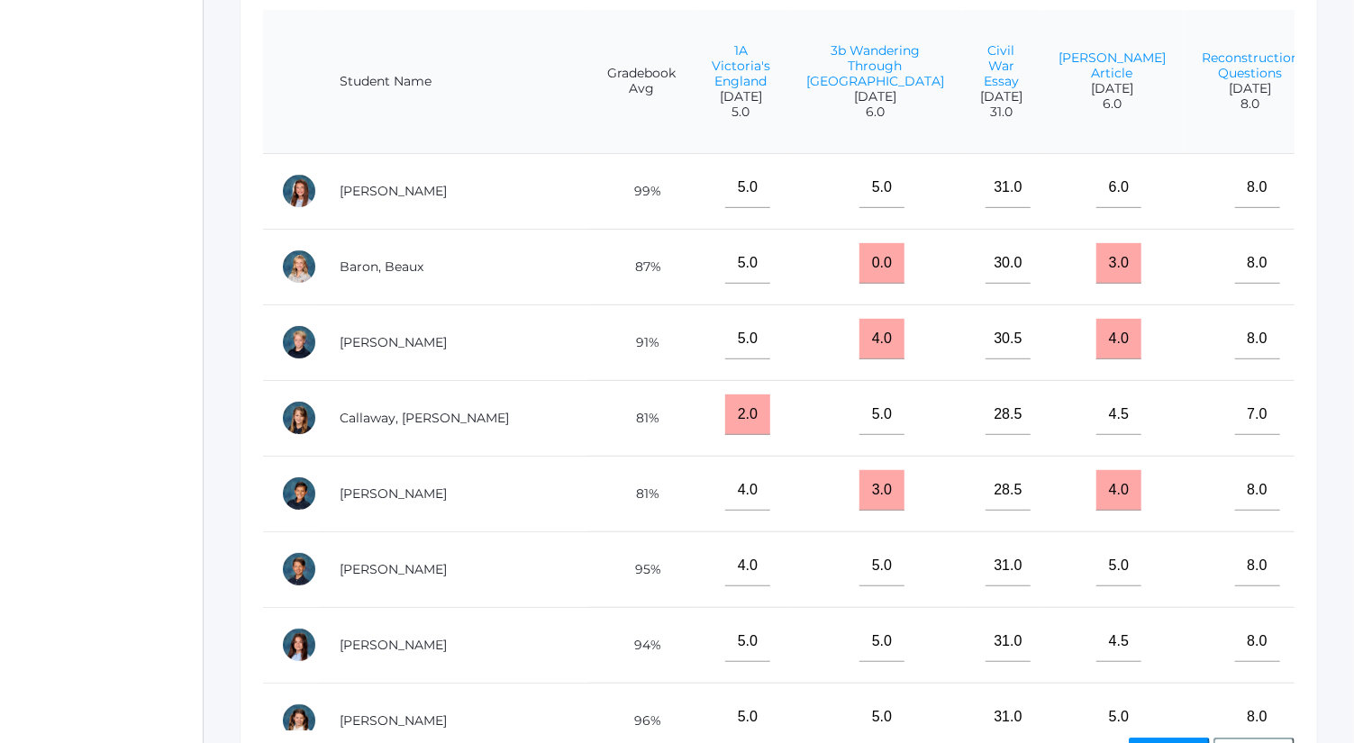
scroll to position [456, 0]
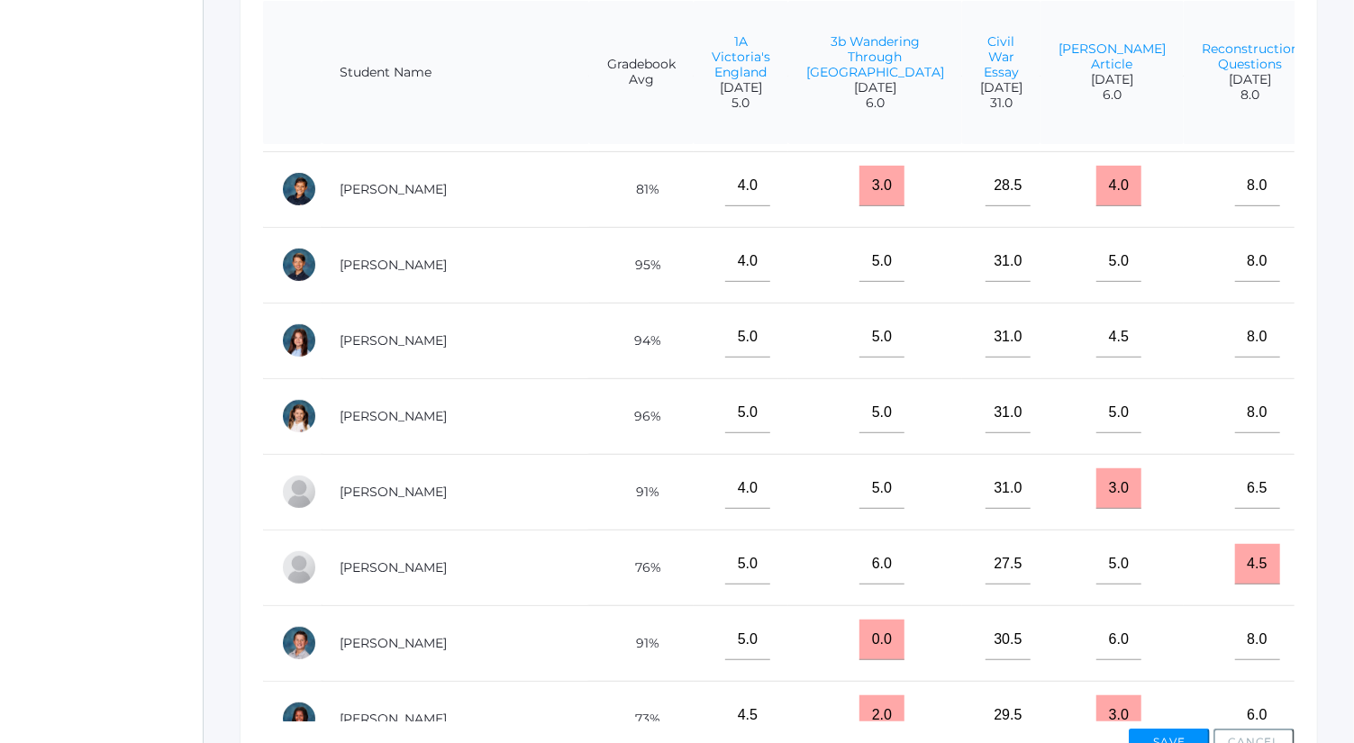
scroll to position [347, 0]
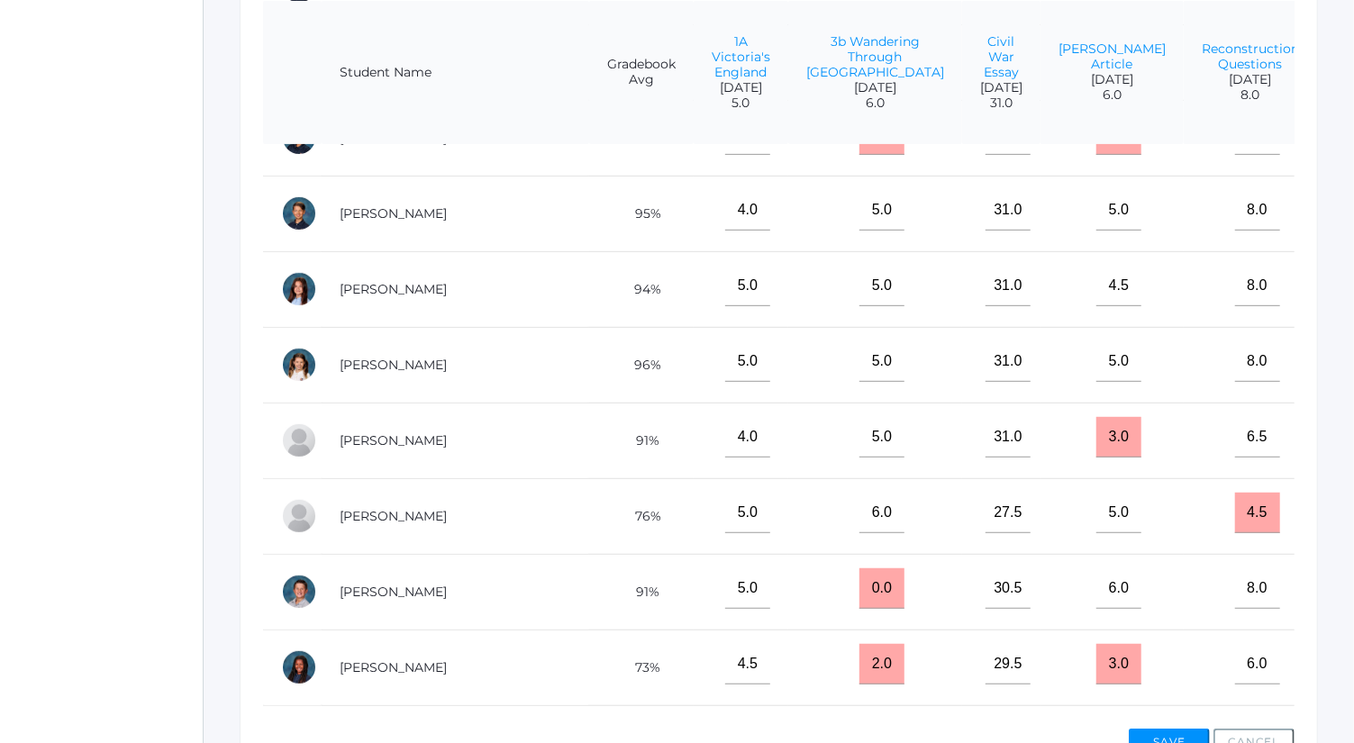
type input"] "0"
click at [1351, 377] on input"] "text" at bounding box center [1373, 362] width 45 height 41
type input"] "0"
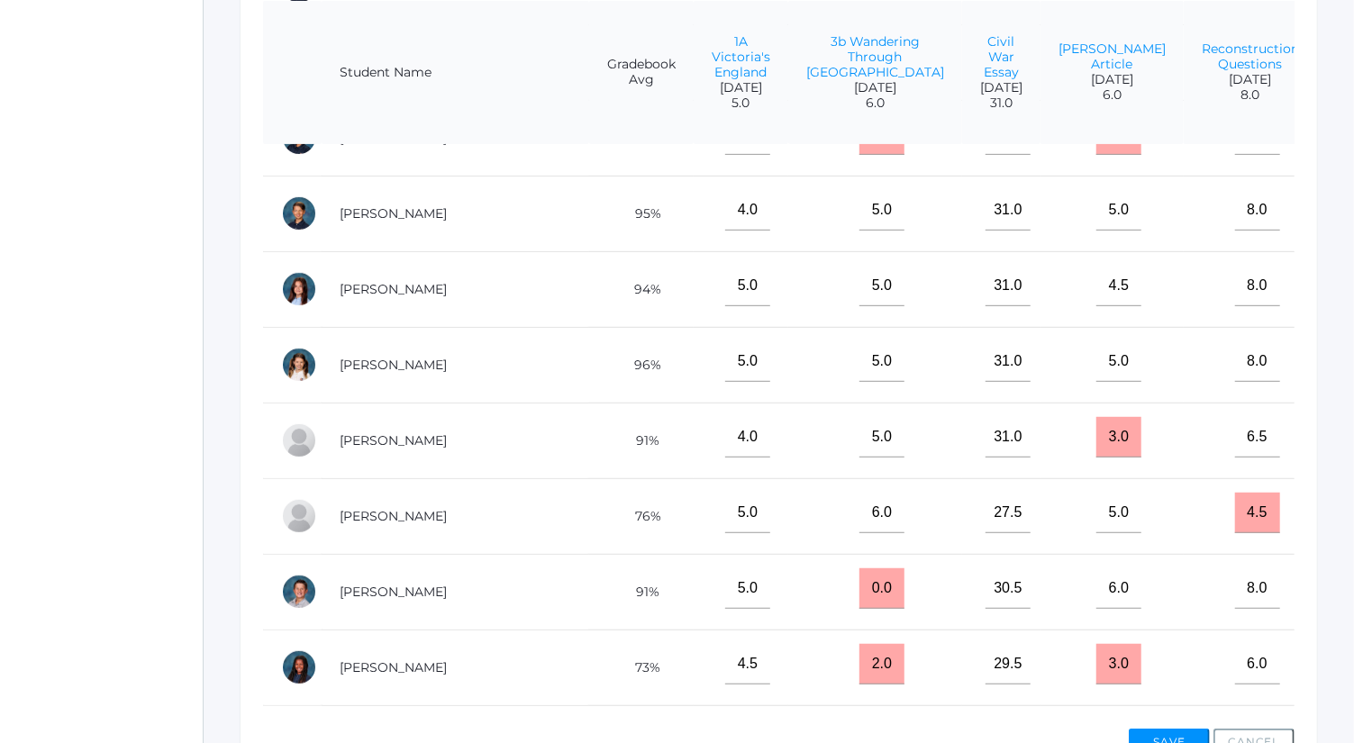
type input"] "0"
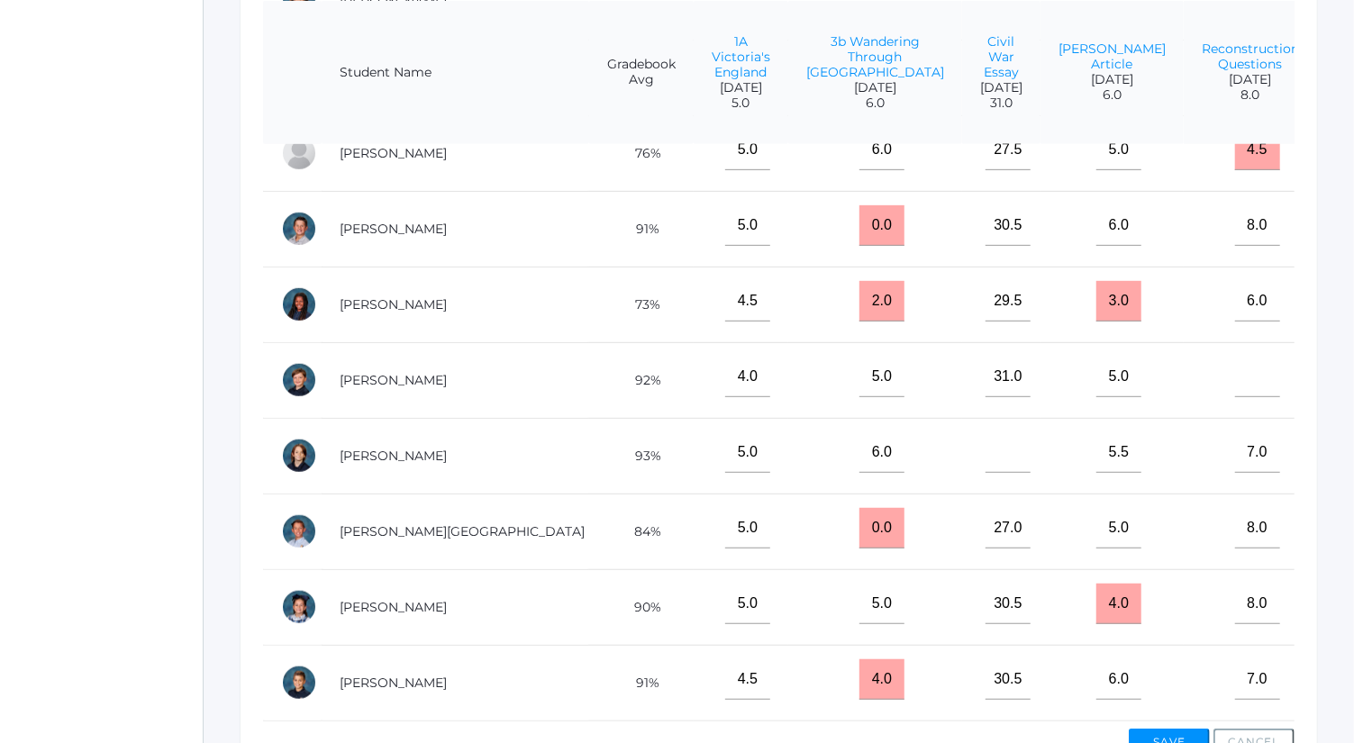
scroll to position [733, 0]
type input"] "0"
click at [1184, 366] on td at bounding box center [1250, 380] width 133 height 76
click at [1235, 366] on input"] "text" at bounding box center [1257, 377] width 45 height 41
type input"] "0"
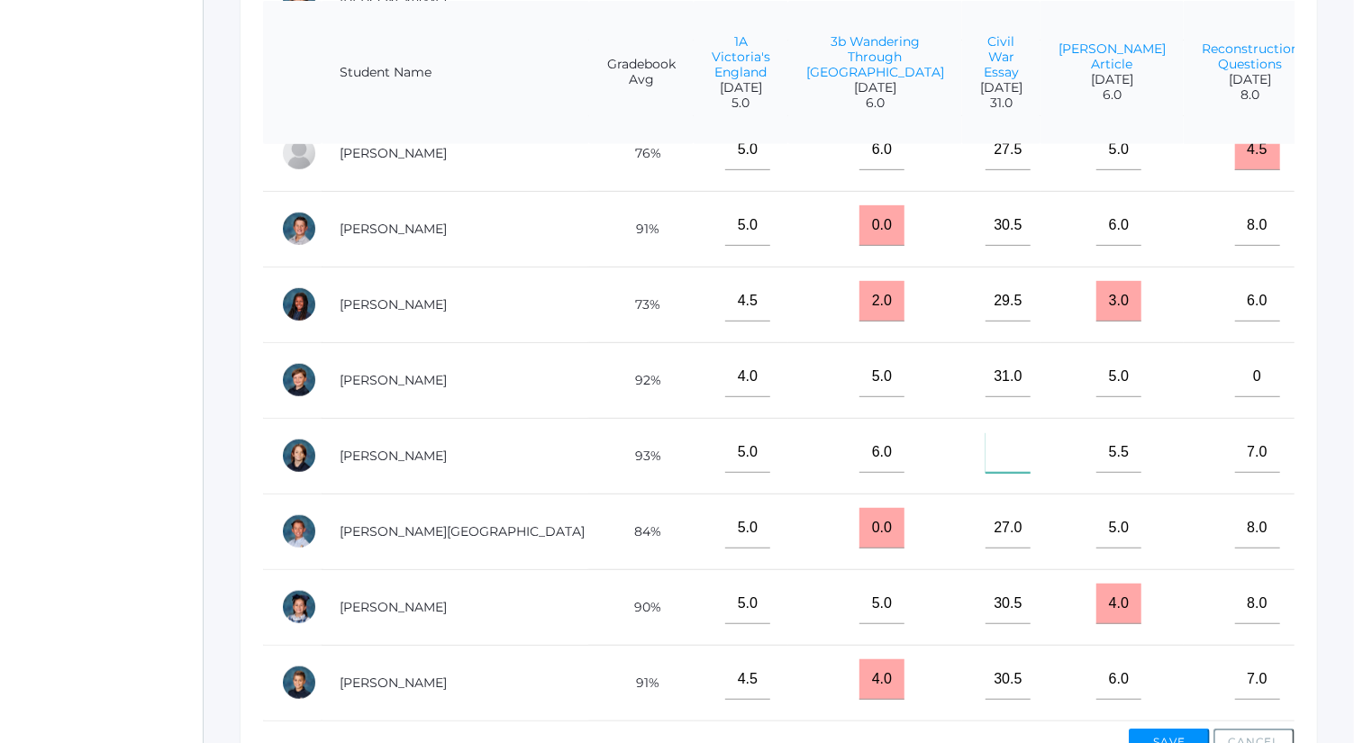
click at [986, 437] on input"] "text" at bounding box center [1008, 453] width 45 height 41
type input"] "-"
type input"] "0"
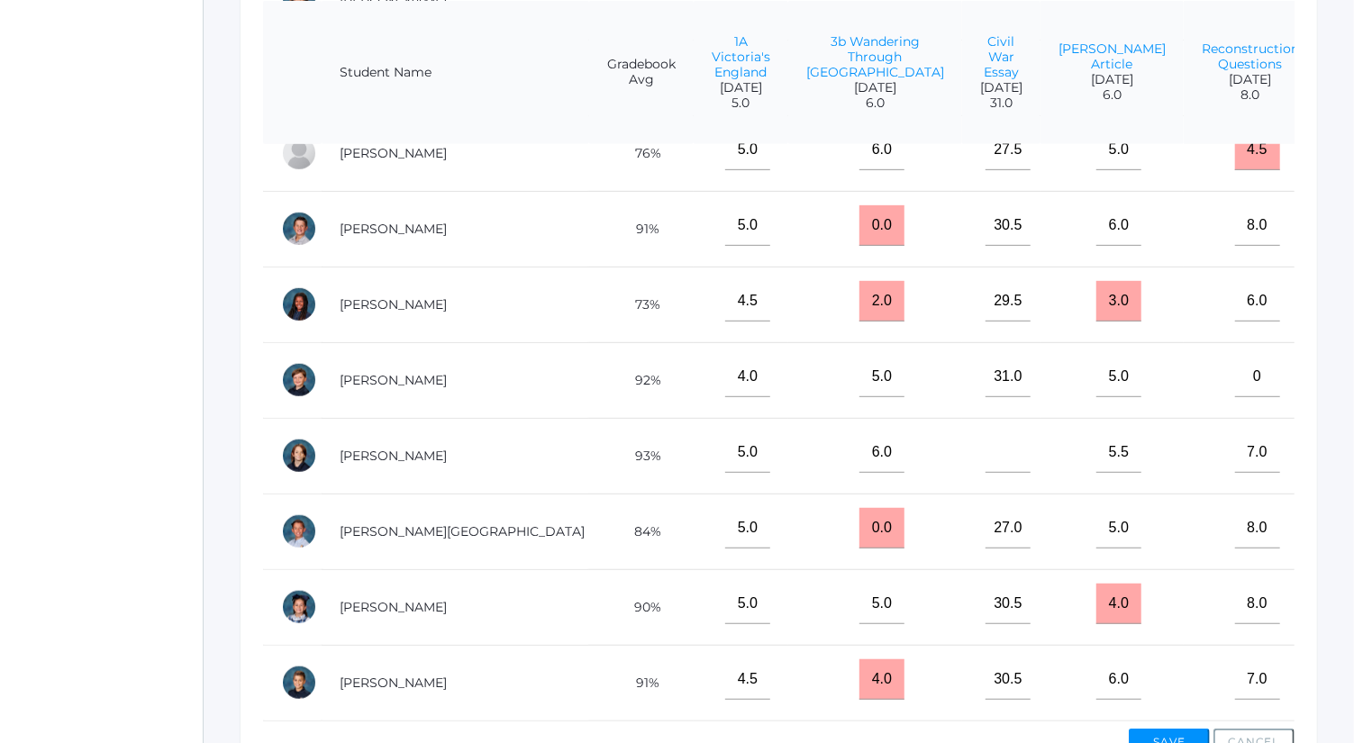
type input"] "0"
drag, startPoint x: 876, startPoint y: 363, endPoint x: 825, endPoint y: 362, distance: 50.5
click at [962, 362] on td "31.0" at bounding box center [1001, 380] width 78 height 76
click at [986, 442] on input"] "text" at bounding box center [1008, 453] width 45 height 41
paste input"] "31.0"
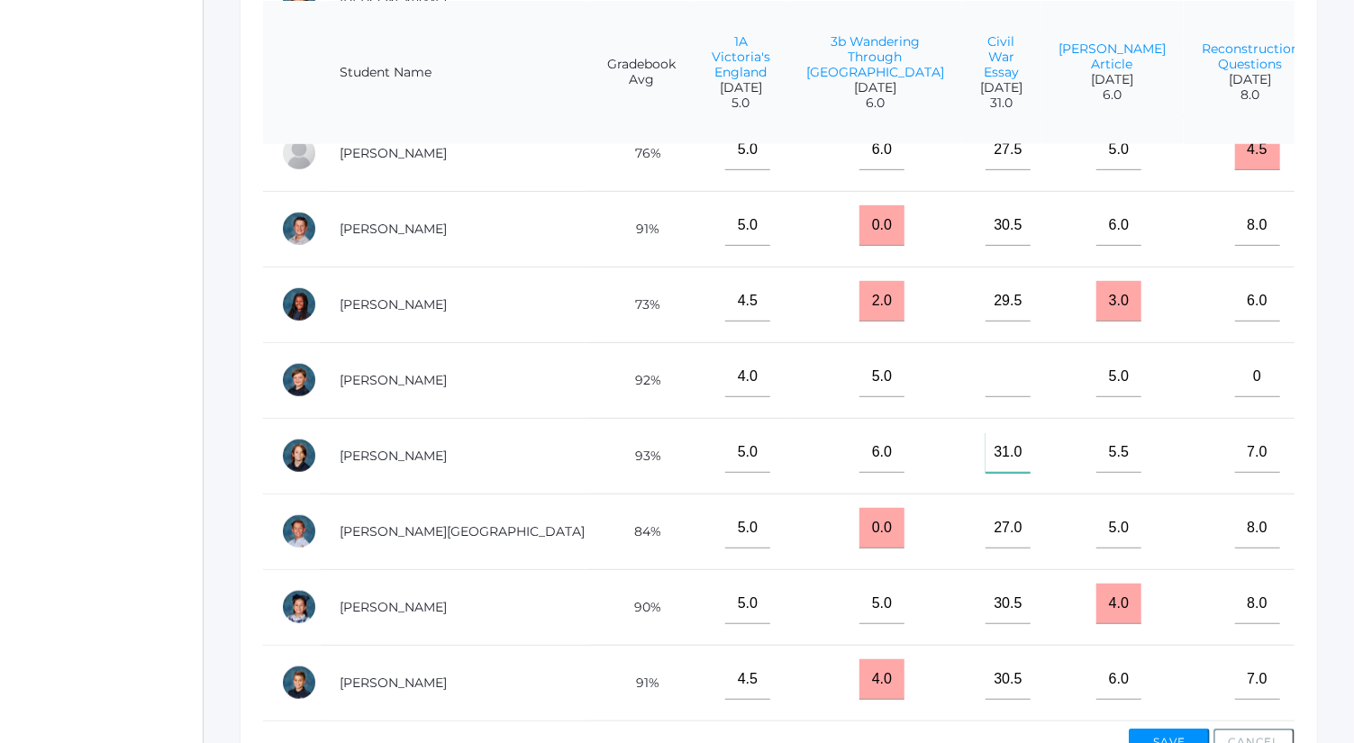
type input"] "31.0"
click at [986, 357] on input"] "text" at bounding box center [1008, 377] width 45 height 41
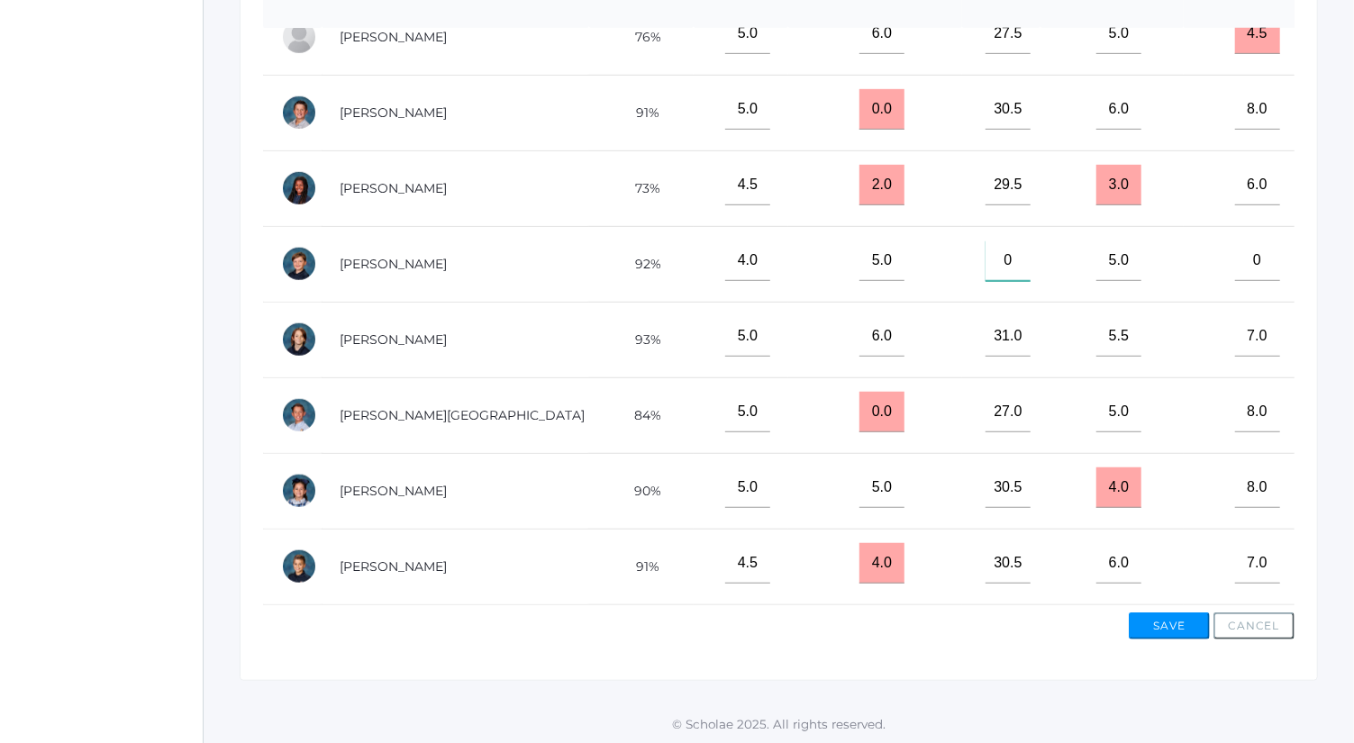
type input"] "0"
click at [1184, 624] on button "Save" at bounding box center [1169, 626] width 81 height 27
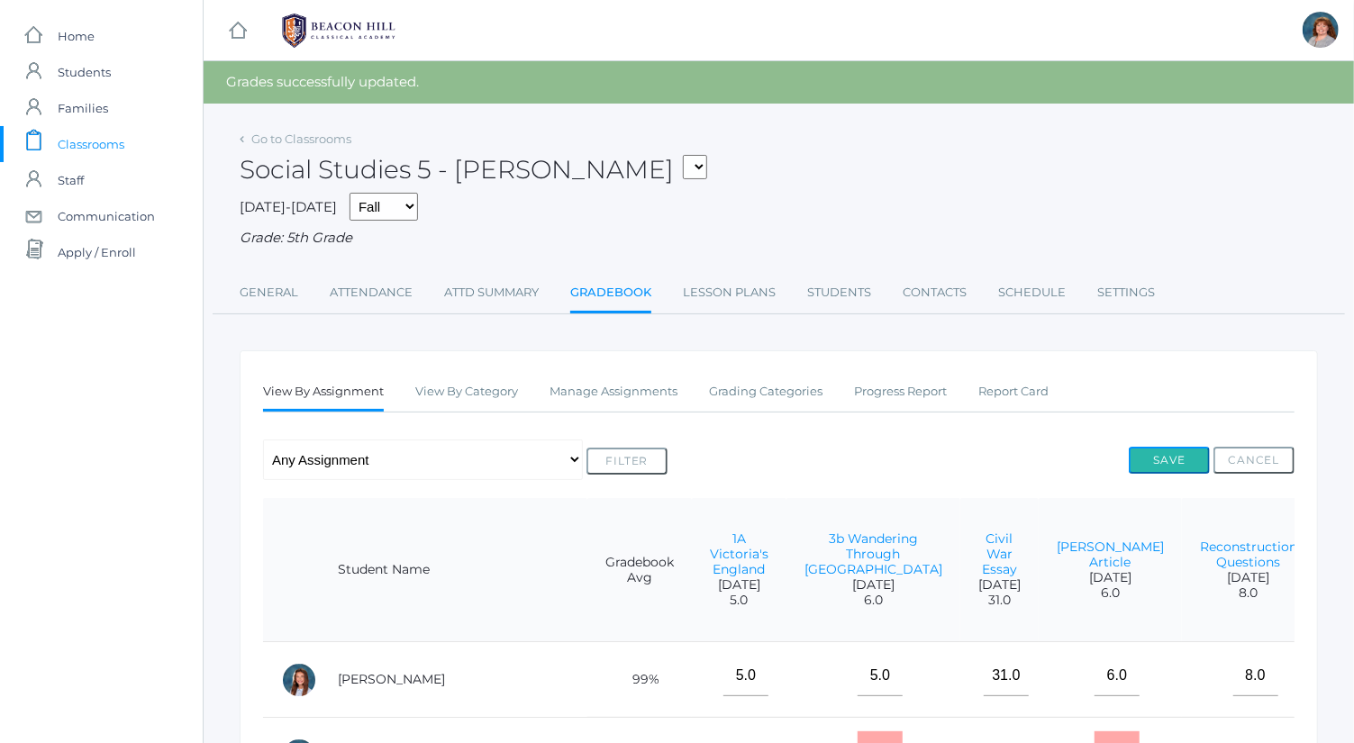
click at [1169, 457] on button "Save" at bounding box center [1169, 460] width 81 height 27
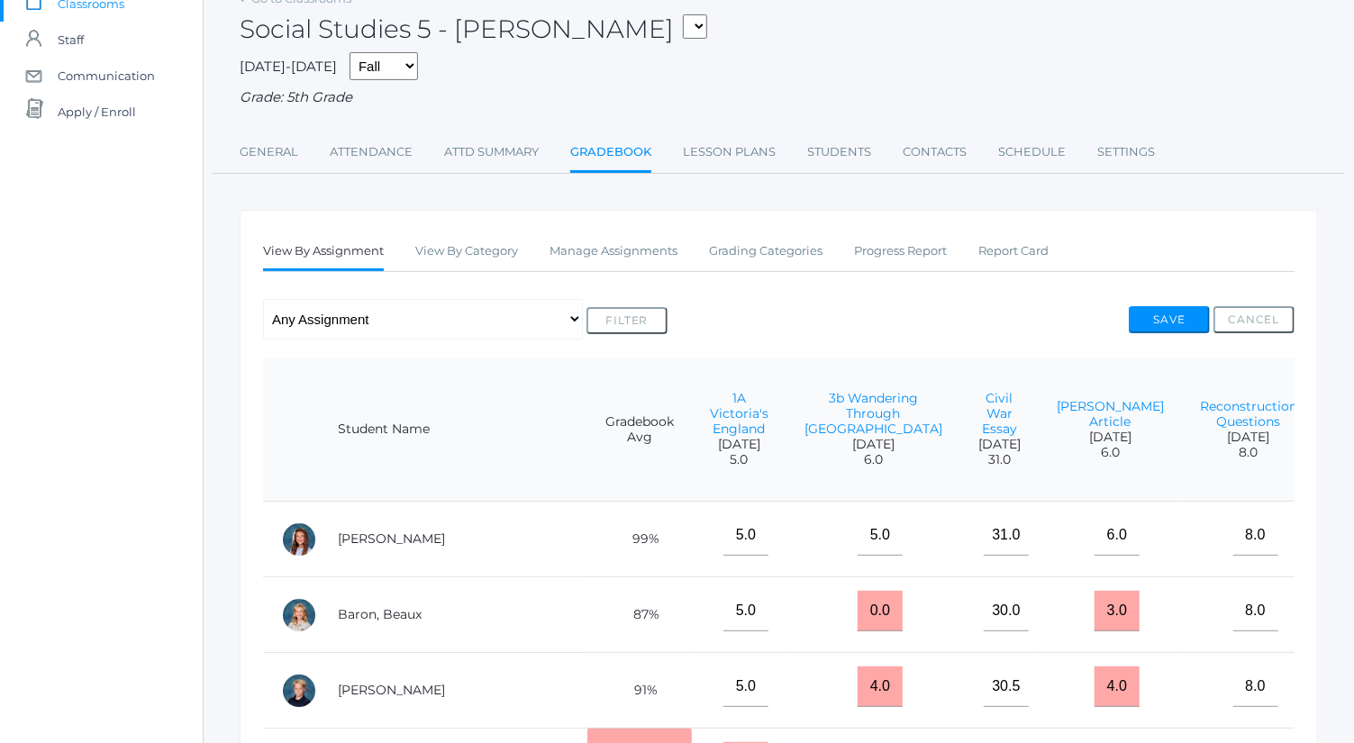
scroll to position [135, 0]
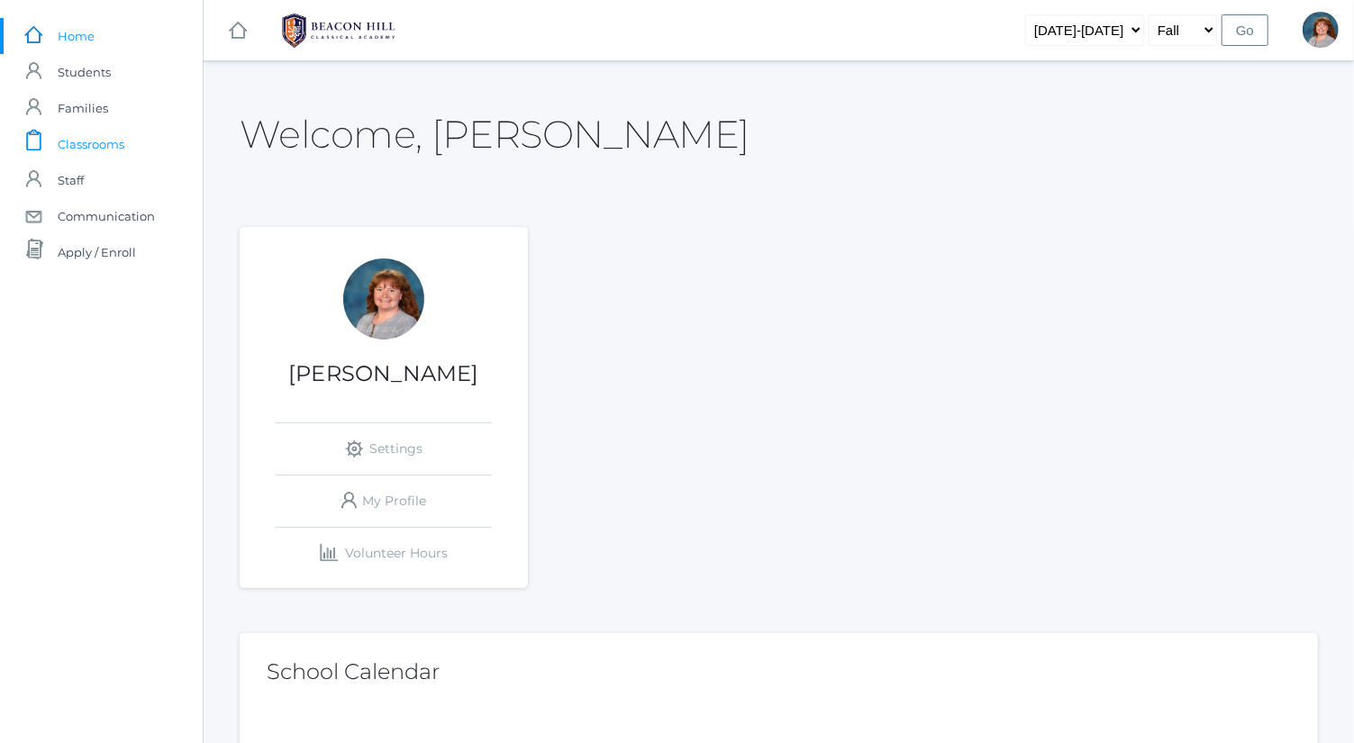
click at [123, 155] on span "Classrooms" at bounding box center [91, 144] width 67 height 36
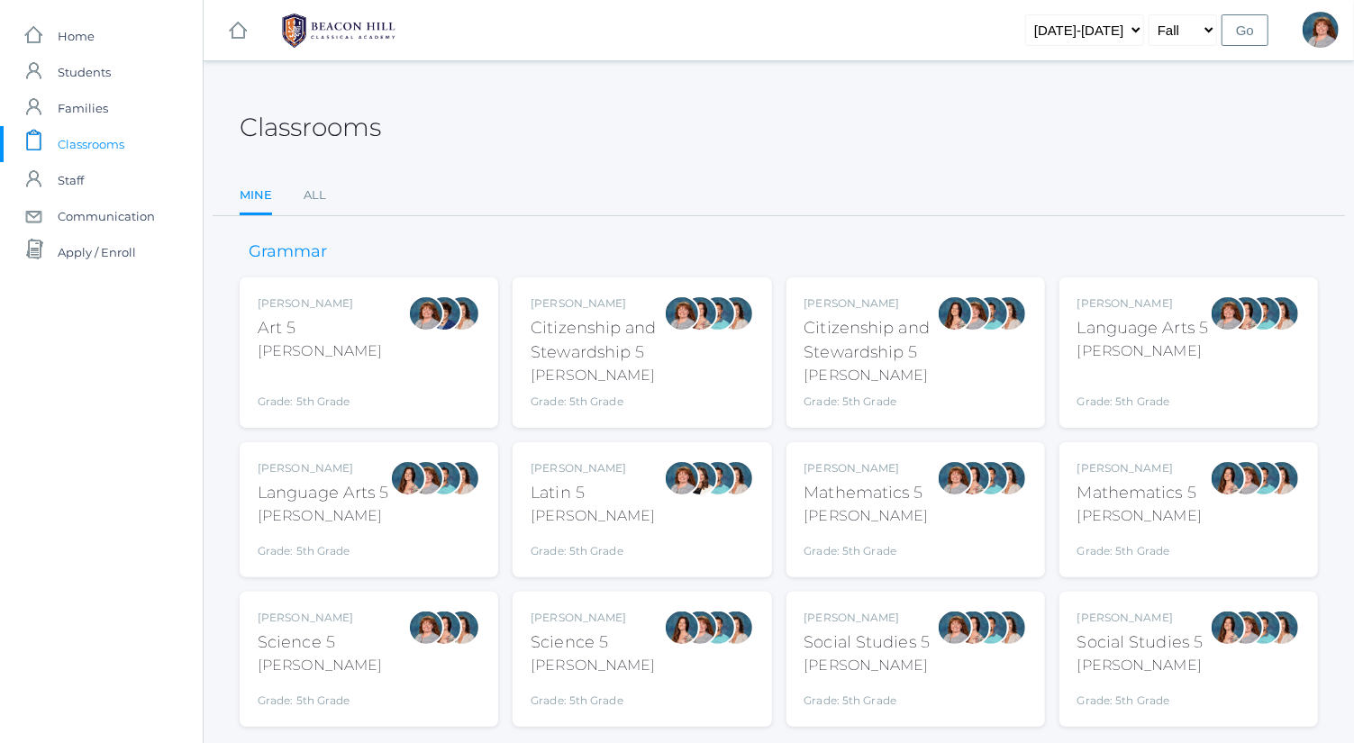
click at [1150, 363] on div "[PERSON_NAME] Language Arts 5 [PERSON_NAME] Grade: 5th Grade 05LA" at bounding box center [1144, 353] width 132 height 114
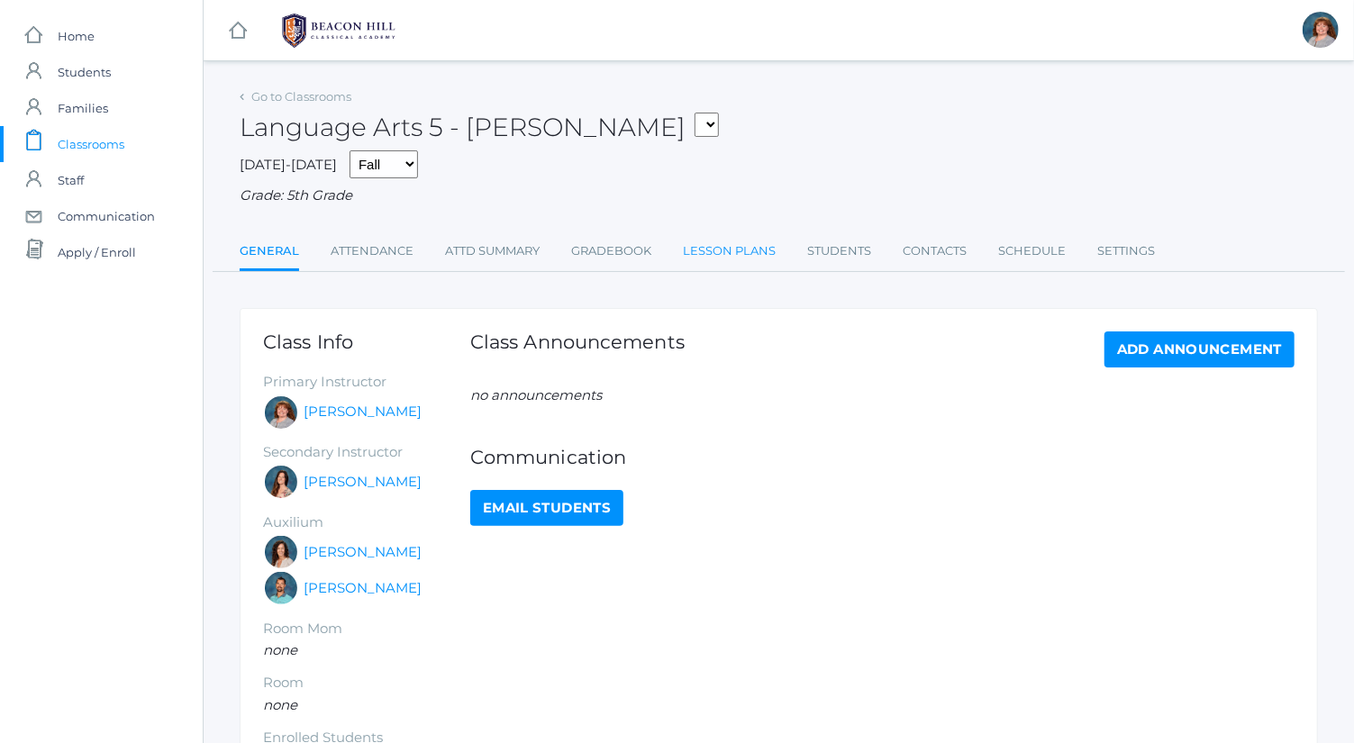
click at [733, 246] on link "Lesson Plans" at bounding box center [729, 251] width 93 height 36
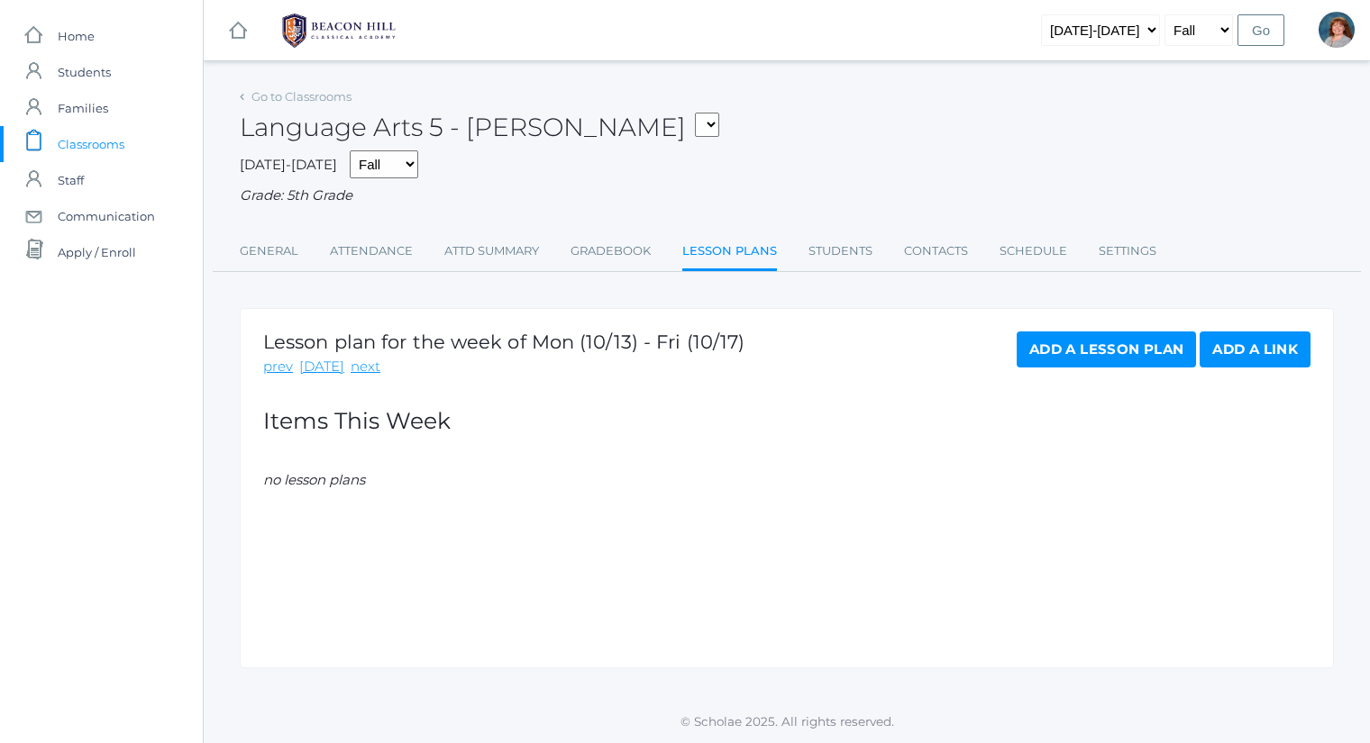
click at [1056, 348] on link "Add a Lesson Plan" at bounding box center [1105, 350] width 179 height 36
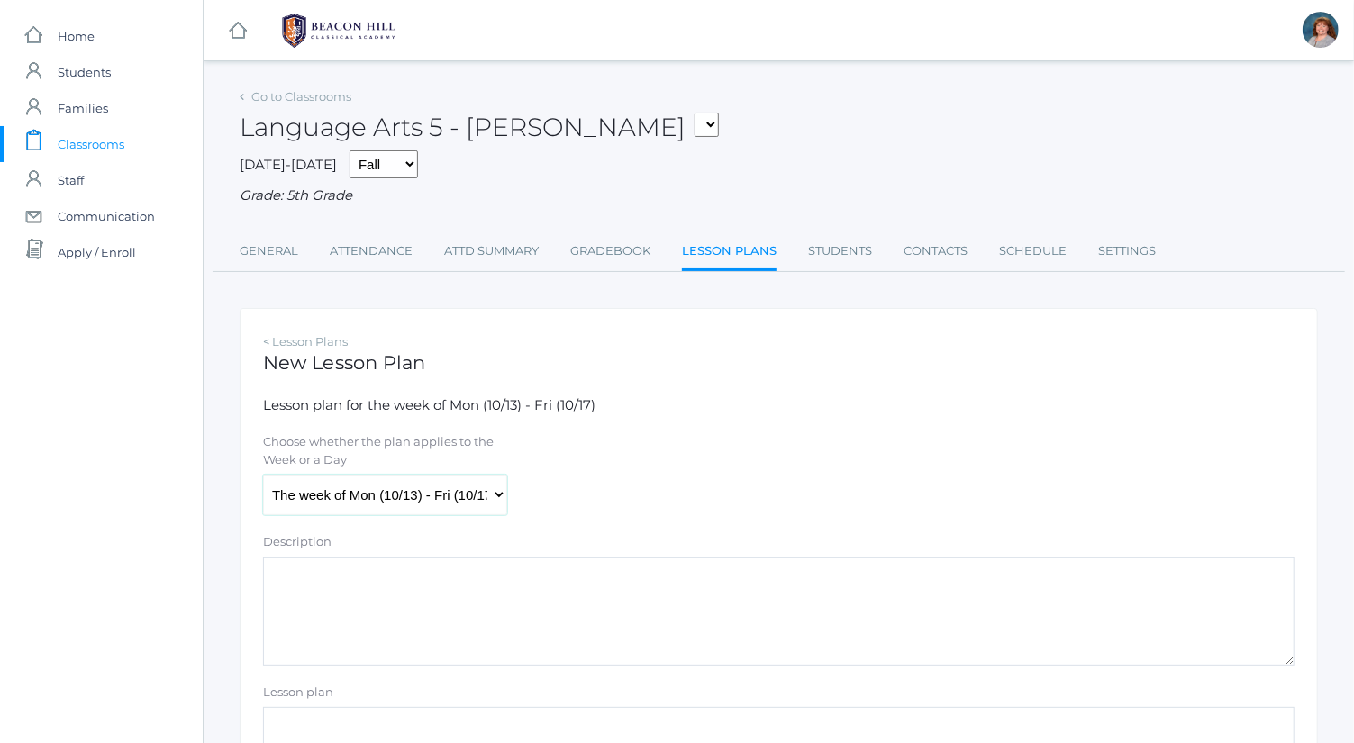
click at [447, 482] on select "The week of Mon (10/13) - Fri (10/17) [DATE] (10/13) [DATE] (10/14) [DATE] (10/…" at bounding box center [385, 495] width 244 height 41
select select "[DATE]"
click at [263, 475] on select "The week of Mon (10/13) - Fri (10/17) [DATE] (10/13) [DATE] (10/14) [DATE] (10/…" at bounding box center [385, 495] width 244 height 41
click at [561, 606] on textarea "Description" at bounding box center [779, 612] width 1032 height 108
type textarea "P"
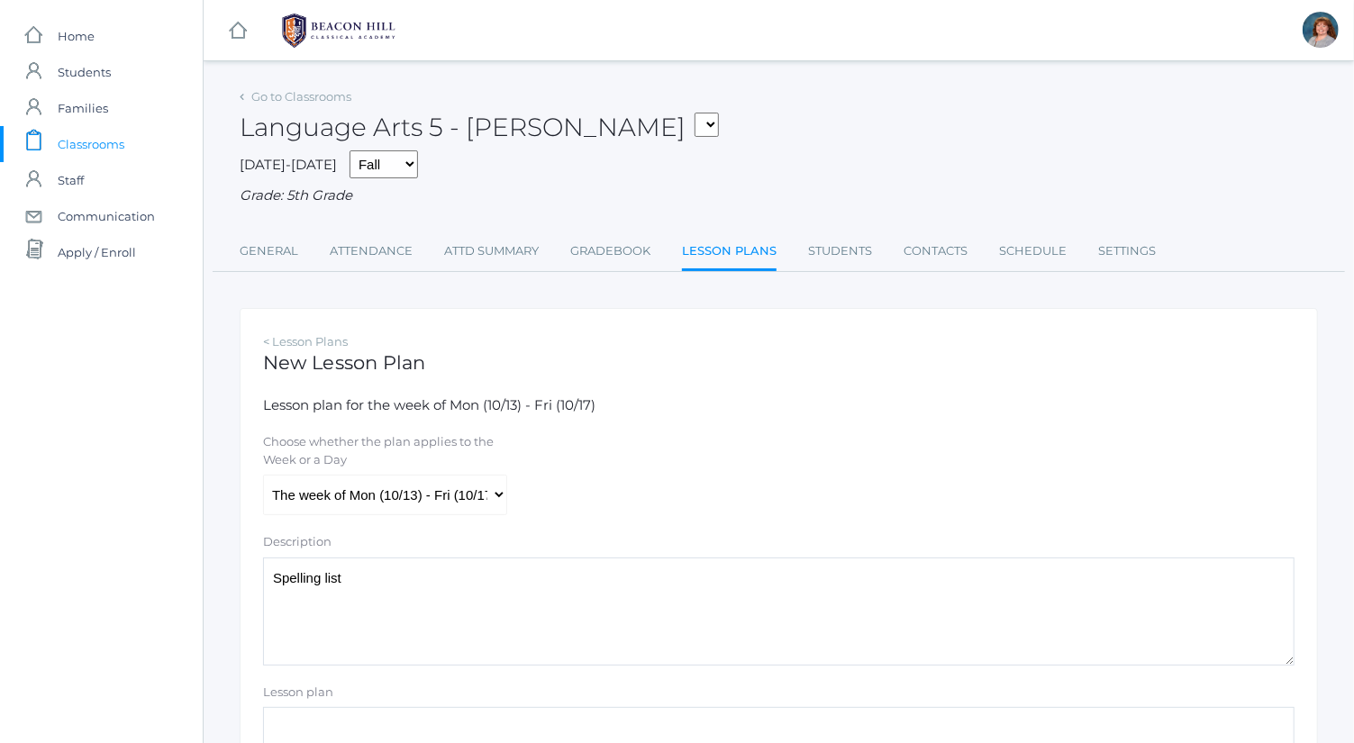
scroll to position [292, 0]
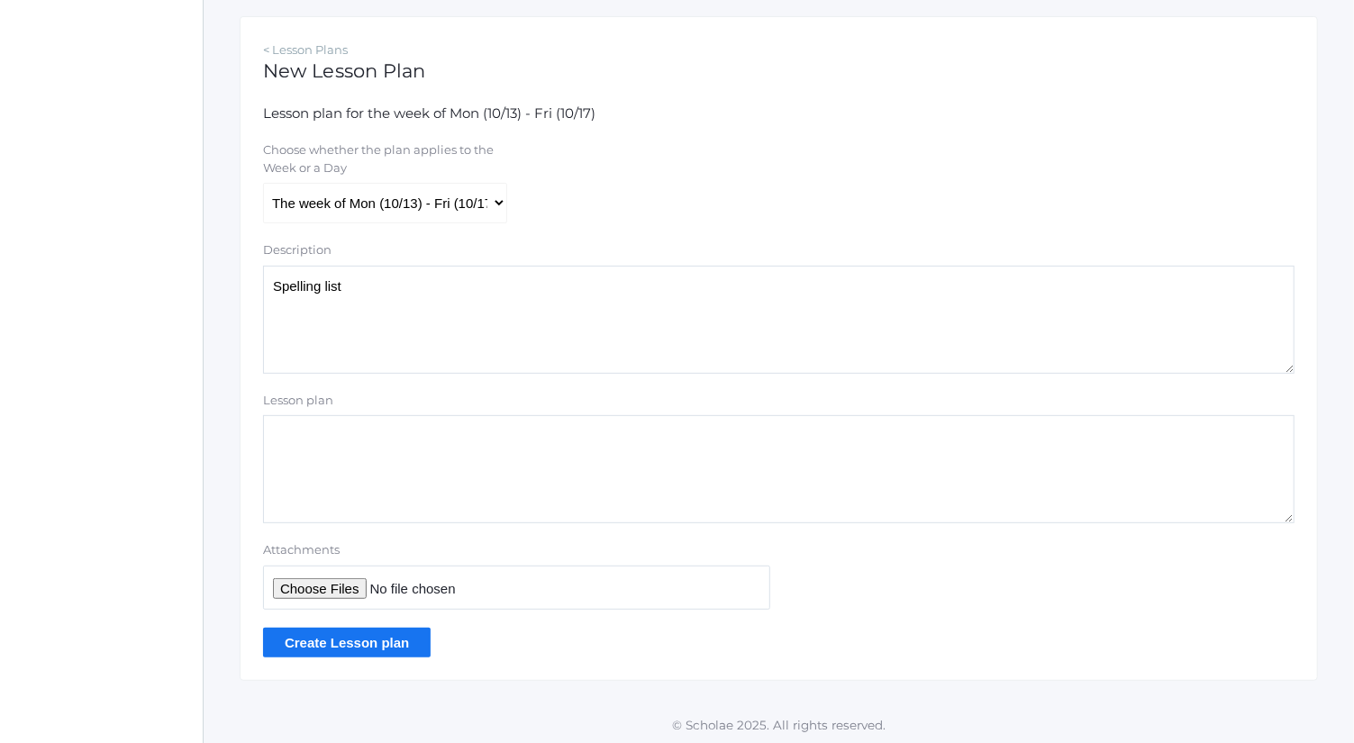
type textarea "Spelling list"
click at [323, 580] on input "Attachments" at bounding box center [516, 588] width 507 height 44
type input "C:\fakepath\list 6.docx"
click at [391, 649] on input "Create Lesson plan" at bounding box center [347, 643] width 168 height 30
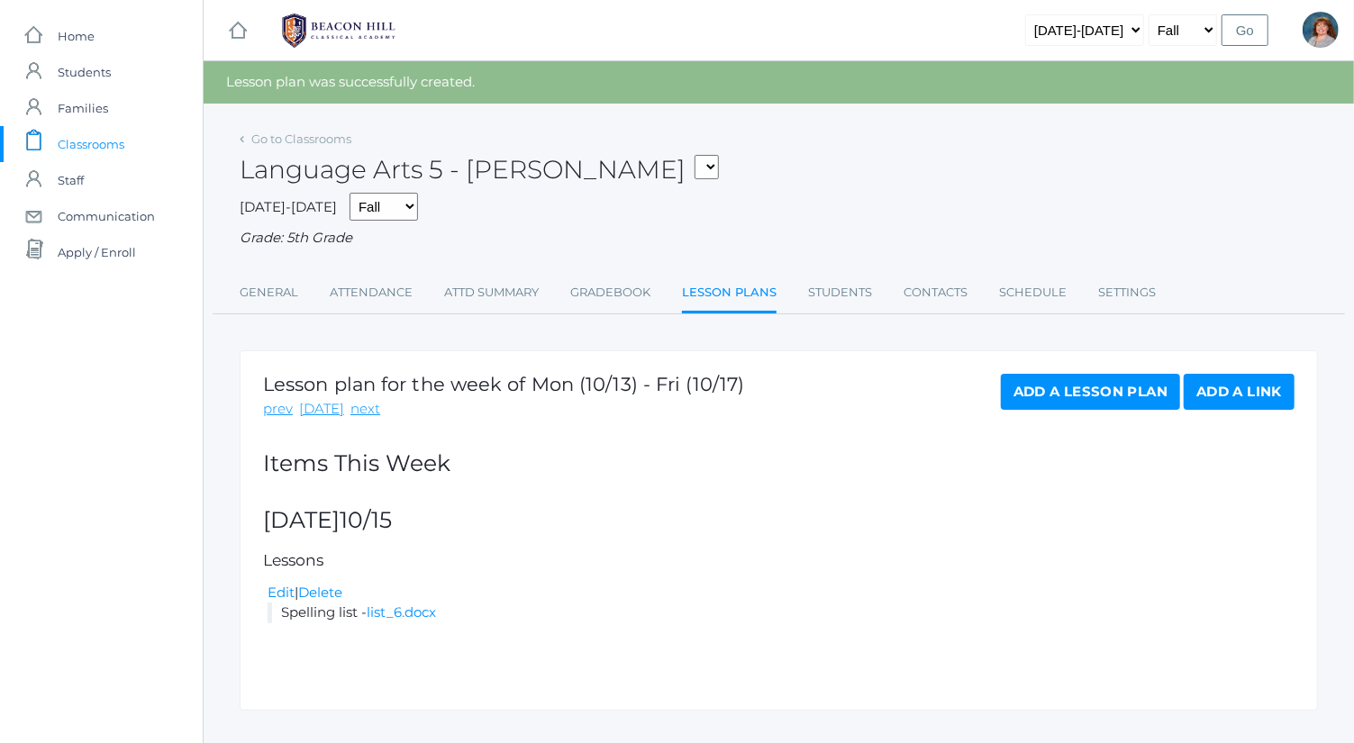
click at [1083, 417] on div "Add a Lesson Plan Add a Link" at bounding box center [1148, 397] width 294 height 46
click at [1083, 393] on link "Add a Lesson Plan" at bounding box center [1090, 392] width 179 height 36
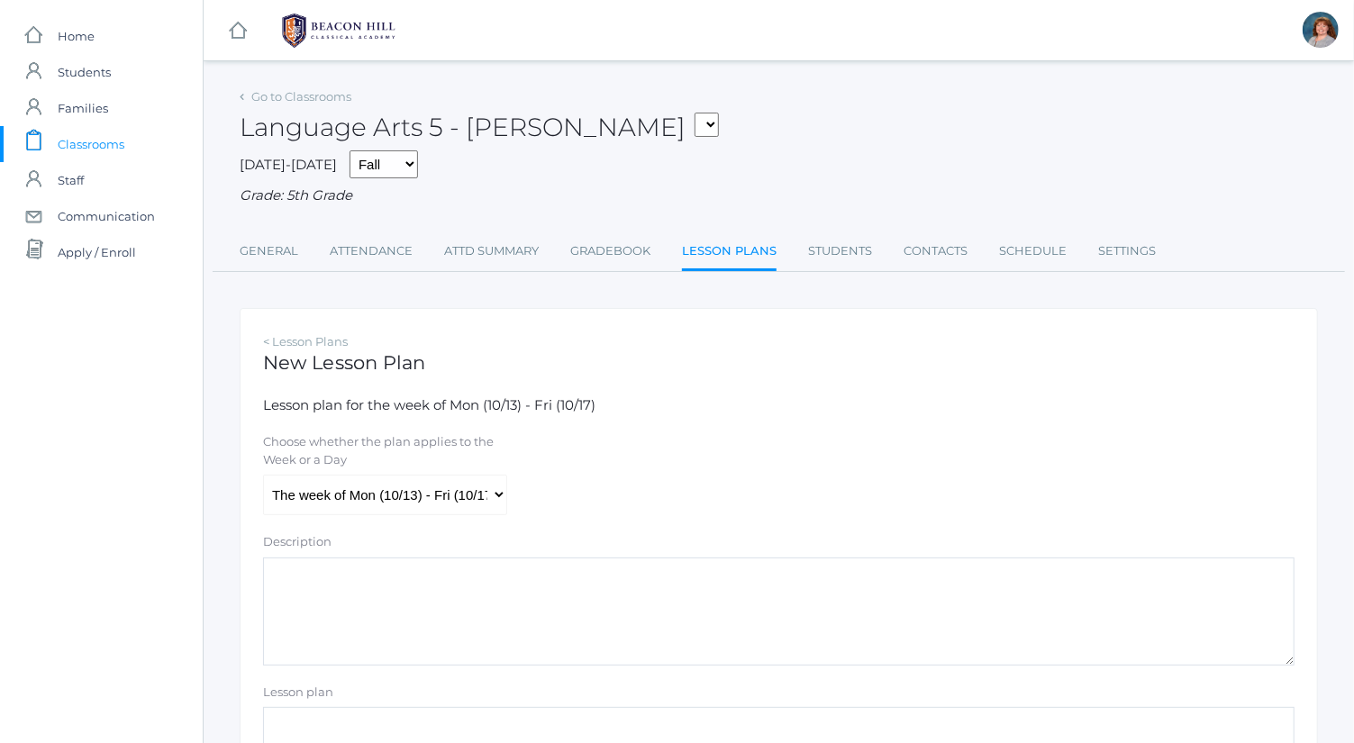
click at [513, 510] on div "Choose whether the plan applies to the Week or a Day The week of Mon (10/13) - …" at bounding box center [385, 474] width 262 height 82
click at [476, 498] on select "The week of Mon (10/13) - Fri (10/17) Monday (10/13) Tuesday (10/14) Wednesday …" at bounding box center [385, 495] width 244 height 41
select select "2025-10-15"
click at [263, 475] on select "The week of Mon (10/13) - Fri (10/17) Monday (10/13) Tuesday (10/14) Wednesday …" at bounding box center [385, 495] width 244 height 41
click at [526, 614] on textarea "Description" at bounding box center [779, 612] width 1032 height 108
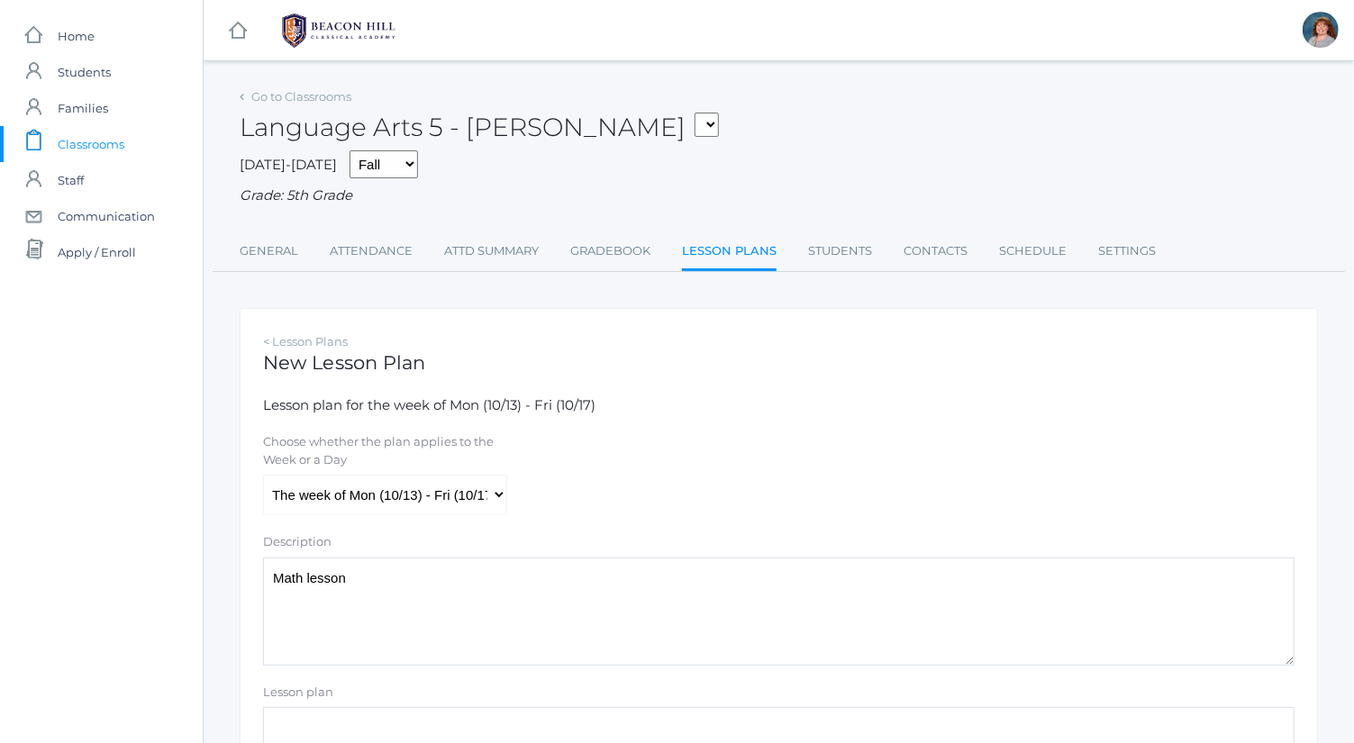
type textarea "Math lesson"
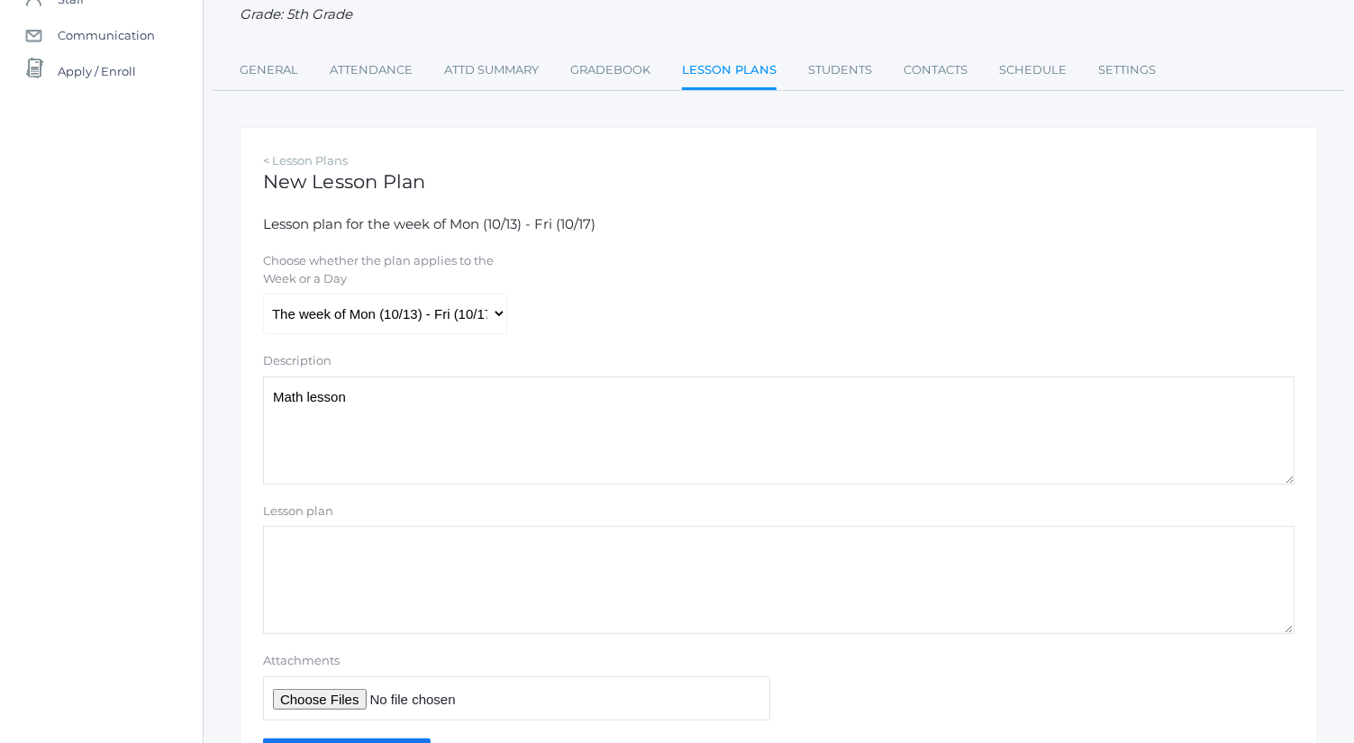
scroll to position [189, 0]
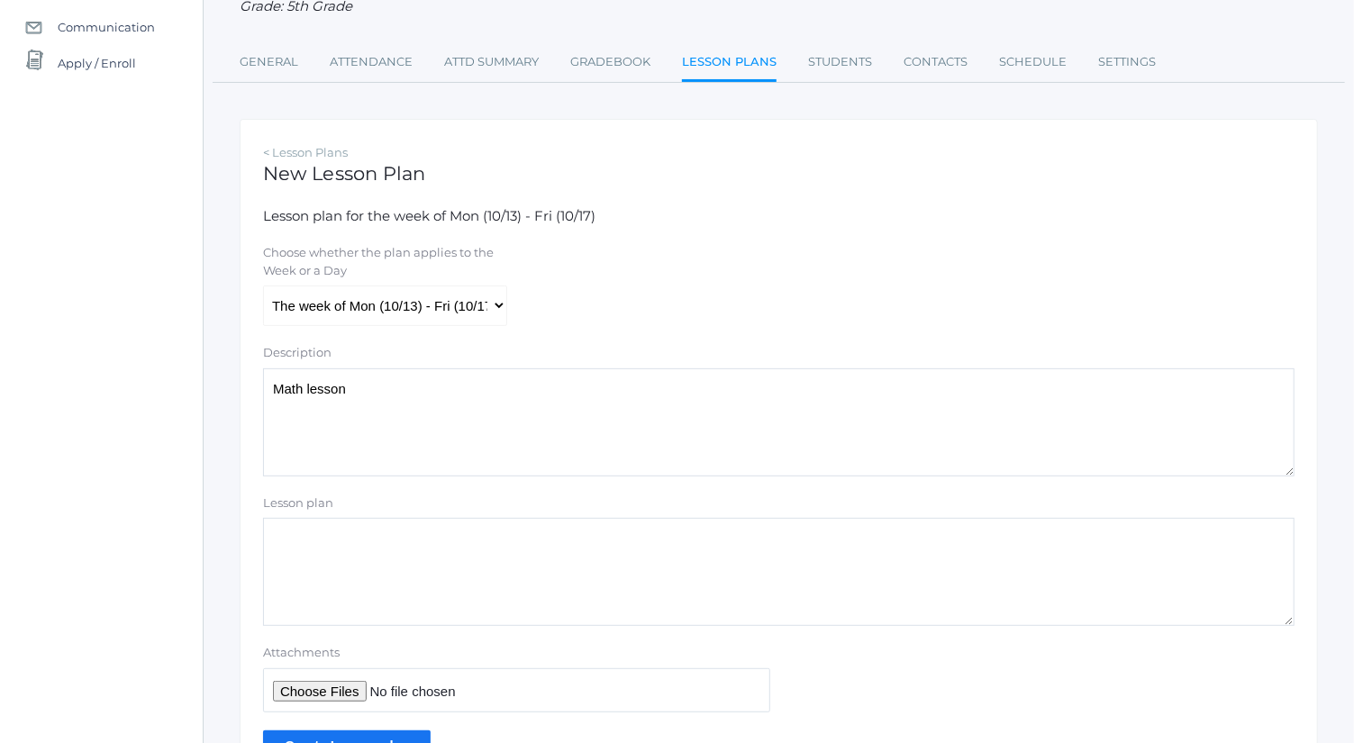
click at [308, 693] on input "Attachments" at bounding box center [516, 691] width 507 height 44
type input "C:\fakepath\2.2 Adding Unlike Fractions and Mixed Numbers.docx.pdf"
click at [595, 415] on textarea "Math lesson" at bounding box center [779, 423] width 1032 height 108
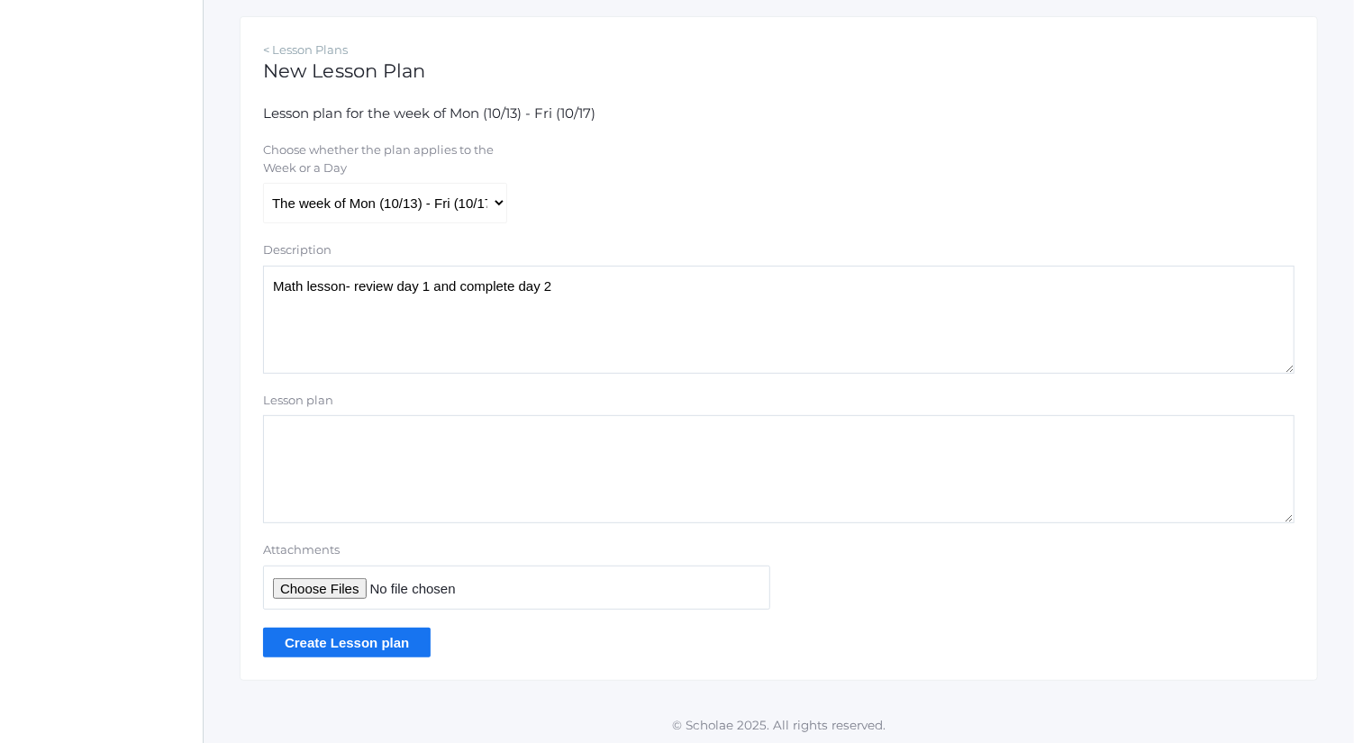
type textarea "Math lesson- review day 1 and complete day 2"
click at [370, 640] on input "Create Lesson plan" at bounding box center [347, 643] width 168 height 30
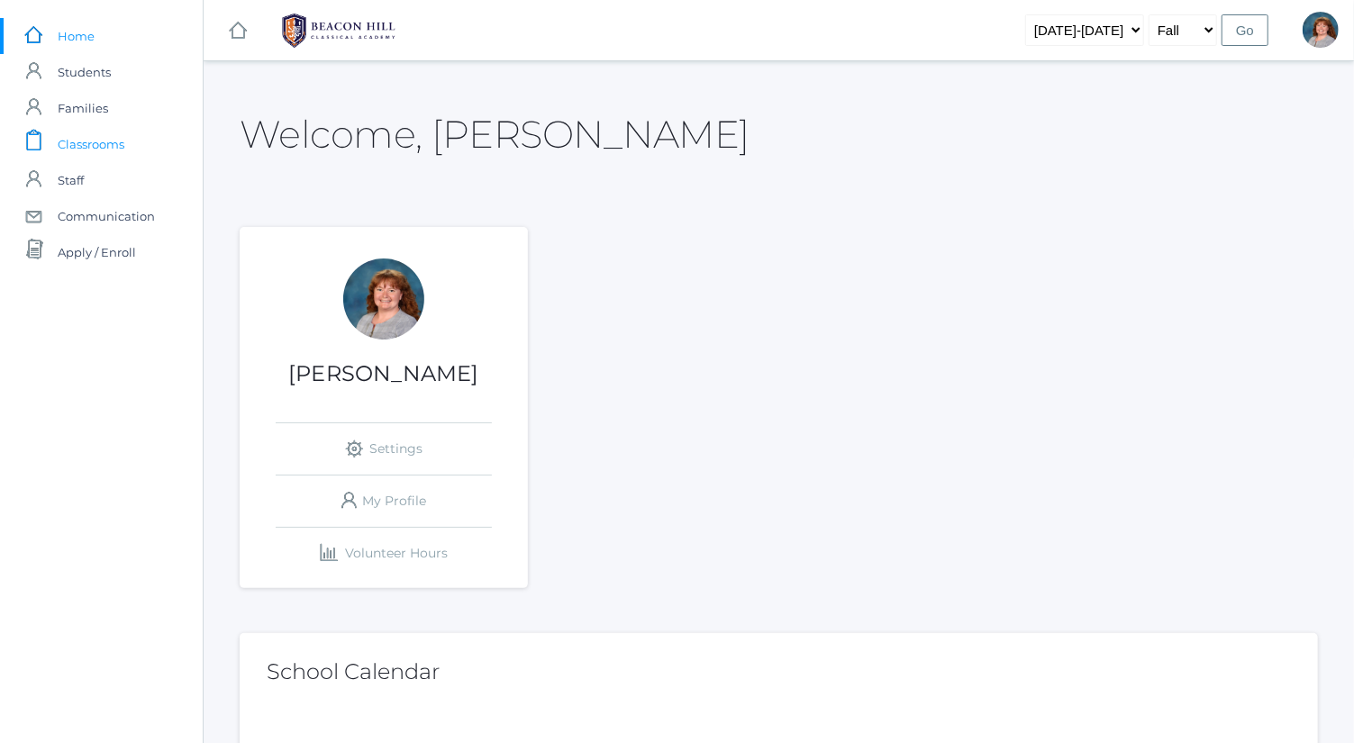
click at [133, 151] on link "icons/clipboard/plain Created with Sketch. Classrooms" at bounding box center [101, 144] width 203 height 36
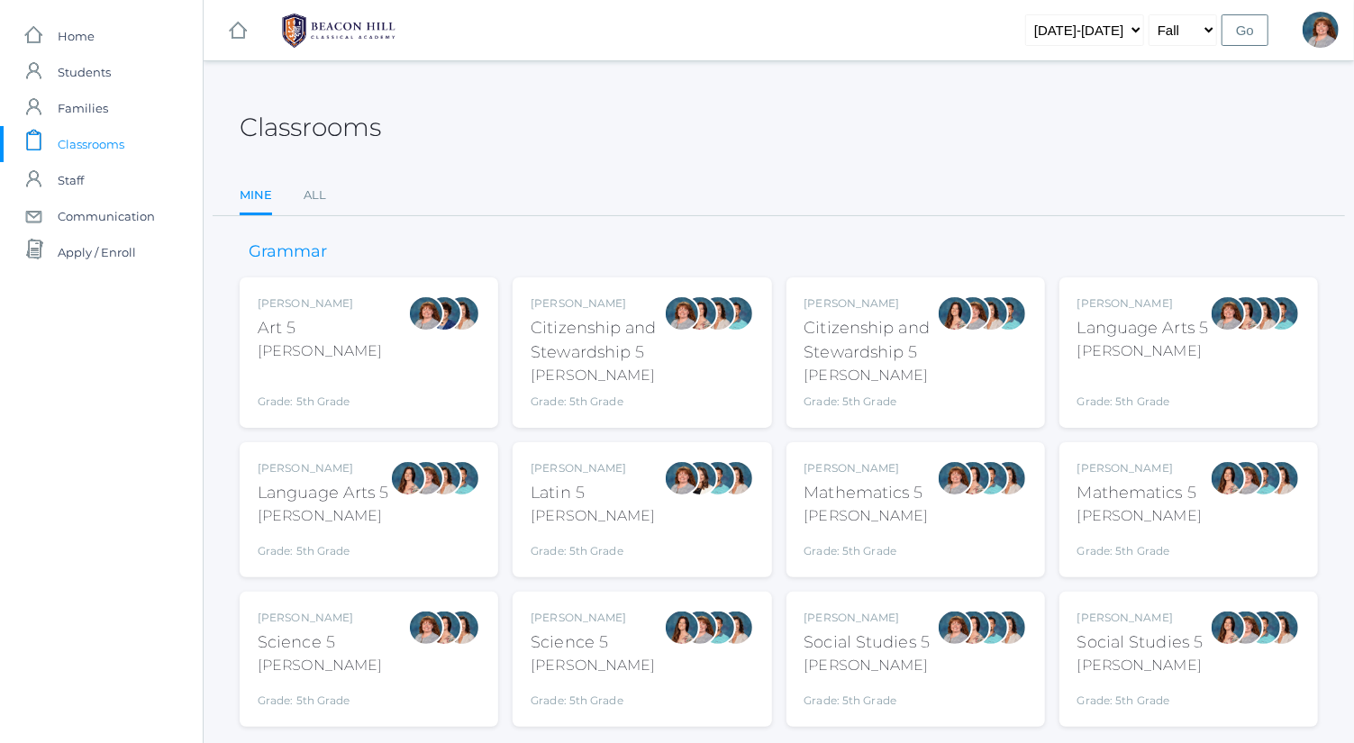
click at [397, 486] on div at bounding box center [408, 478] width 36 height 36
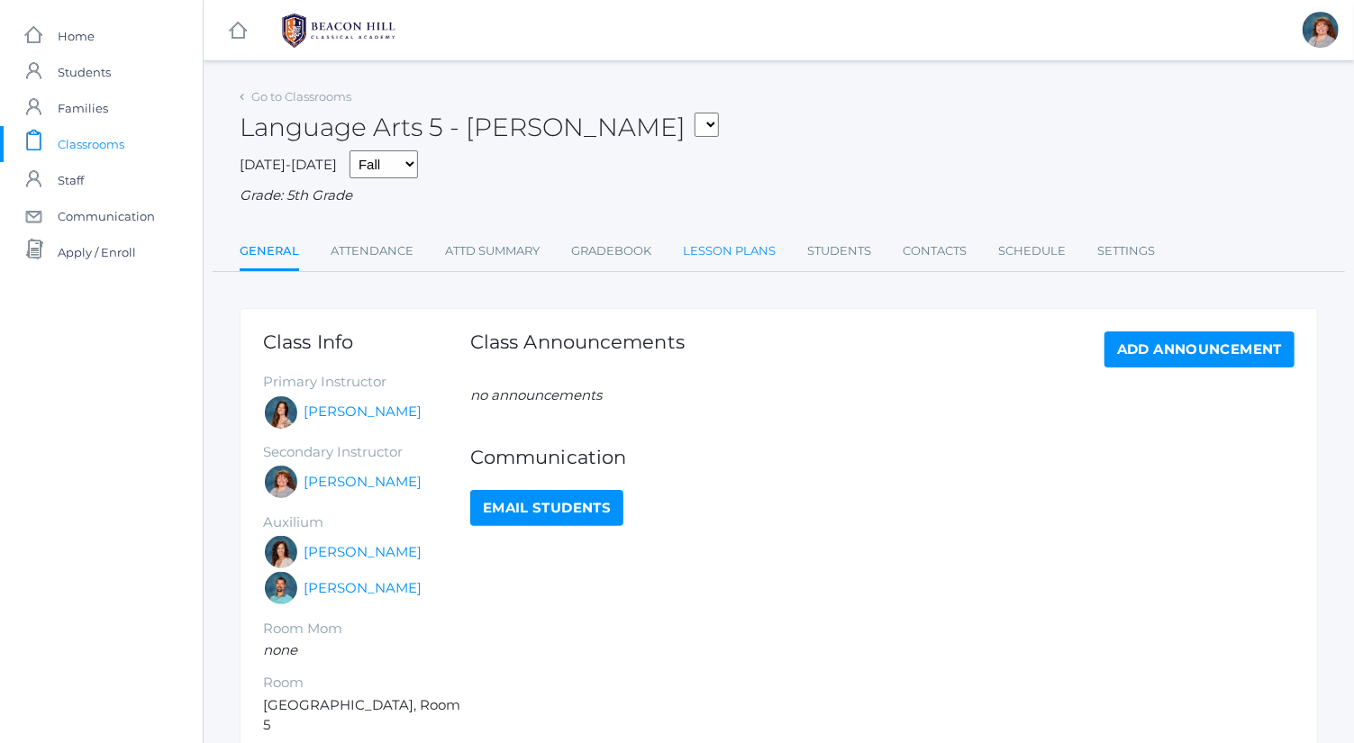
click at [745, 243] on link "Lesson Plans" at bounding box center [729, 251] width 93 height 36
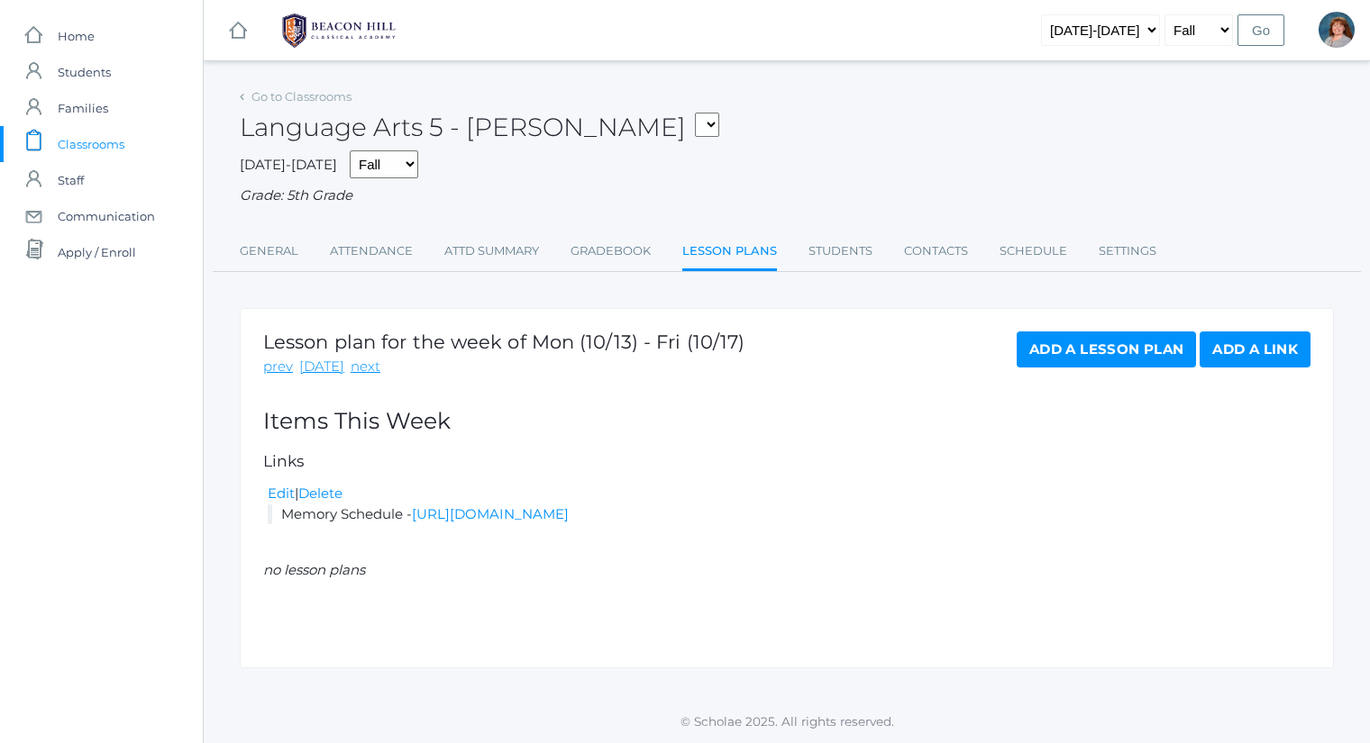
click at [1049, 351] on link "Add a Lesson Plan" at bounding box center [1105, 350] width 179 height 36
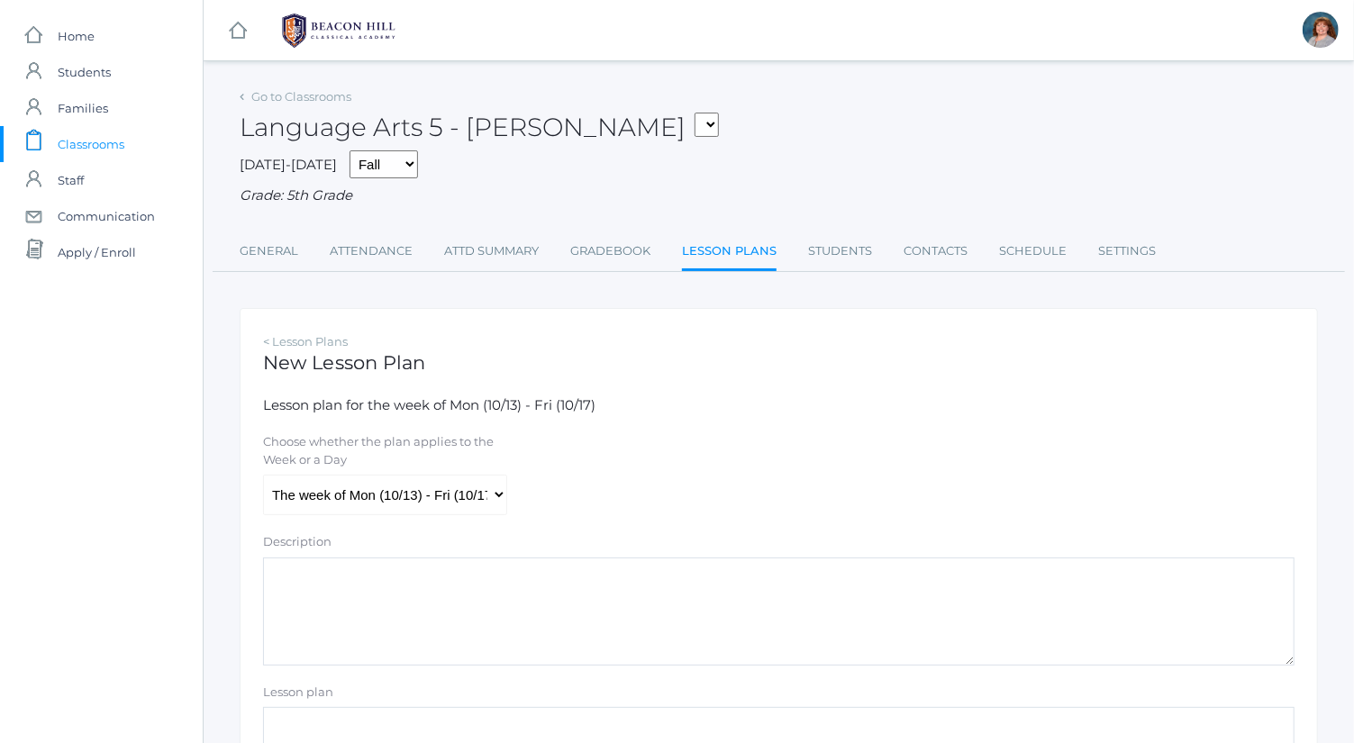
click at [424, 521] on form "Lesson plan for the week of Mon (10/13) - Fri (10/17) Choose whether the plan a…" at bounding box center [779, 673] width 1032 height 555
click at [424, 497] on select "The week of Mon (10/13) - Fri (10/17) [DATE] (10/13) [DATE] (10/14) [DATE] (10/…" at bounding box center [385, 495] width 244 height 41
select select "[DATE]"
click at [263, 475] on select "The week of Mon (10/13) - Fri (10/17) [DATE] (10/13) [DATE] (10/14) [DATE] (10/…" at bounding box center [385, 495] width 244 height 41
click at [470, 604] on textarea "Description" at bounding box center [779, 612] width 1032 height 108
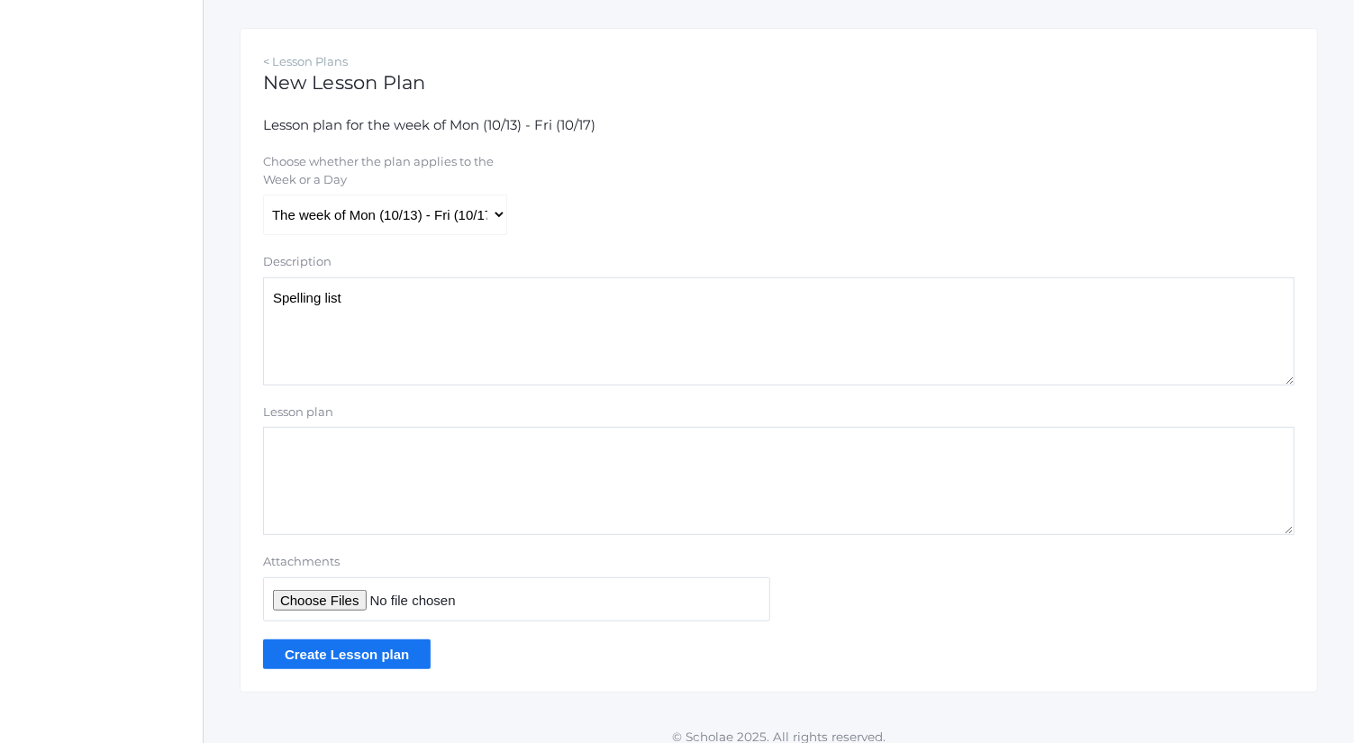
scroll to position [284, 0]
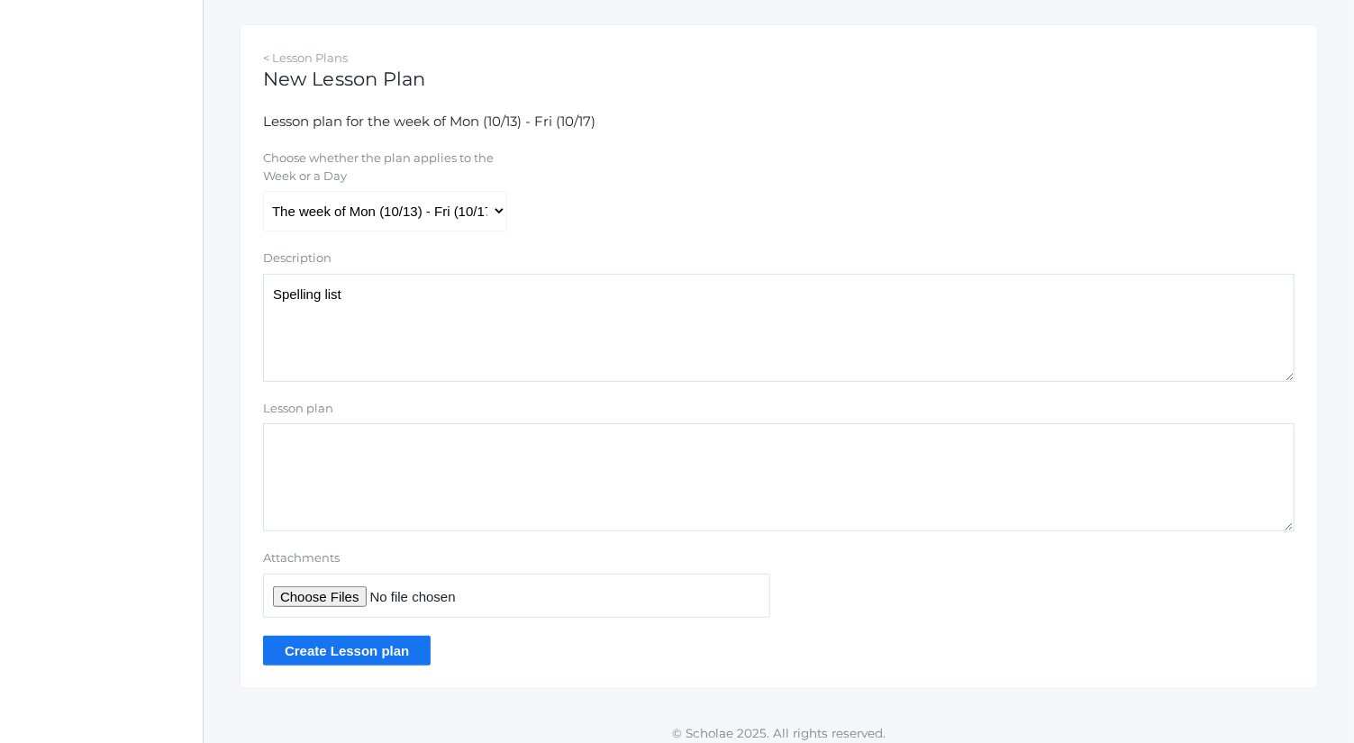
type textarea "Spelling list"
click at [305, 607] on input "Attachments" at bounding box center [516, 596] width 507 height 44
type input "C:\fakepath\list 6.docx"
click at [394, 636] on input "Create Lesson plan" at bounding box center [347, 651] width 168 height 30
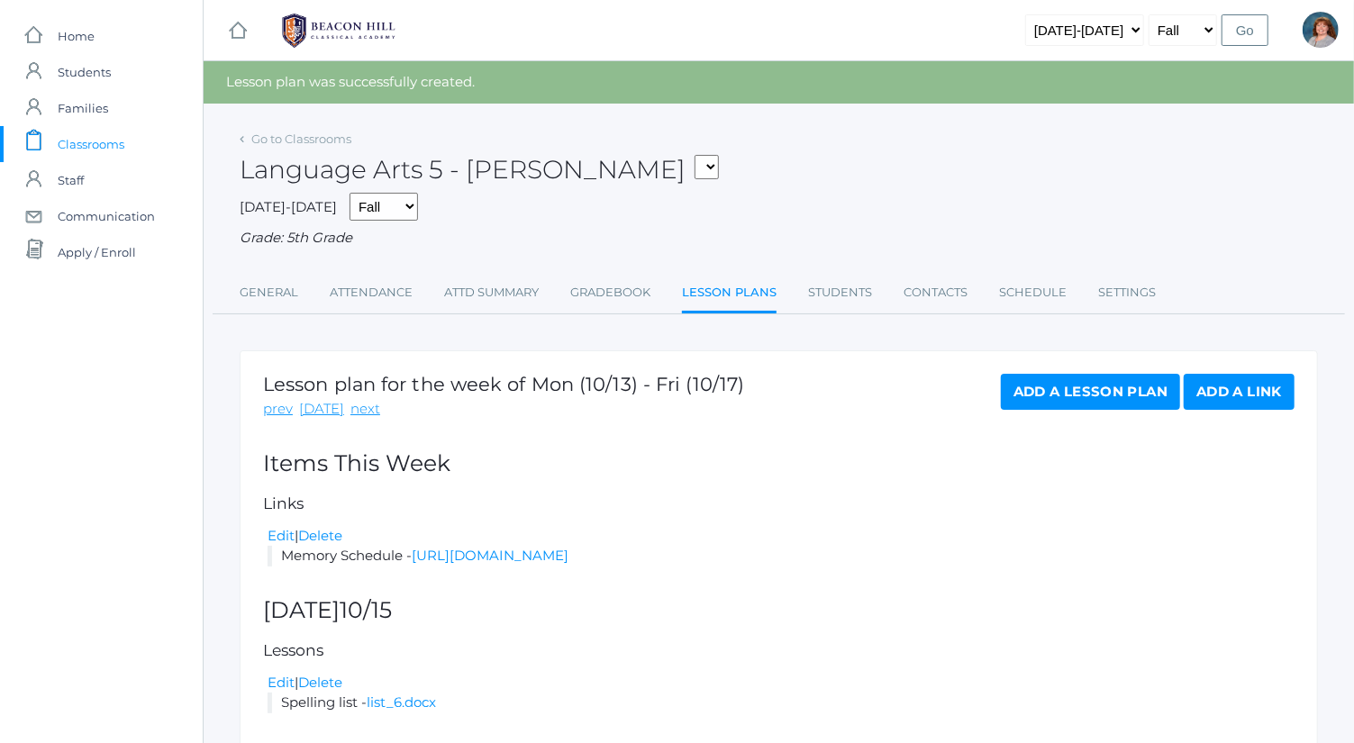
click at [1060, 369] on div "Lesson plan for the week of Mon (10/13) - Fri (10/17) prev [DATE] next Add a Le…" at bounding box center [779, 551] width 1079 height 400
click at [1065, 386] on link "Add a Lesson Plan" at bounding box center [1090, 392] width 179 height 36
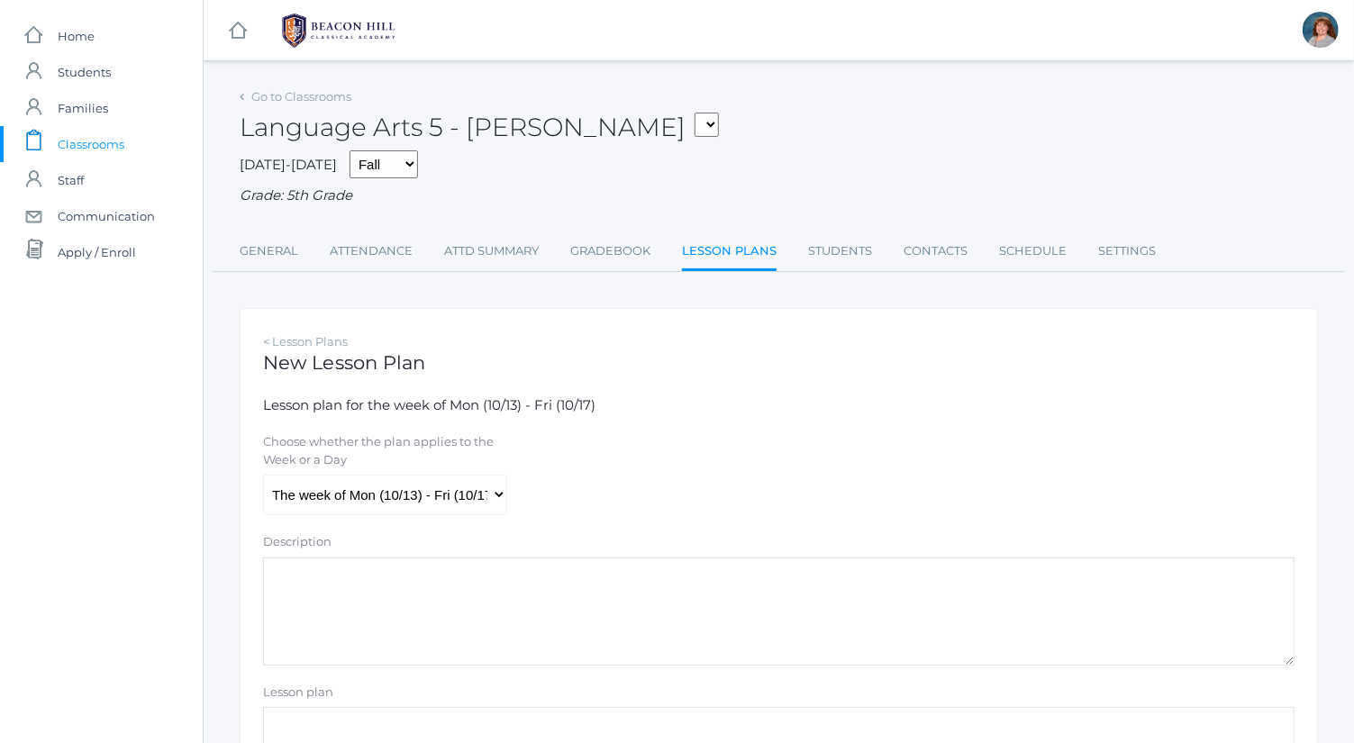
click at [449, 524] on form "Lesson plan for the week of Mon (10/13) - Fri (10/17) Choose whether the plan a…" at bounding box center [779, 673] width 1032 height 555
click at [449, 510] on select "The week of Mon (10/13) - Fri (10/17) [DATE] (10/13) [DATE] (10/14) [DATE] (10/…" at bounding box center [385, 495] width 244 height 41
select select "[DATE]"
click at [263, 475] on select "The week of Mon (10/13) - Fri (10/17) [DATE] (10/13) [DATE] (10/14) [DATE] (10/…" at bounding box center [385, 495] width 244 height 41
click at [467, 601] on textarea "Description" at bounding box center [779, 612] width 1032 height 108
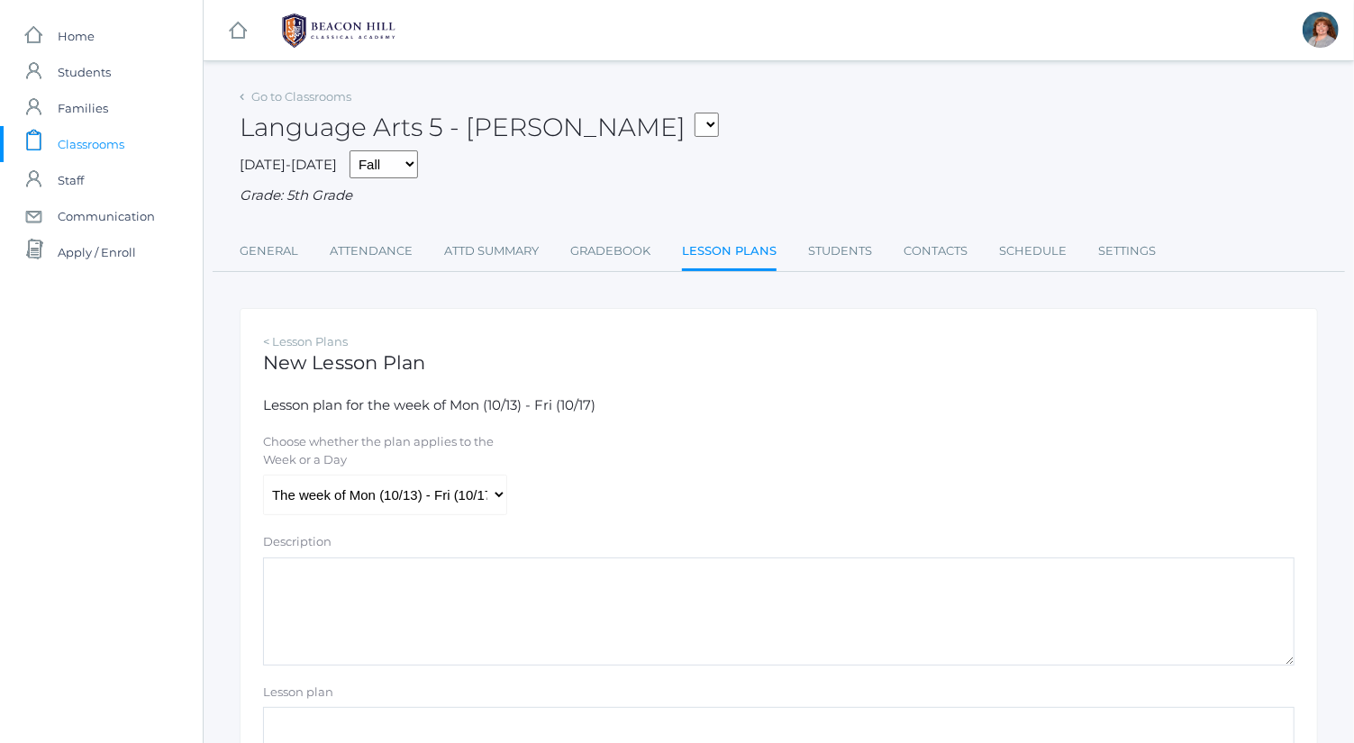
paste textarea "Math lesson- review day 1 and complete day 2"
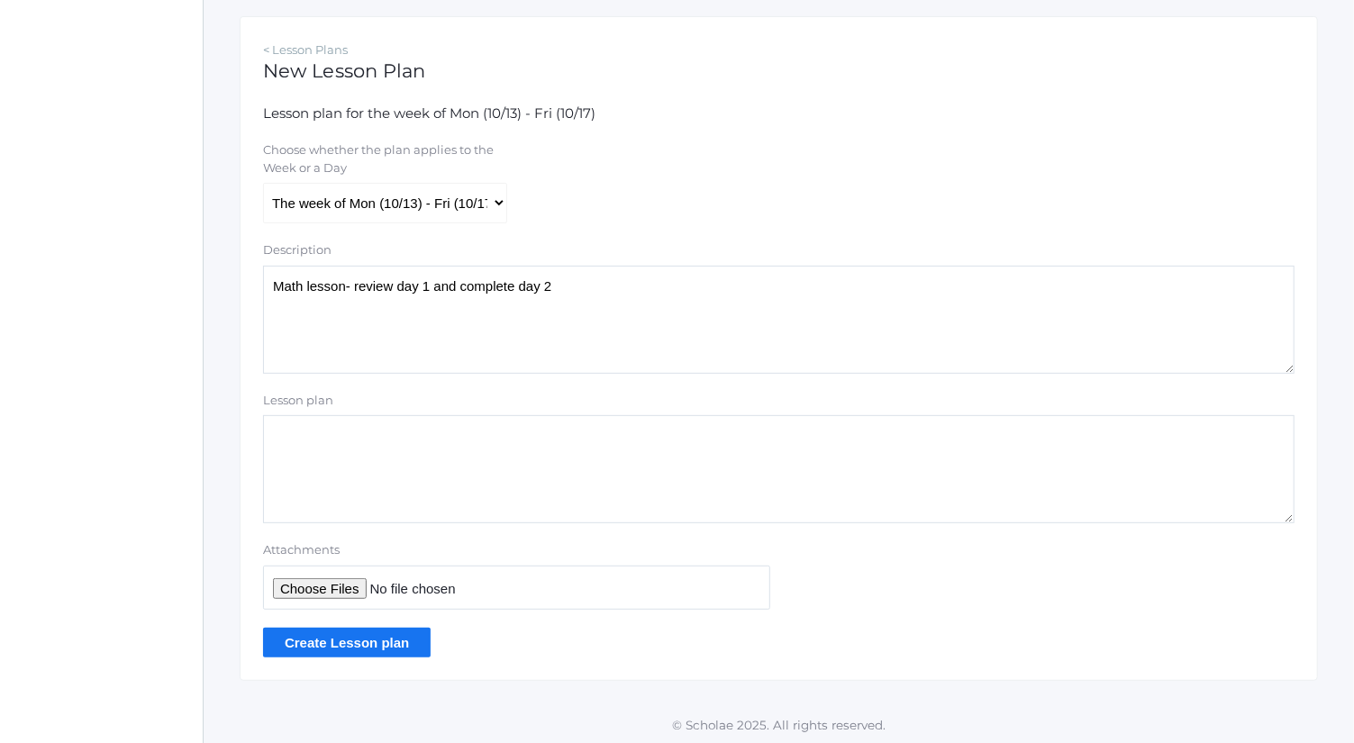
type textarea "Math lesson- review day 1 and complete day 2"
click at [342, 574] on input "Attachments" at bounding box center [516, 588] width 507 height 44
type input "C:\fakepath\2.2 Adding Unlike Fractions and Mixed Numbers.docx.pdf"
click at [386, 648] on input "Create Lesson plan" at bounding box center [347, 643] width 168 height 30
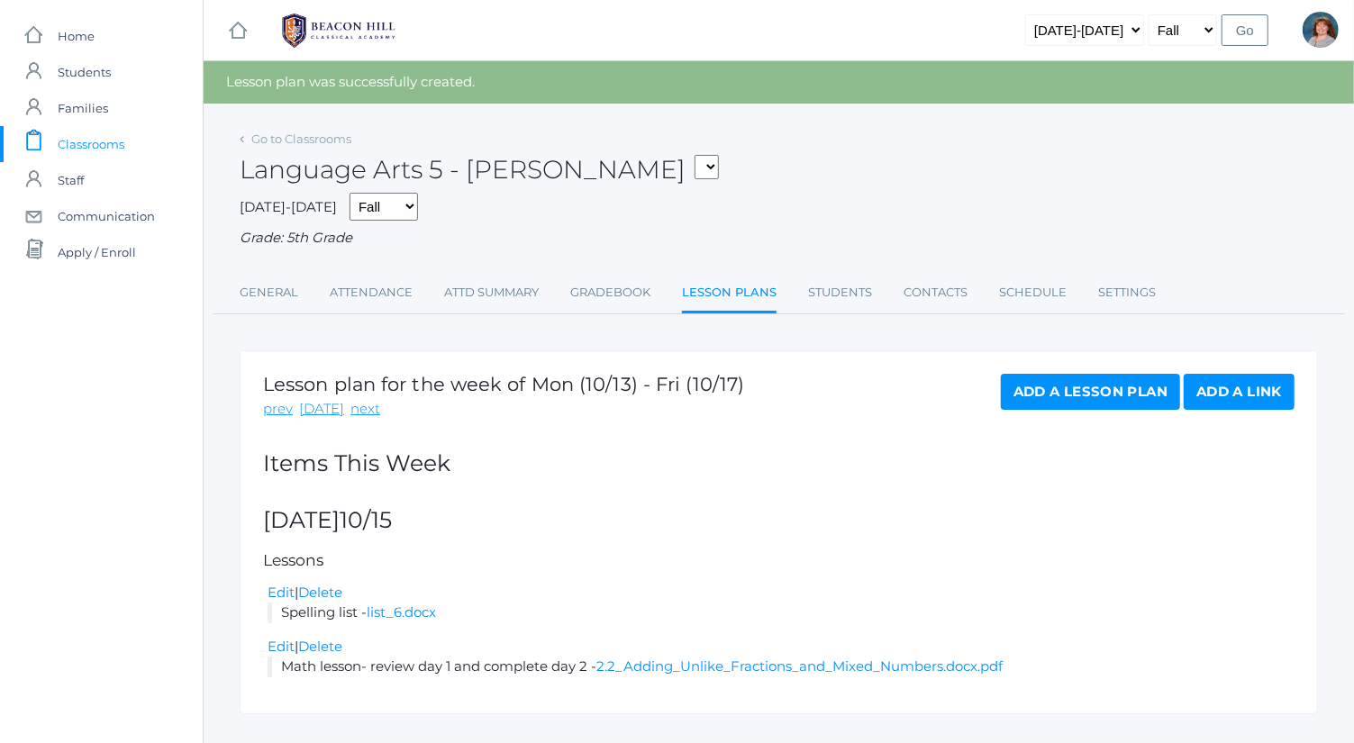
scroll to position [34, 0]
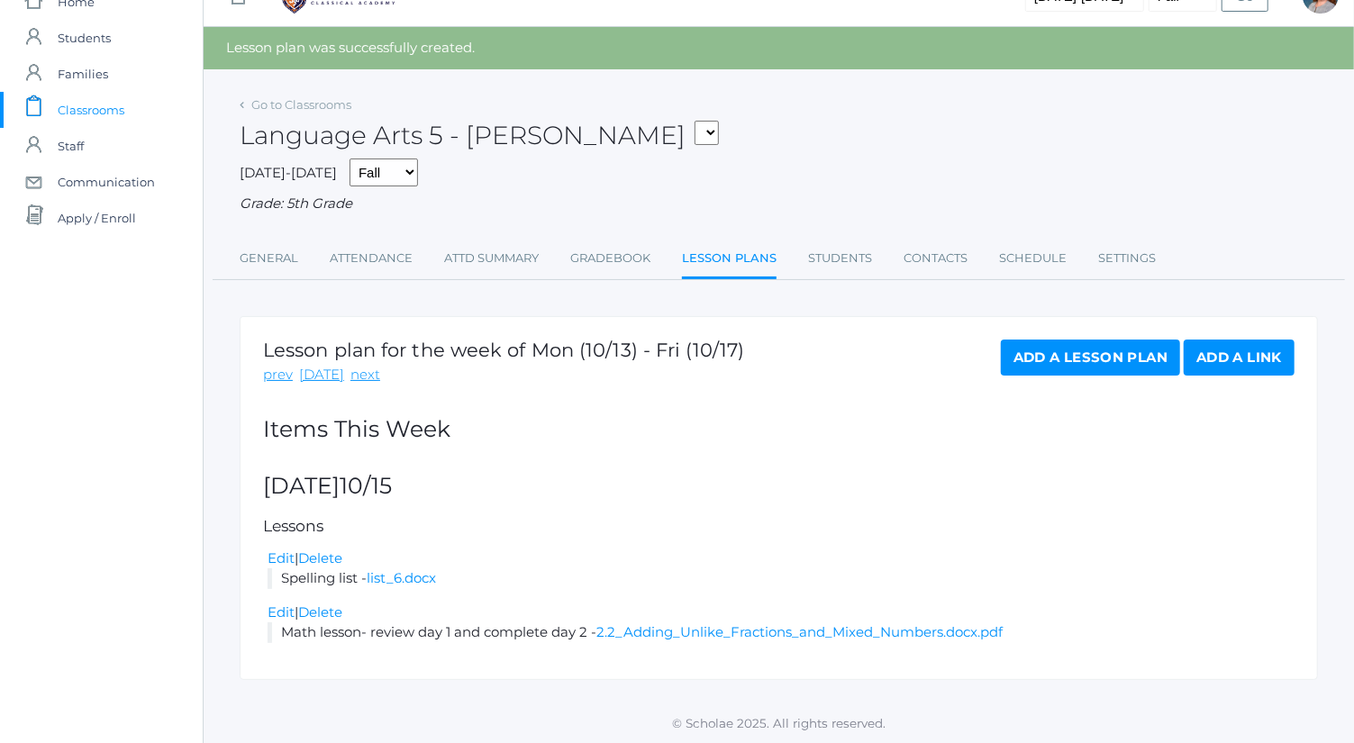
drag, startPoint x: 588, startPoint y: 633, endPoint x: 245, endPoint y: 642, distance: 342.5
click at [245, 642] on div "Lesson plan for the week of Mon (10/13) - Fri (10/17) prev today next Add a Les…" at bounding box center [779, 498] width 1079 height 364
copy li "Math lesson- review day 1 and complete day 2"
click at [1098, 347] on link "Add a Lesson Plan" at bounding box center [1090, 358] width 179 height 36
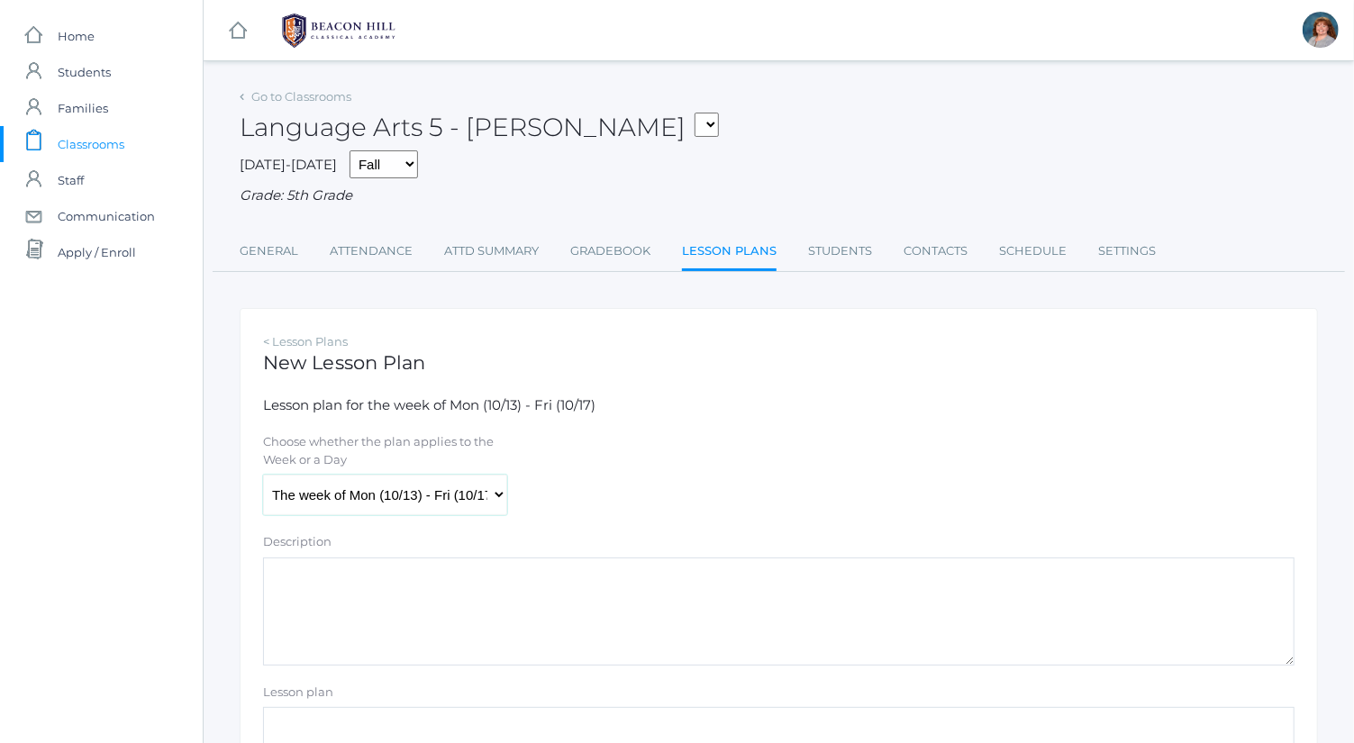
click at [469, 480] on select "The week of Mon (10/13) - Fri (10/17) [DATE] (10/13) [DATE] (10/14) [DATE] (10/…" at bounding box center [385, 495] width 244 height 41
select select "[DATE]"
click at [263, 475] on select "The week of Mon (10/13) - Fri (10/17) [DATE] (10/13) [DATE] (10/14) [DATE] (10/…" at bounding box center [385, 495] width 244 height 41
click at [479, 608] on textarea "Description" at bounding box center [779, 612] width 1032 height 108
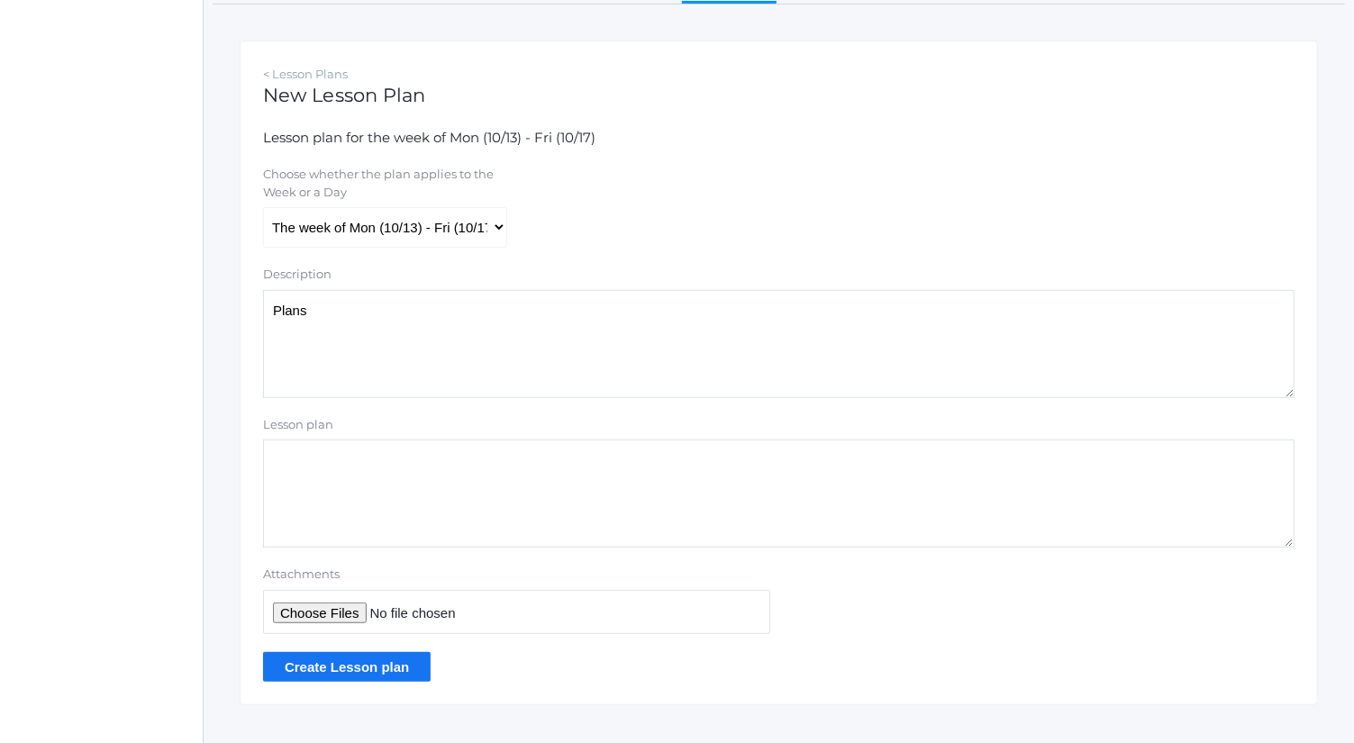
scroll to position [271, 0]
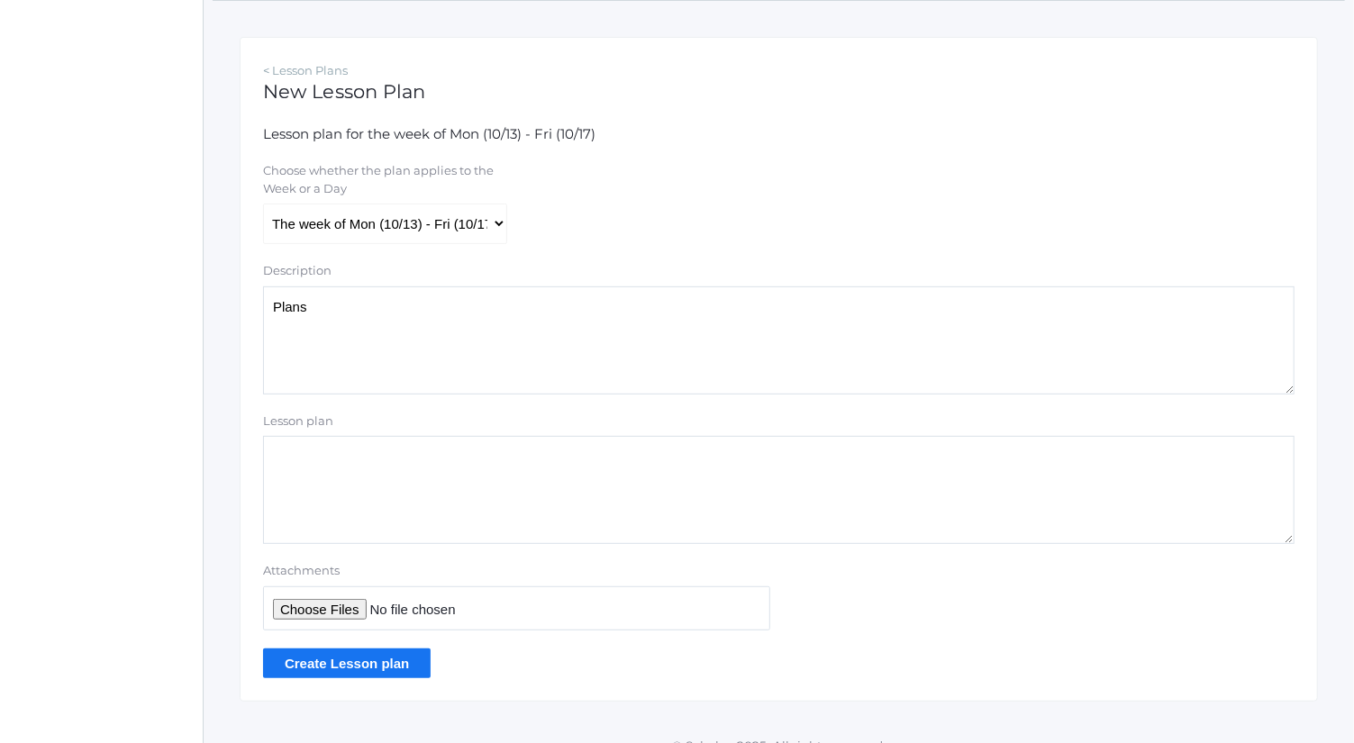
type textarea "Plans"
click at [352, 606] on input "Attachments" at bounding box center [516, 609] width 507 height 44
type input "C:\fakepath\Wednesday Plans.docx"
click at [386, 657] on input "Create Lesson plan" at bounding box center [347, 664] width 168 height 30
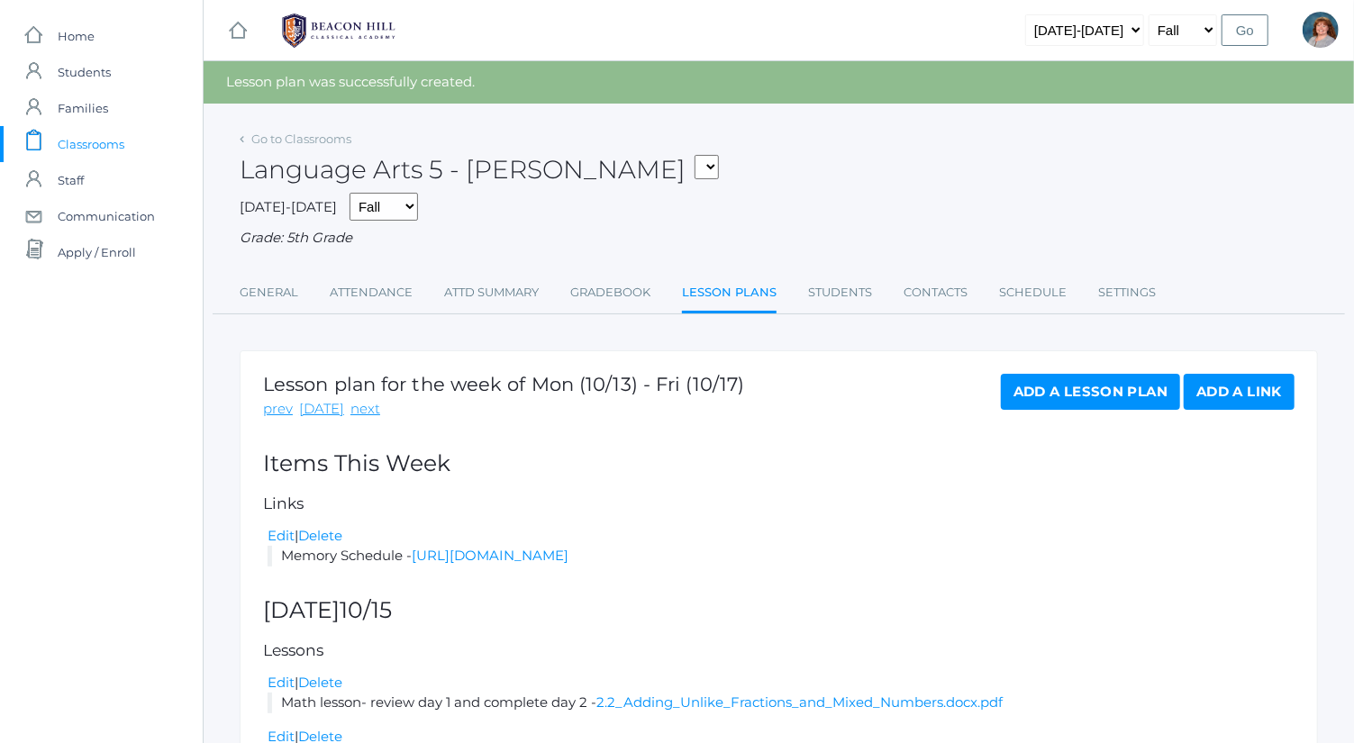
scroll to position [145, 0]
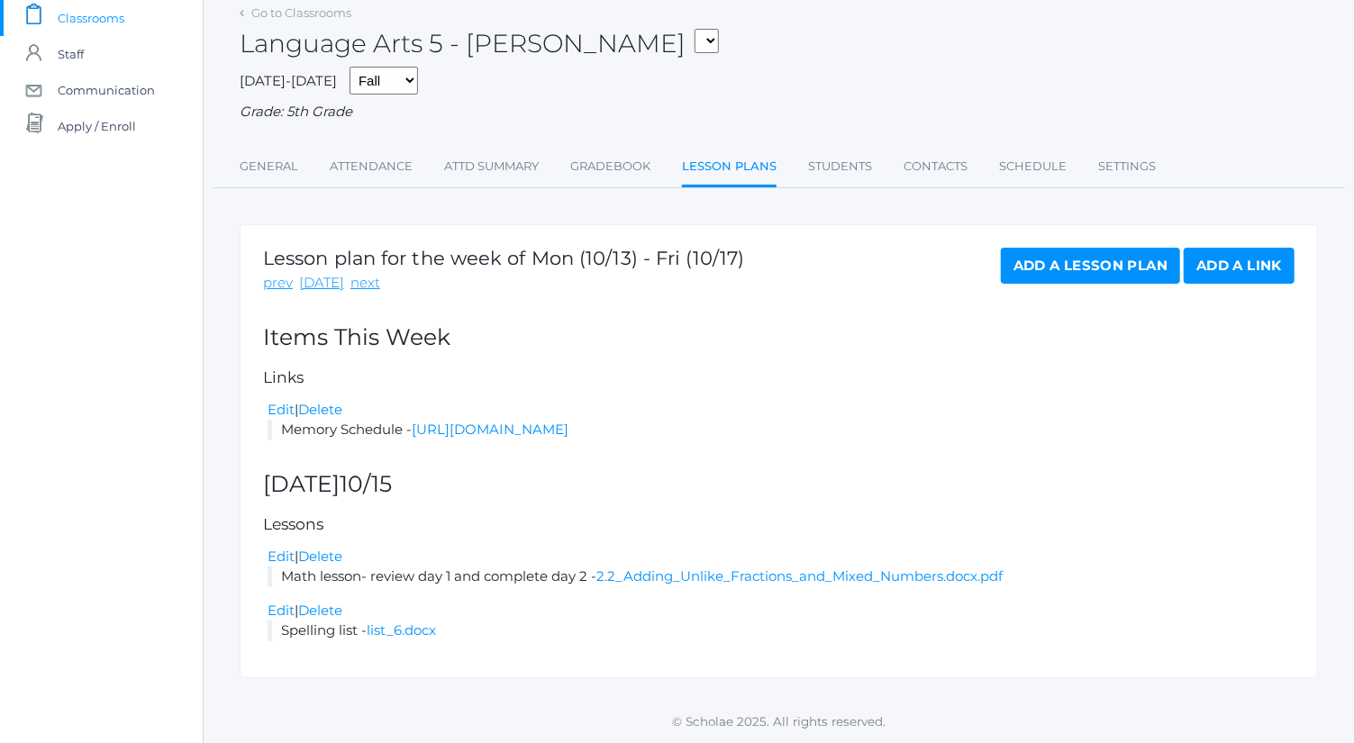
click at [1096, 225] on div "Lesson plan for the week of Mon (10/13) - Fri (10/17) prev [DATE] next Add a Le…" at bounding box center [779, 451] width 1079 height 454
click at [1096, 248] on link "Add a Lesson Plan" at bounding box center [1090, 266] width 179 height 36
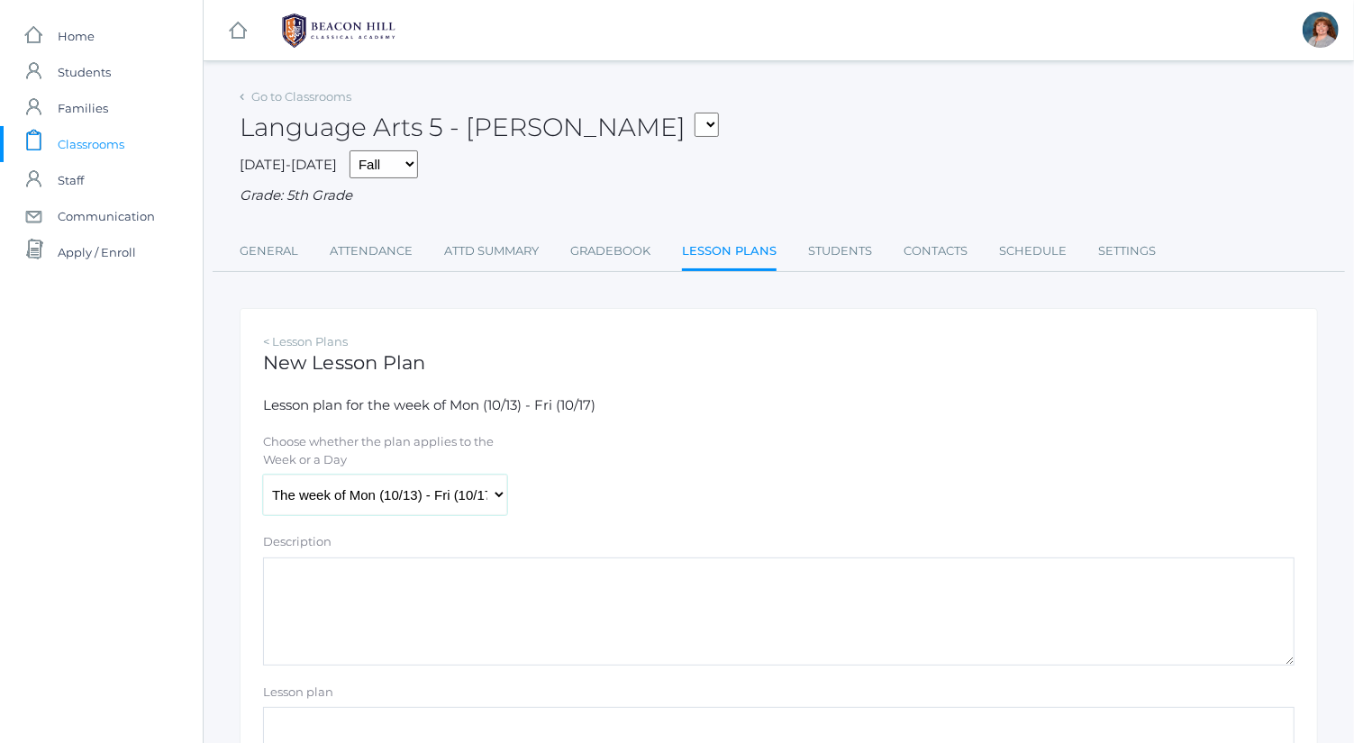
drag, startPoint x: 383, startPoint y: 524, endPoint x: 378, endPoint y: 509, distance: 16.0
click at [378, 509] on select "The week of Mon (10/13) - Fri (10/17) [DATE] (10/13) [DATE] (10/14) [DATE] (10/…" at bounding box center [385, 495] width 244 height 41
select select "[DATE]"
click at [263, 475] on select "The week of Mon (10/13) - Fri (10/17) [DATE] (10/13) [DATE] (10/14) [DATE] (10/…" at bounding box center [385, 495] width 244 height 41
click at [406, 607] on textarea "Description" at bounding box center [779, 612] width 1032 height 108
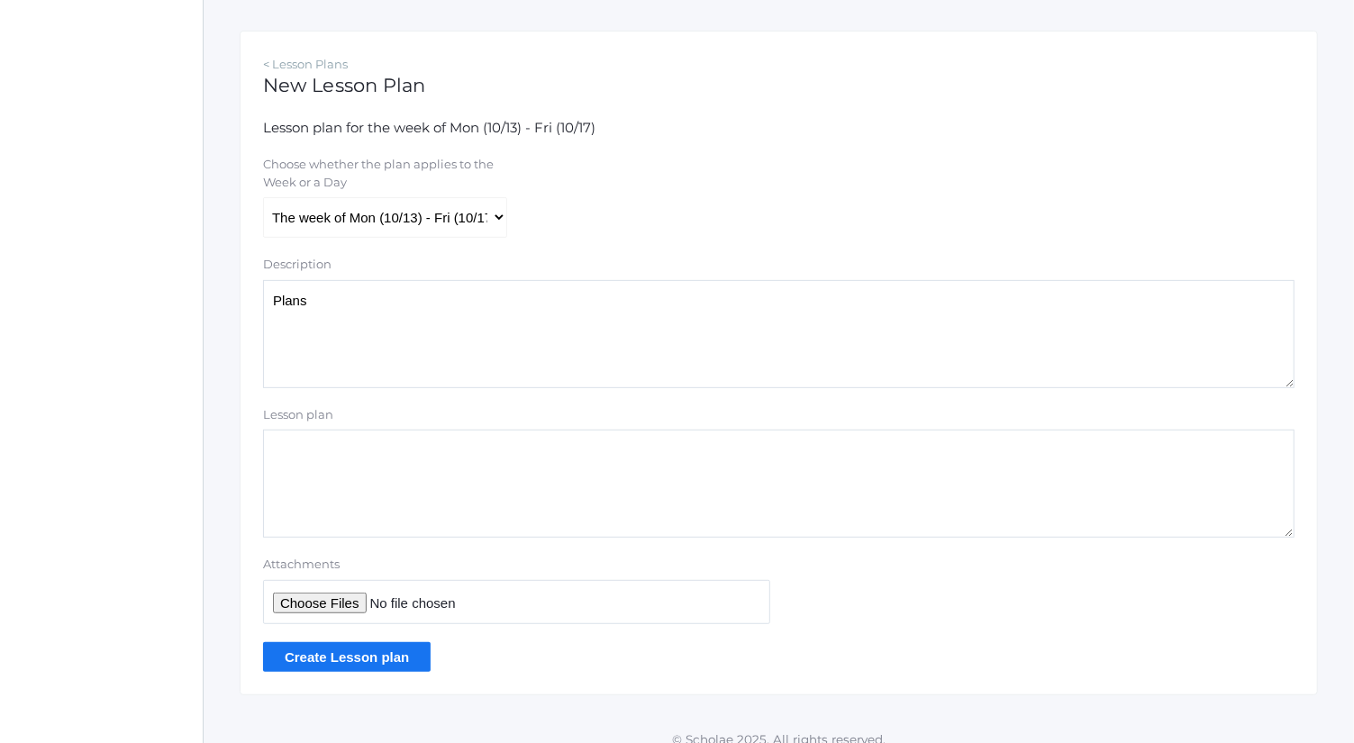
scroll to position [292, 0]
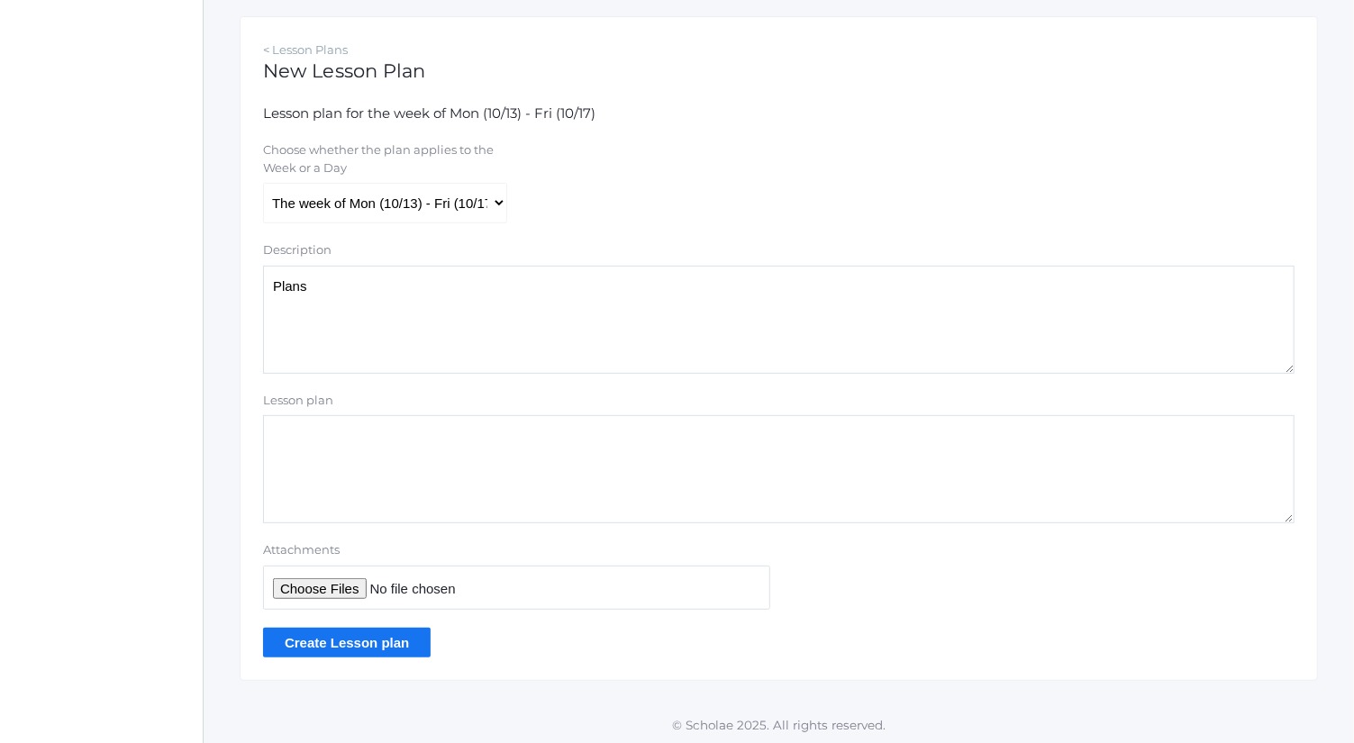
type textarea "Plans"
click at [350, 584] on input "Attachments" at bounding box center [516, 588] width 507 height 44
type input "C:\fakepath\Wednesday Plans.docx"
click at [392, 646] on input "Create Lesson plan" at bounding box center [347, 643] width 168 height 30
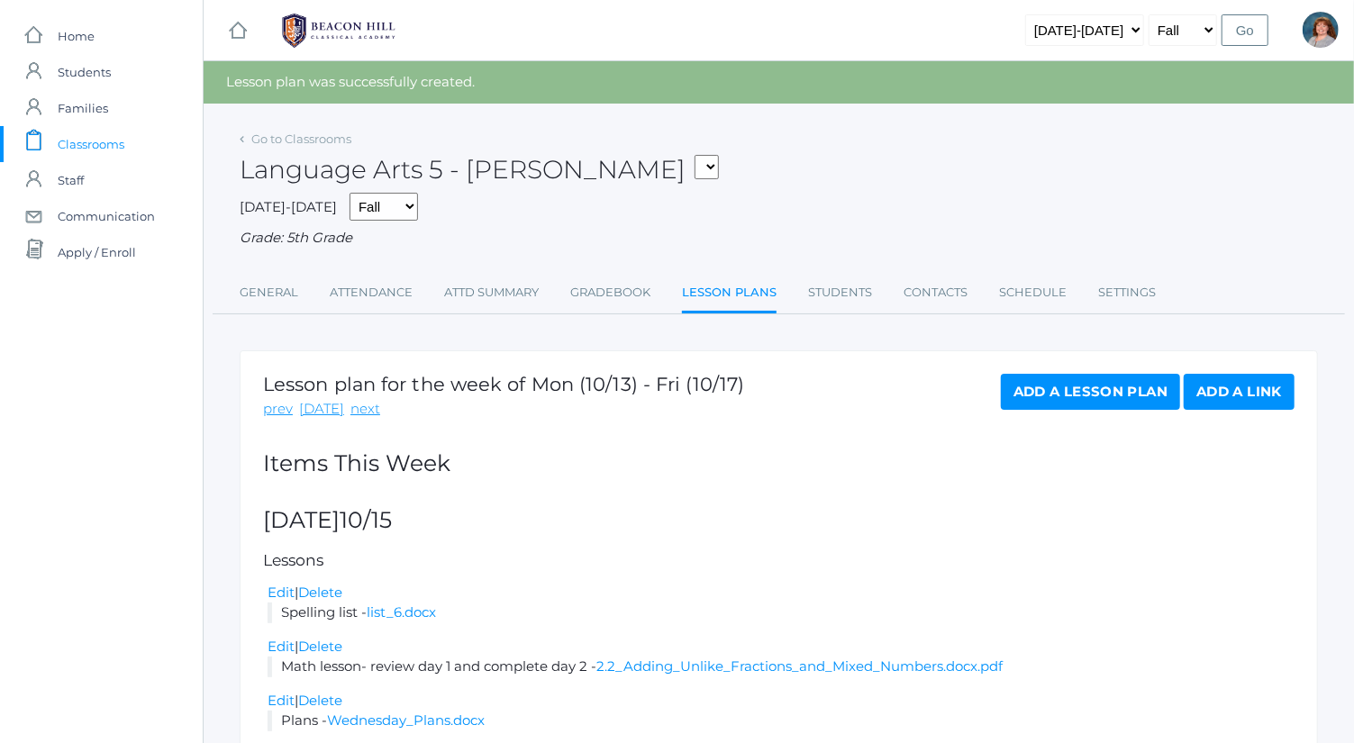
click at [1089, 399] on link "Add a Lesson Plan" at bounding box center [1090, 392] width 179 height 36
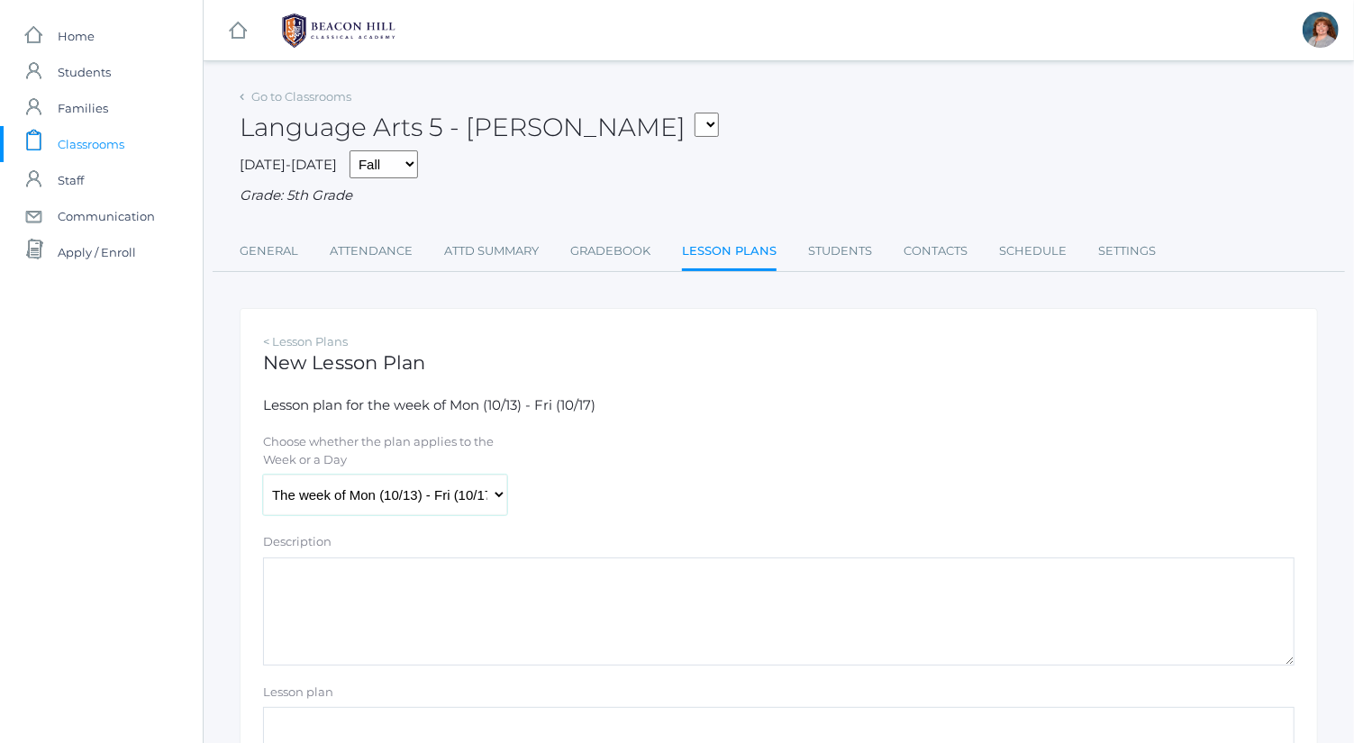
click at [492, 494] on select "The week of Mon (10/13) - Fri (10/17) [DATE] (10/13) [DATE] (10/14) [DATE] (10/…" at bounding box center [385, 495] width 244 height 41
click at [263, 475] on select "The week of Mon (10/13) - Fri (10/17) [DATE] (10/13) [DATE] (10/14) [DATE] (10/…" at bounding box center [385, 495] width 244 height 41
click at [543, 603] on textarea "Description" at bounding box center [779, 612] width 1032 height 108
click at [478, 506] on select "The week of Mon (10/13) - Fri (10/17) [DATE] (10/13) [DATE] (10/14) [DATE] (10/…" at bounding box center [385, 495] width 244 height 41
select select "[DATE]"
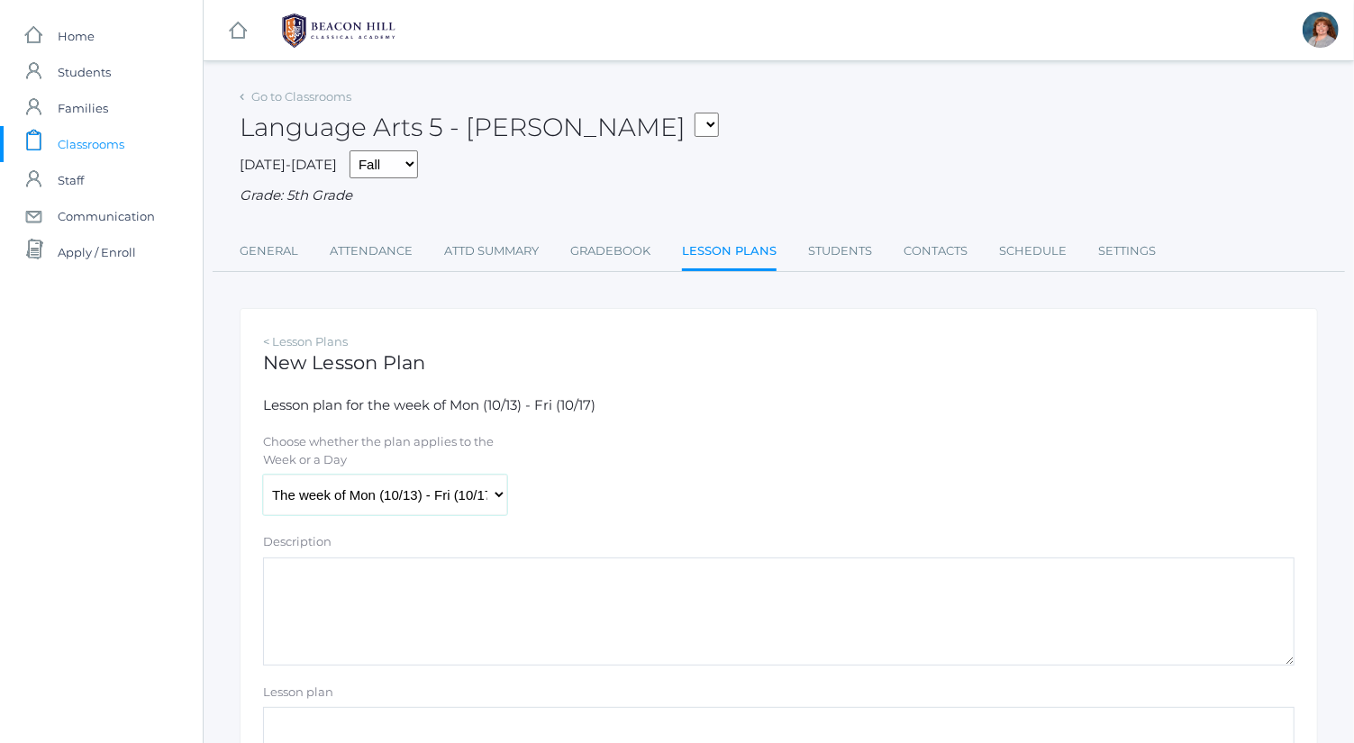
click at [263, 475] on select "The week of Mon (10/13) - Fri (10/17) [DATE] (10/13) [DATE] (10/14) [DATE] (10/…" at bounding box center [385, 495] width 244 height 41
click at [574, 584] on textarea "Description" at bounding box center [779, 612] width 1032 height 108
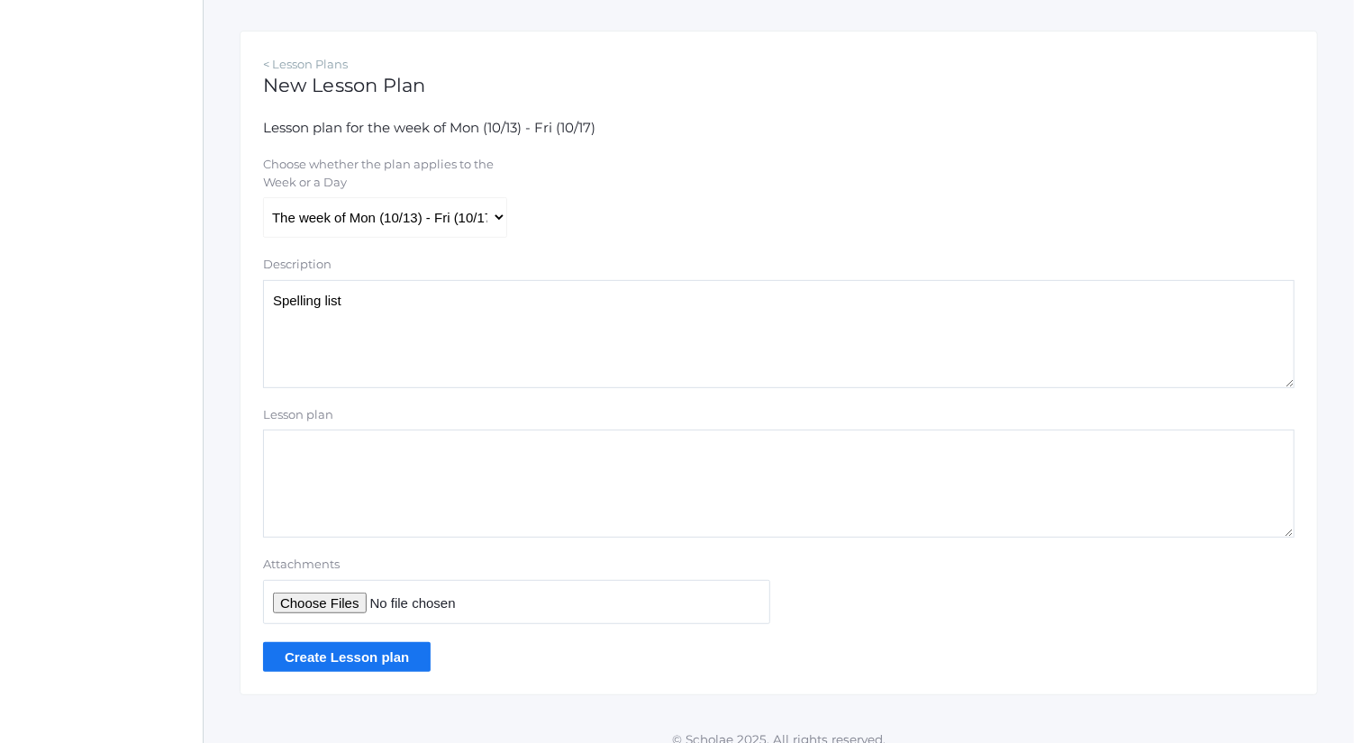
scroll to position [279, 0]
drag, startPoint x: 596, startPoint y: 307, endPoint x: 163, endPoint y: 277, distance: 433.6
click at [163, 277] on div "icons/ui/navigation/home Created with Sketch. Home icons/user/plain Created wit…" at bounding box center [677, 240] width 1354 height 1038
drag, startPoint x: 485, startPoint y: 307, endPoint x: 171, endPoint y: 288, distance: 314.1
click at [171, 288] on div "icons/ui/navigation/home Created with Sketch. Home icons/user/plain Created wit…" at bounding box center [677, 240] width 1354 height 1038
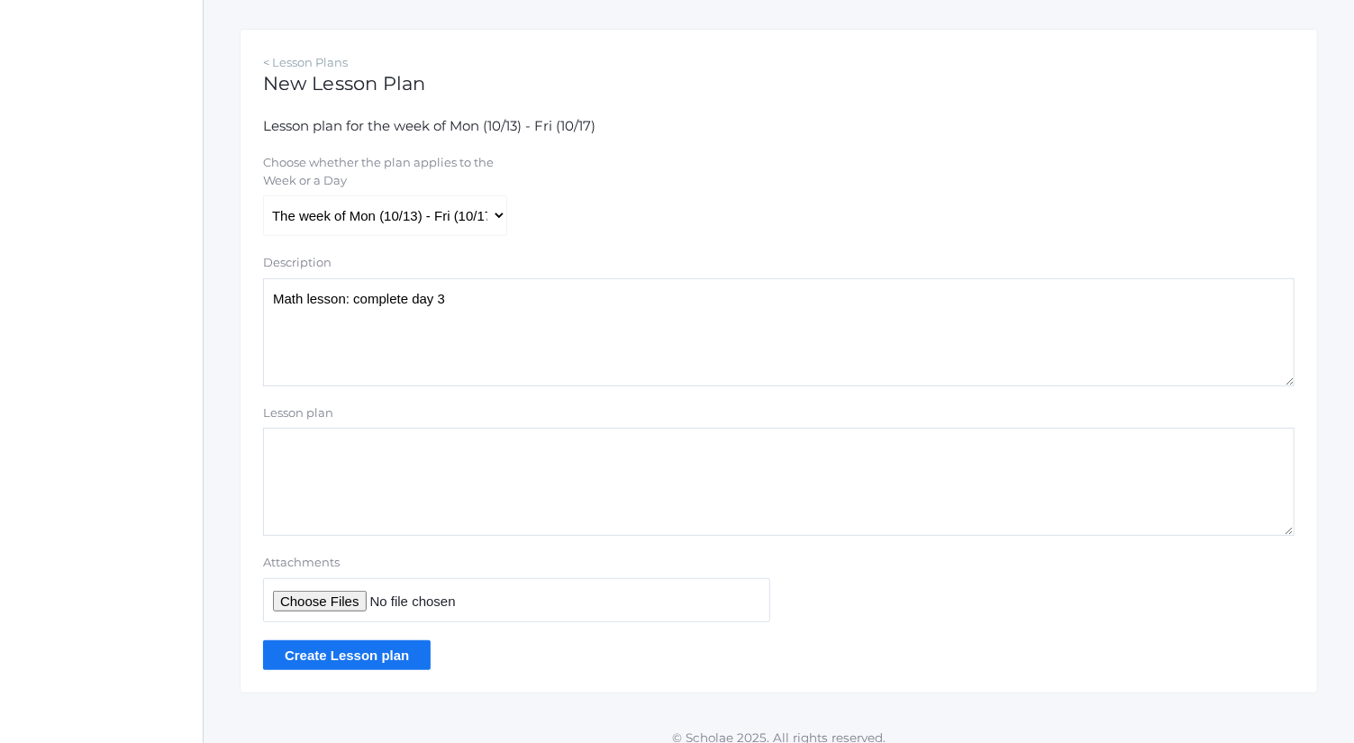
type textarea "Math lesson: complete day 3"
click at [361, 594] on input "Attachments" at bounding box center [516, 600] width 507 height 44
type input "C:\fakepath\2.2 Adding Unlike Fractions and Mixed Numbers.docx.pdf"
click at [407, 651] on input "Create Lesson plan" at bounding box center [347, 656] width 168 height 30
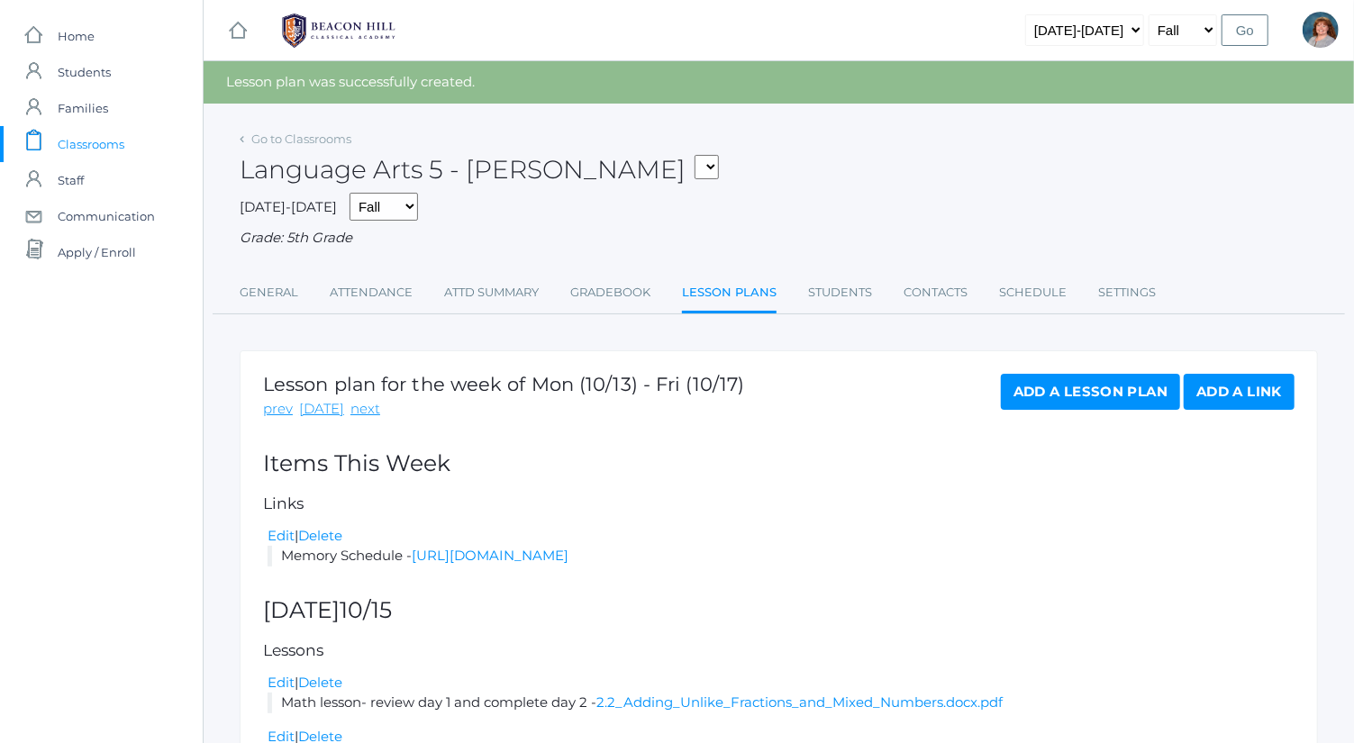
scroll to position [199, 0]
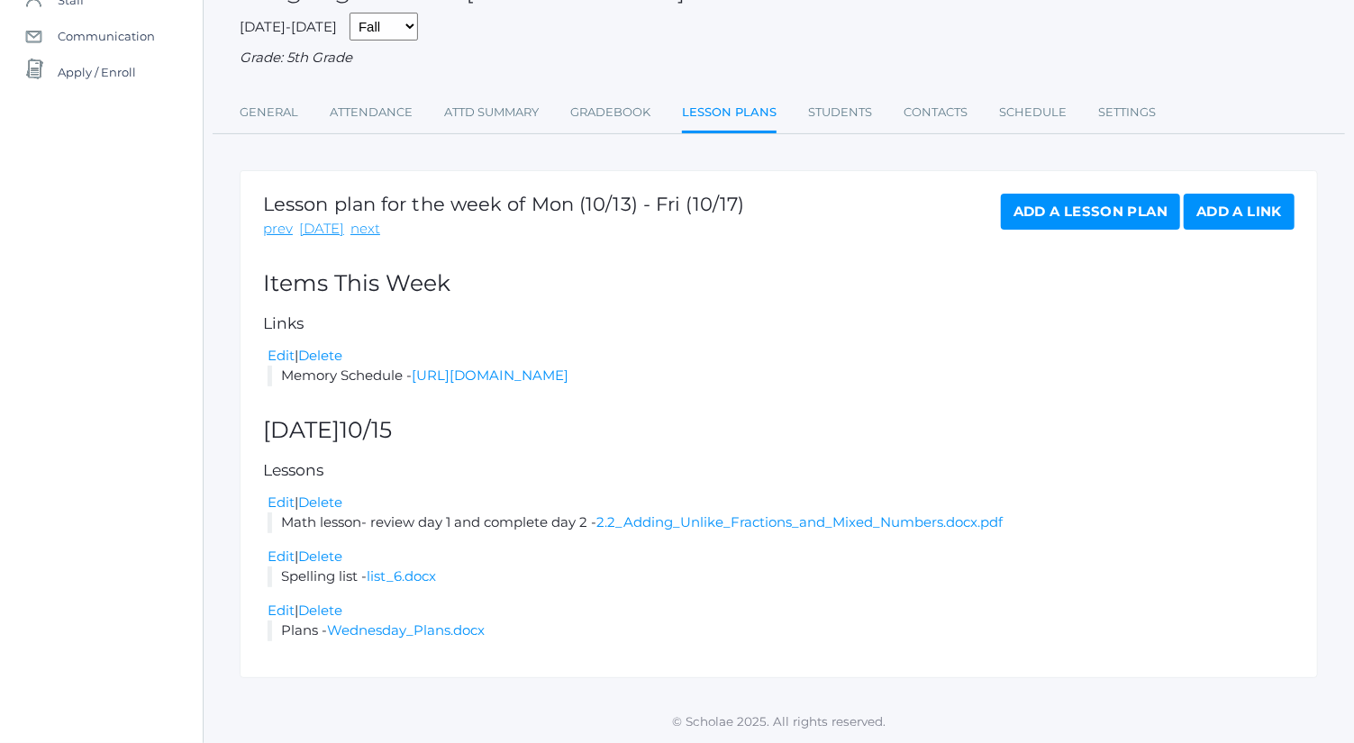
click at [1069, 194] on link "Add a Lesson Plan" at bounding box center [1090, 212] width 179 height 36
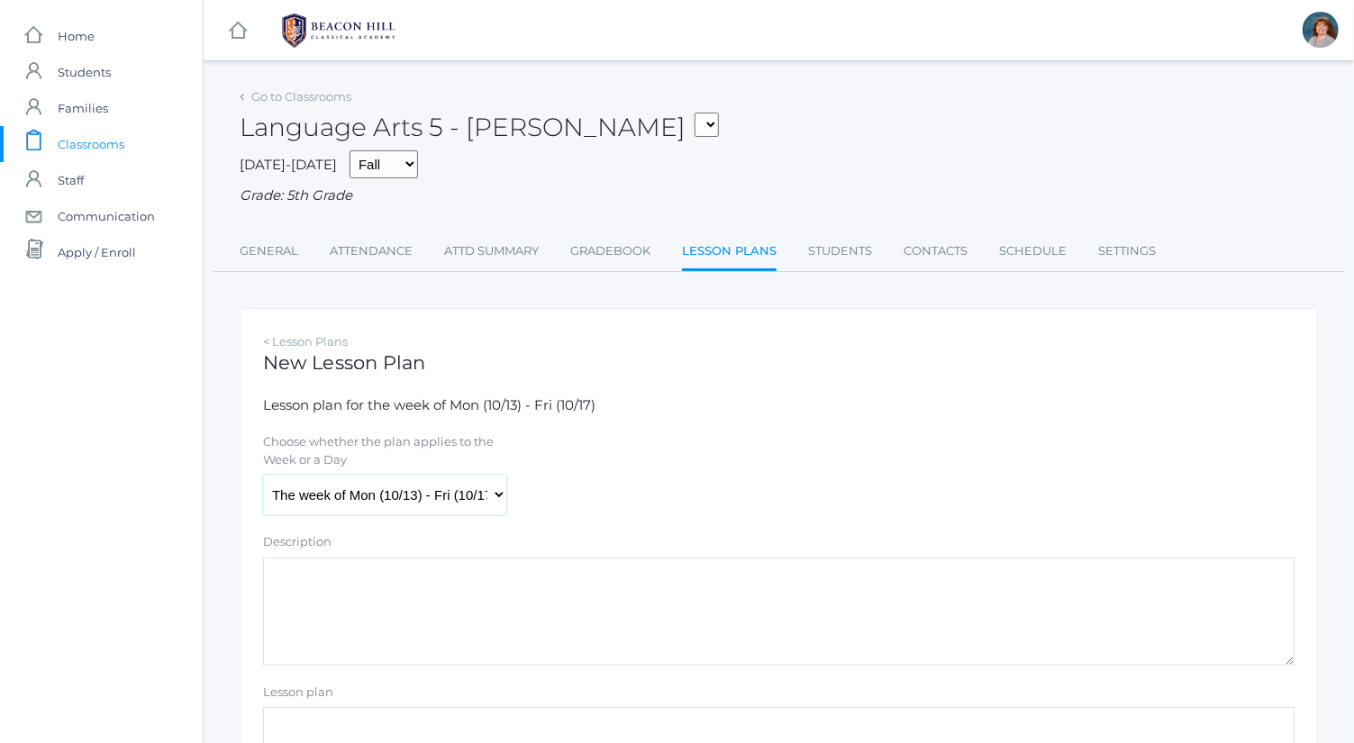
click at [465, 491] on select "The week of Mon (10/13) - Fri (10/17) [DATE] (10/13) [DATE] (10/14) [DATE] (10/…" at bounding box center [385, 495] width 244 height 41
select select "[DATE]"
click at [263, 475] on select "The week of Mon (10/13) - Fri (10/17) [DATE] (10/13) [DATE] (10/14) [DATE] (10/…" at bounding box center [385, 495] width 244 height 41
click at [456, 633] on textarea "Description" at bounding box center [779, 612] width 1032 height 108
paste textarea "Math lesson: complete day 3"
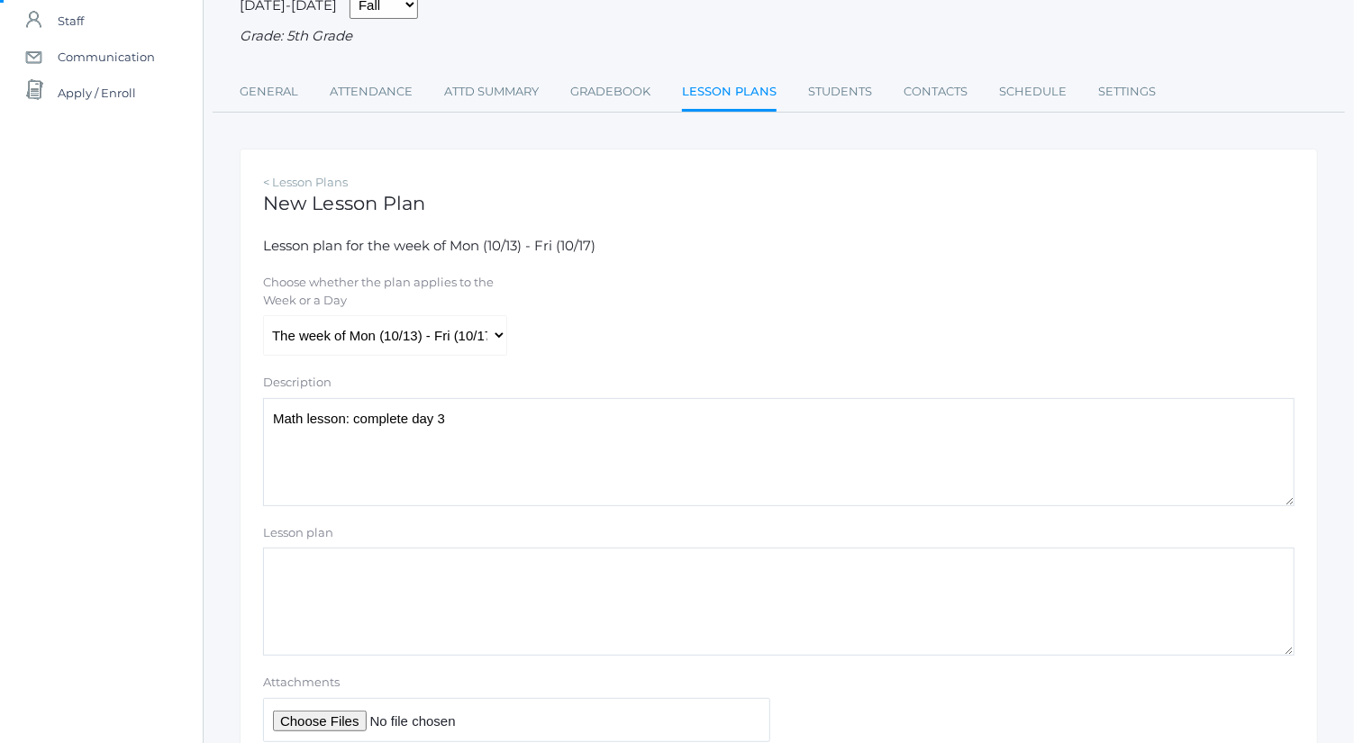
scroll to position [160, 0]
type textarea "Math lesson: complete day 3"
click at [314, 739] on input "Attachments" at bounding box center [516, 719] width 507 height 44
type input "C:\fakepath\2.2 Adding Unlike Fractions and Mixed Numbers.docx.pdf"
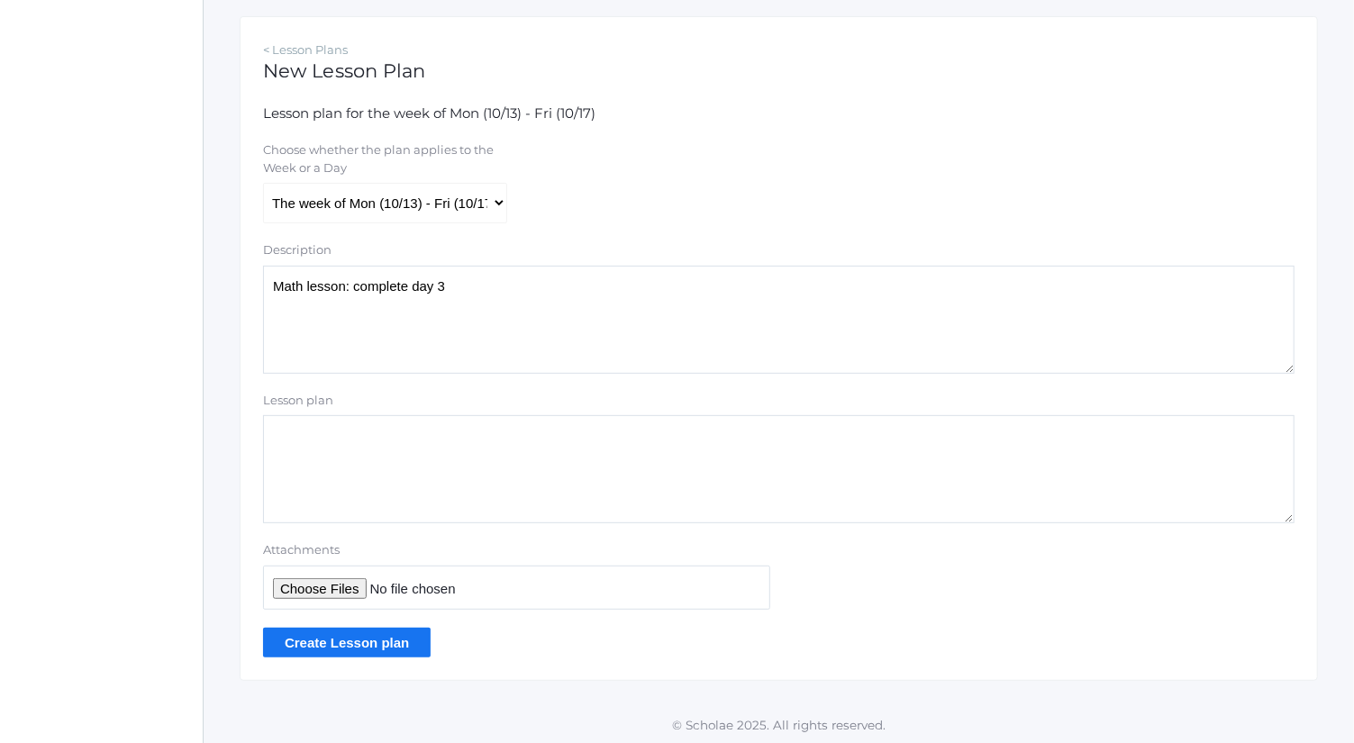
click at [405, 628] on input "Create Lesson plan" at bounding box center [347, 643] width 168 height 30
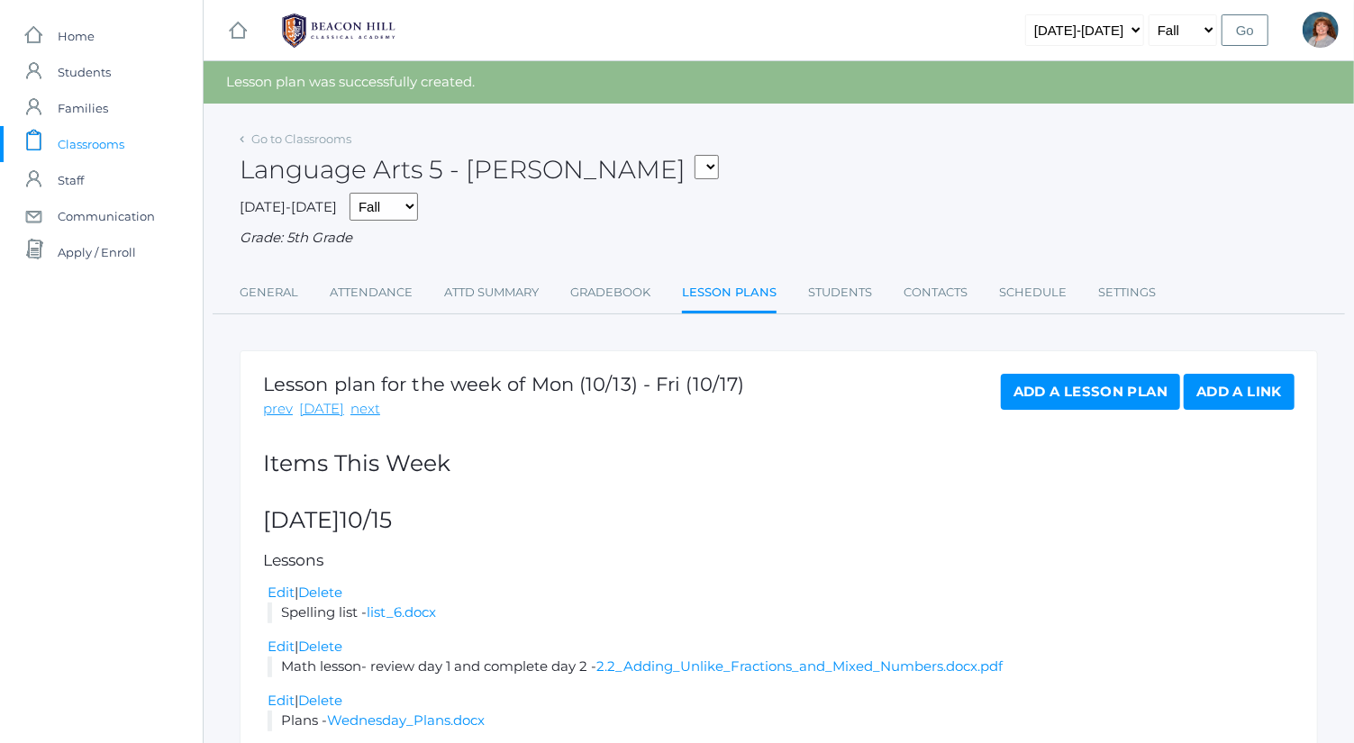
click at [1089, 383] on link "Add a Lesson Plan" at bounding box center [1090, 392] width 179 height 36
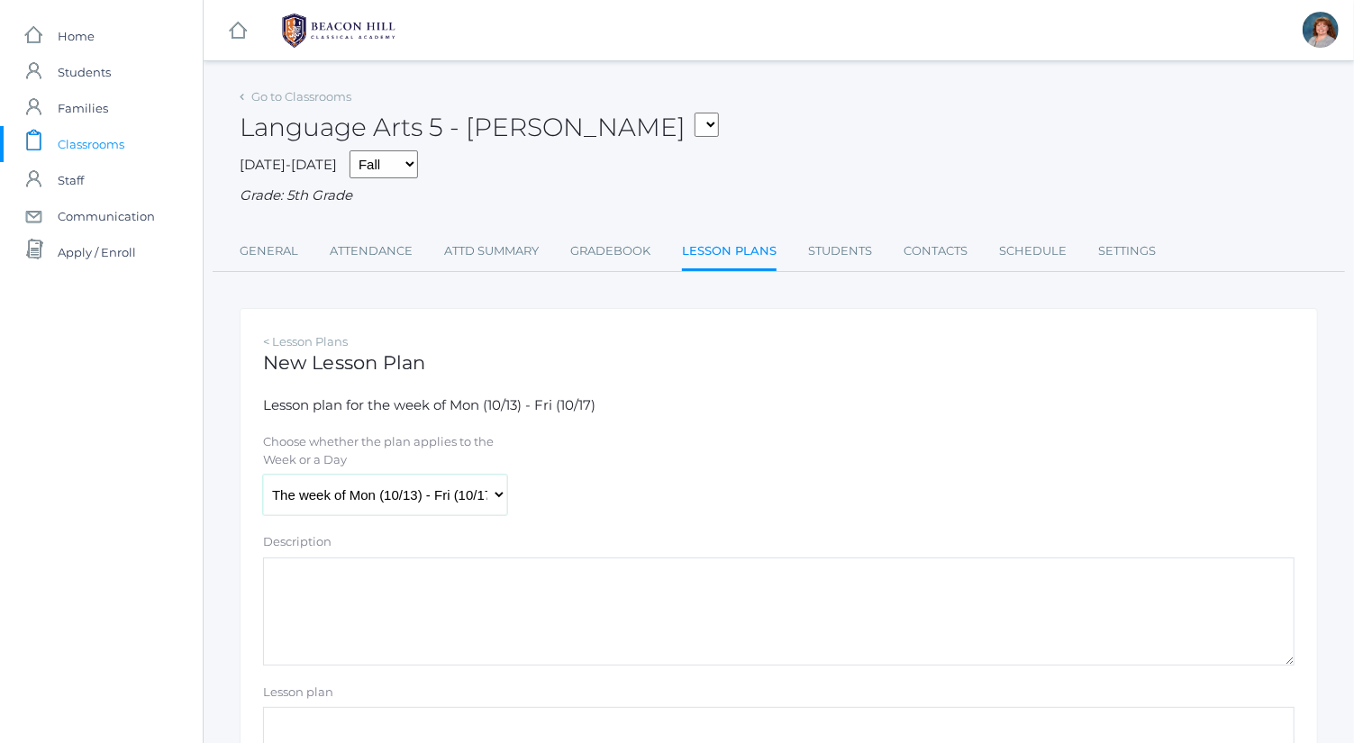
click at [494, 485] on select "The week of Mon (10/13) - Fri (10/17) Monday (10/13) Tuesday (10/14) Wednesday …" at bounding box center [385, 495] width 244 height 41
select select "2025-10-16"
click at [263, 475] on select "The week of Mon (10/13) - Fri (10/17) Monday (10/13) Tuesday (10/14) Wednesday …" at bounding box center [385, 495] width 244 height 41
click at [438, 631] on textarea "Description" at bounding box center [779, 612] width 1032 height 108
paste textarea "Spelling list"
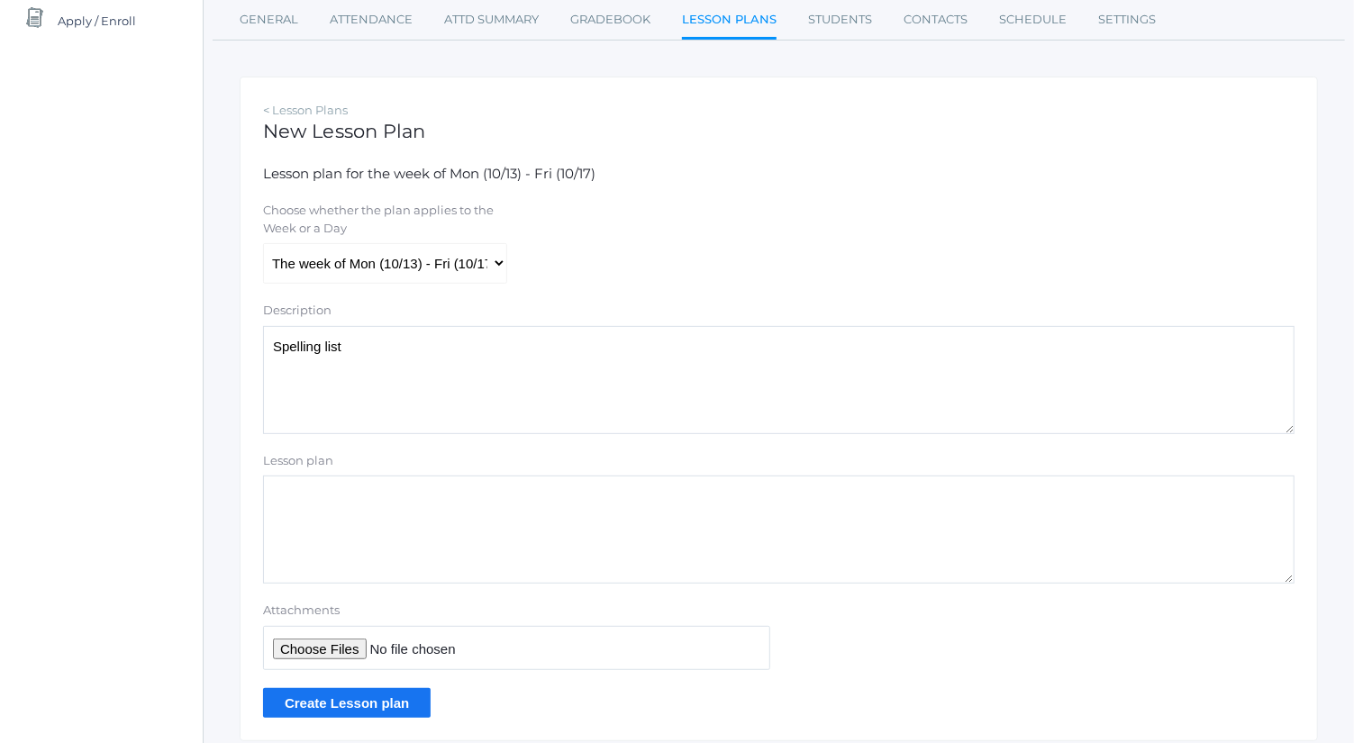
scroll to position [241, 0]
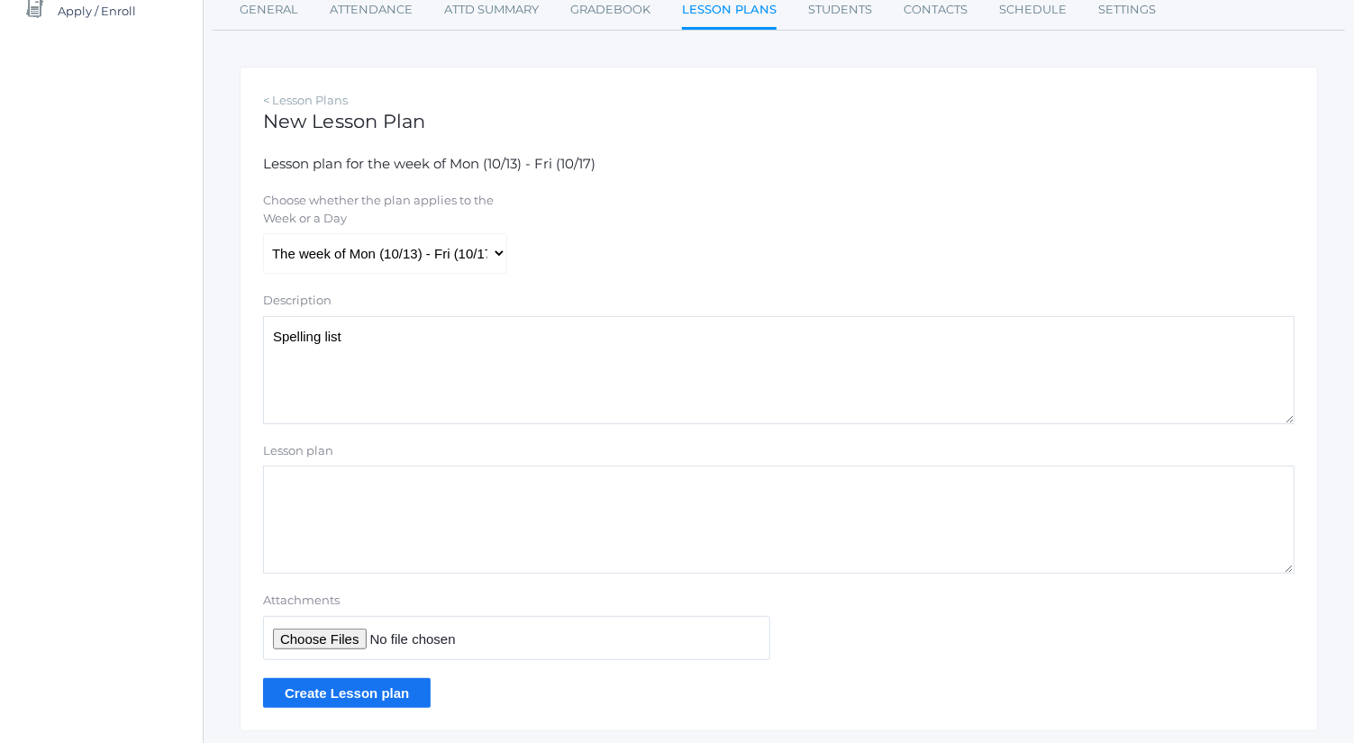
type textarea "Spelling list"
click at [301, 637] on input "Attachments" at bounding box center [516, 638] width 507 height 44
type input "C:\fakepath\list 6.docx"
click at [399, 690] on input "Create Lesson plan" at bounding box center [347, 694] width 168 height 30
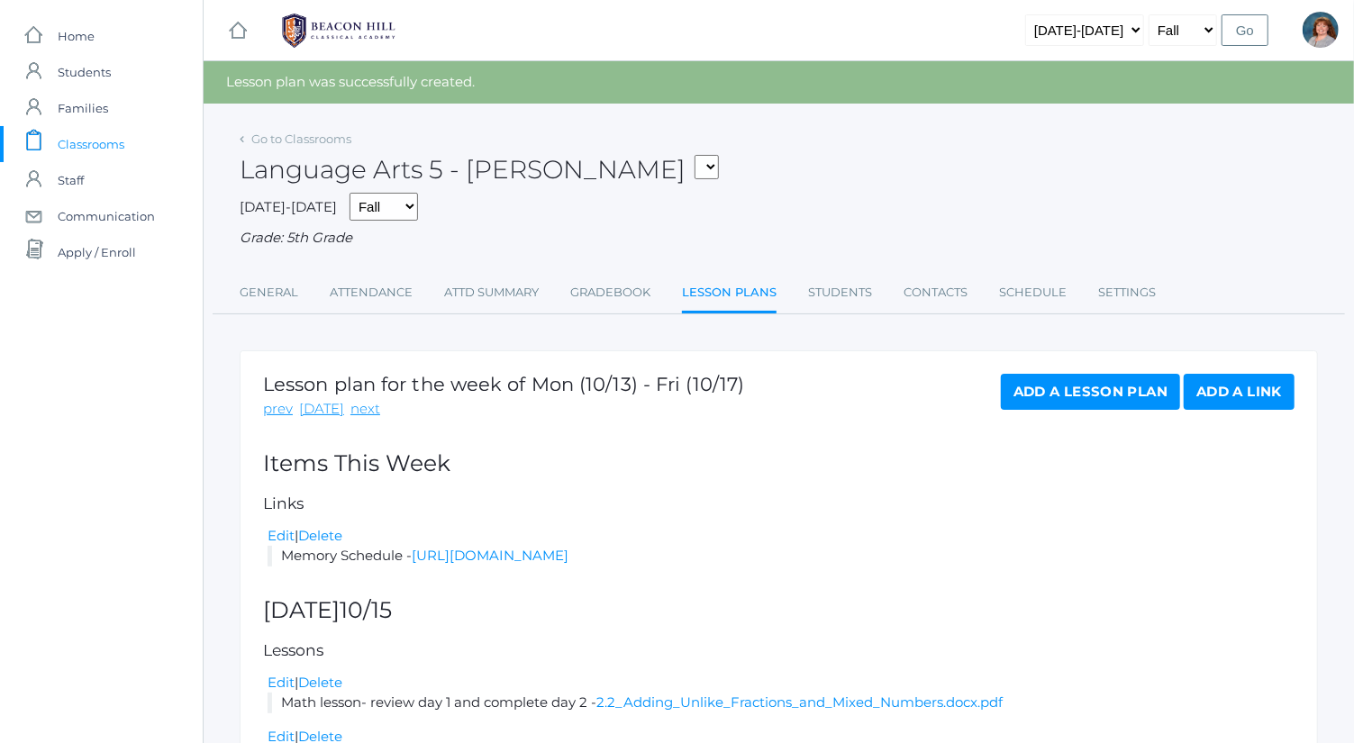
click at [1037, 390] on link "Add a Lesson Plan" at bounding box center [1090, 392] width 179 height 36
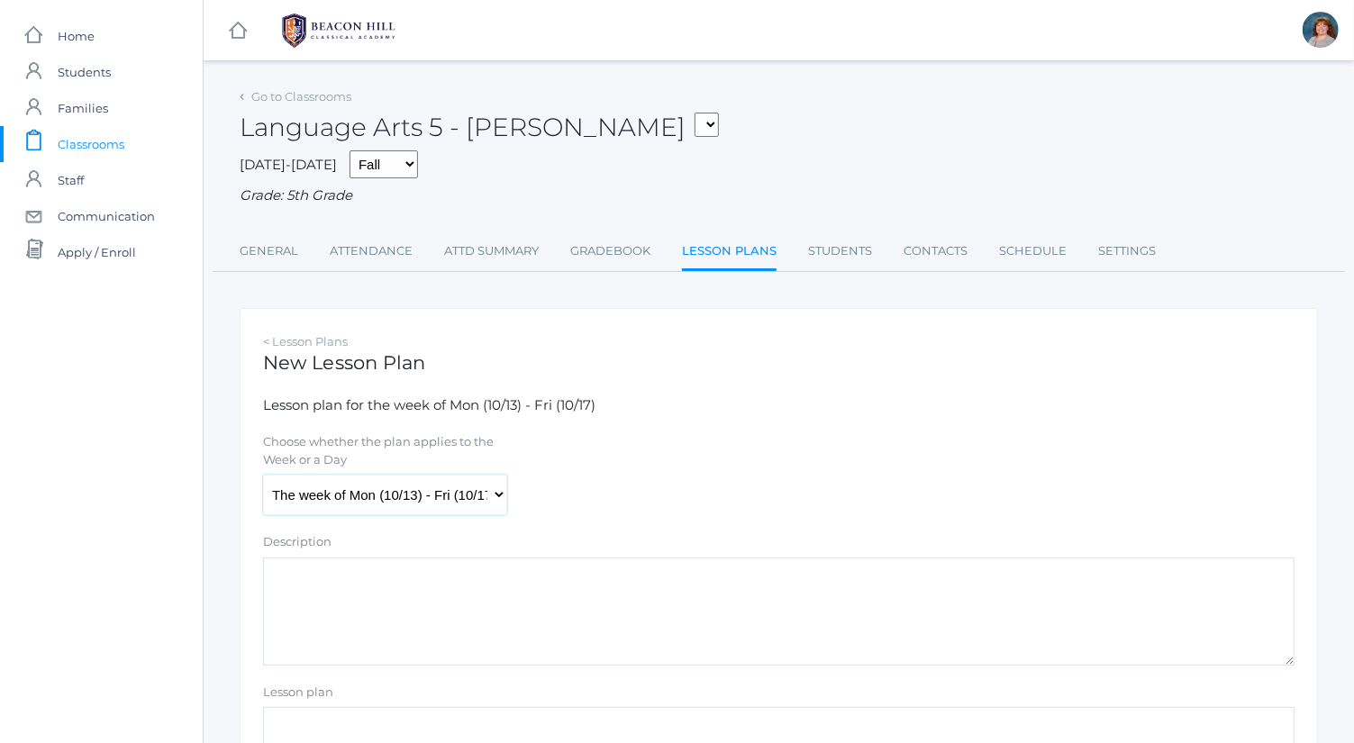
click at [458, 494] on select "The week of Mon (10/13) - Fri (10/17) Monday (10/13) Tuesday (10/14) Wednesday …" at bounding box center [385, 495] width 244 height 41
select select "2025-10-16"
click at [263, 475] on select "The week of Mon (10/13) - Fri (10/17) Monday (10/13) Tuesday (10/14) Wednesday …" at bounding box center [385, 495] width 244 height 41
click at [433, 633] on textarea "Description" at bounding box center [779, 612] width 1032 height 108
drag, startPoint x: 469, startPoint y: 615, endPoint x: 140, endPoint y: 590, distance: 330.7
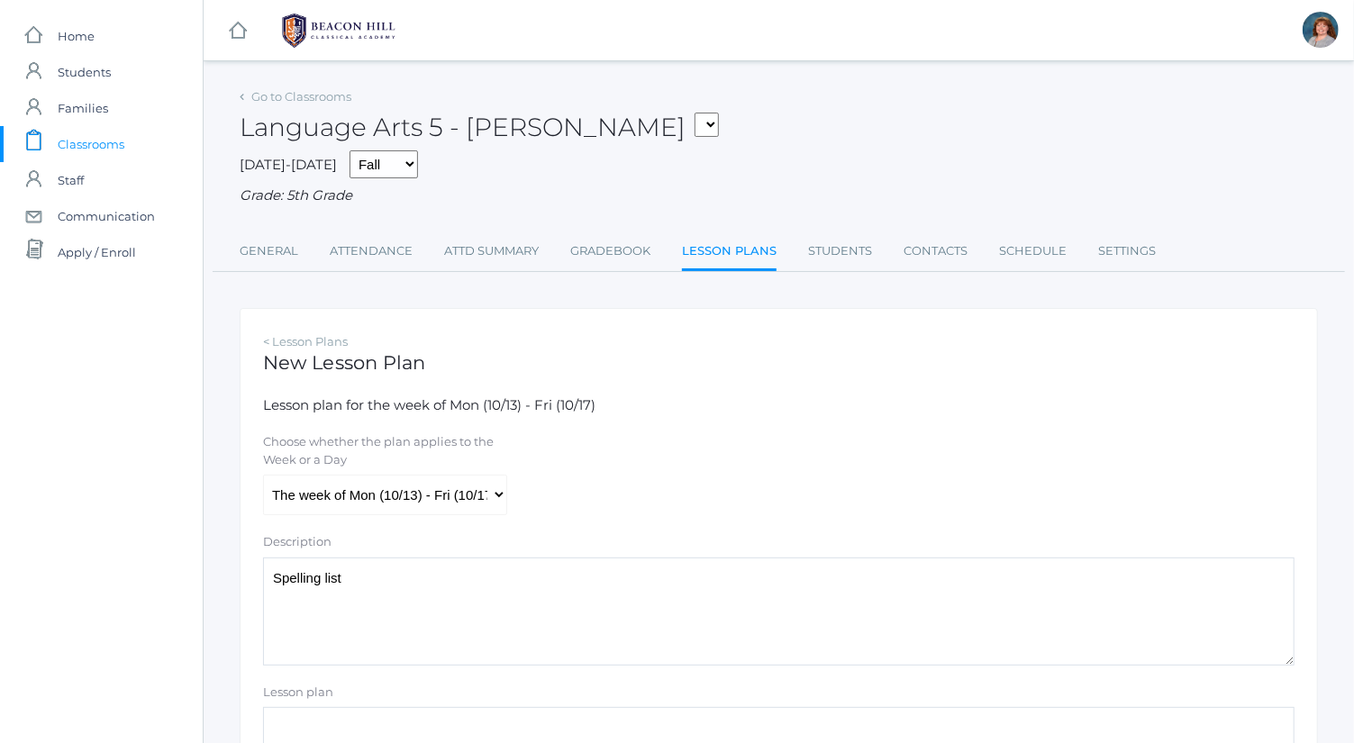
click at [140, 590] on div "icons/ui/navigation/home Created with Sketch. Home icons/user/plain Created wit…" at bounding box center [677, 519] width 1354 height 1038
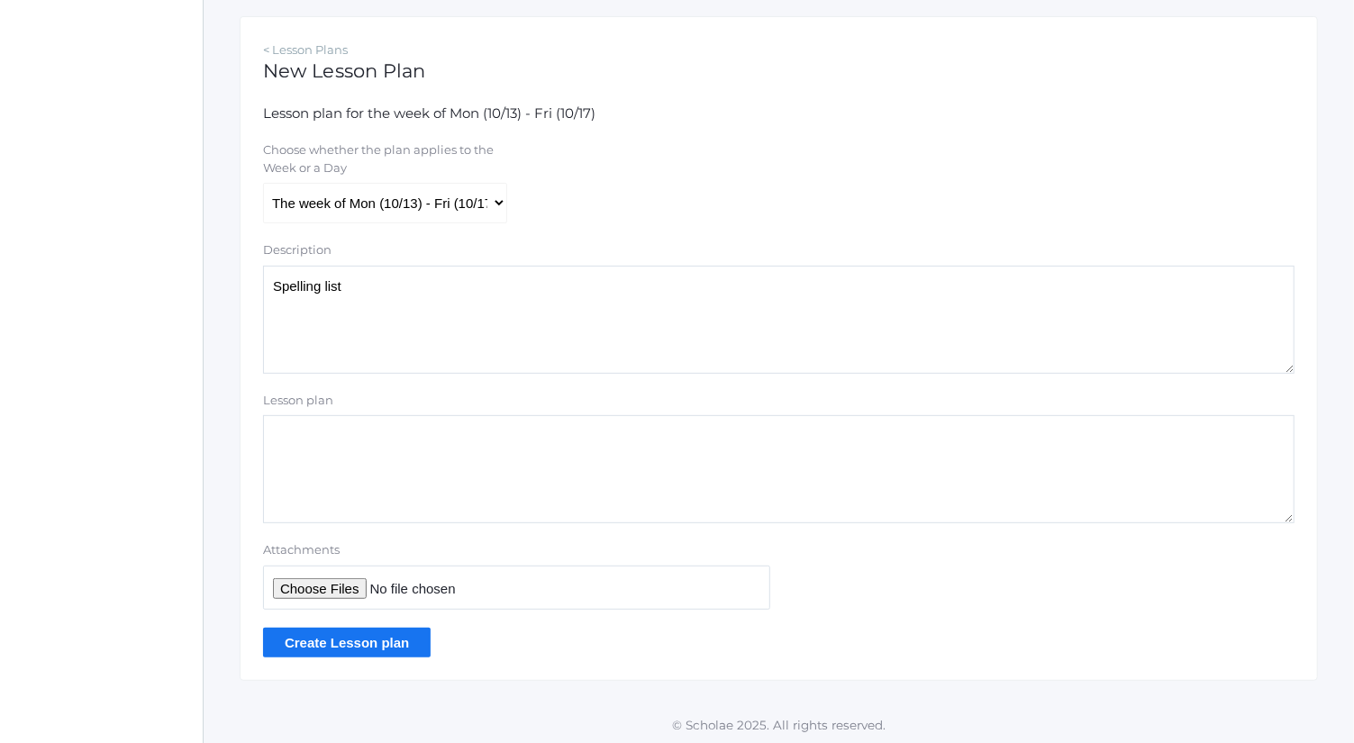
type textarea "Spelling list"
click at [298, 584] on input "Attachments" at bounding box center [516, 588] width 507 height 44
type input "C:\fakepath\list 6.docx"
click at [393, 640] on input "Create Lesson plan" at bounding box center [347, 643] width 168 height 30
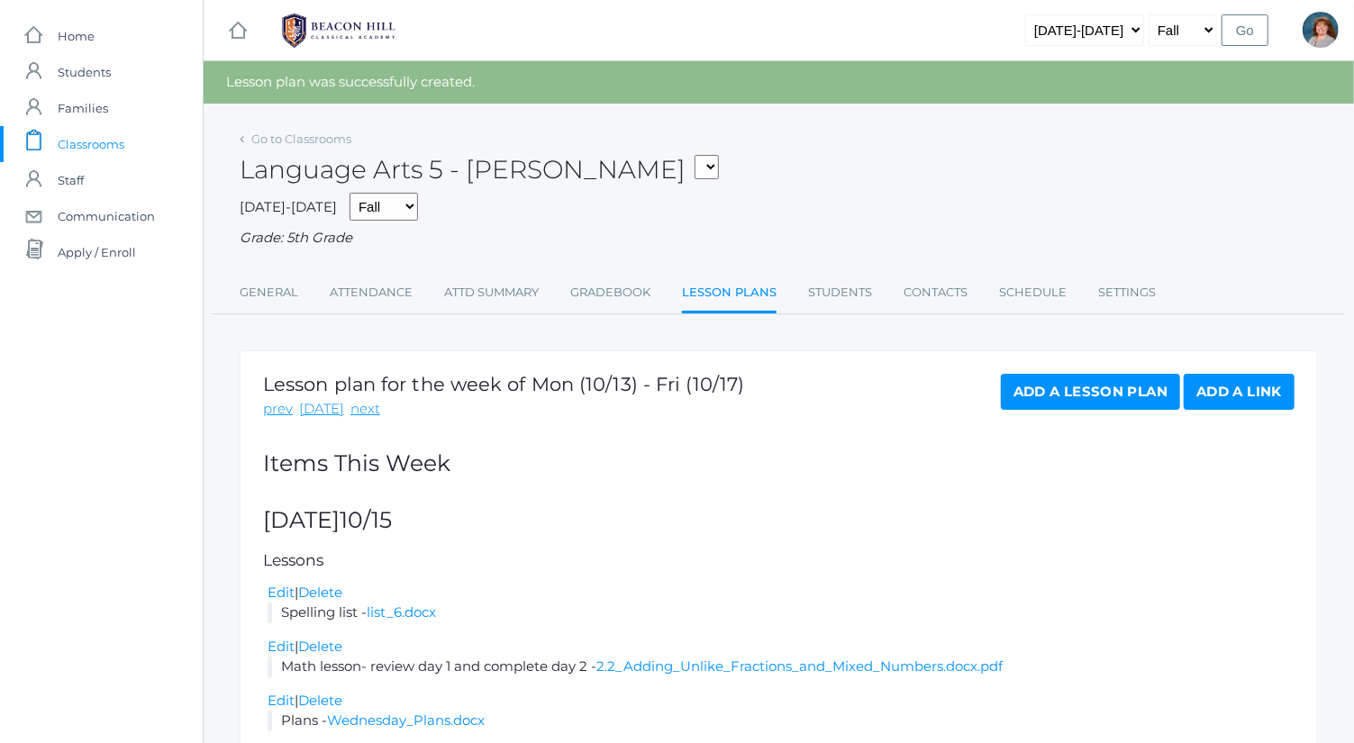
scroll to position [290, 0]
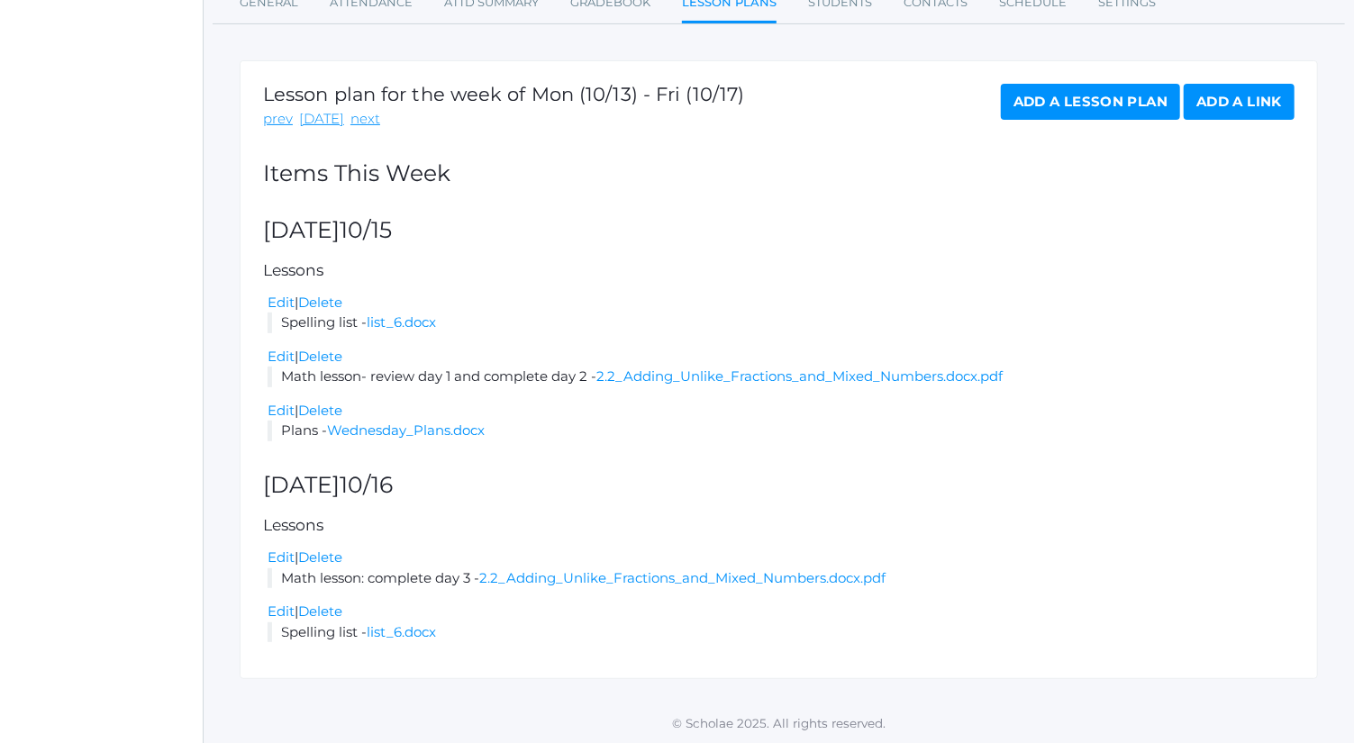
click at [813, 251] on div "Lesson plan for the week of Mon (10/13) - Fri (10/17) prev [DATE] next Add a Le…" at bounding box center [779, 370] width 1079 height 620
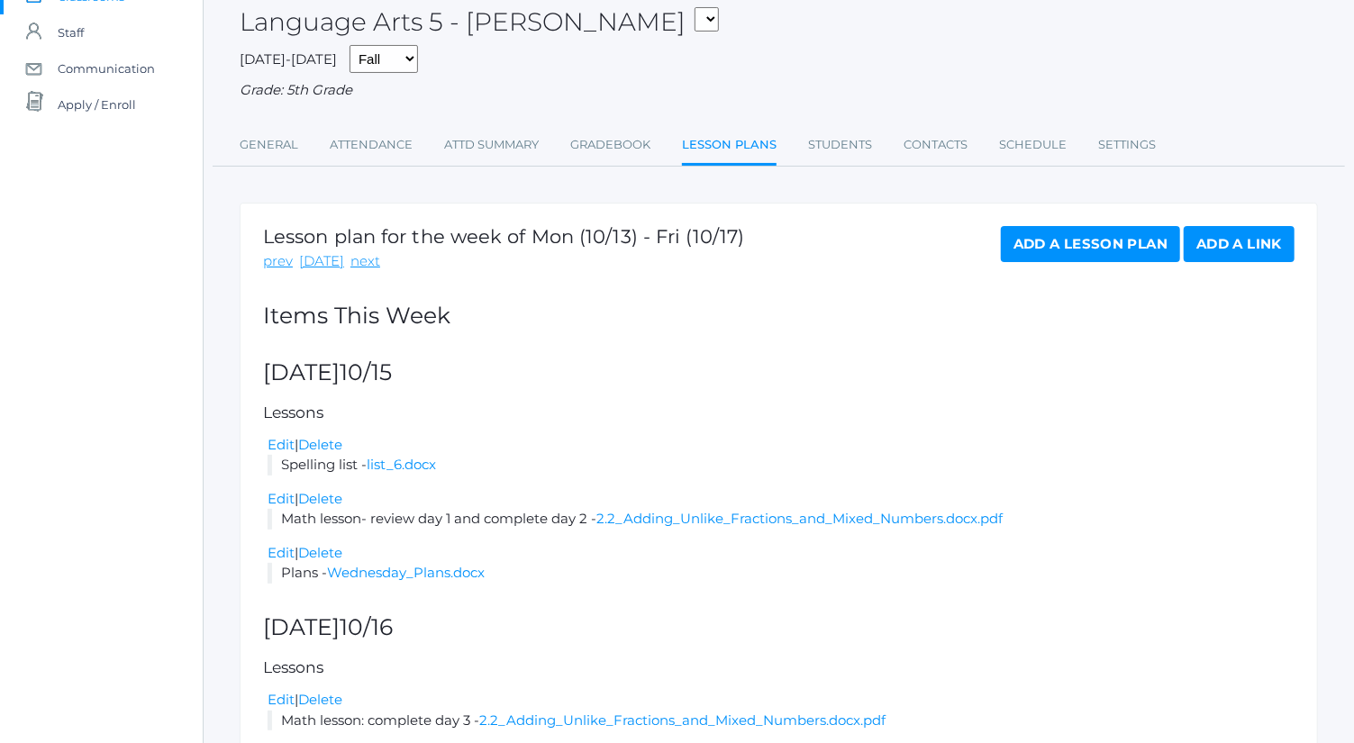
scroll to position [0, 0]
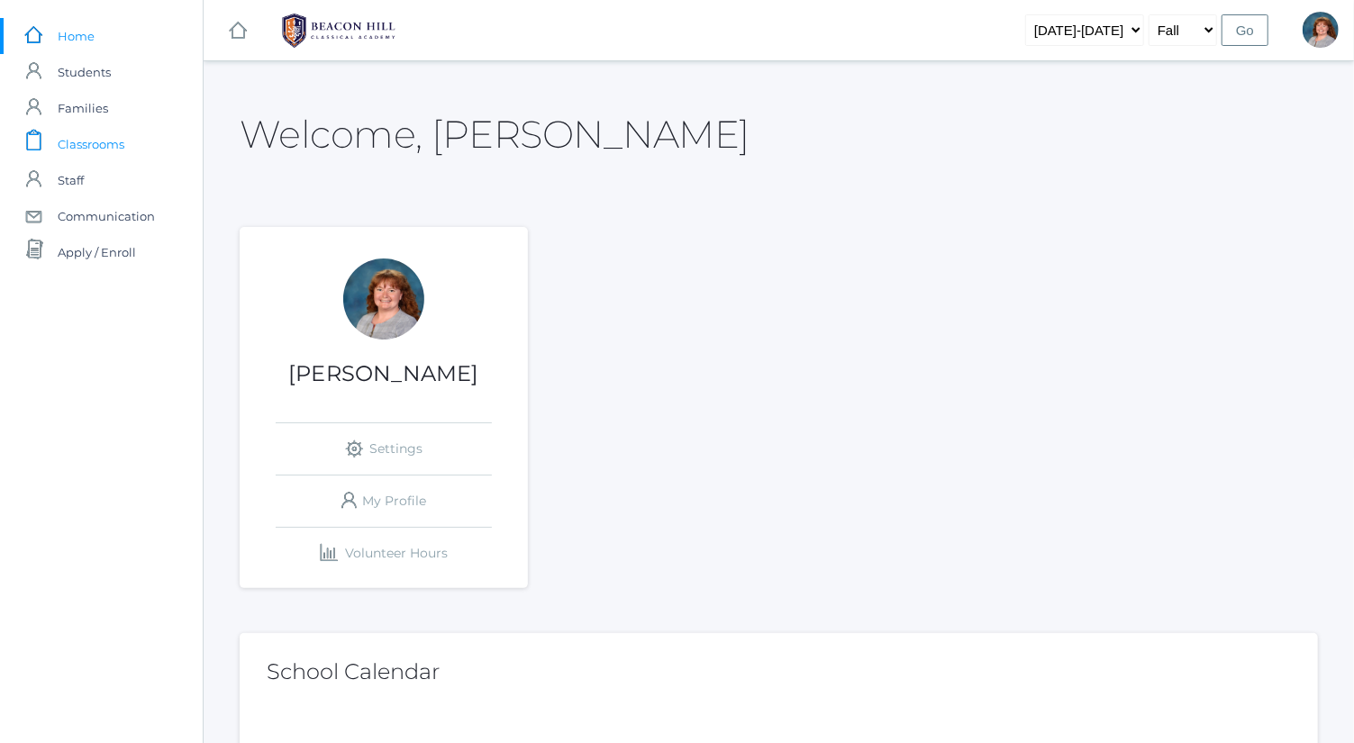
click at [150, 150] on link "icons/clipboard/plain Created with Sketch. Classrooms" at bounding box center [101, 144] width 203 height 36
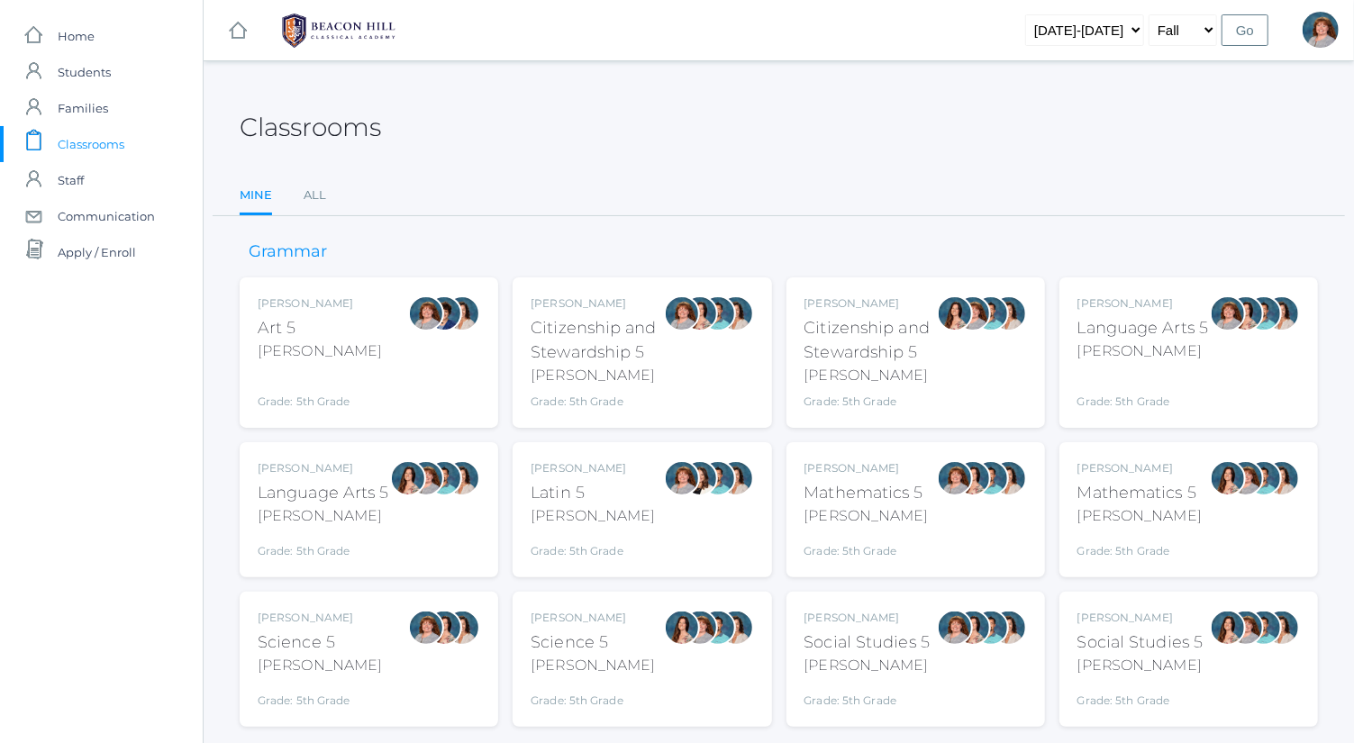
click at [667, 309] on div "Sarah Bence Language Arts 5 Bence Grade: 5th Grade 05LA" at bounding box center [1144, 353] width 132 height 114
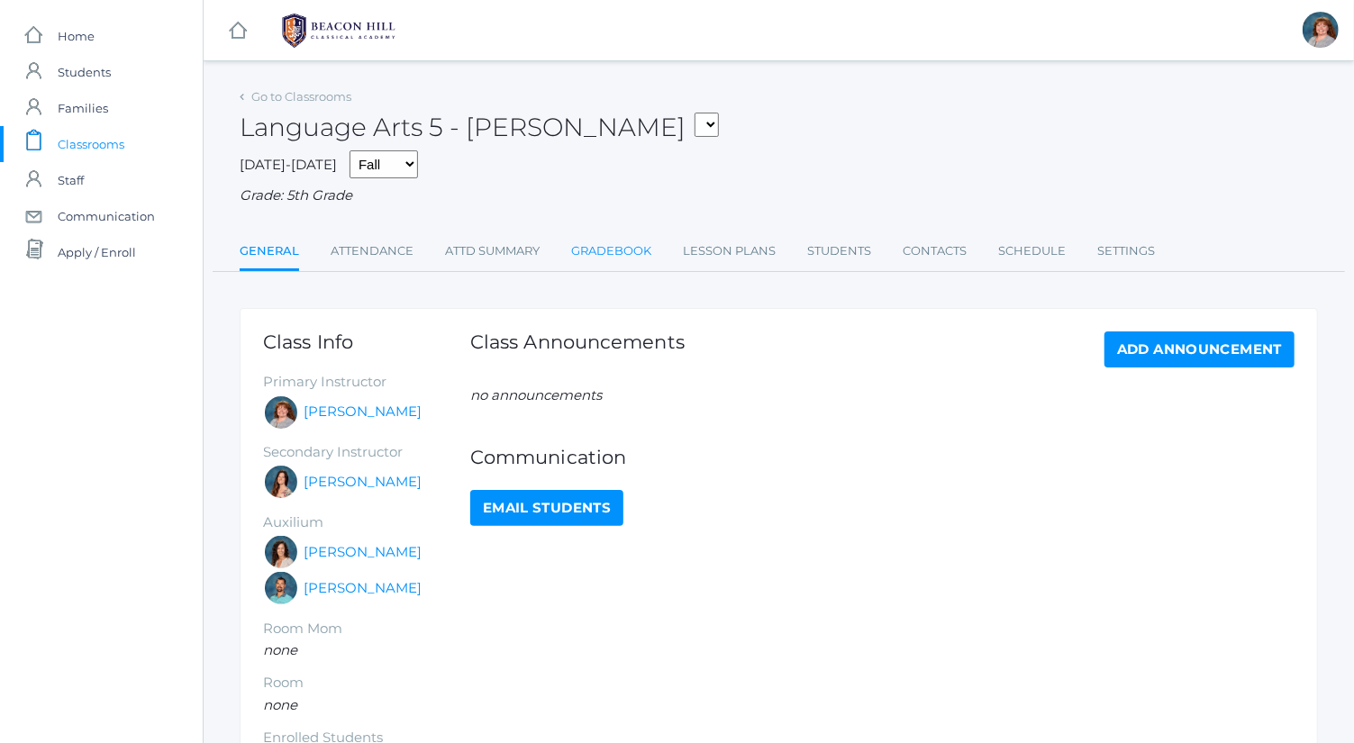
click at [649, 245] on link "Gradebook" at bounding box center [611, 251] width 80 height 36
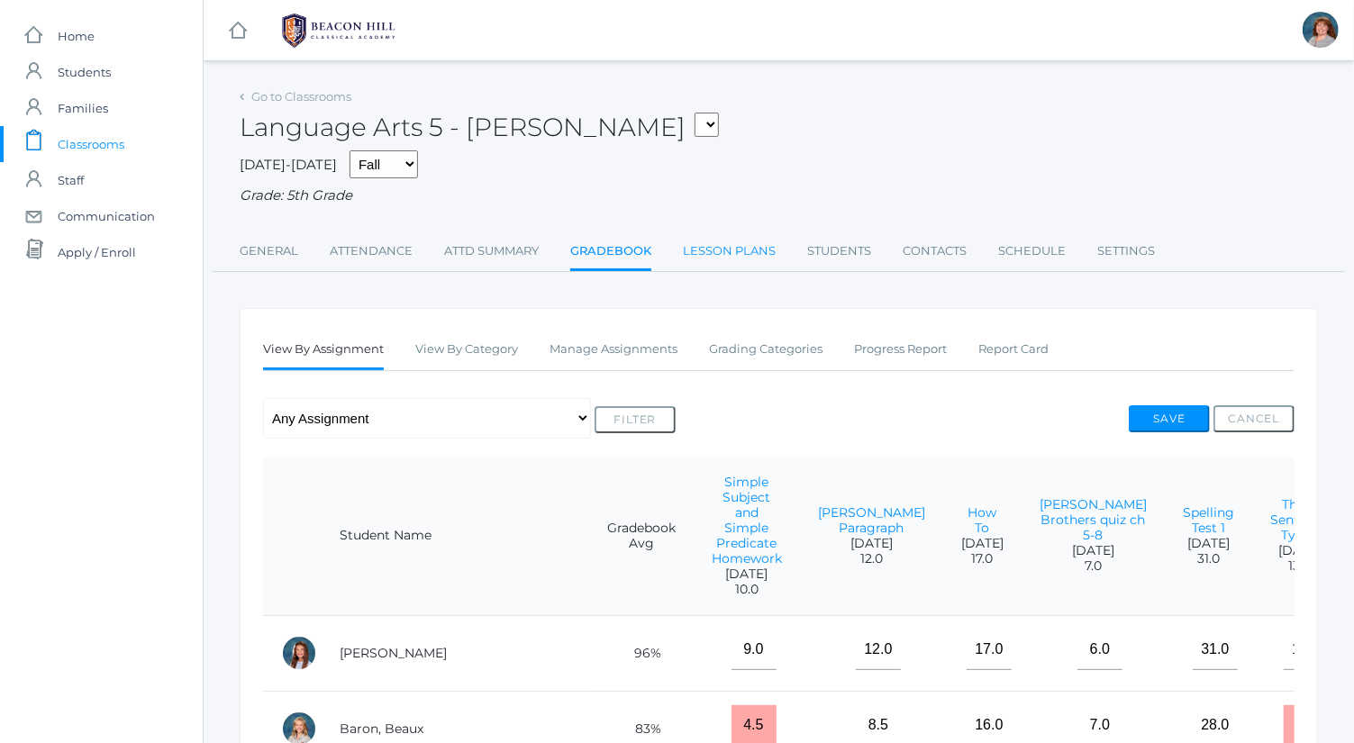
click at [757, 236] on link "Lesson Plans" at bounding box center [729, 251] width 93 height 36
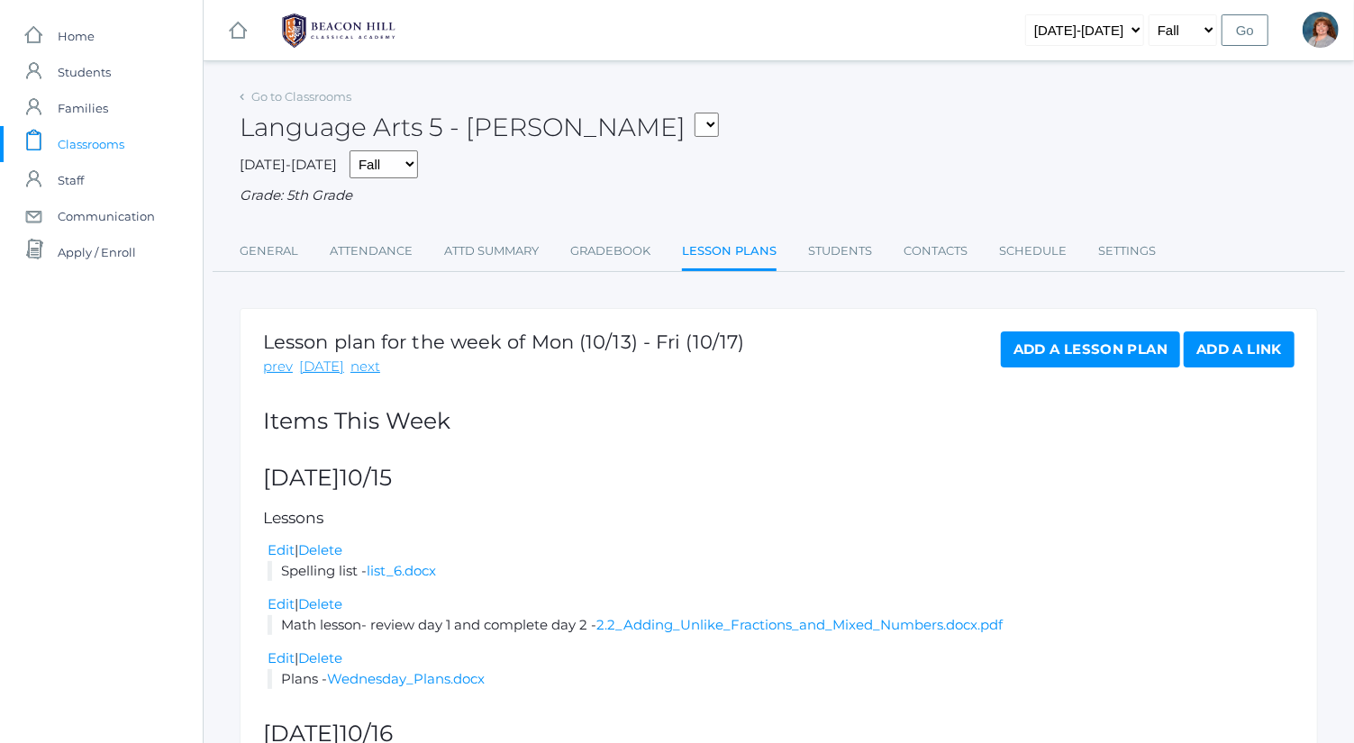
click at [1086, 356] on link "Add a Lesson Plan" at bounding box center [1090, 350] width 179 height 36
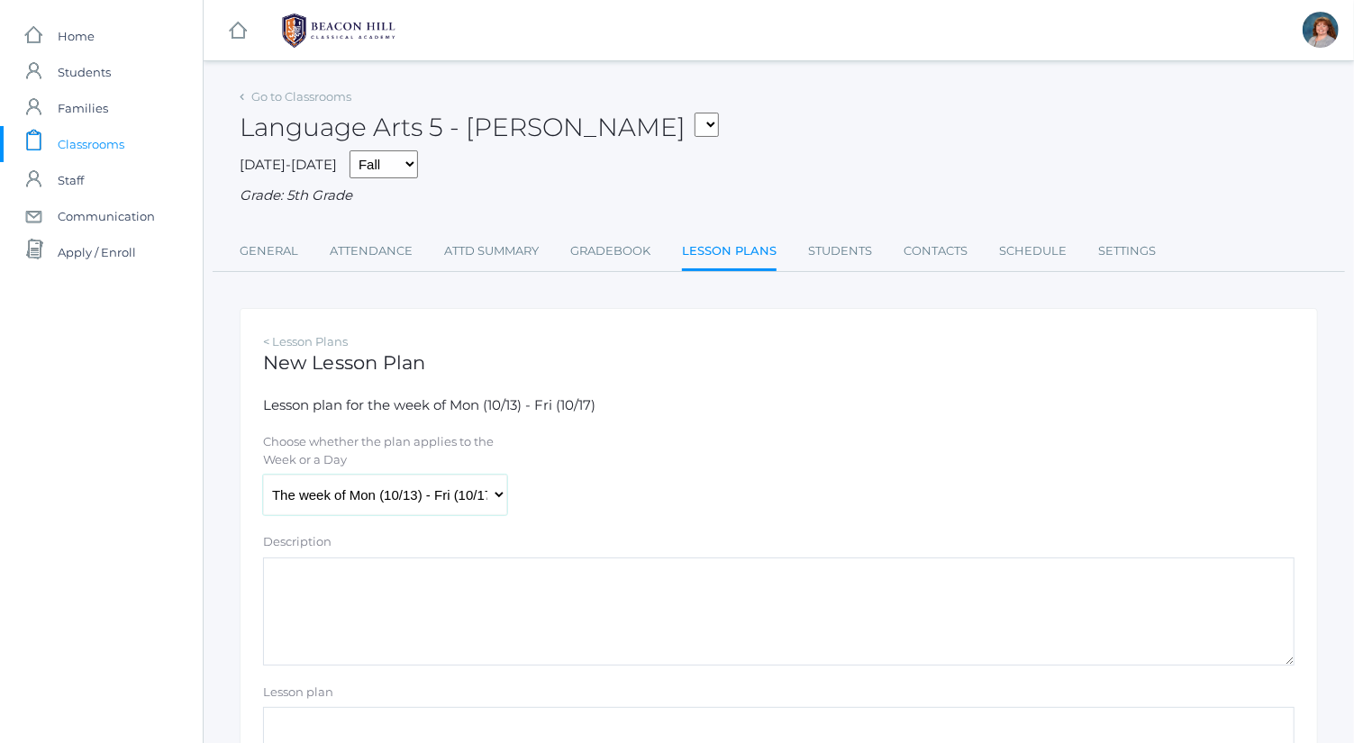
click at [424, 487] on select "The week of Mon (10/13) - Fri (10/17) Monday (10/13) Tuesday (10/14) Wednesday …" at bounding box center [385, 495] width 244 height 41
select select "2025-10-15"
click at [263, 475] on select "The week of Mon (10/13) - Fri (10/17) Monday (10/13) Tuesday (10/14) Wednesday …" at bounding box center [385, 495] width 244 height 41
click at [528, 622] on textarea "Description" at bounding box center [779, 612] width 1032 height 108
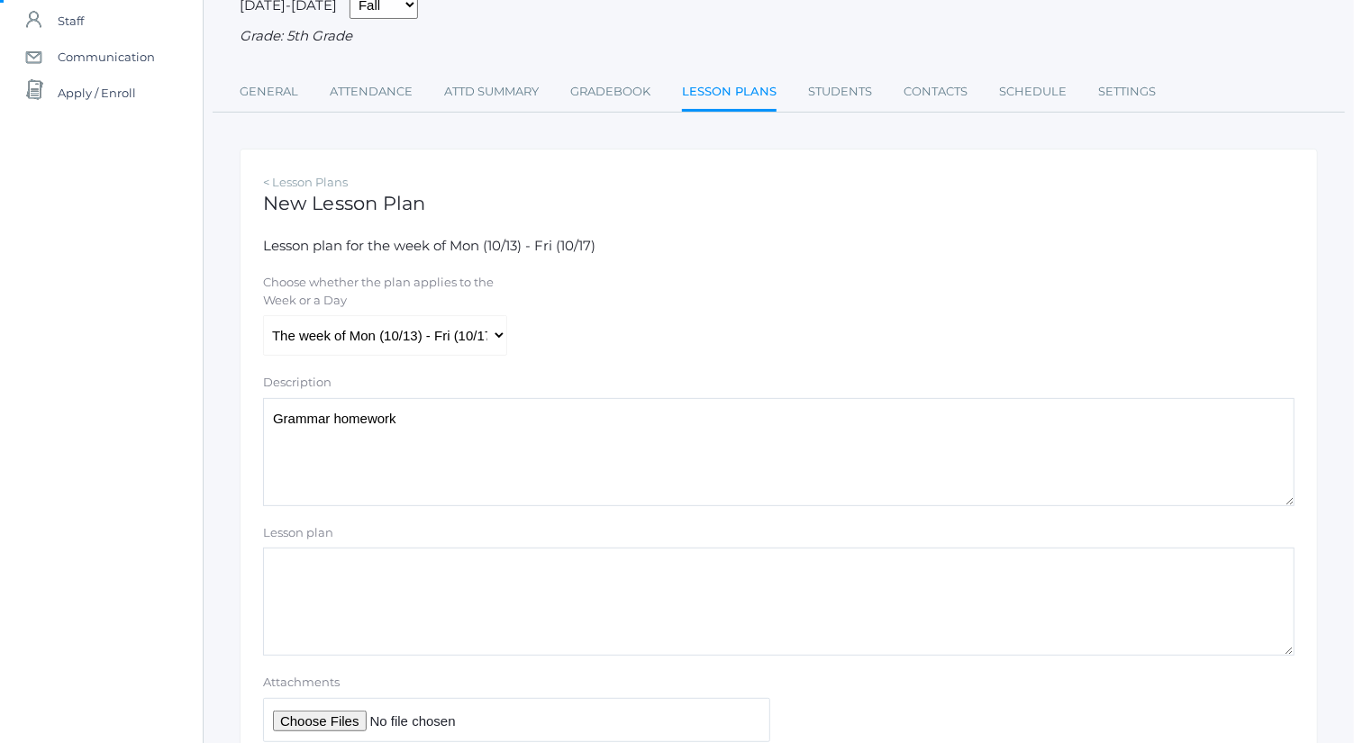
scroll to position [162, 0]
type textarea "Grammar homework"
click at [336, 718] on input "Attachments" at bounding box center [516, 718] width 507 height 44
type input "C:\fakepath\plural noun practice.pdf"
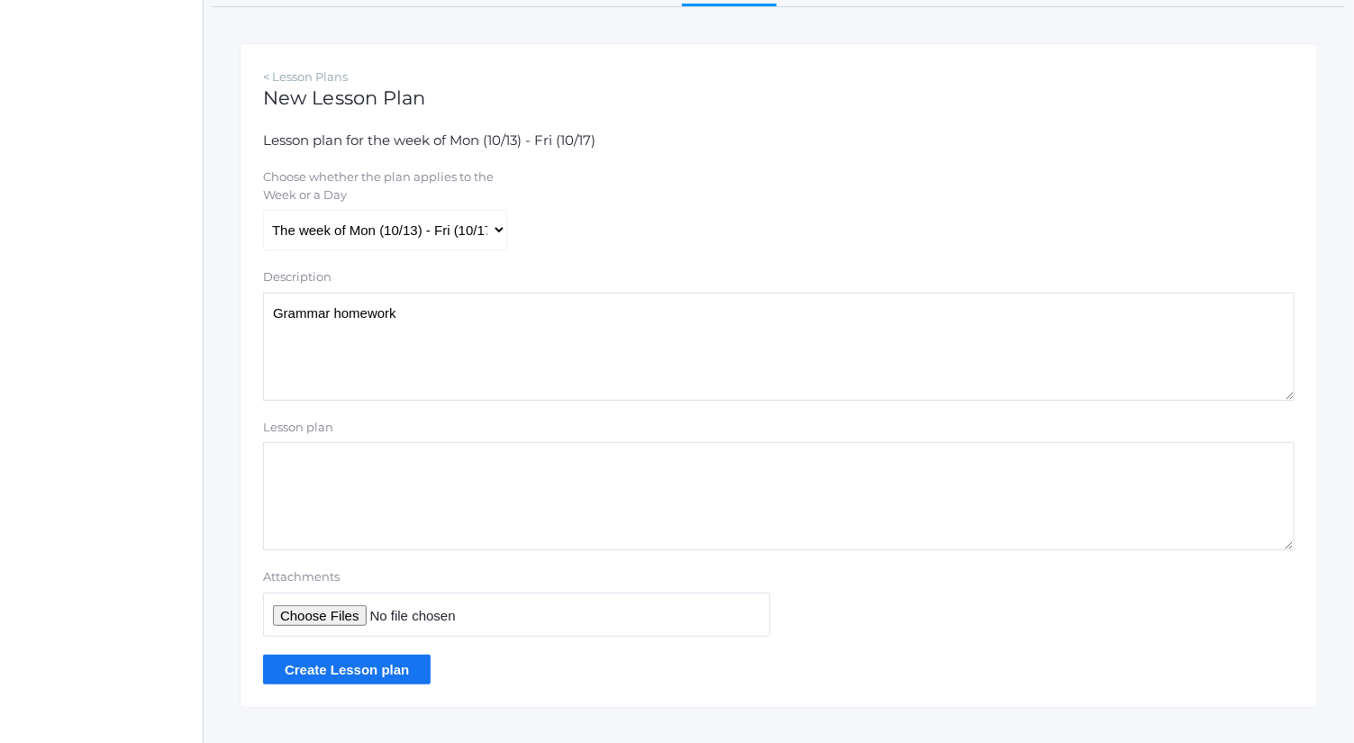
scroll to position [267, 0]
click at [370, 674] on input "Create Lesson plan" at bounding box center [347, 668] width 168 height 30
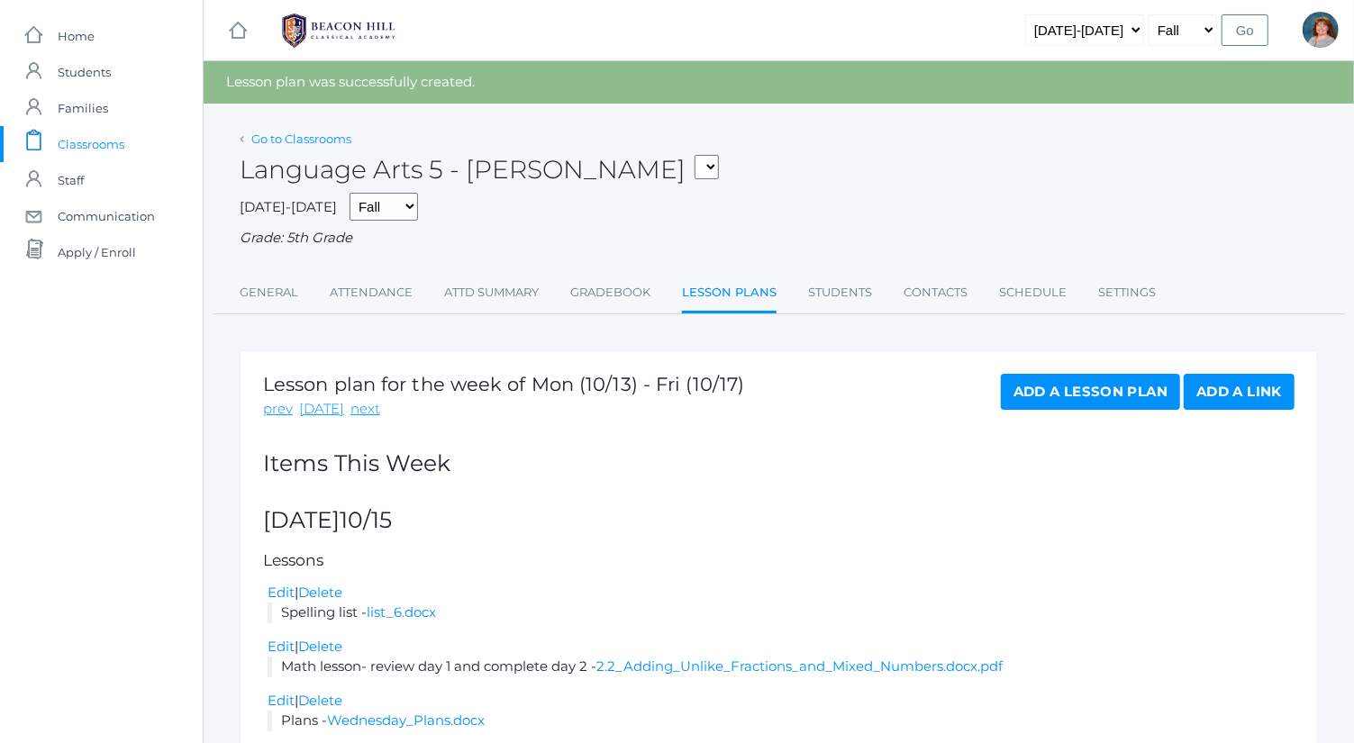
click at [329, 137] on link "Go to Classrooms" at bounding box center [301, 139] width 100 height 14
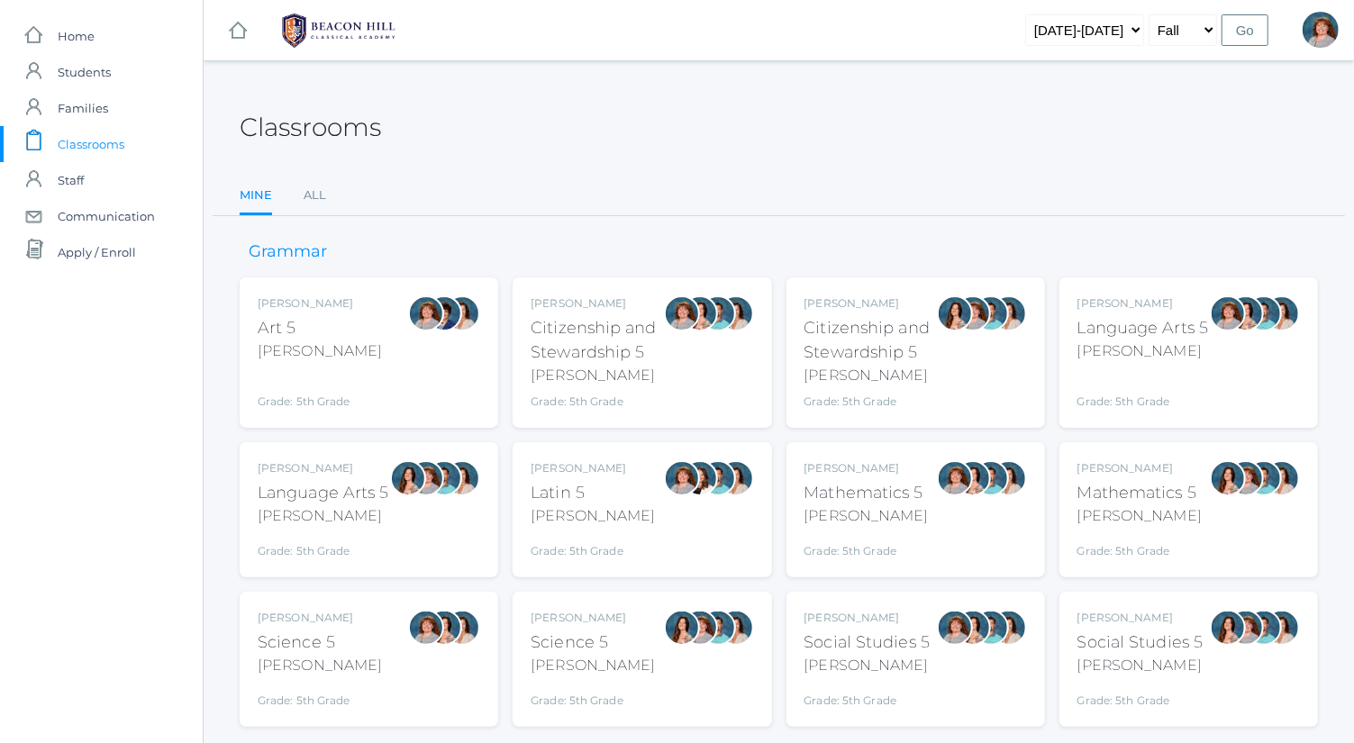
click at [372, 481] on div "Language Arts 5" at bounding box center [324, 493] width 132 height 24
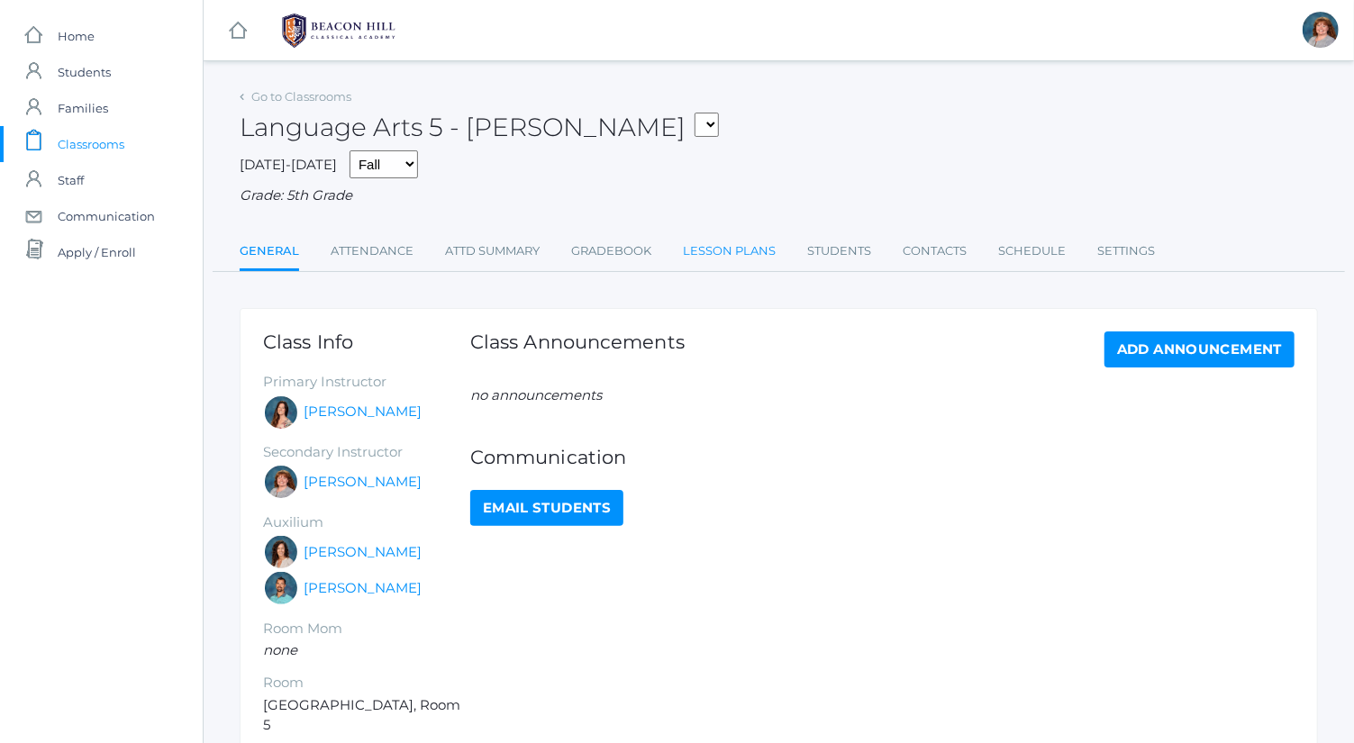
click at [703, 251] on link "Lesson Plans" at bounding box center [729, 251] width 93 height 36
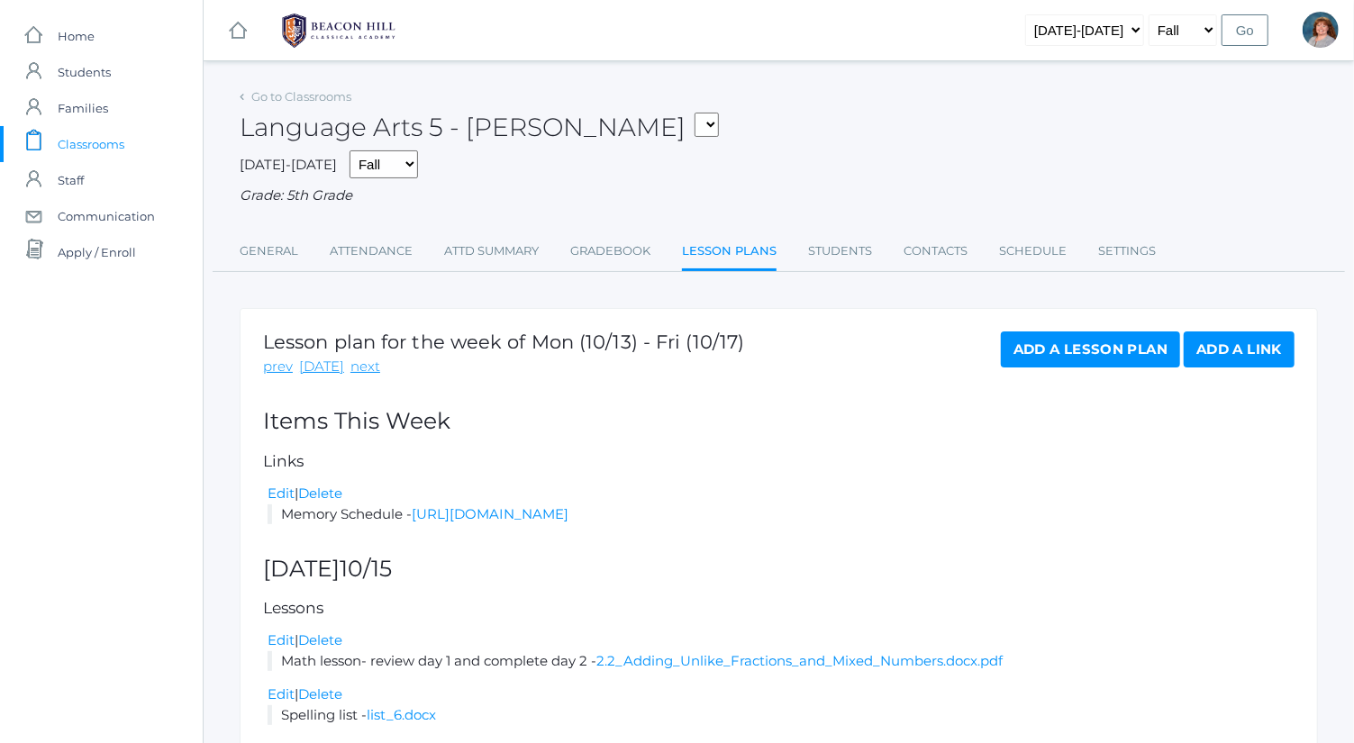
click at [1161, 343] on link "Add a Lesson Plan" at bounding box center [1090, 350] width 179 height 36
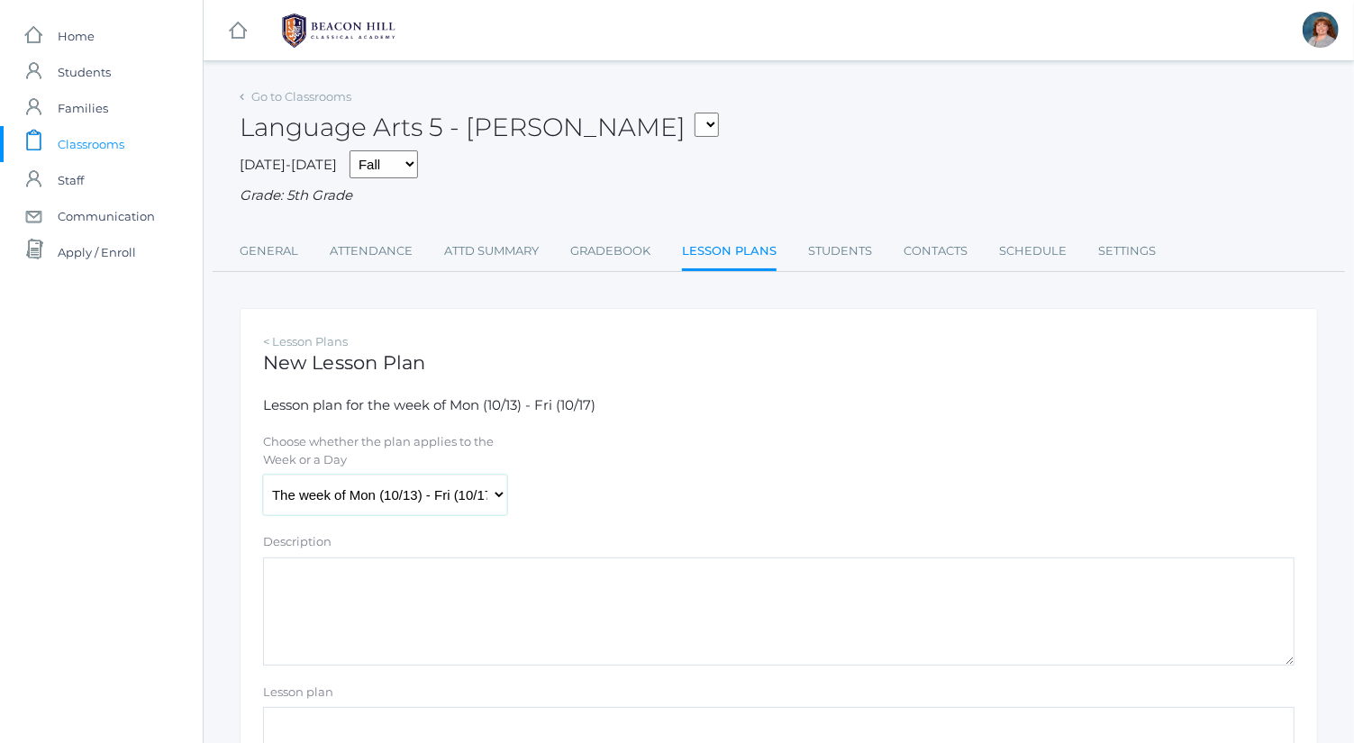
click at [496, 476] on select "The week of Mon (10/13) - Fri (10/17) [DATE] (10/13) [DATE] (10/14) [DATE] (10/…" at bounding box center [385, 495] width 244 height 41
select select "[DATE]"
click at [263, 475] on select "The week of Mon (10/13) - Fri (10/17) [DATE] (10/13) [DATE] (10/14) [DATE] (10/…" at bounding box center [385, 495] width 244 height 41
click at [506, 608] on textarea "Description" at bounding box center [779, 612] width 1032 height 108
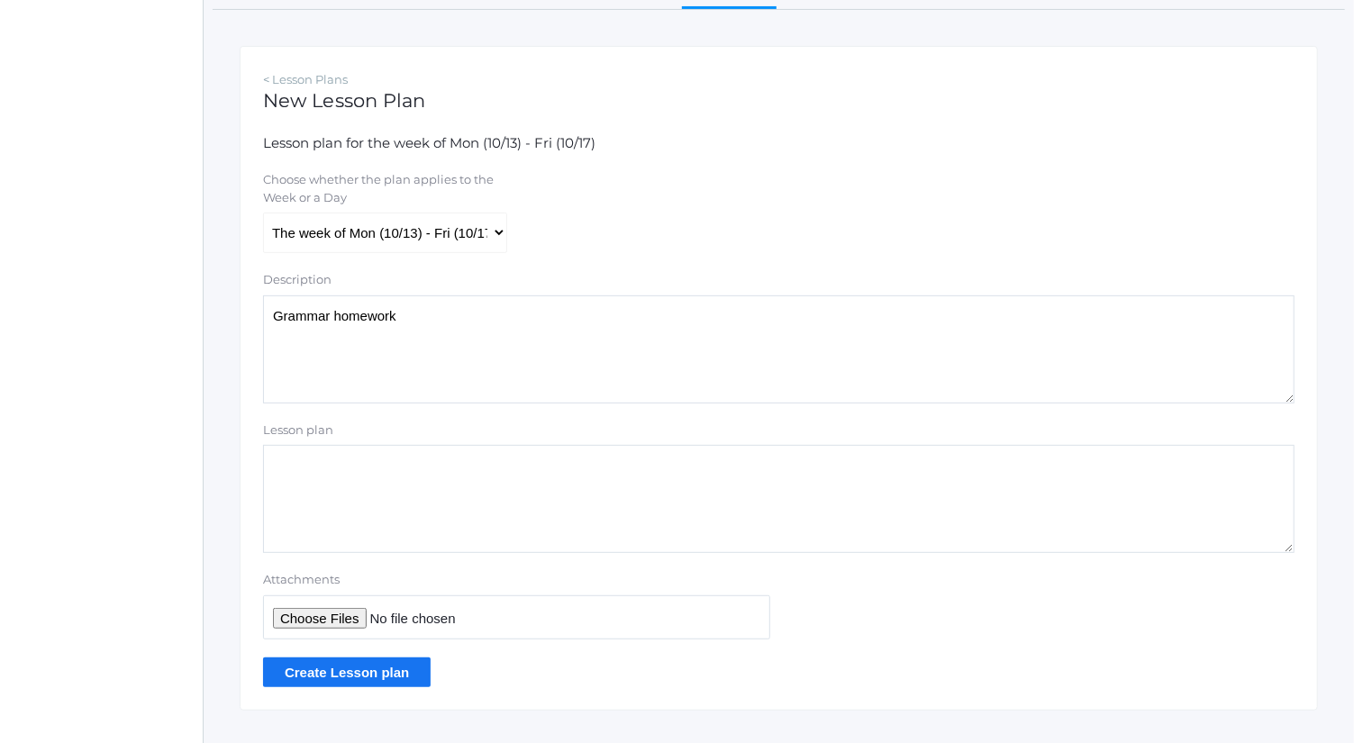
scroll to position [263, 0]
type textarea "Grammar homework"
click at [323, 615] on input "Attachments" at bounding box center [516, 617] width 507 height 44
type input "C:\fakepath\plural noun practice.pdf"
click at [401, 668] on input "Create Lesson plan" at bounding box center [347, 672] width 168 height 30
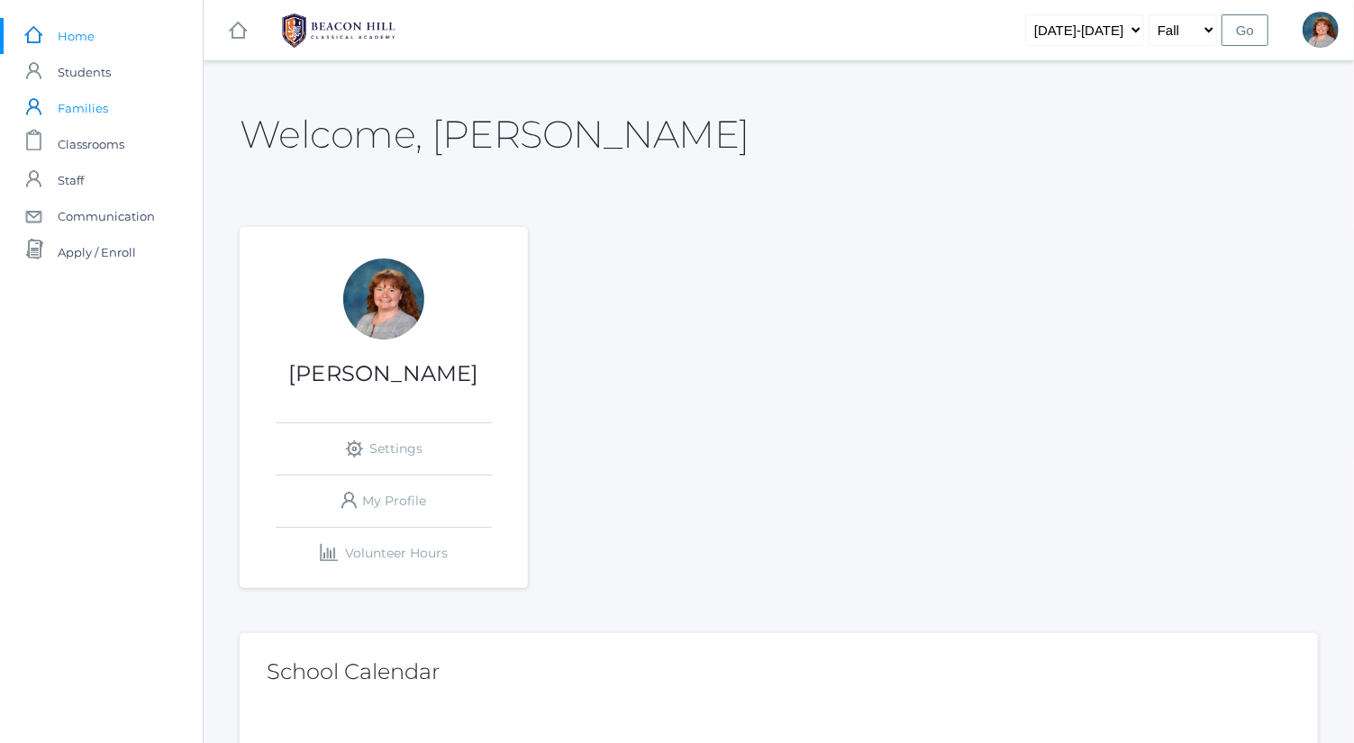
click at [175, 125] on link "icons/user/plain Created with Sketch. Families" at bounding box center [101, 108] width 203 height 36
click at [172, 138] on link "icons/clipboard/plain Created with Sketch. Classrooms" at bounding box center [101, 144] width 203 height 36
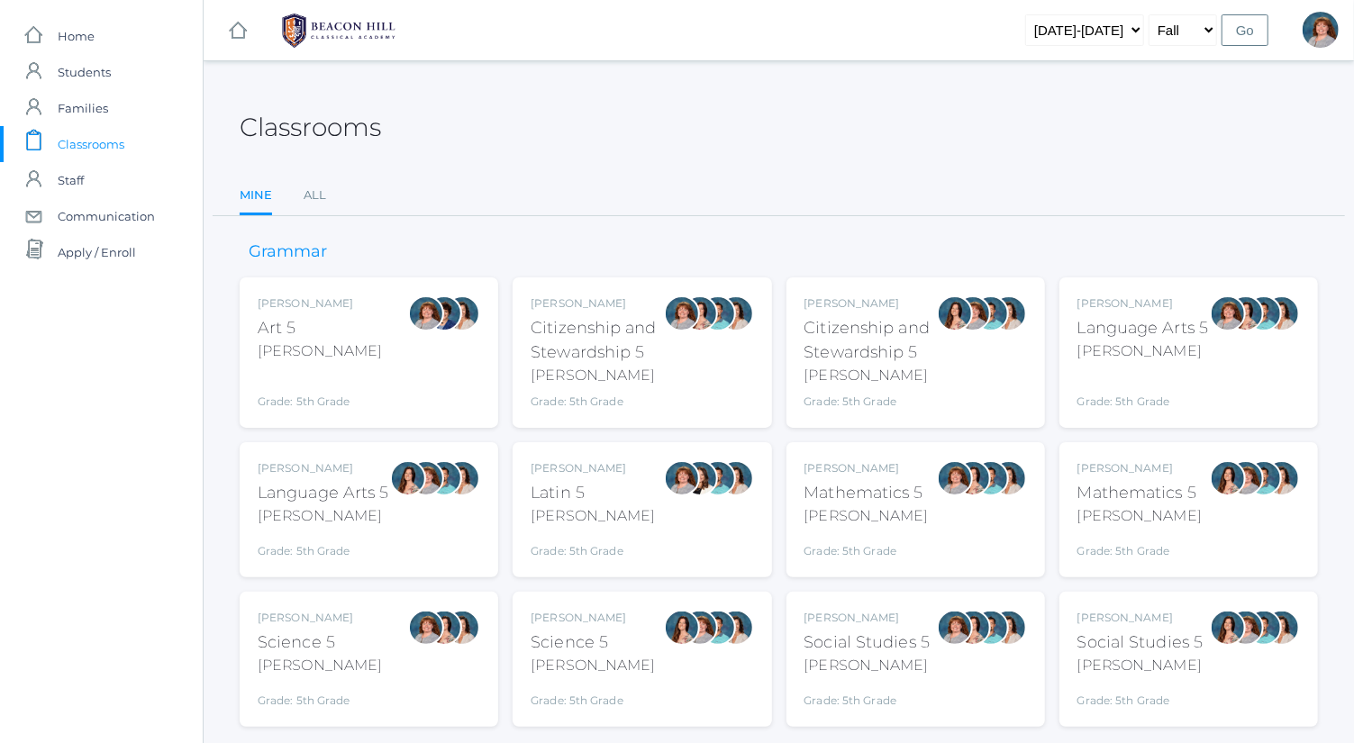
click at [1129, 360] on div "Bence" at bounding box center [1144, 352] width 132 height 22
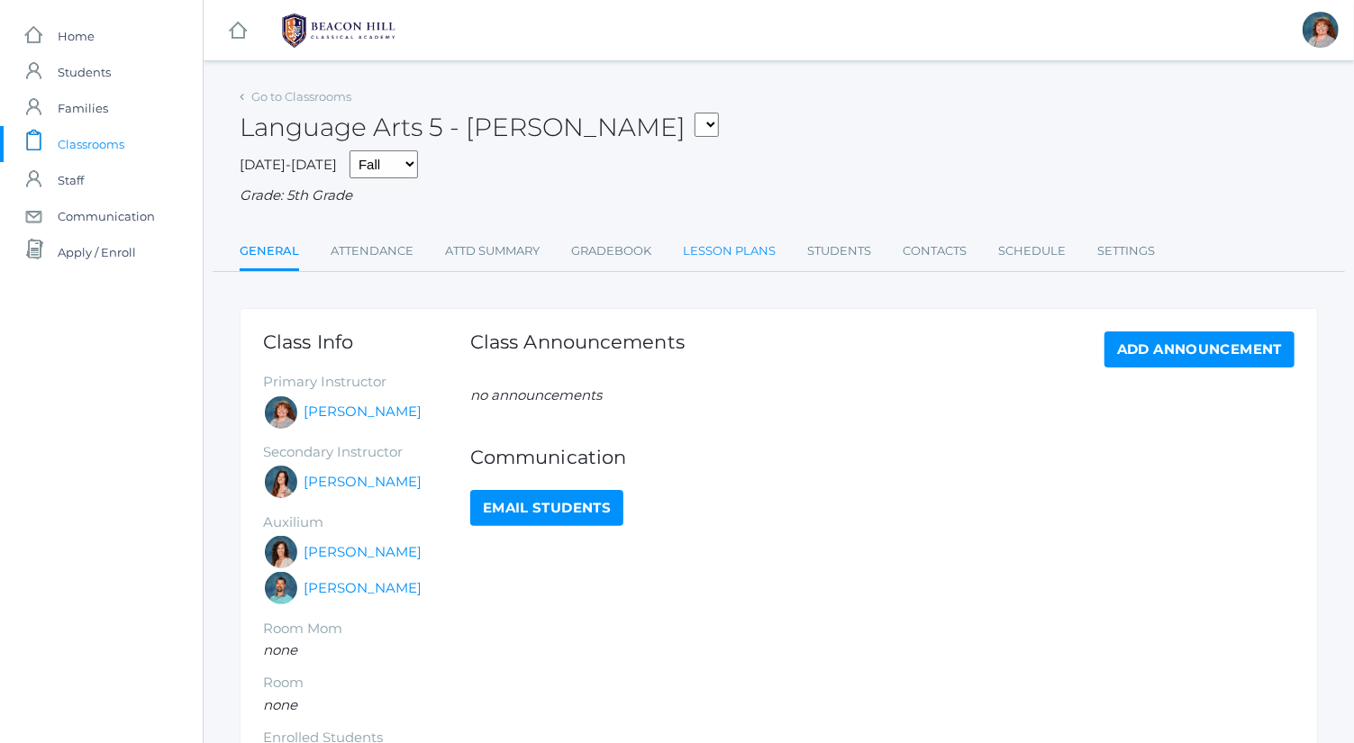
click at [753, 258] on link "Lesson Plans" at bounding box center [729, 251] width 93 height 36
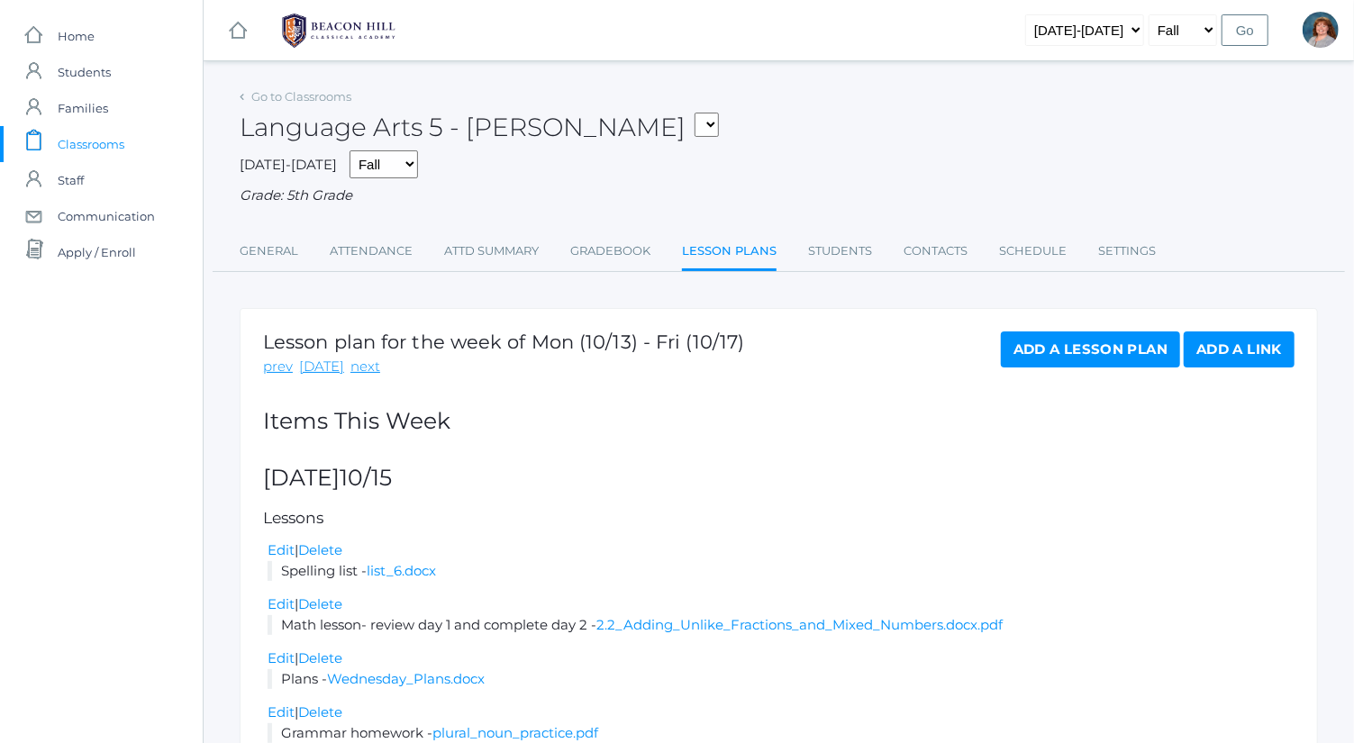
click at [1027, 353] on link "Add a Lesson Plan" at bounding box center [1090, 350] width 179 height 36
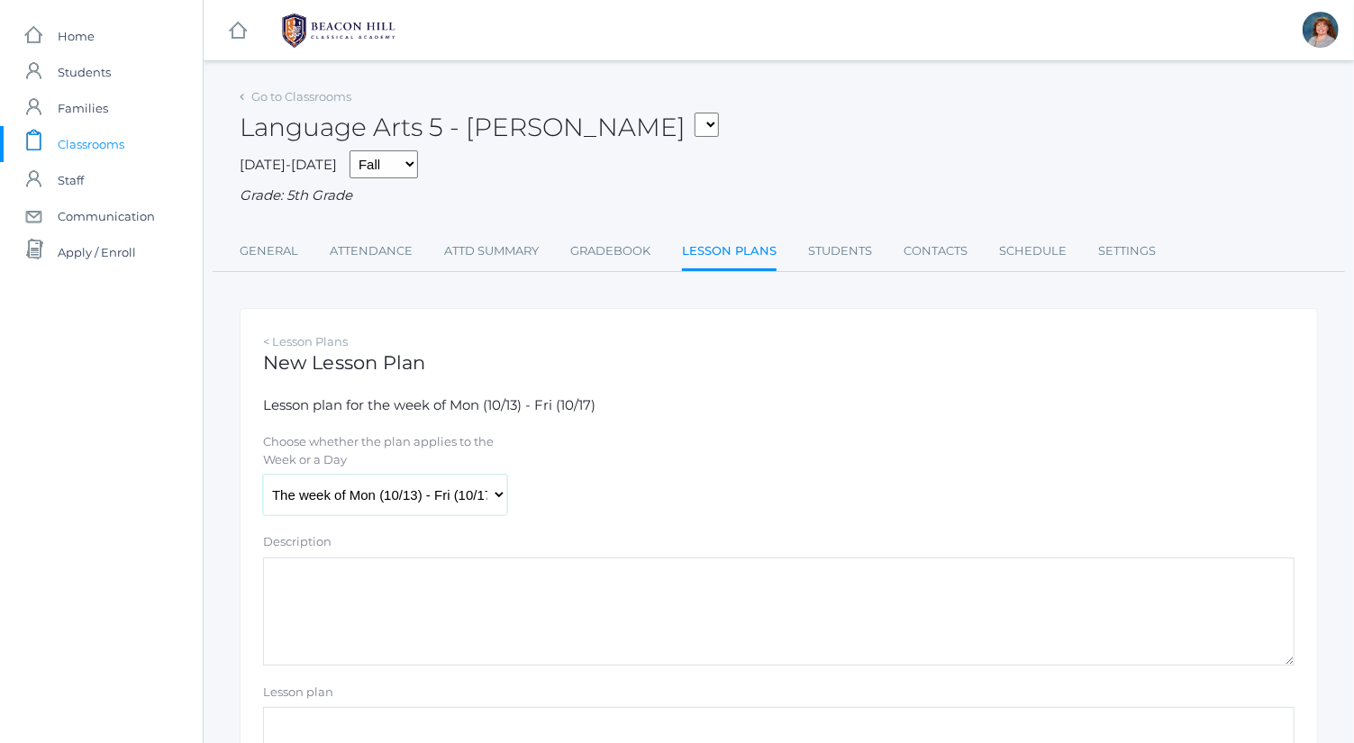
click at [401, 506] on select "The week of Mon (10/13) - Fri (10/17) [DATE] (10/13) [DATE] (10/14) [DATE] (10/…" at bounding box center [385, 495] width 244 height 41
click at [399, 495] on select "The week of Mon (10/13) - Fri (10/17) [DATE] (10/13) [DATE] (10/14) [DATE] (10/…" at bounding box center [385, 495] width 244 height 41
select select "[DATE]"
click at [263, 475] on select "The week of Mon (10/13) - Fri (10/17) [DATE] (10/13) [DATE] (10/14) [DATE] (10/…" at bounding box center [385, 495] width 244 height 41
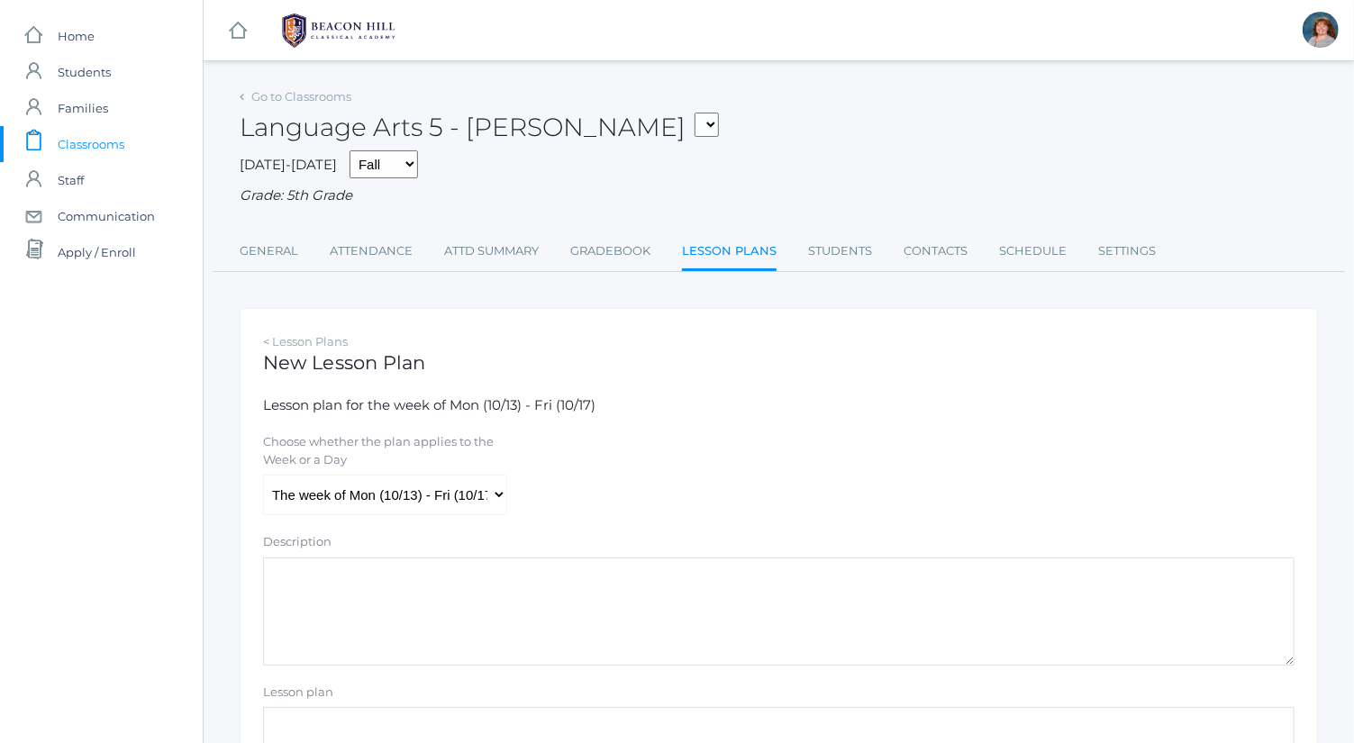
click at [437, 625] on textarea "Description" at bounding box center [779, 612] width 1032 height 108
type textarea "R"
drag, startPoint x: 551, startPoint y: 579, endPoint x: 191, endPoint y: 566, distance: 360.7
click at [191, 566] on div "icons/ui/navigation/home Created with Sketch. Home icons/user/plain Created wit…" at bounding box center [677, 519] width 1354 height 1038
click at [627, 635] on textarea "Composition: RACES directions" at bounding box center [779, 612] width 1032 height 108
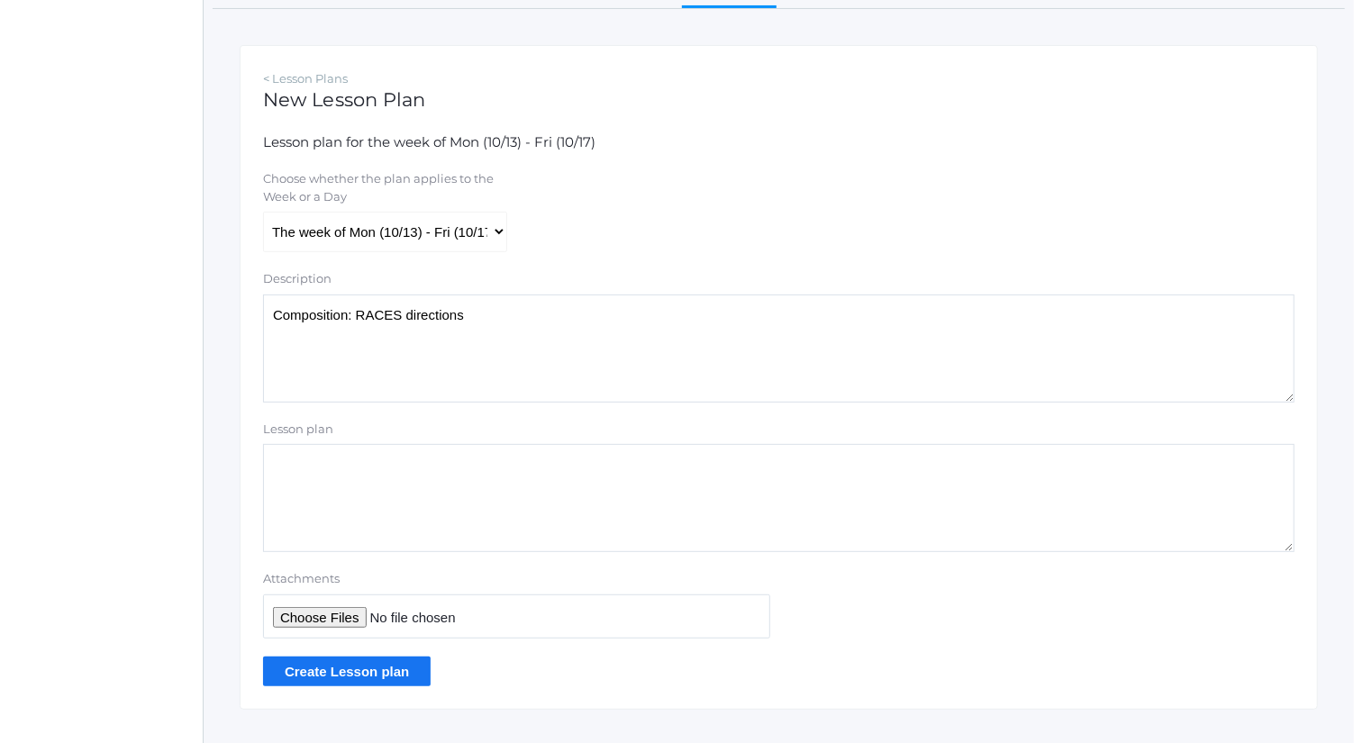
scroll to position [270, 0]
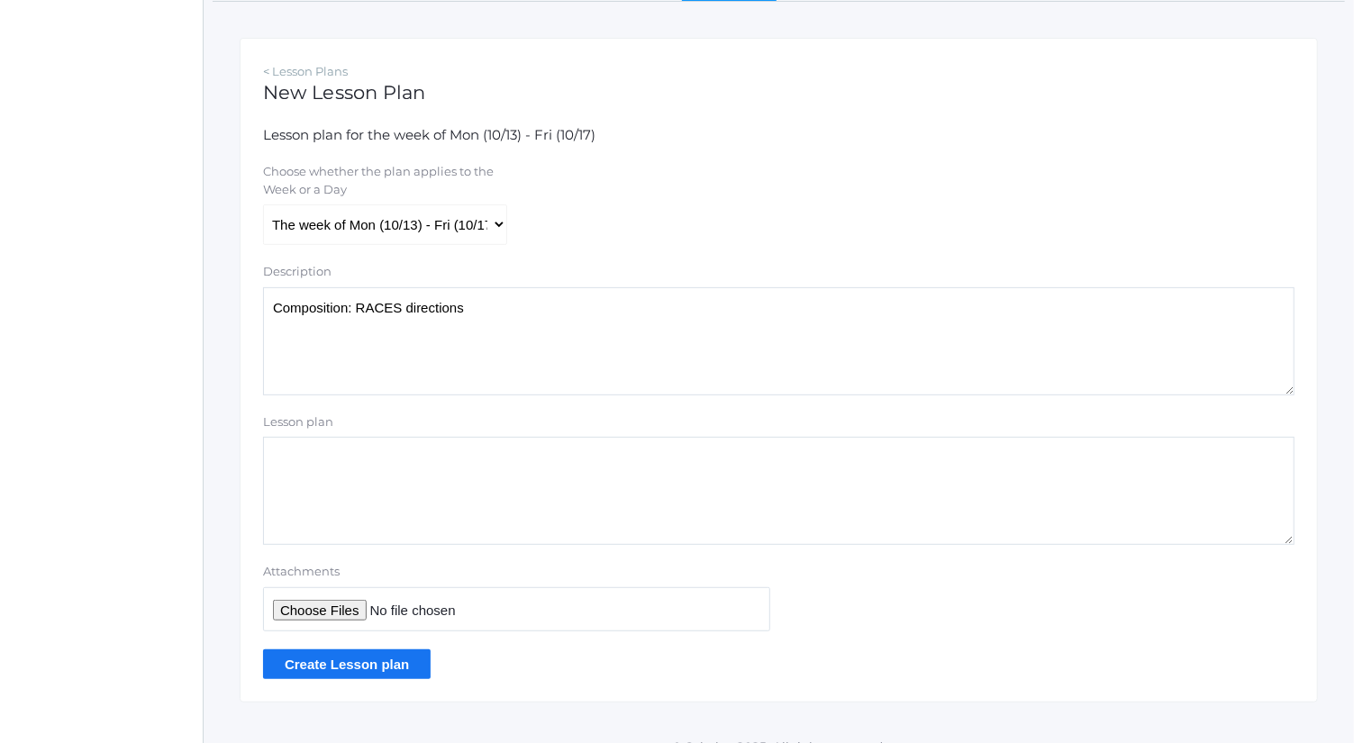
type textarea "Composition: RACES directions"
click at [345, 620] on input "Attachments" at bounding box center [516, 610] width 507 height 44
type input "C:\fakepath\RACES write.pdf"
click at [371, 666] on input "Create Lesson plan" at bounding box center [347, 665] width 168 height 30
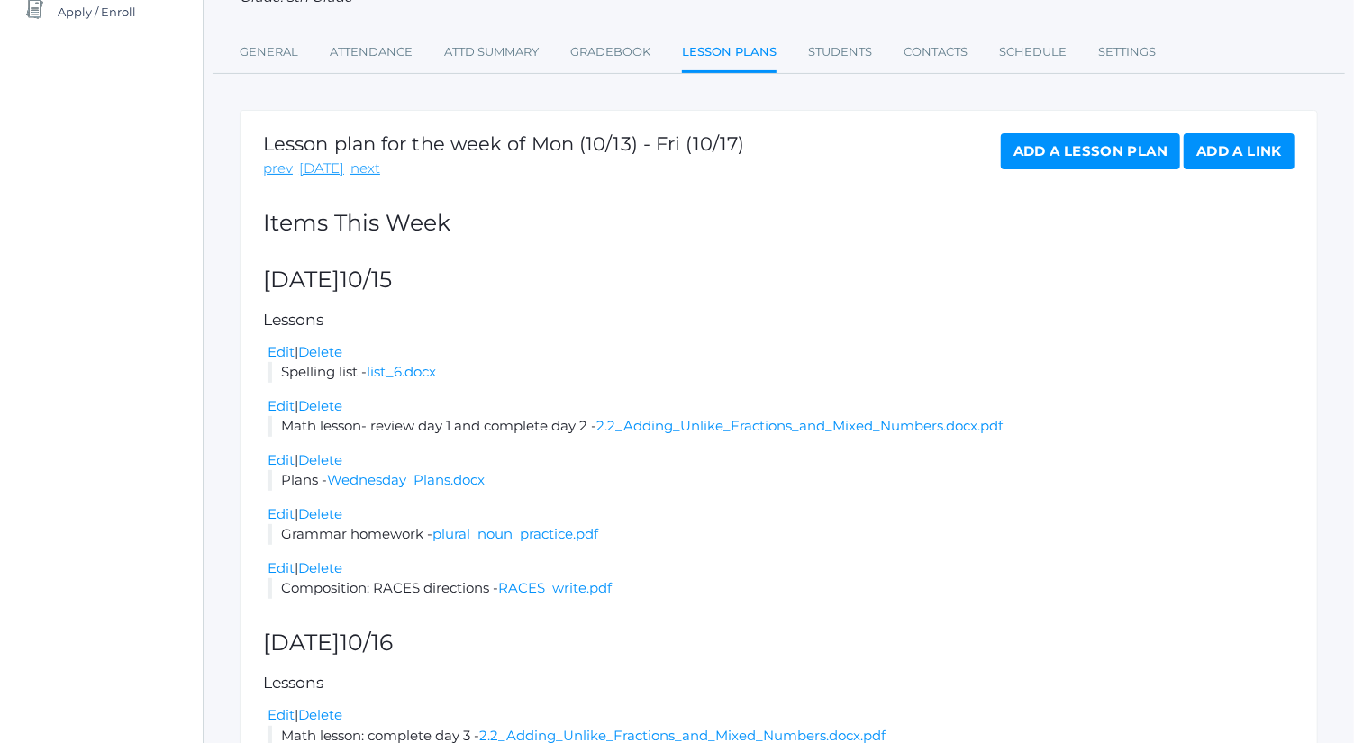
scroll to position [241, 0]
drag, startPoint x: 491, startPoint y: 588, endPoint x: 269, endPoint y: 588, distance: 222.6
click at [269, 588] on li "Composition: RACES directions - RACES_write.pdf" at bounding box center [781, 588] width 1027 height 21
copy li "Composition: RACES directions"
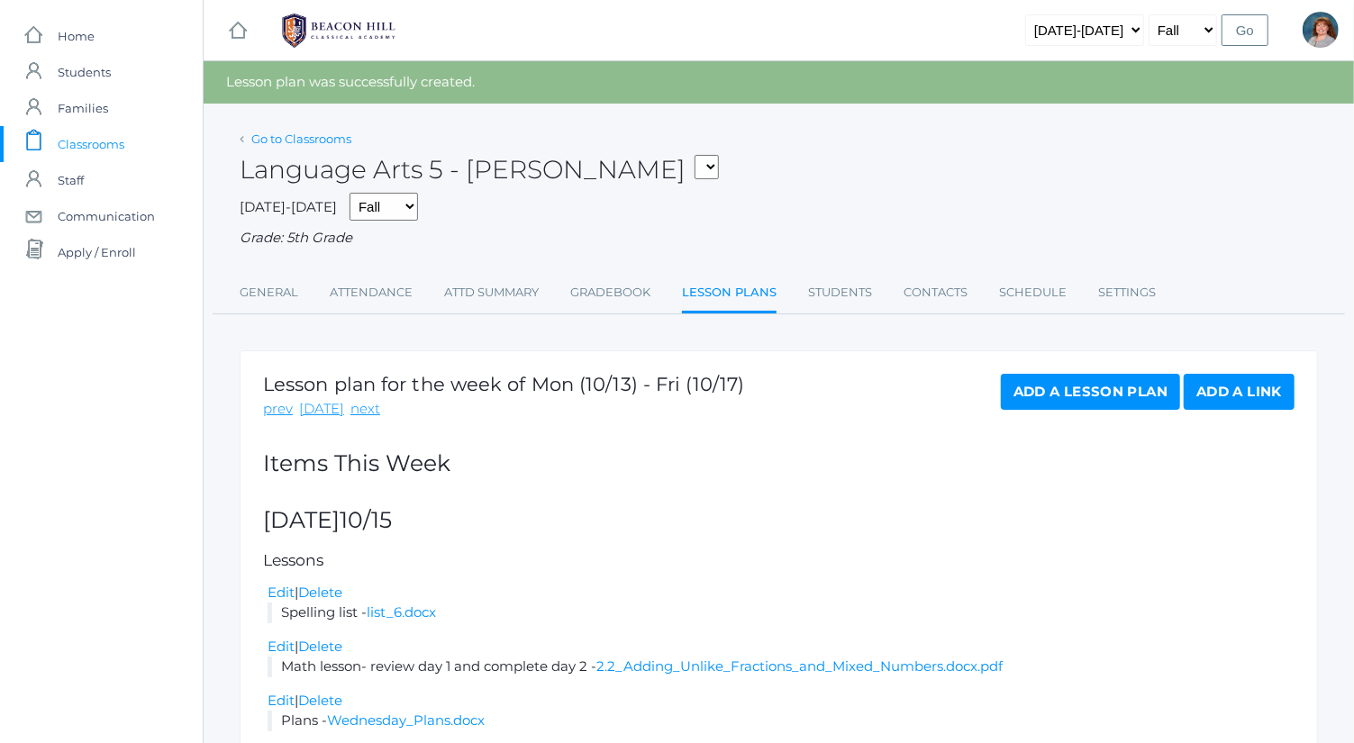
click at [312, 137] on link "Go to Classrooms" at bounding box center [301, 139] width 100 height 14
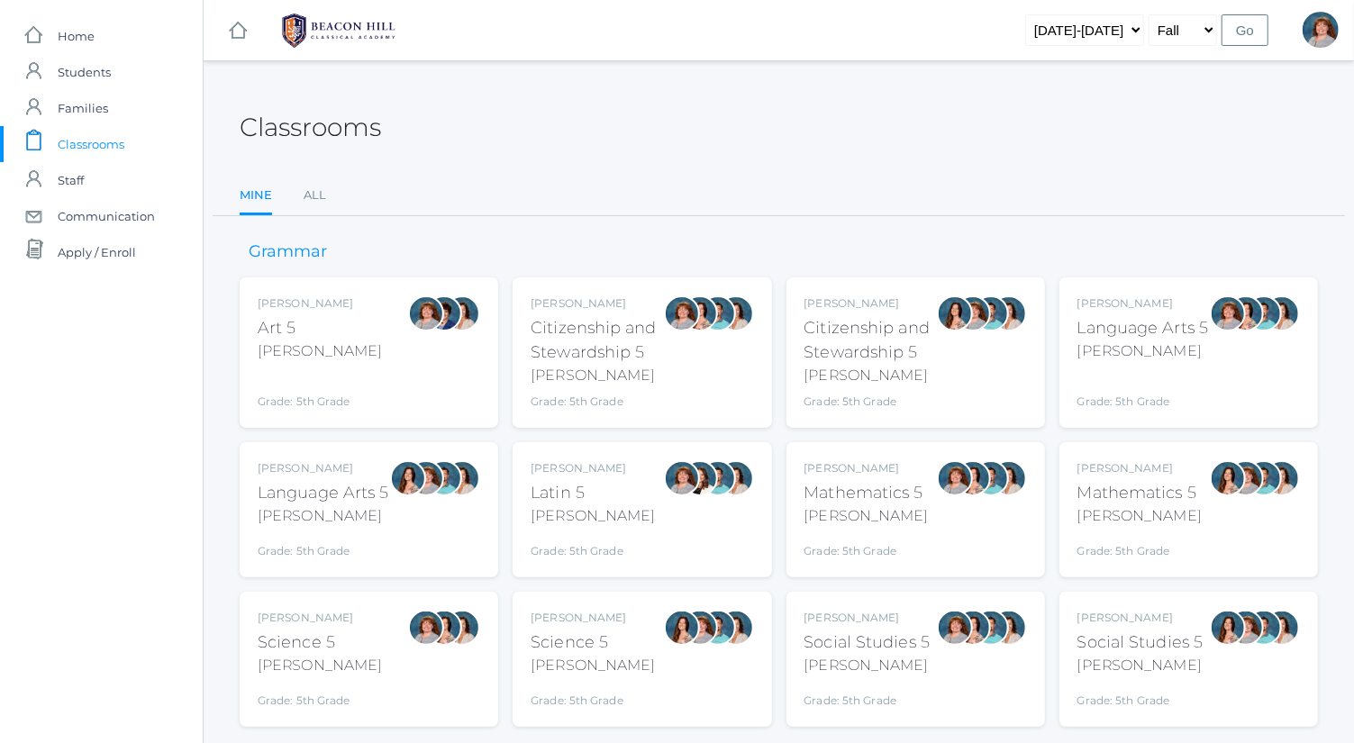
click at [356, 486] on div "Language Arts 5" at bounding box center [324, 493] width 132 height 24
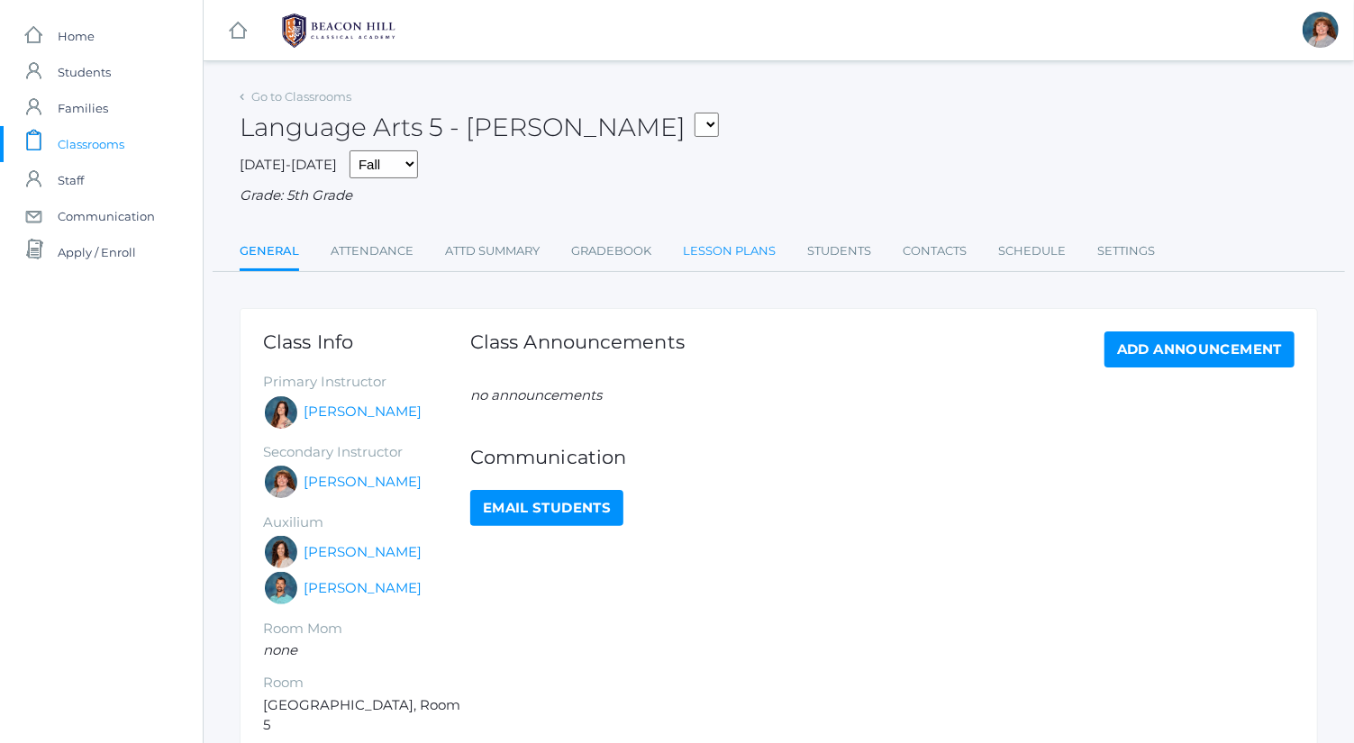
click at [725, 254] on link "Lesson Plans" at bounding box center [729, 251] width 93 height 36
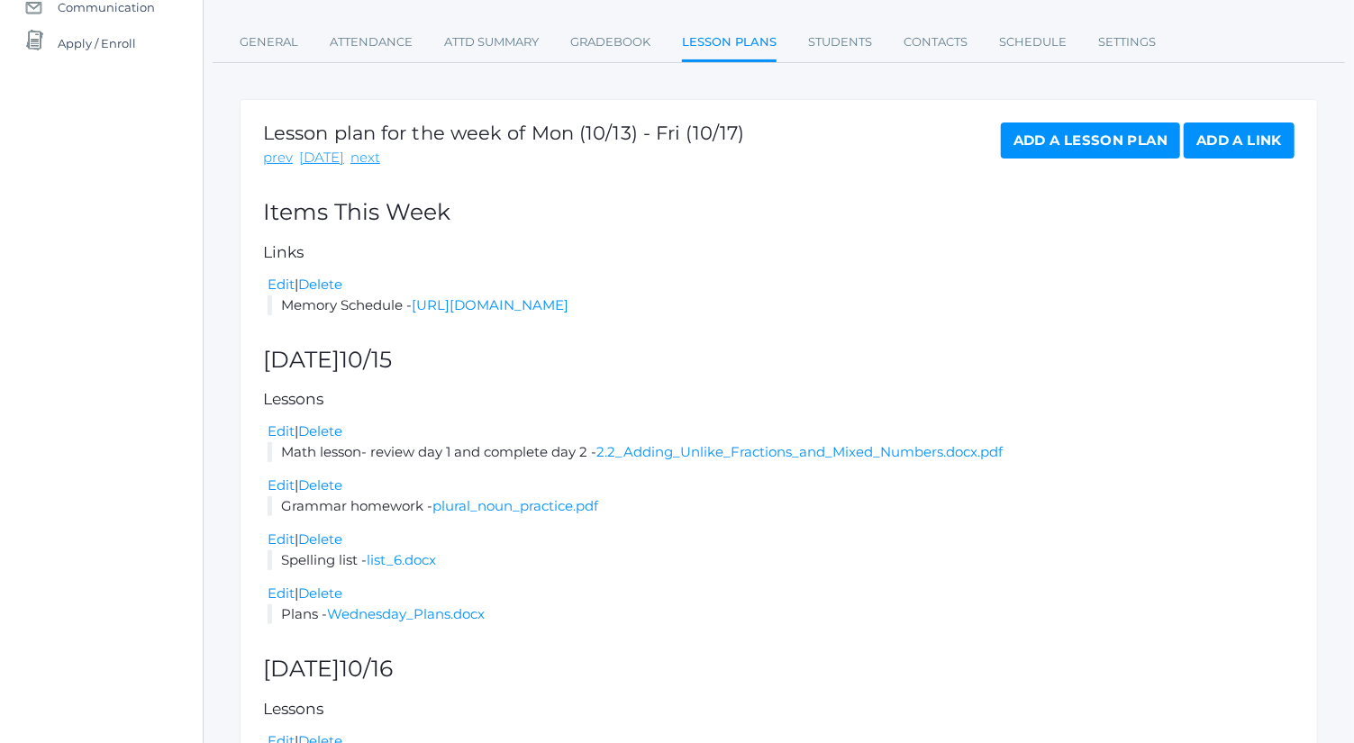
scroll to position [208, 0]
click at [1099, 132] on link "Add a Lesson Plan" at bounding box center [1090, 141] width 179 height 36
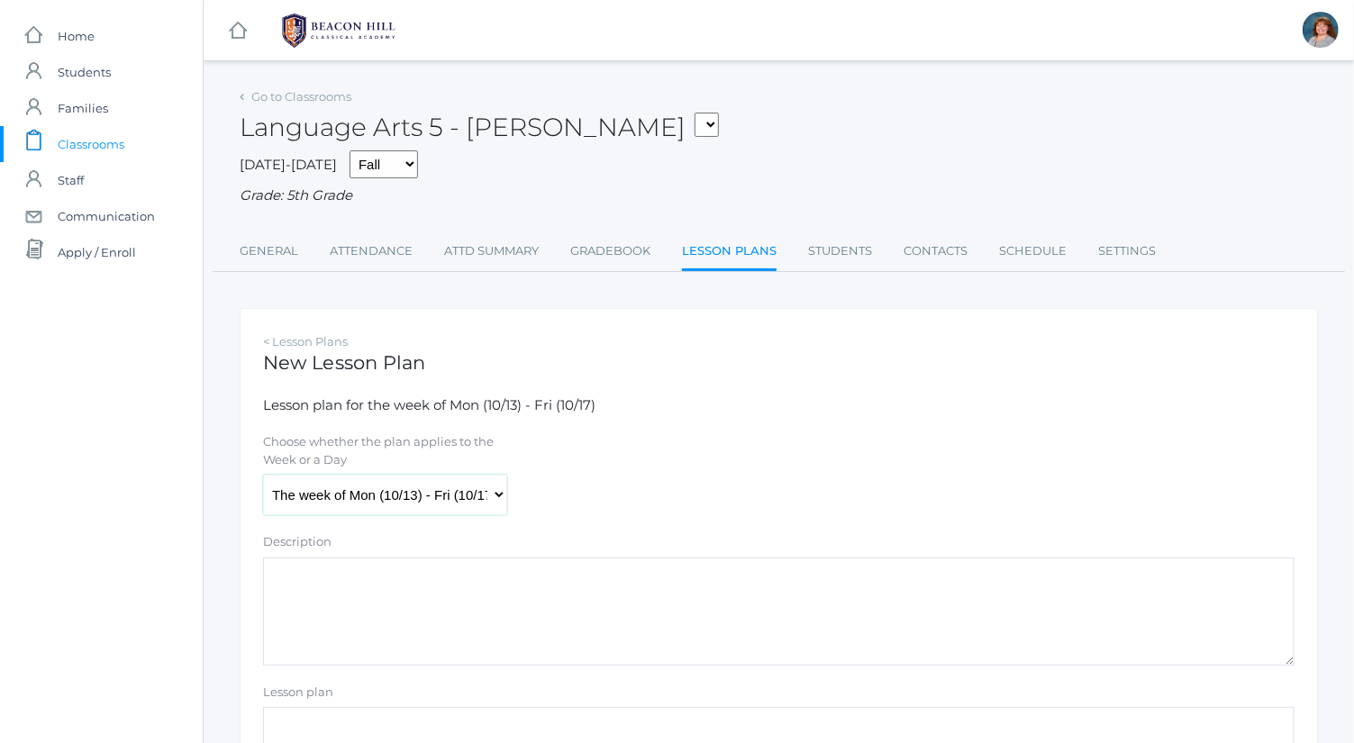
click at [465, 478] on select "The week of Mon (10/13) - Fri (10/17) Monday (10/13) Tuesday (10/14) Wednesday …" at bounding box center [385, 495] width 244 height 41
select select "2025-10-15"
click at [263, 475] on select "The week of Mon (10/13) - Fri (10/17) Monday (10/13) Tuesday (10/14) Wednesday …" at bounding box center [385, 495] width 244 height 41
click at [442, 610] on textarea "Description" at bounding box center [779, 612] width 1032 height 108
paste textarea "Composition: RACES directions"
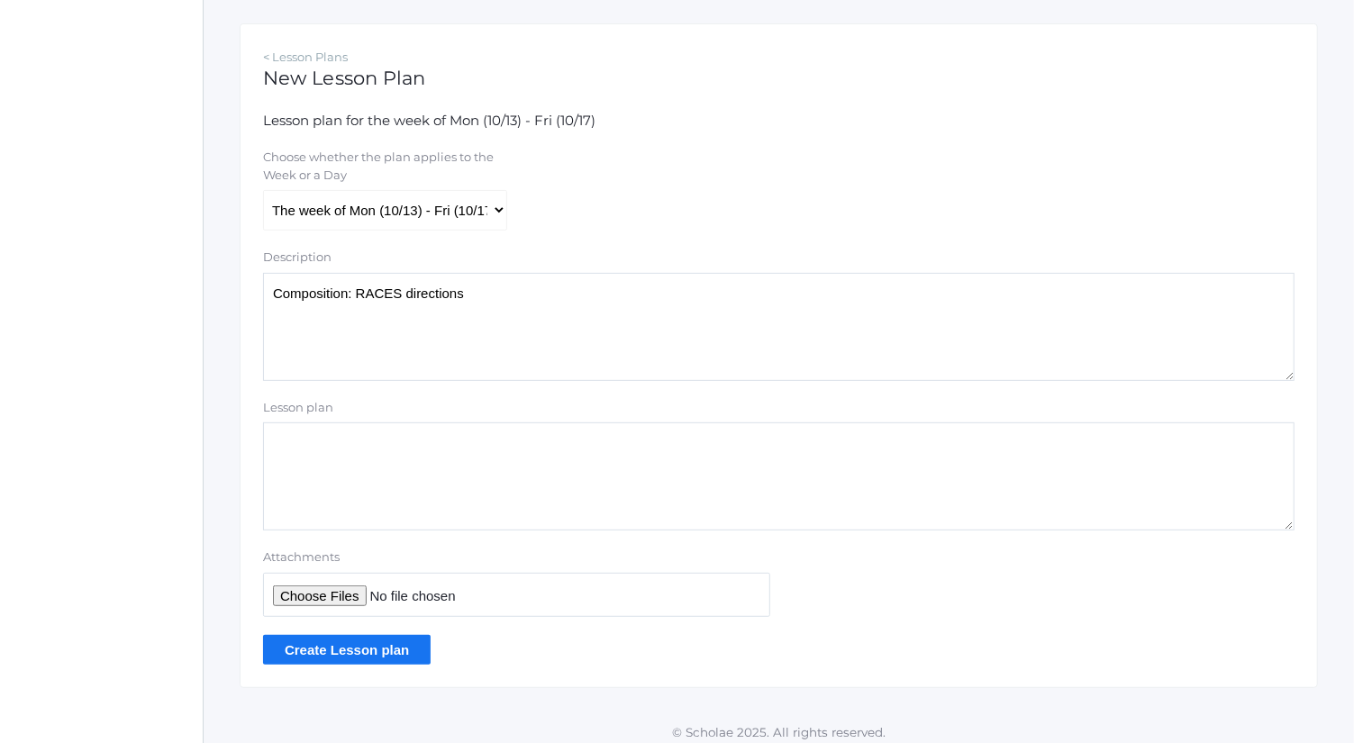
scroll to position [292, 0]
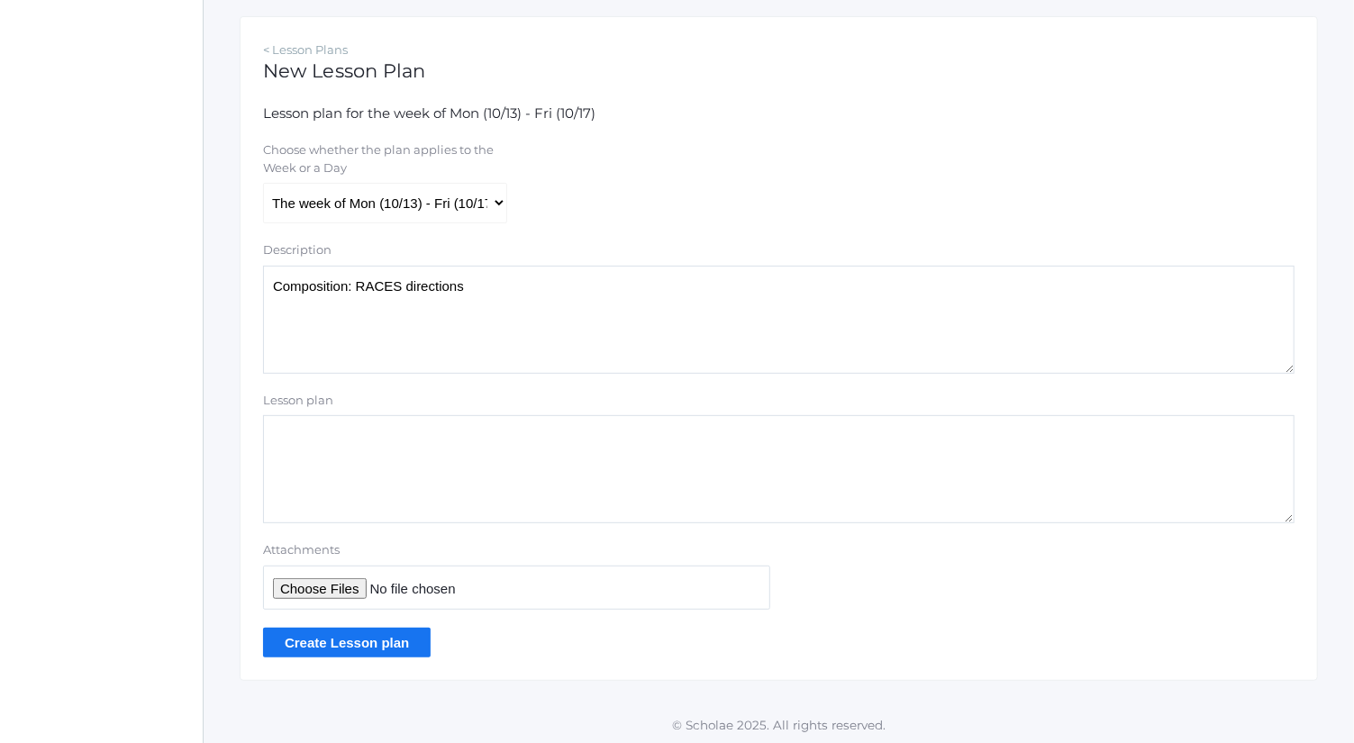
type textarea "Composition: RACES directions"
click at [352, 583] on input "Attachments" at bounding box center [516, 588] width 507 height 44
type input "C:\fakepath\RACES write.pdf"
click at [395, 641] on input "Create Lesson plan" at bounding box center [347, 643] width 168 height 30
